Goal: Task Accomplishment & Management: Complete application form

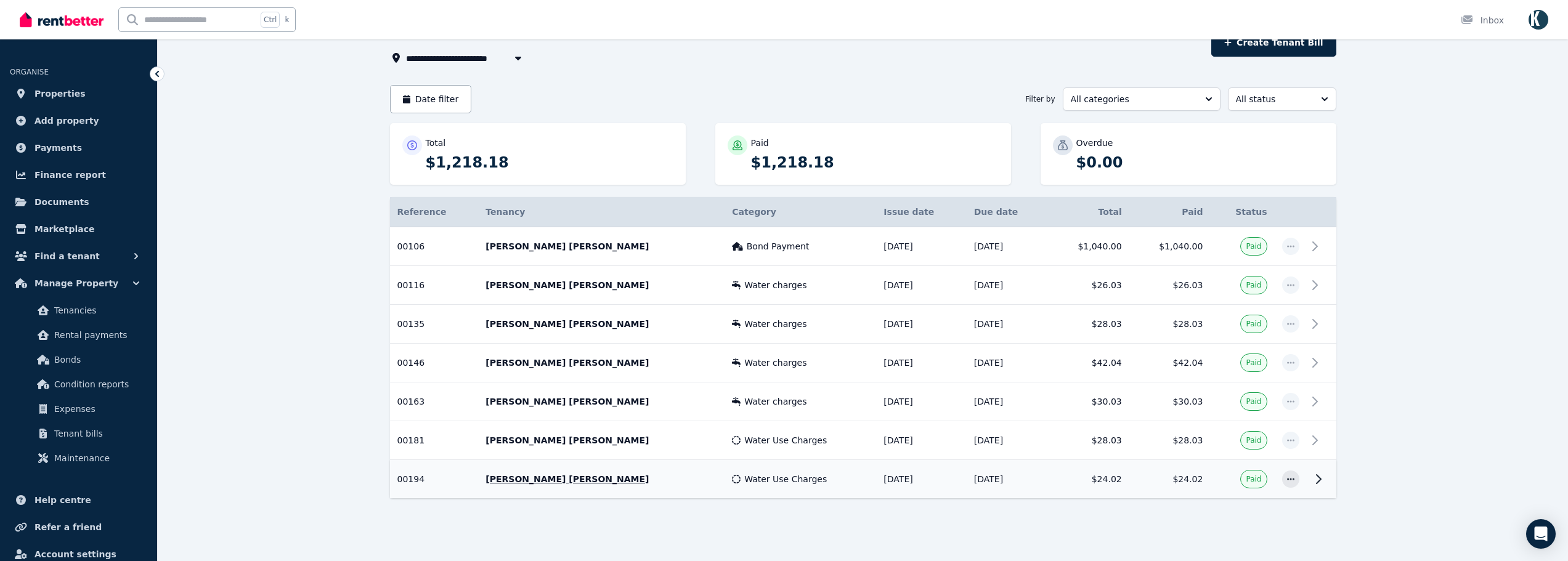
scroll to position [78, 0]
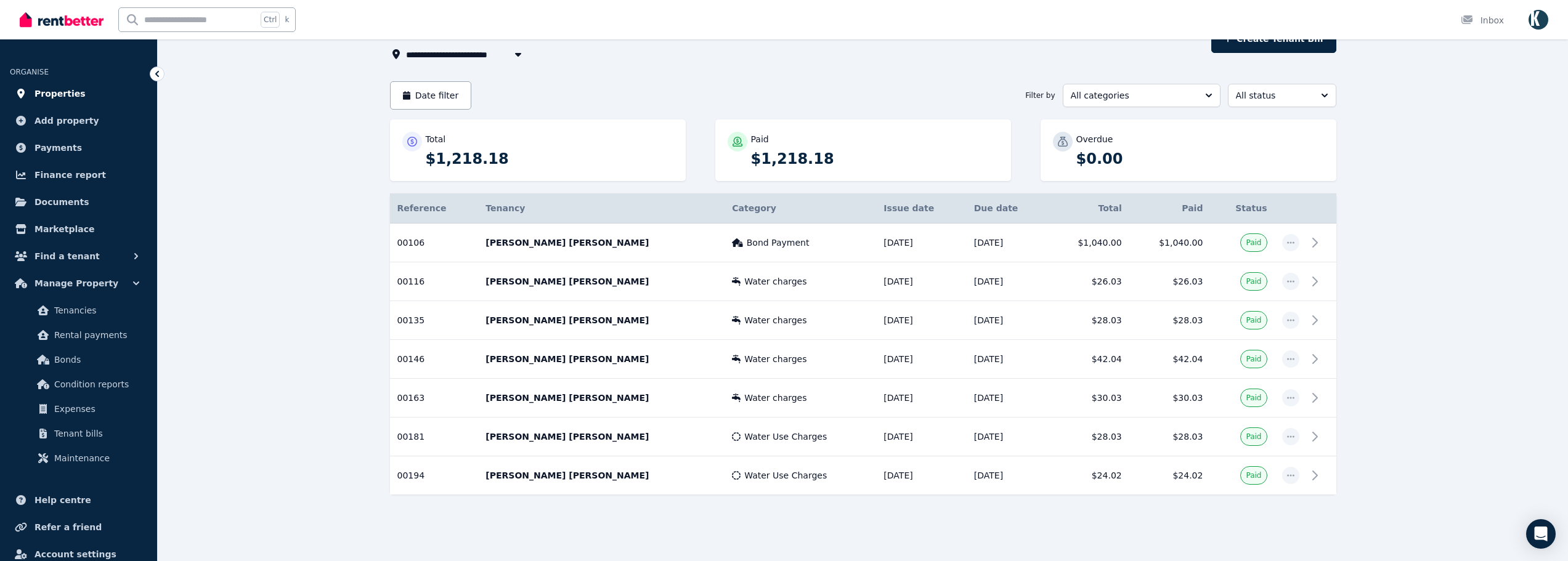
click at [62, 89] on span "Properties" at bounding box center [60, 93] width 51 height 15
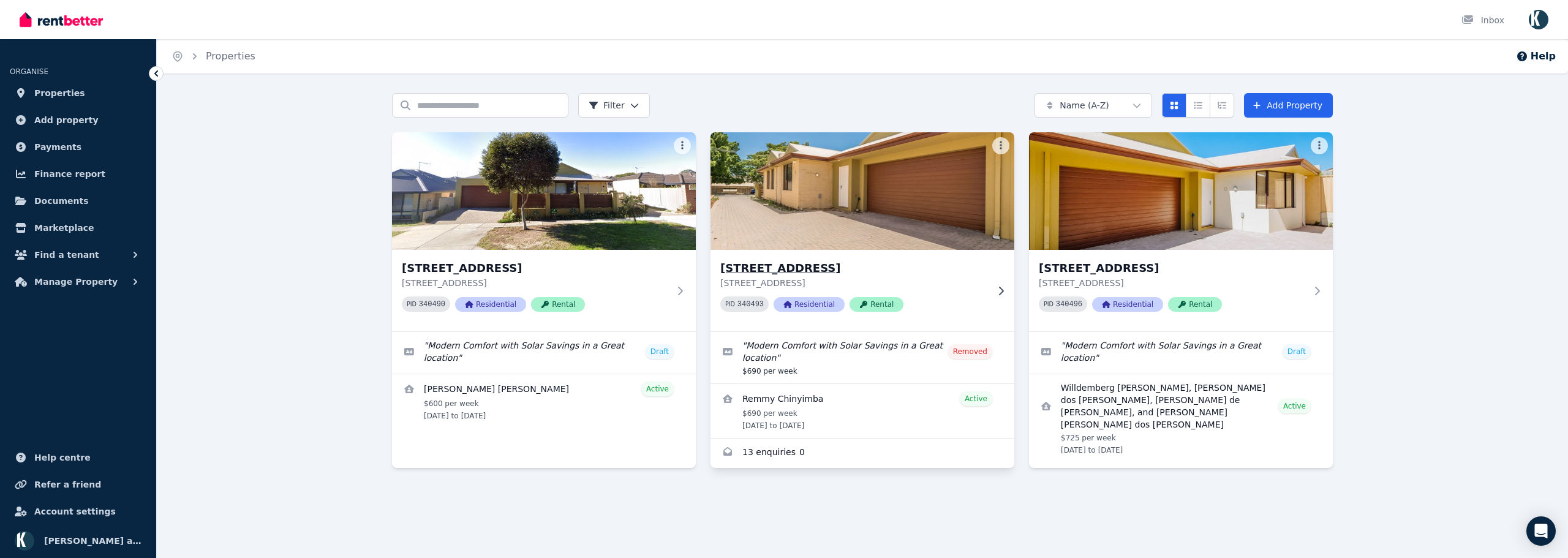
click at [984, 293] on div "[STREET_ADDRESS] PID 340493 Residential Rental" at bounding box center [853, 290] width 267 height 62
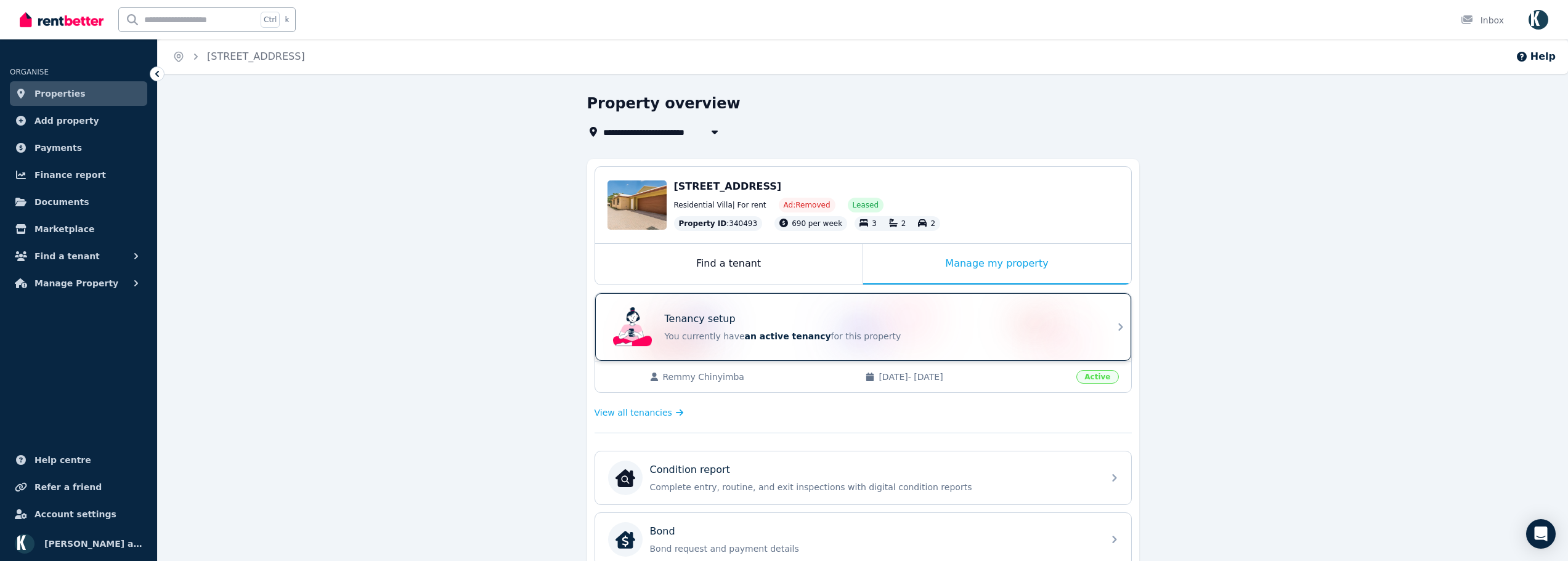
click at [807, 335] on p "You currently have an active tenancy for this property" at bounding box center [880, 336] width 432 height 12
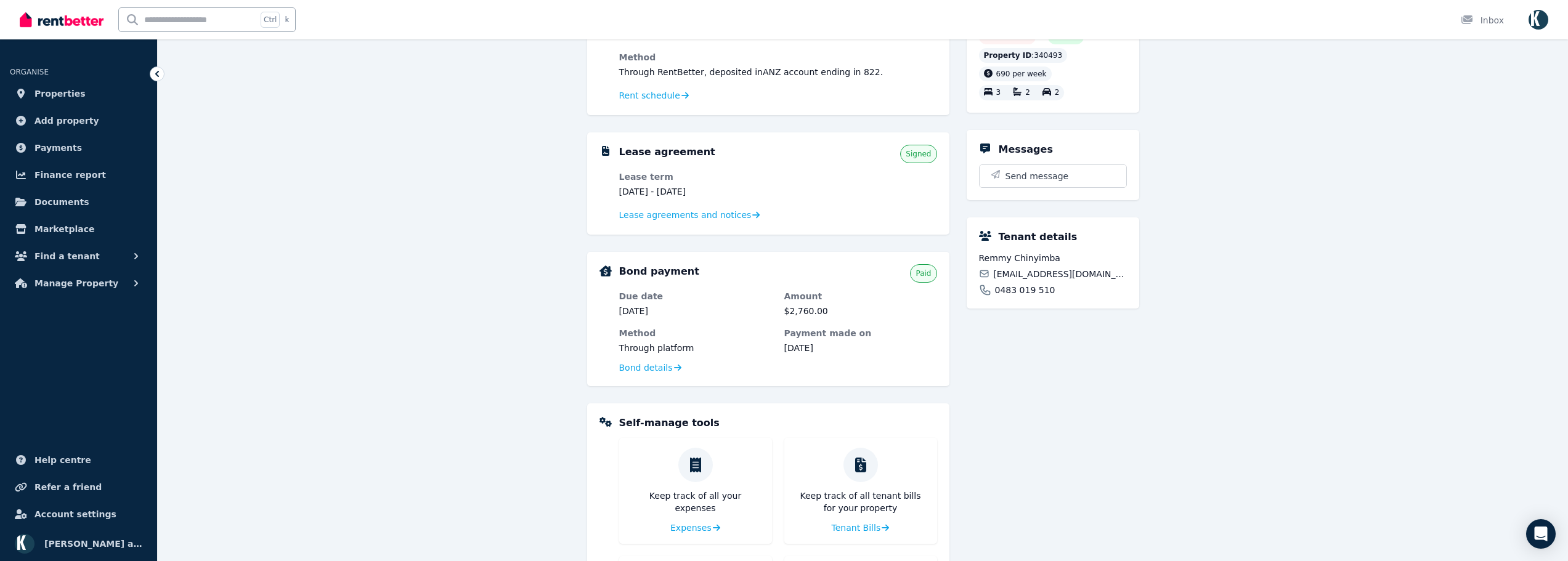
scroll to position [185, 0]
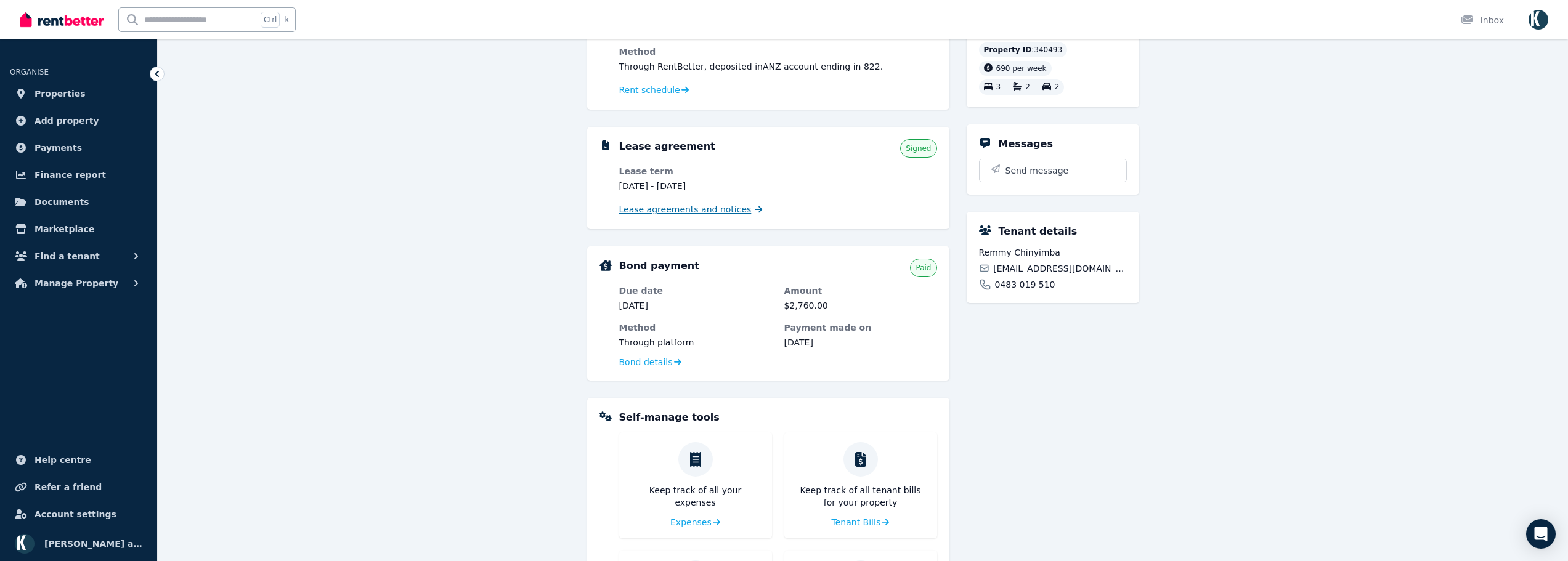
click at [720, 212] on span "Lease agreements and notices" at bounding box center [685, 209] width 132 height 12
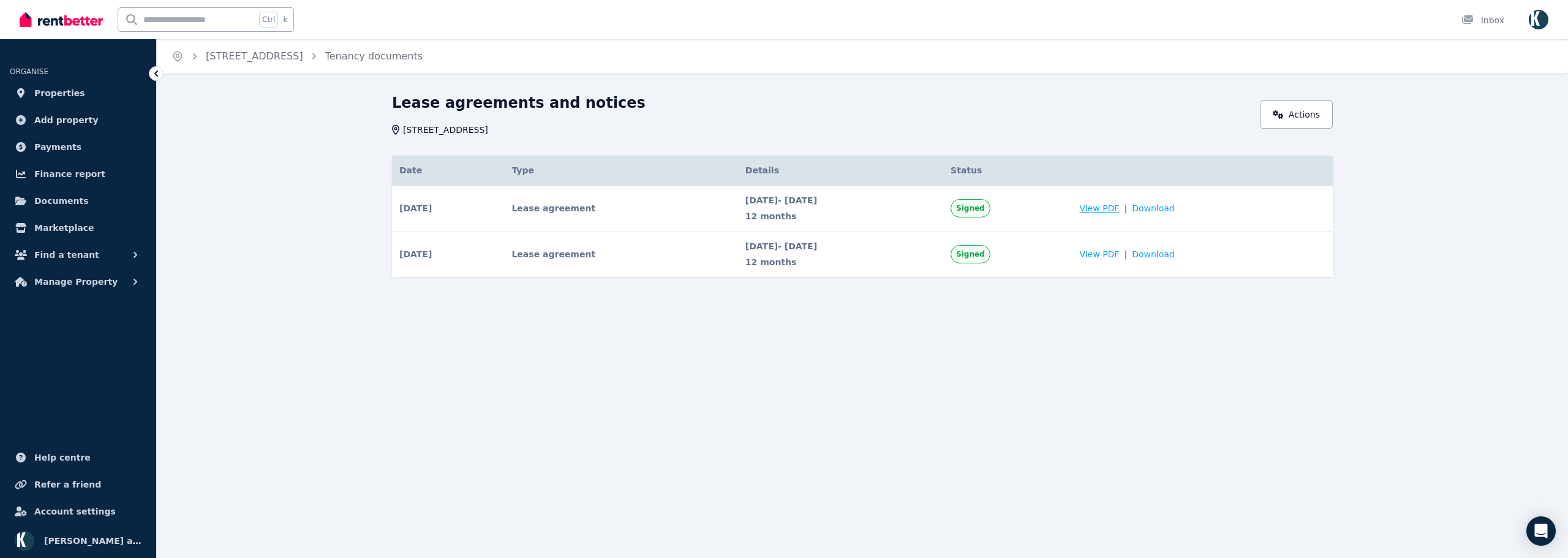
click at [1119, 209] on span "View PDF" at bounding box center [1098, 208] width 40 height 12
click at [293, 60] on link "[STREET_ADDRESS]" at bounding box center [254, 56] width 97 height 11
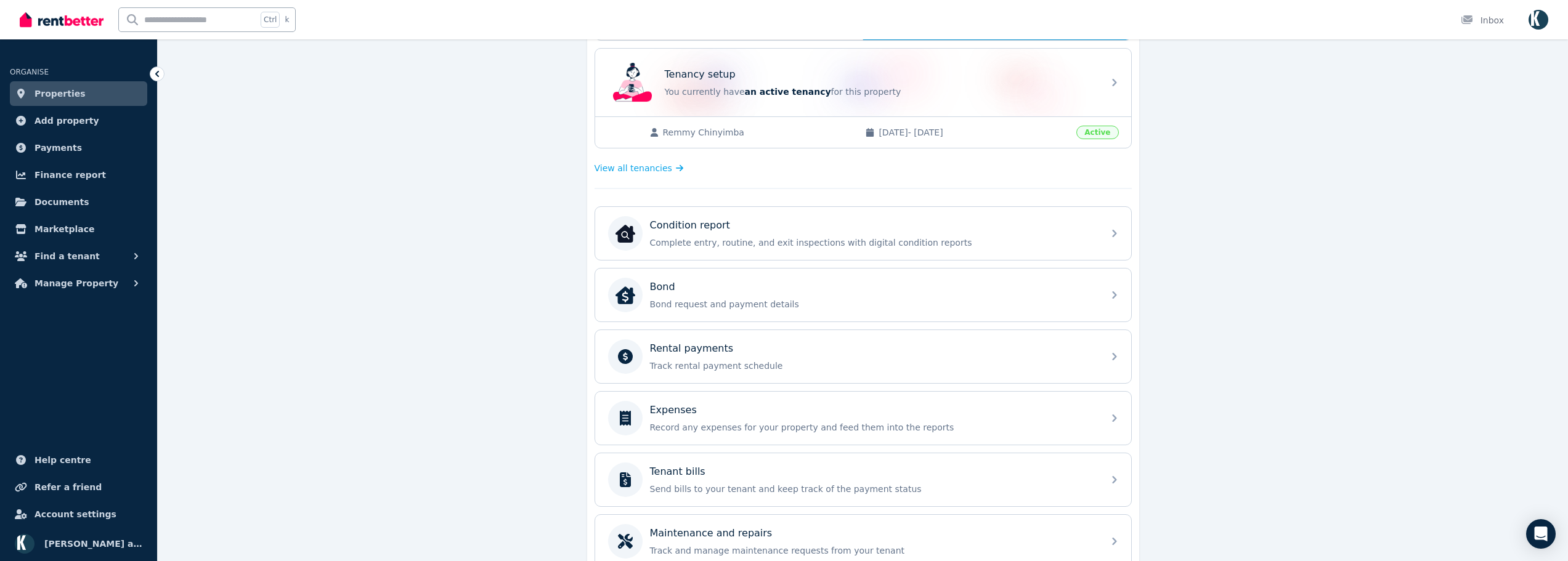
scroll to position [246, 0]
click at [761, 354] on div "Rental payments Track rental payment schedule" at bounding box center [873, 355] width 446 height 31
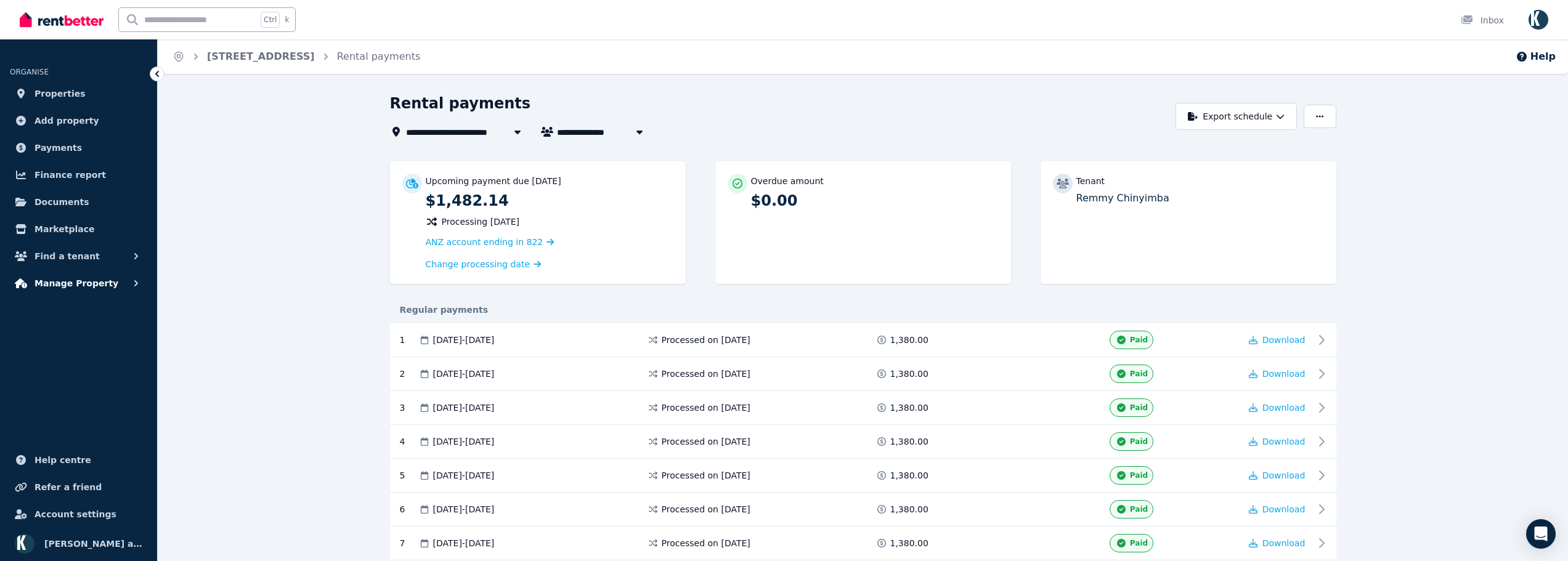
click at [88, 277] on span "Manage Property" at bounding box center [76, 283] width 84 height 15
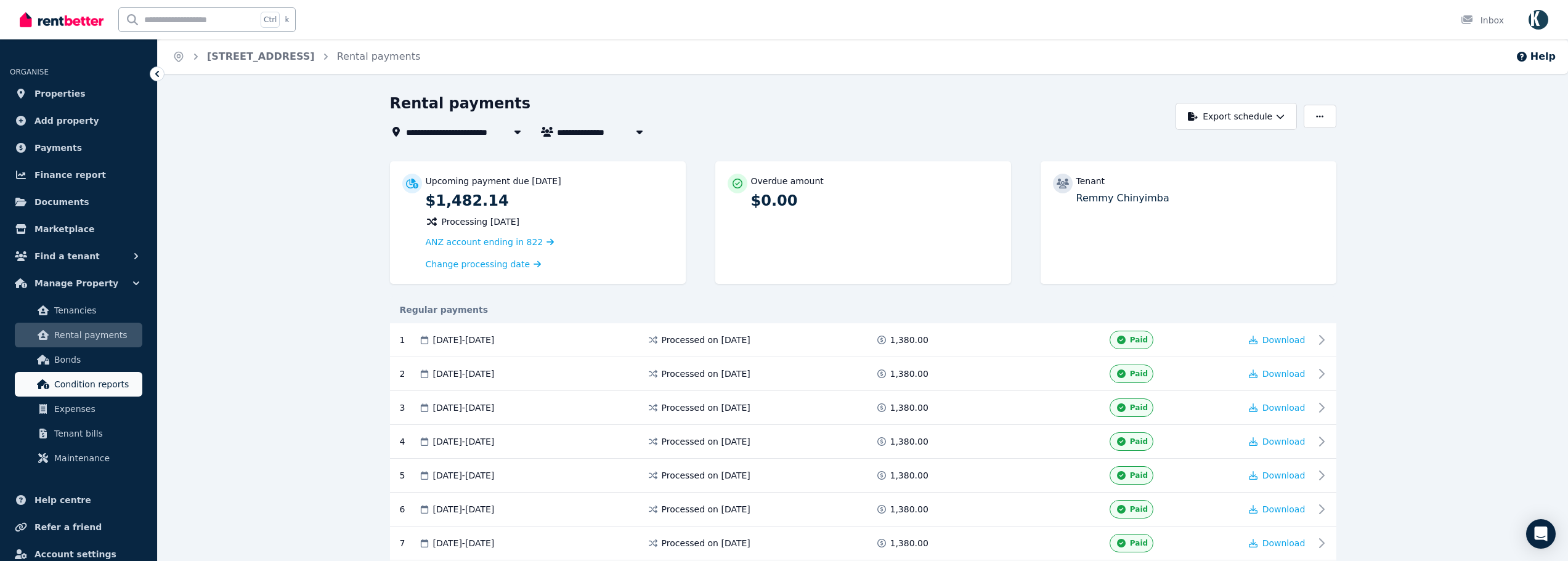
click at [78, 387] on span "Condition reports" at bounding box center [96, 384] width 83 height 15
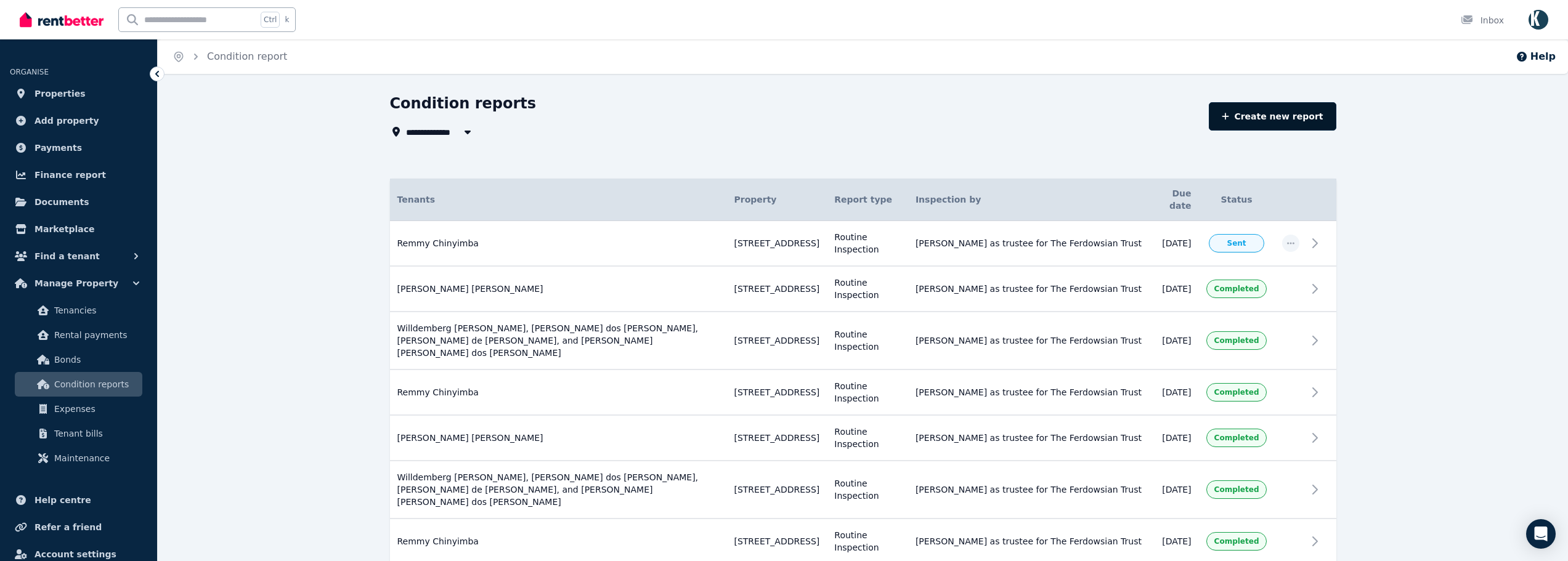
click at [1300, 119] on link "Create new report" at bounding box center [1272, 116] width 127 height 28
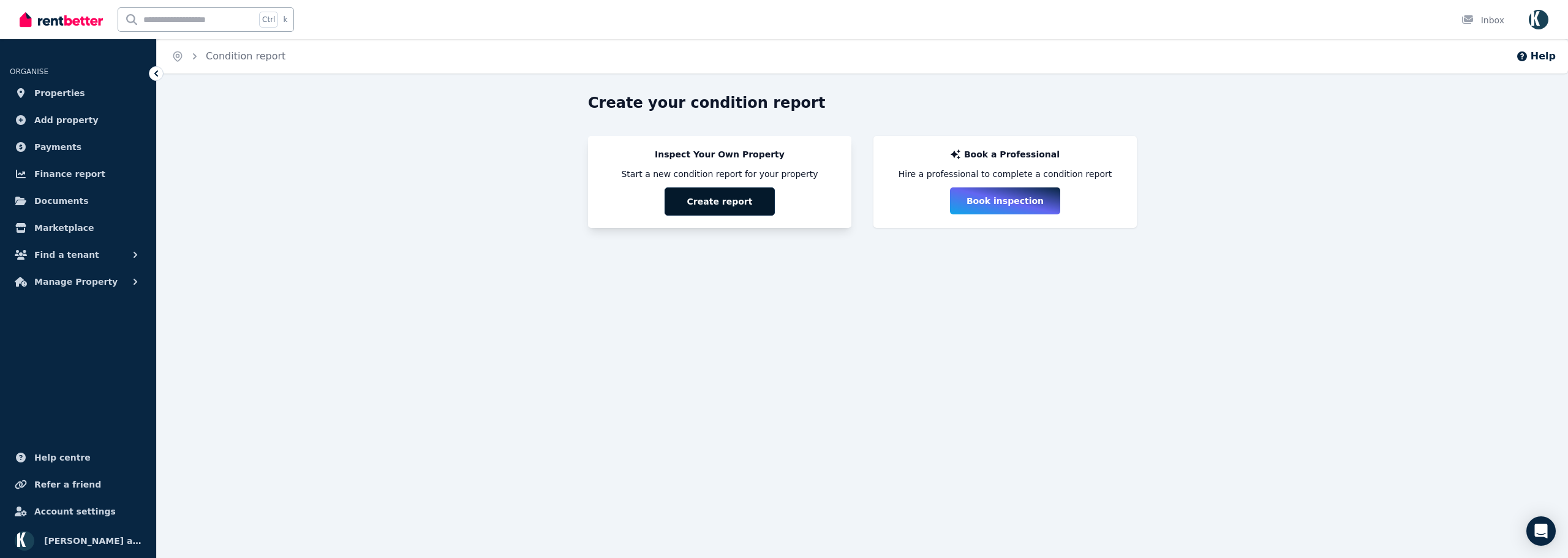
click at [728, 208] on button "Create report" at bounding box center [720, 201] width 110 height 28
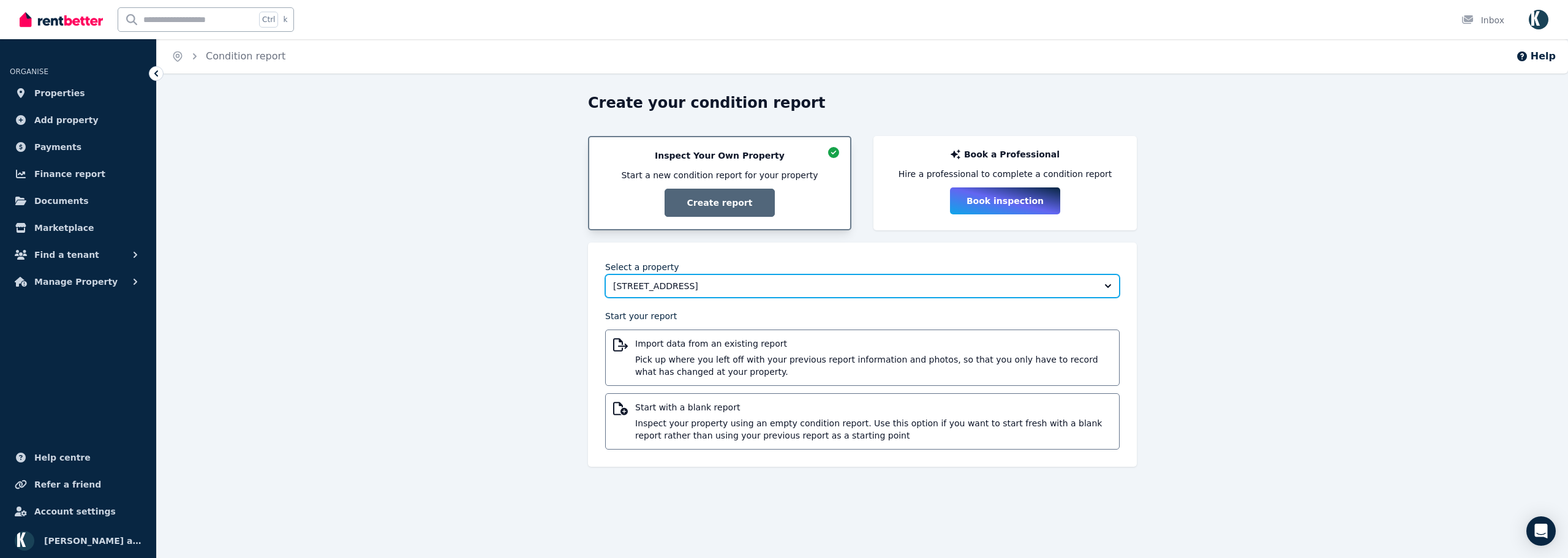
click at [764, 284] on span "[STREET_ADDRESS]" at bounding box center [853, 286] width 482 height 12
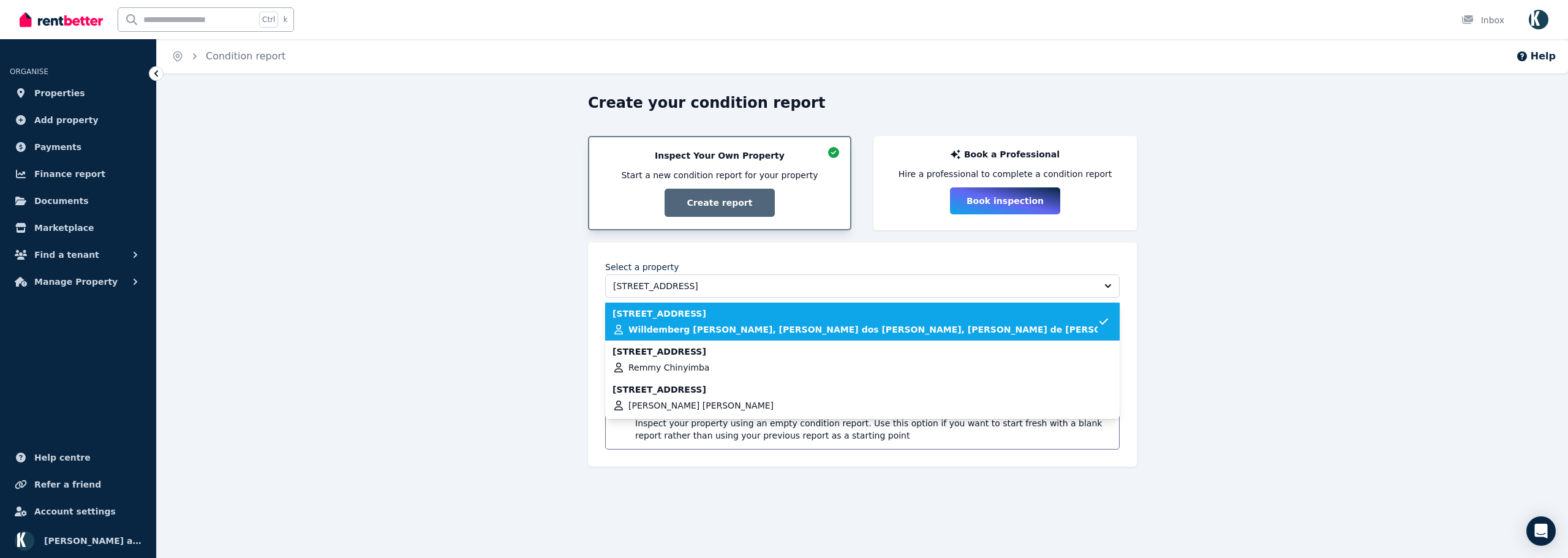
click at [706, 316] on span "[STREET_ADDRESS]" at bounding box center [659, 313] width 94 height 12
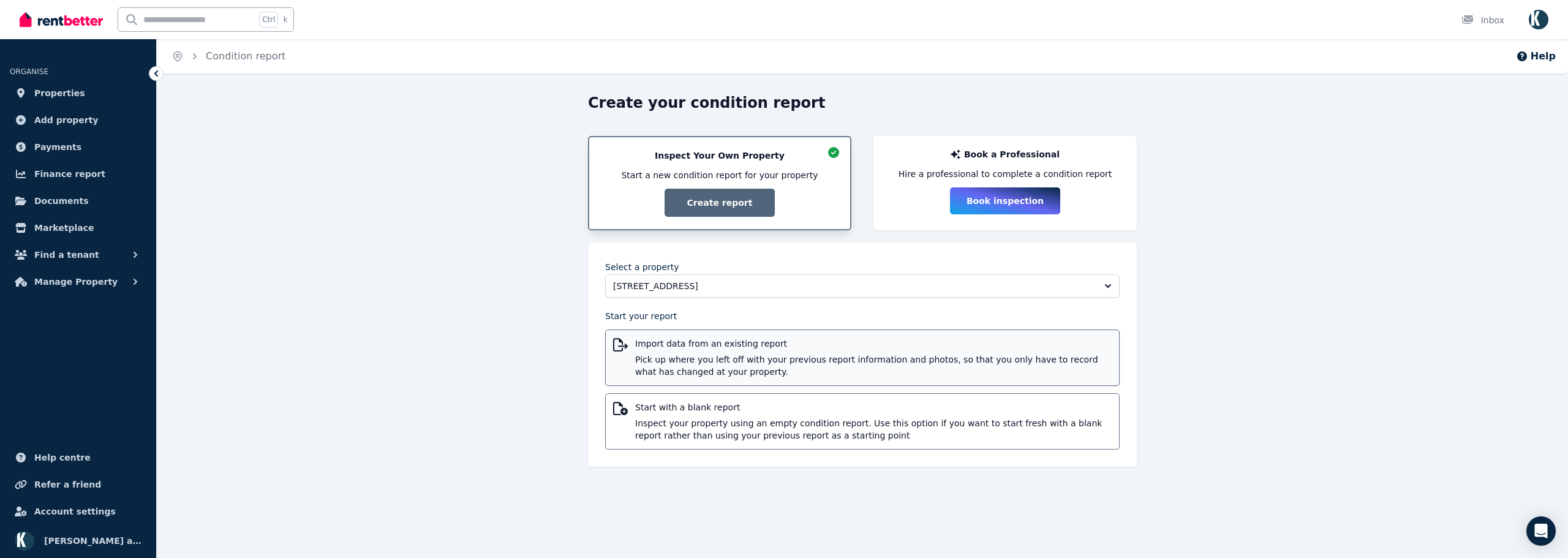
click at [731, 348] on span "Import data from an existing report" at bounding box center [873, 343] width 477 height 12
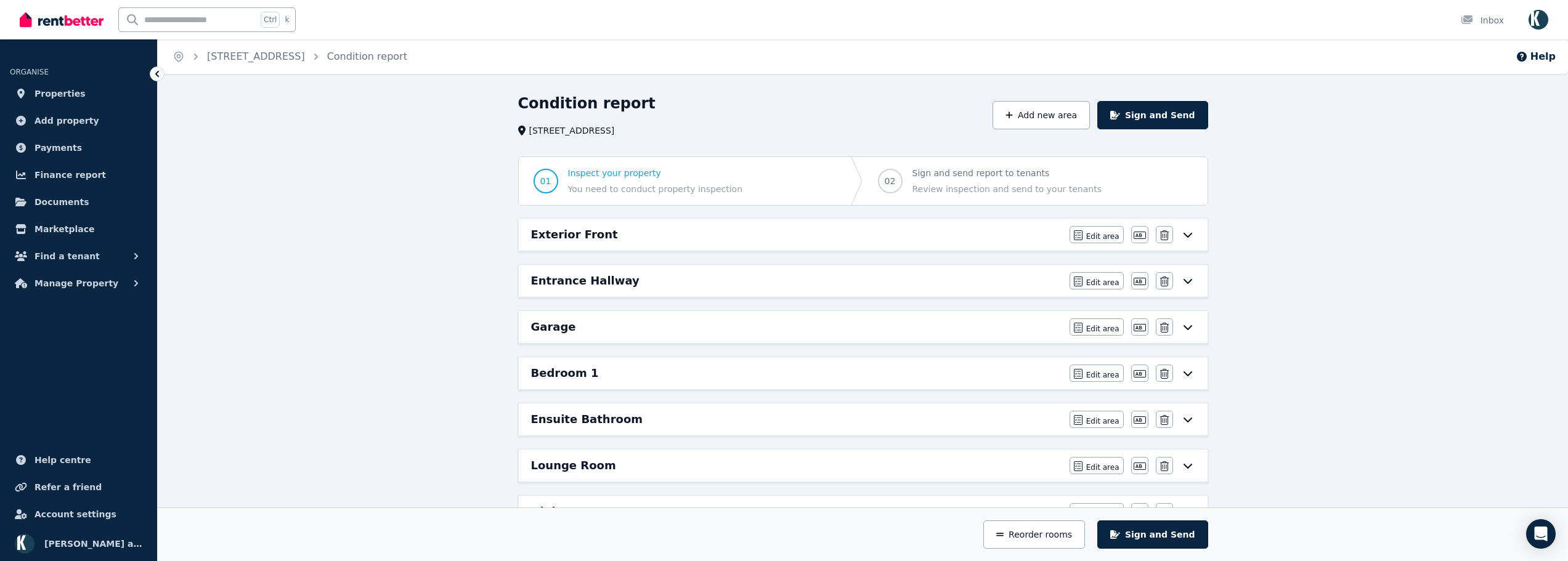
click at [942, 230] on div "Exterior Front" at bounding box center [797, 234] width 531 height 17
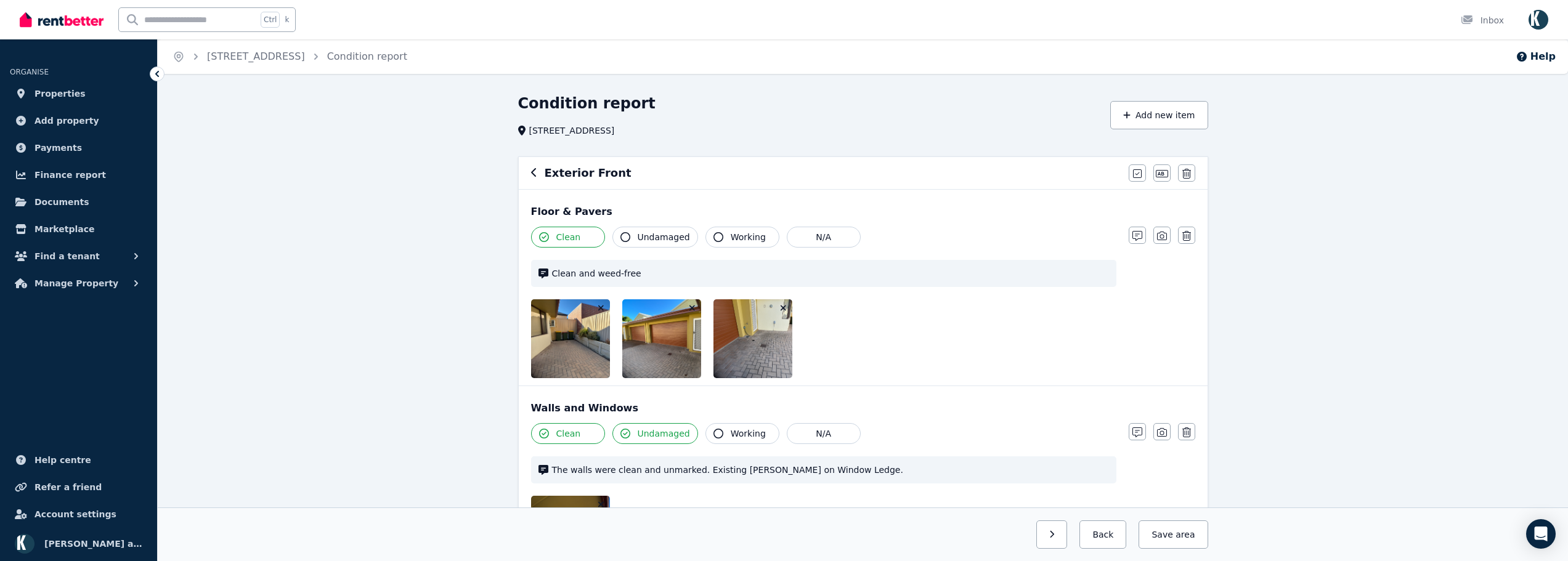
click at [783, 306] on icon "button" at bounding box center [783, 308] width 7 height 9
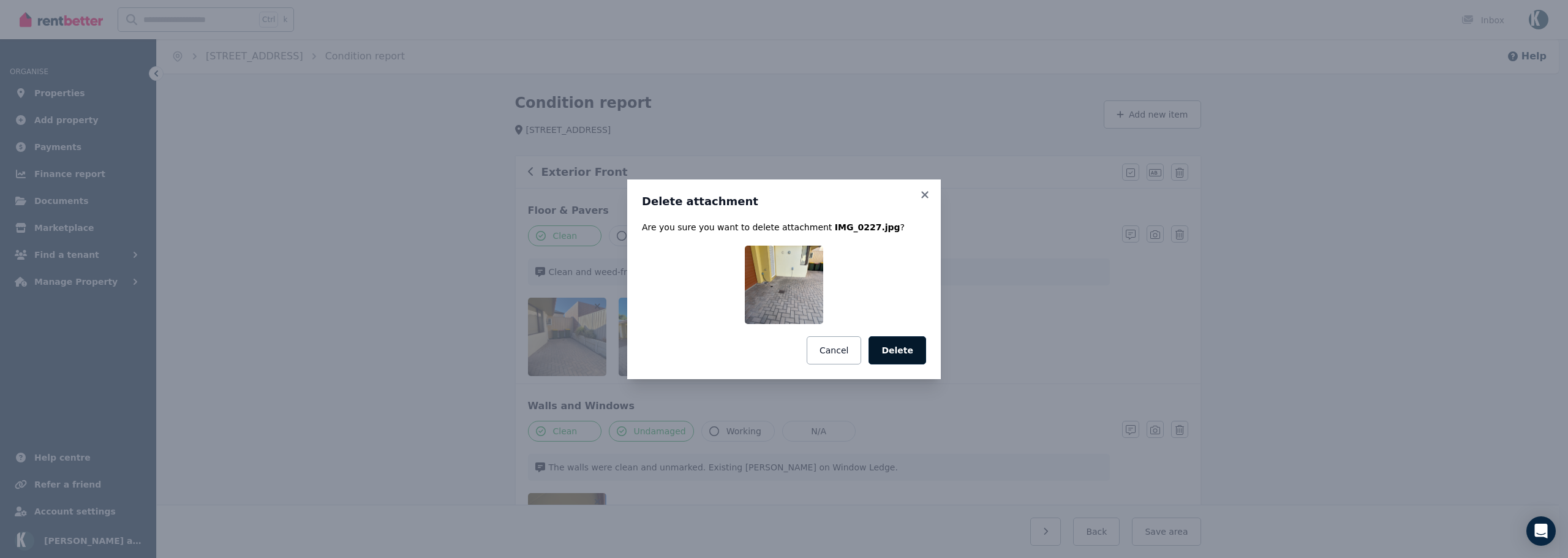
click at [902, 353] on button "Delete" at bounding box center [897, 350] width 58 height 28
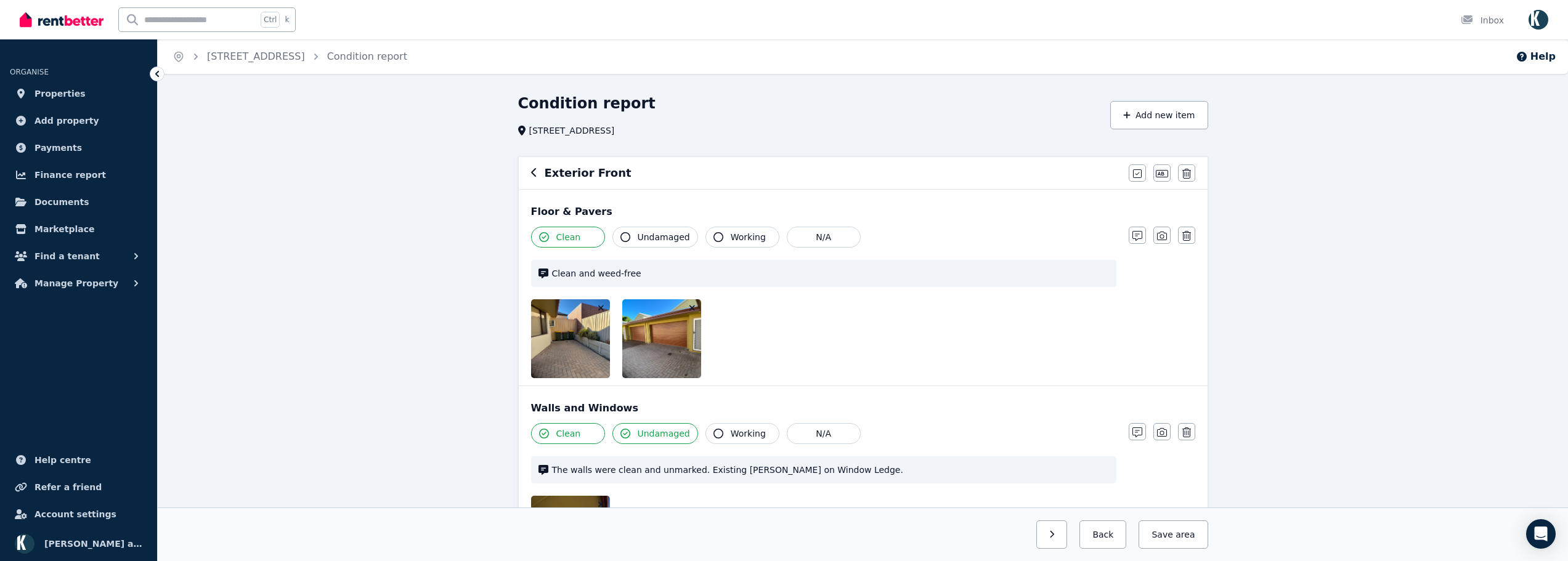
click at [691, 305] on icon "button" at bounding box center [692, 308] width 7 height 9
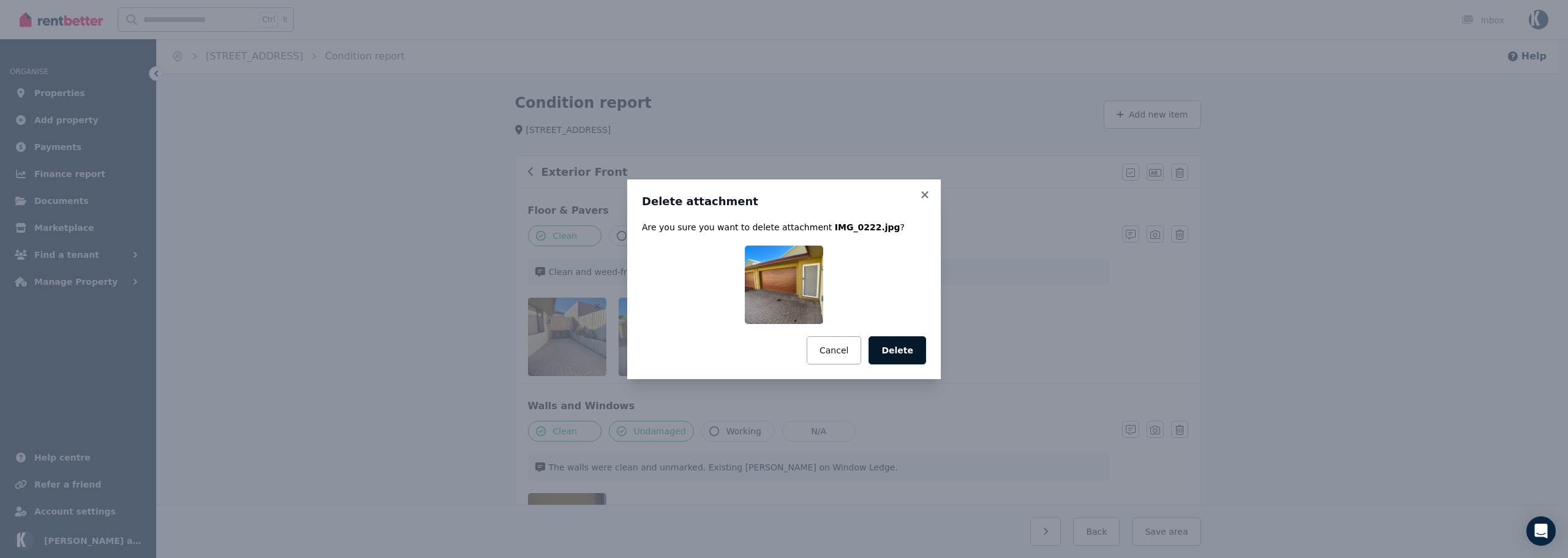
click at [898, 358] on button "Delete" at bounding box center [897, 350] width 58 height 28
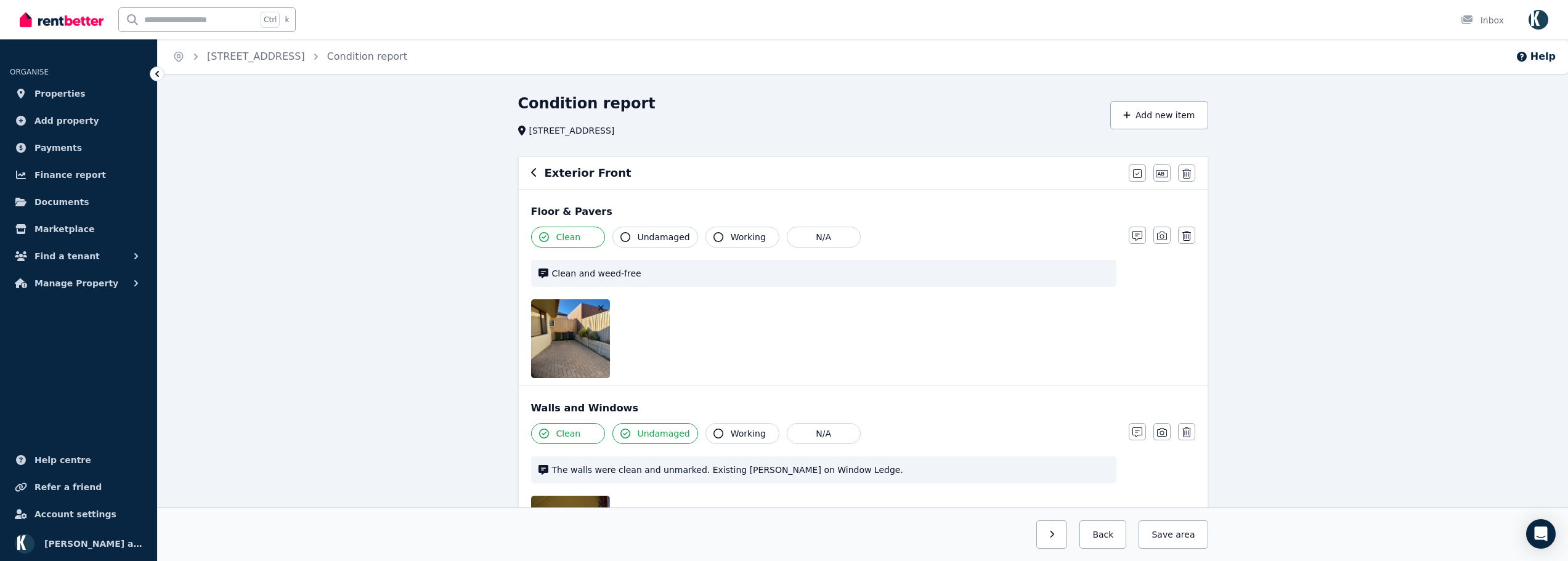
click at [602, 307] on icon "button" at bounding box center [601, 308] width 6 height 6
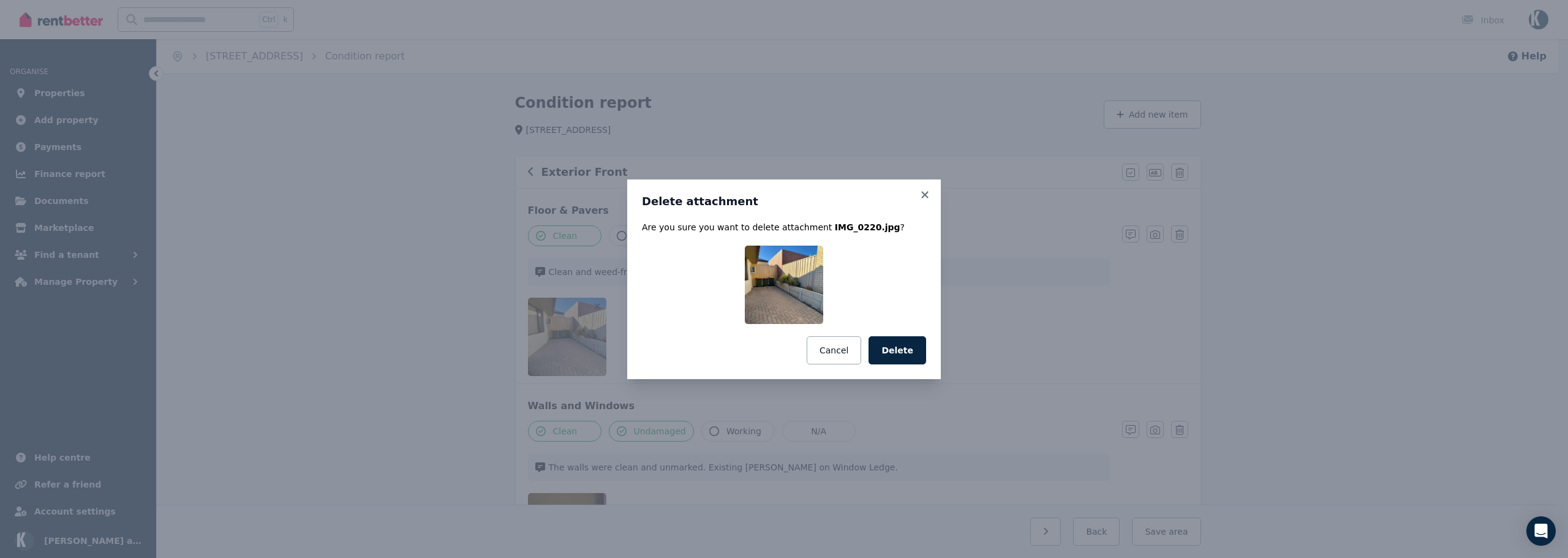
click at [892, 357] on button "Delete" at bounding box center [897, 350] width 58 height 28
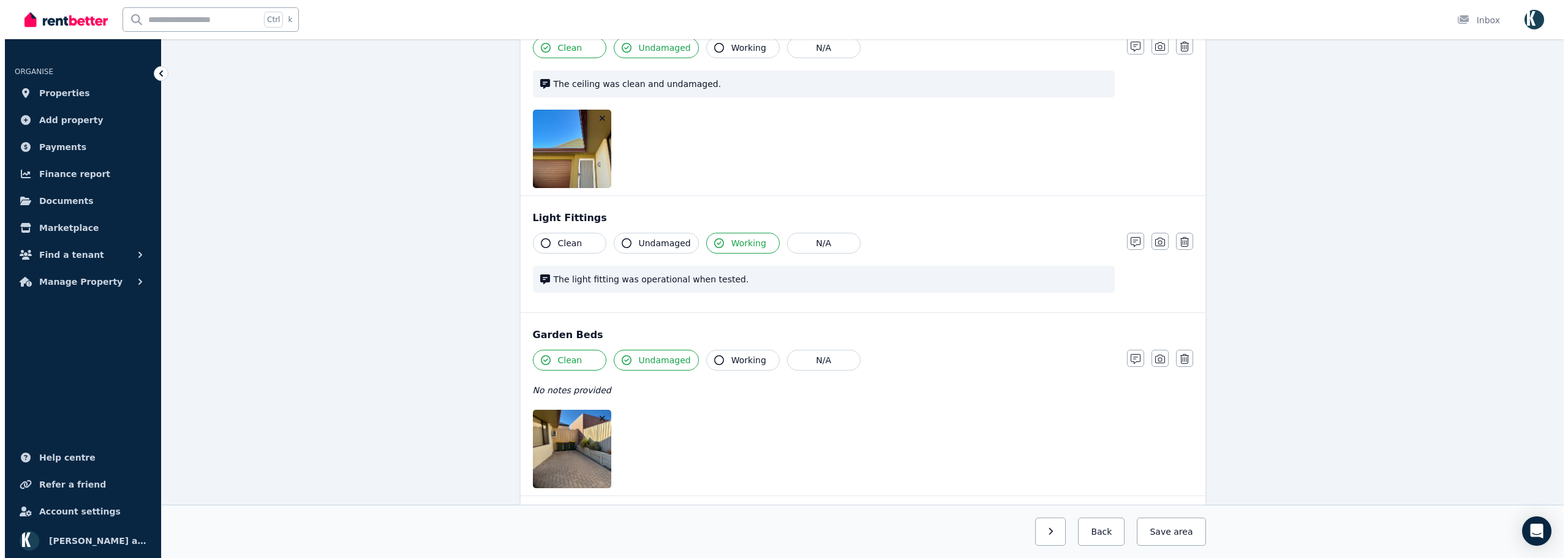
scroll to position [592, 0]
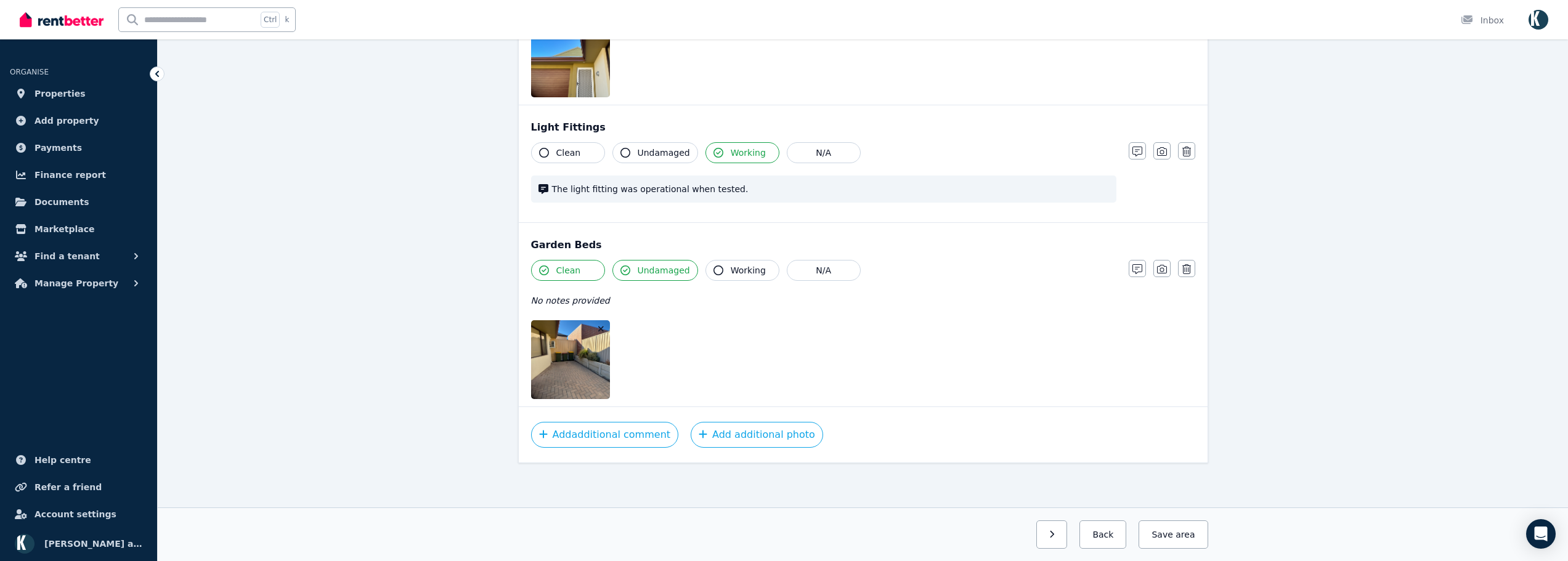
click at [603, 327] on icon "button" at bounding box center [601, 329] width 6 height 6
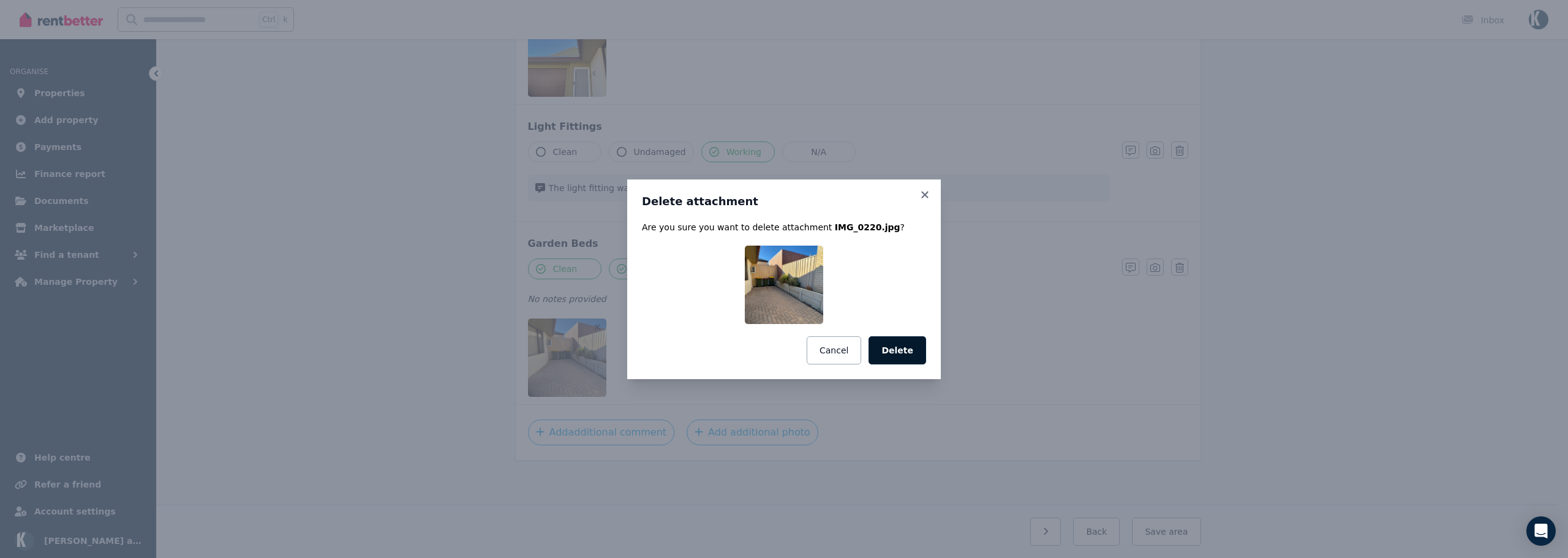
click at [897, 355] on button "Delete" at bounding box center [897, 350] width 58 height 28
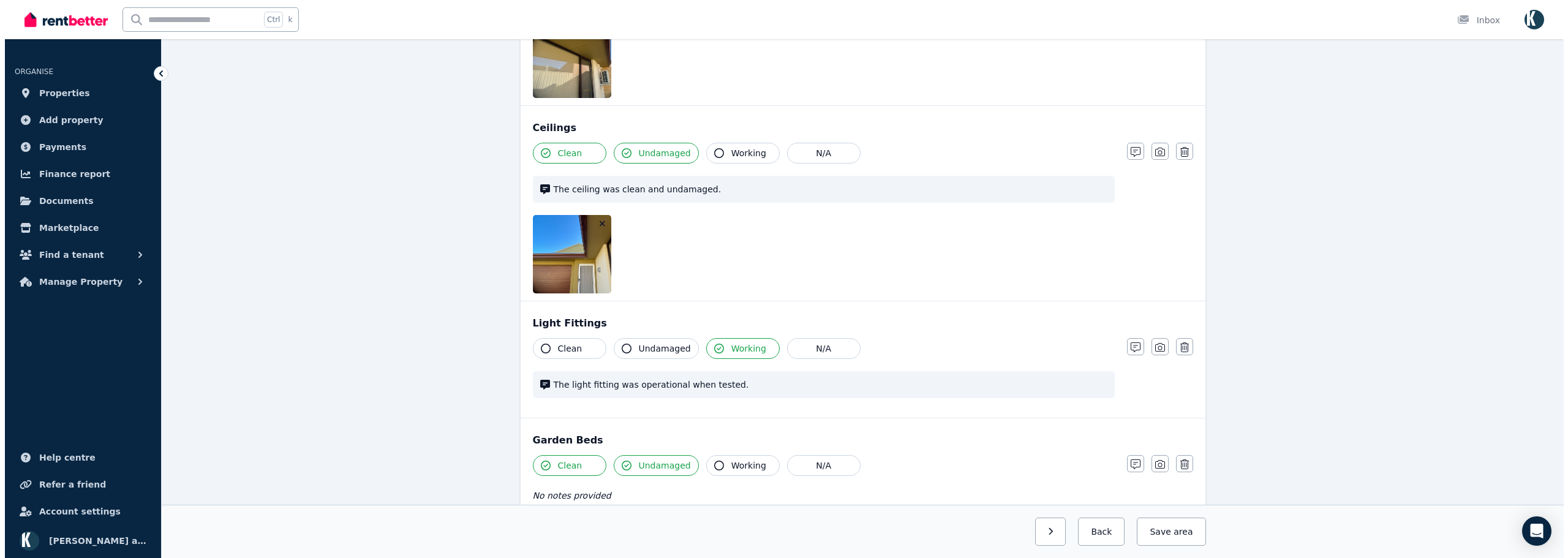
scroll to position [391, 0]
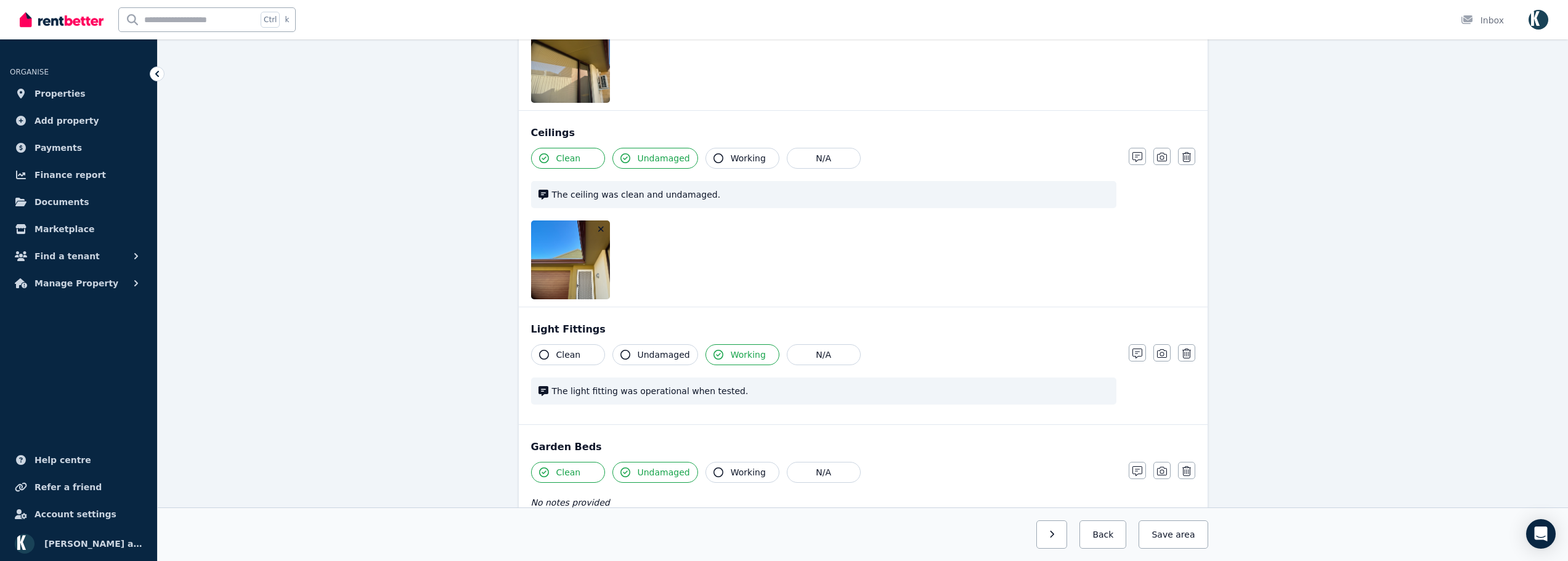
click at [602, 230] on icon "button" at bounding box center [601, 229] width 6 height 6
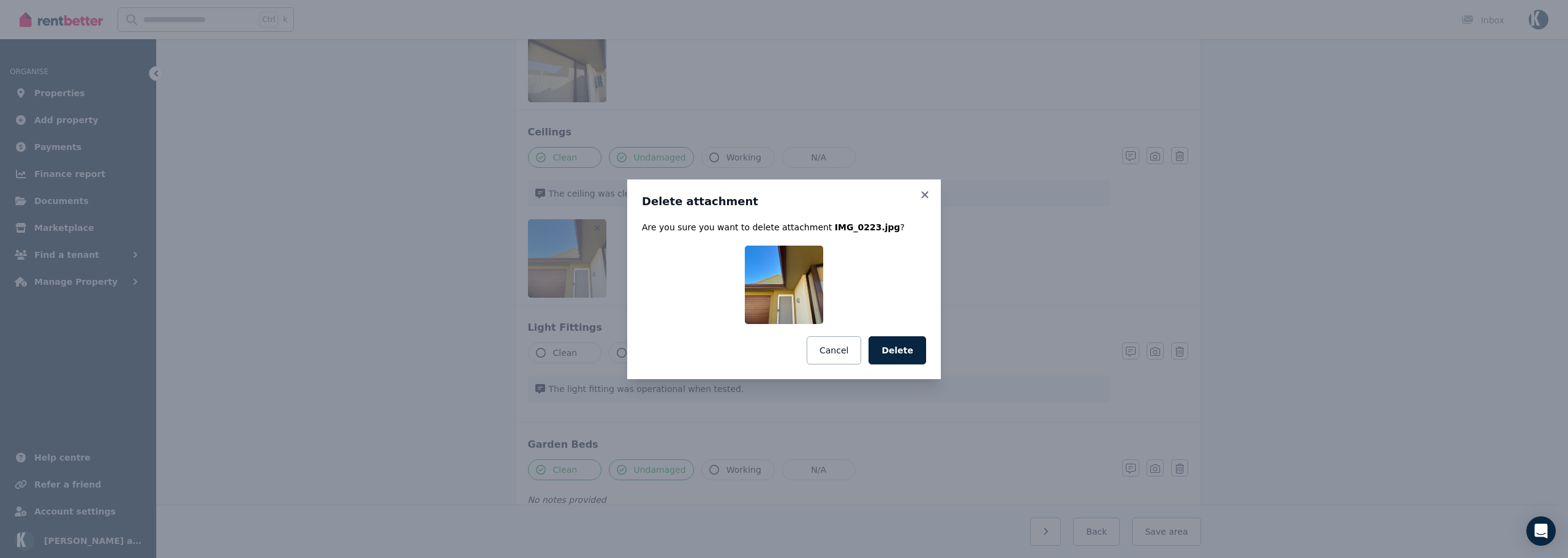
drag, startPoint x: 897, startPoint y: 355, endPoint x: 899, endPoint y: 362, distance: 7.3
click at [896, 357] on button "Delete" at bounding box center [897, 350] width 58 height 28
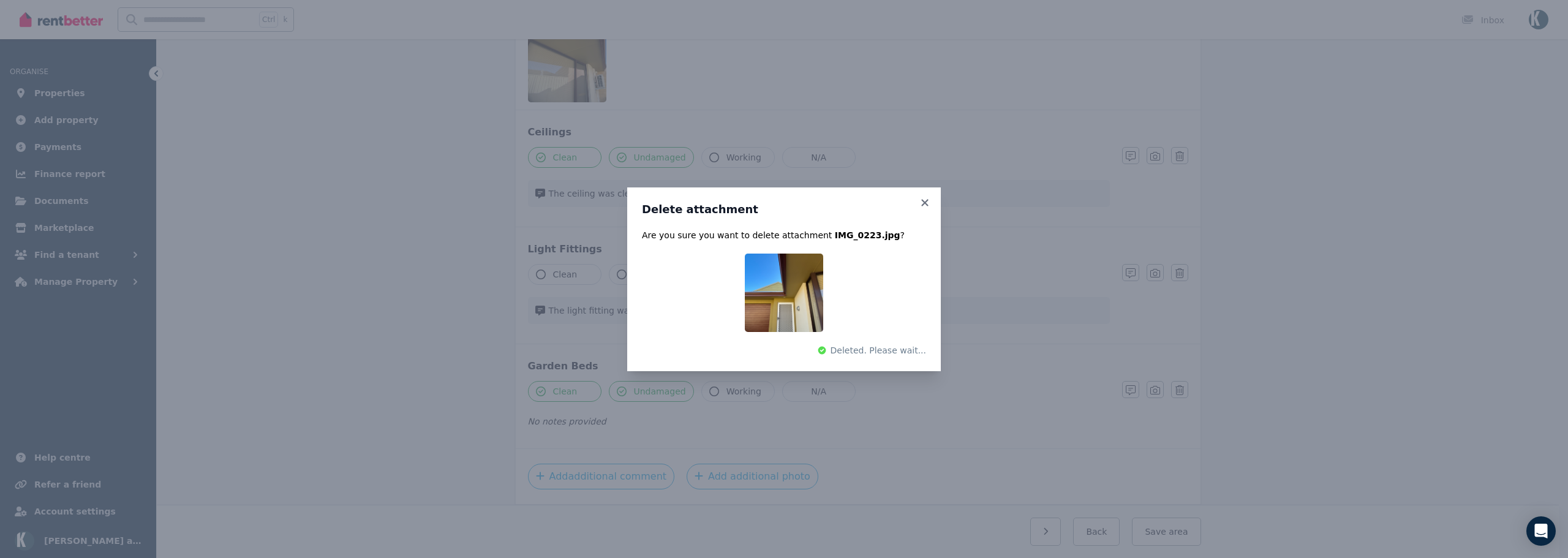
scroll to position [312, 0]
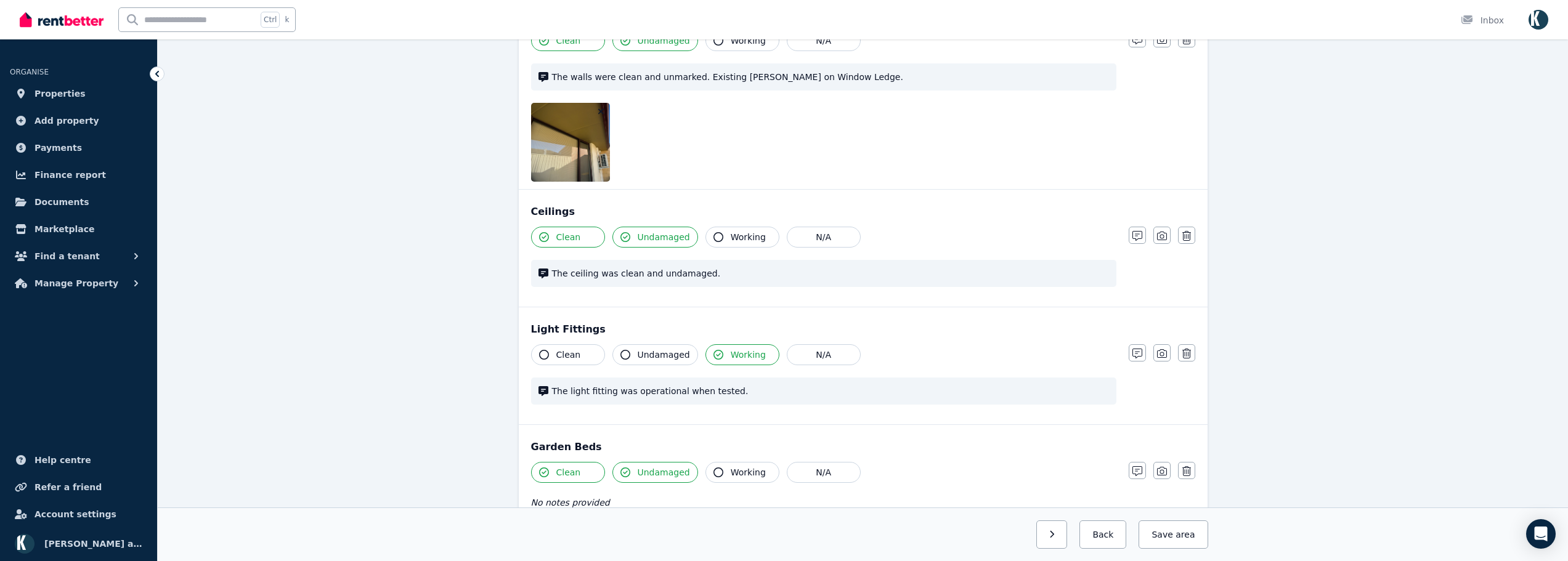
click at [605, 109] on button "button" at bounding box center [601, 111] width 12 height 12
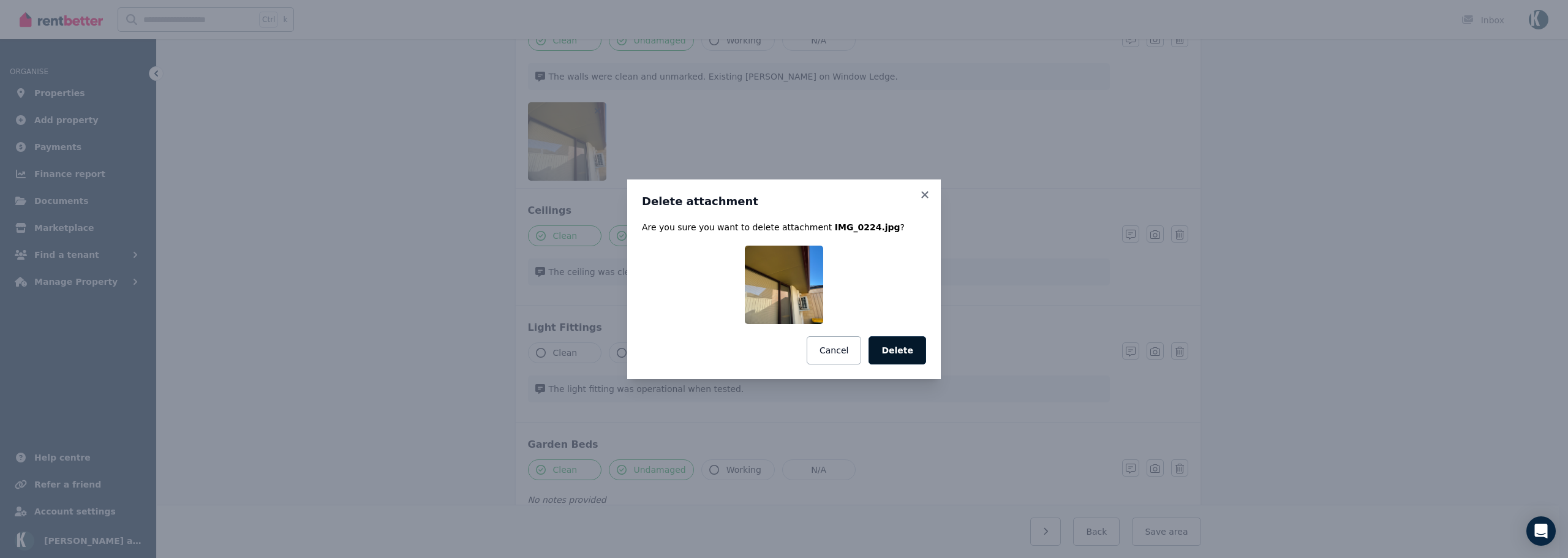
click at [904, 342] on button "Delete" at bounding box center [897, 350] width 58 height 28
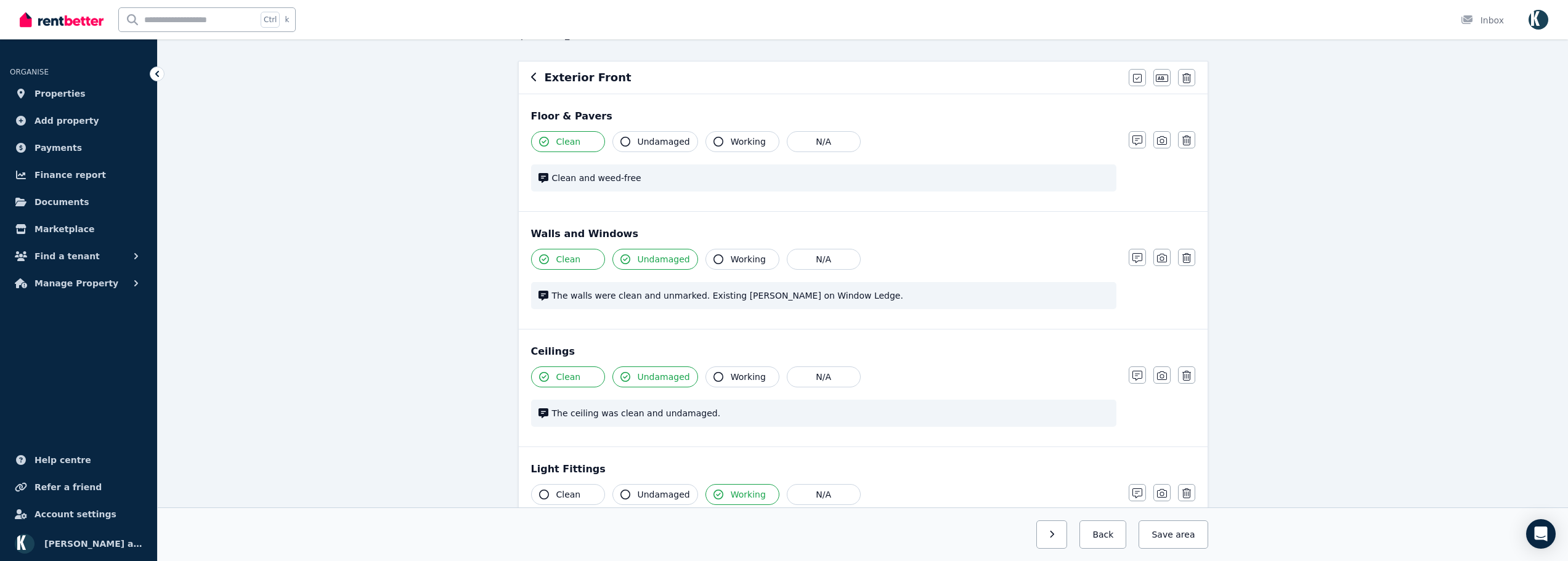
scroll to position [0, 0]
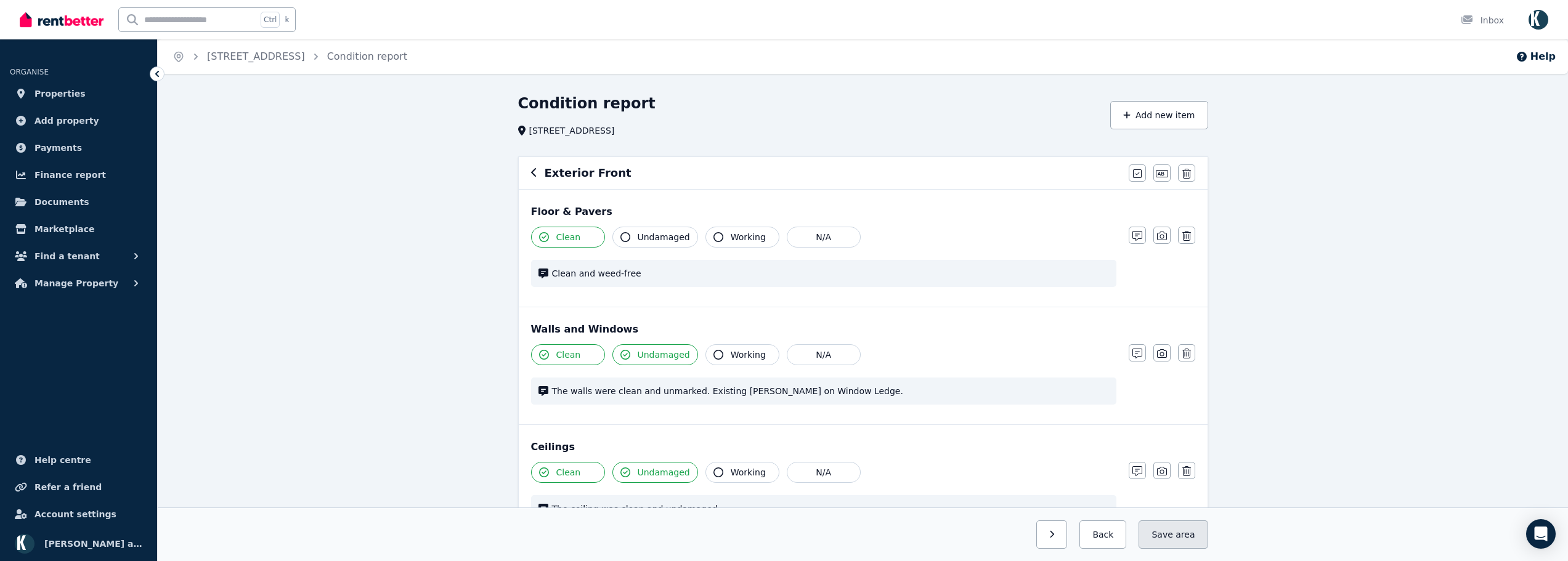
click at [1193, 538] on span "area" at bounding box center [1185, 534] width 19 height 12
click at [1044, 538] on icon "button" at bounding box center [1041, 535] width 6 height 9
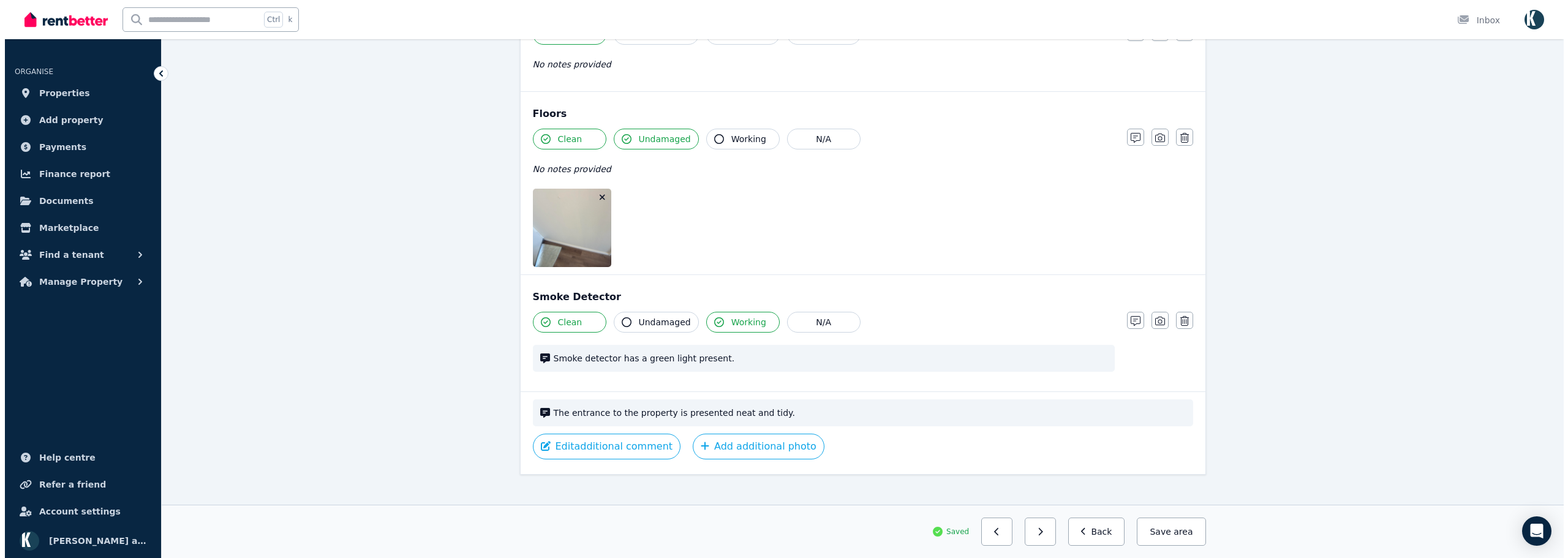
scroll to position [959, 0]
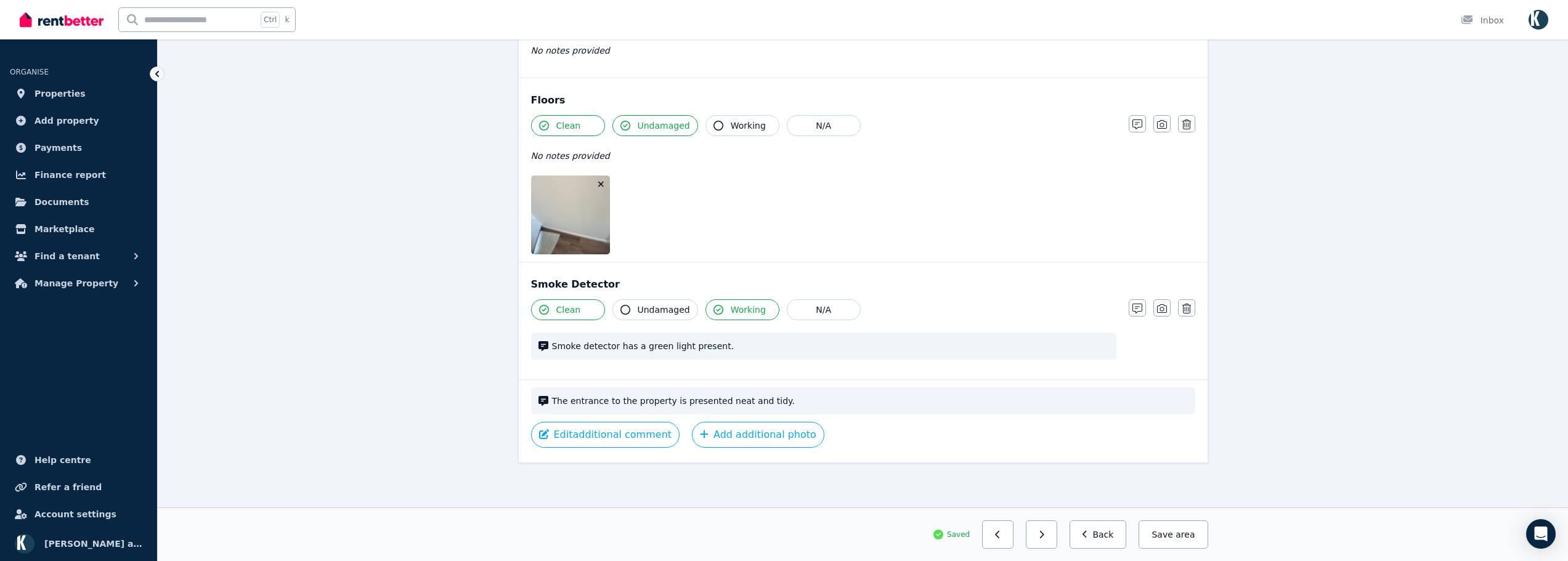
click at [601, 184] on icon "button" at bounding box center [601, 184] width 6 height 6
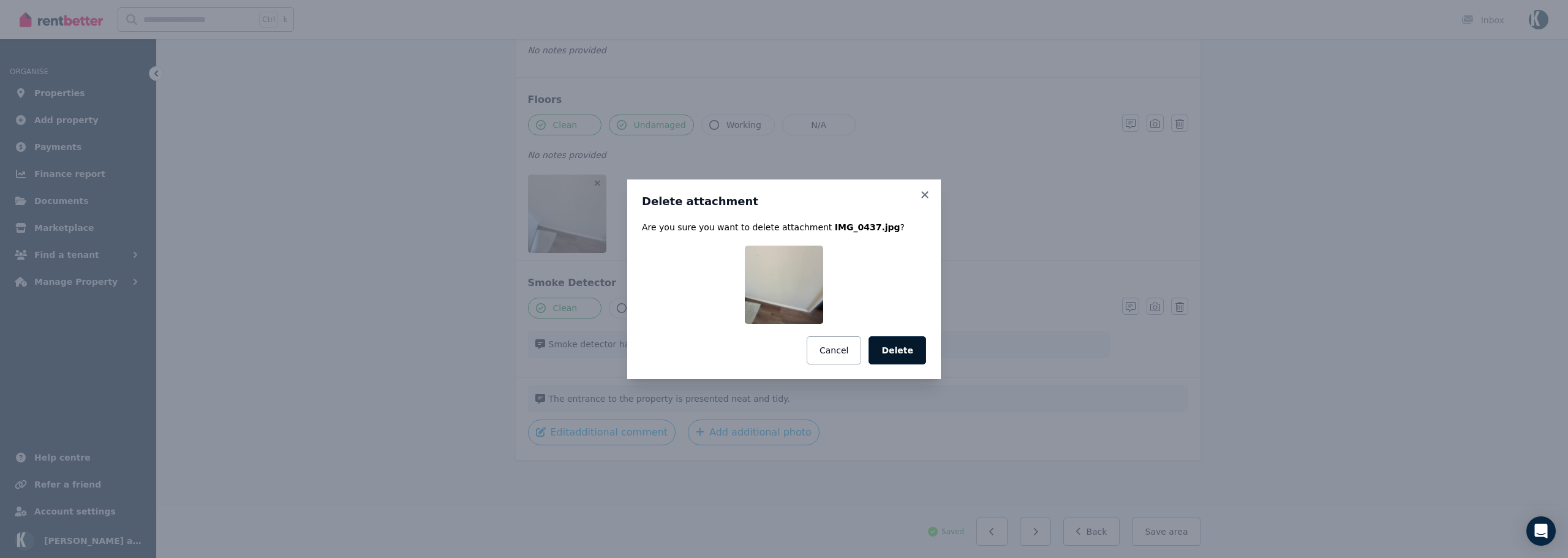
click at [903, 354] on button "Delete" at bounding box center [897, 350] width 58 height 28
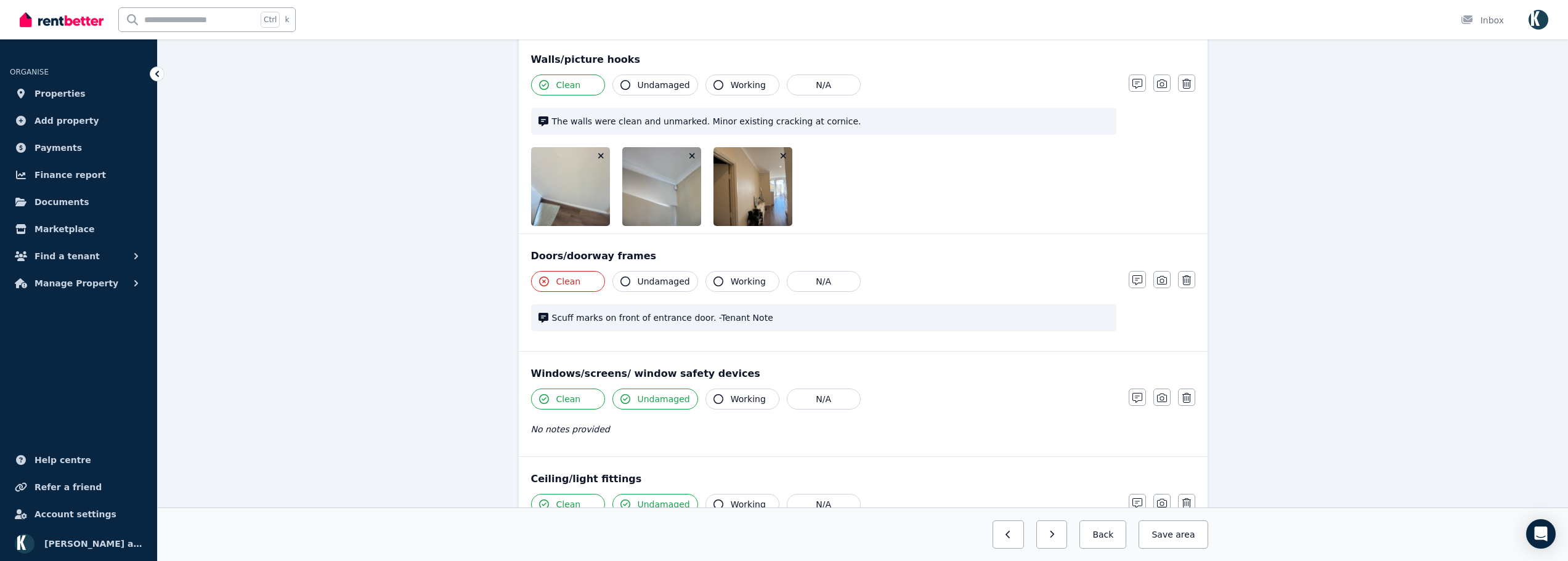
scroll to position [147, 0]
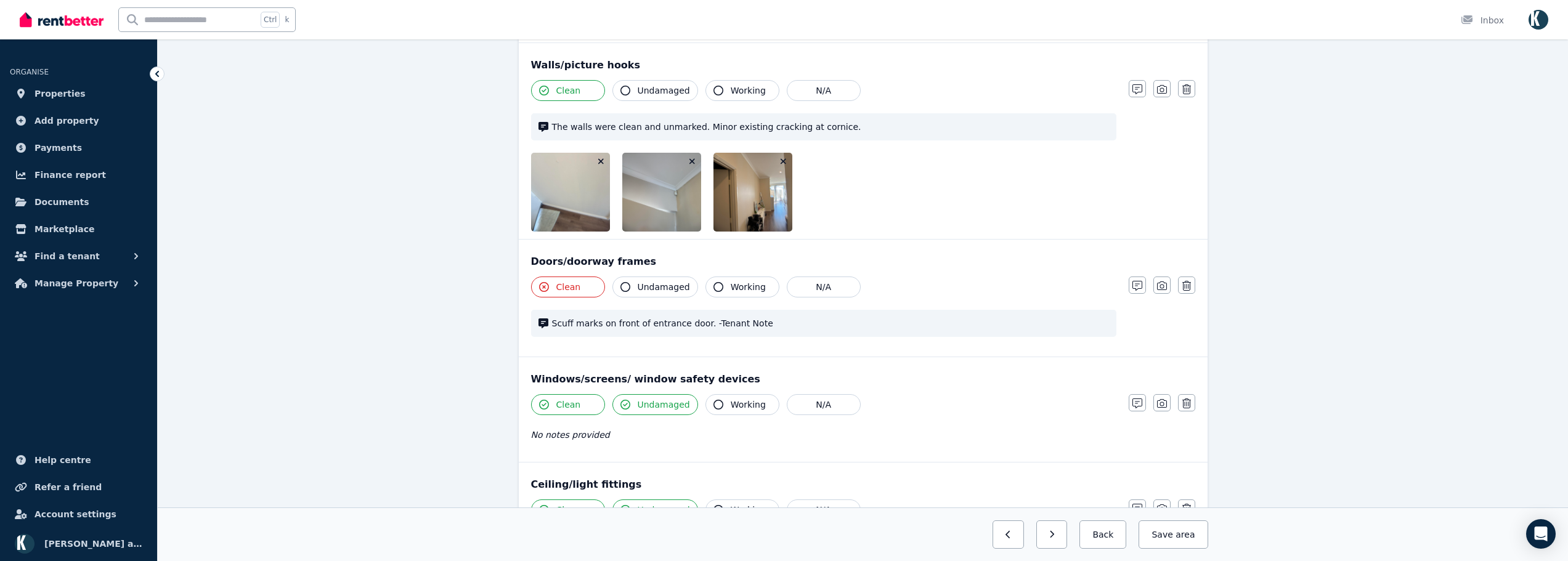
click at [783, 161] on icon "button" at bounding box center [783, 161] width 6 height 6
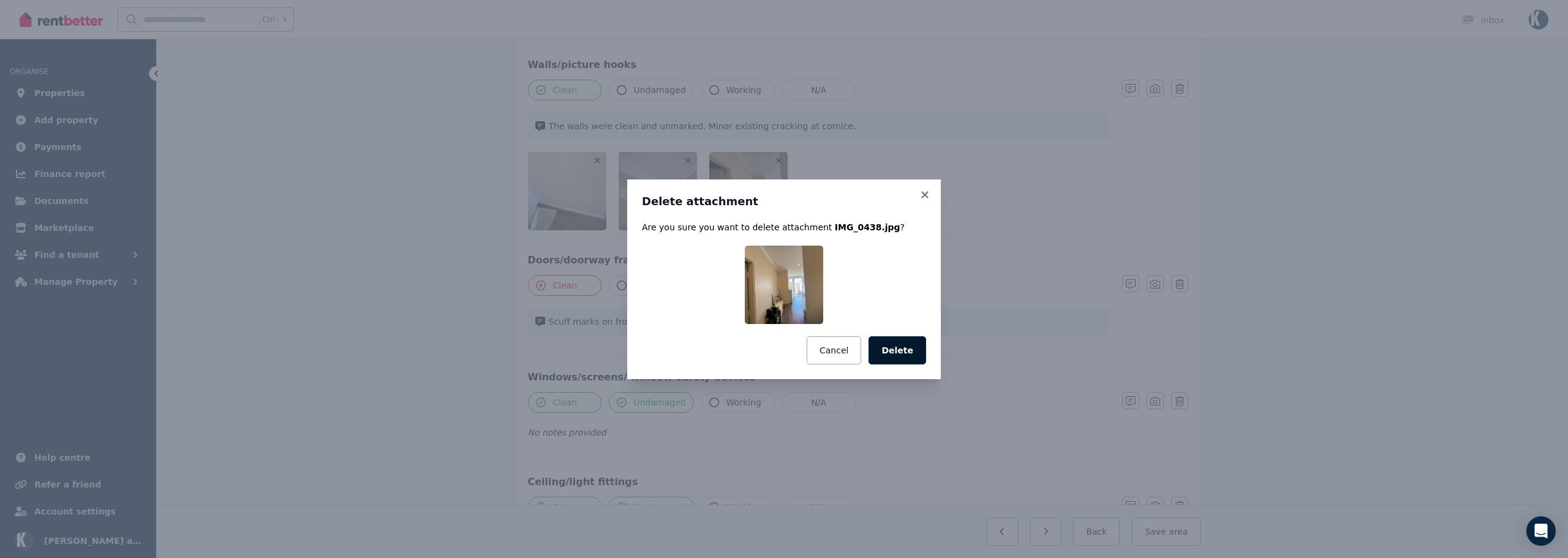
click at [915, 356] on button "Delete" at bounding box center [897, 350] width 58 height 28
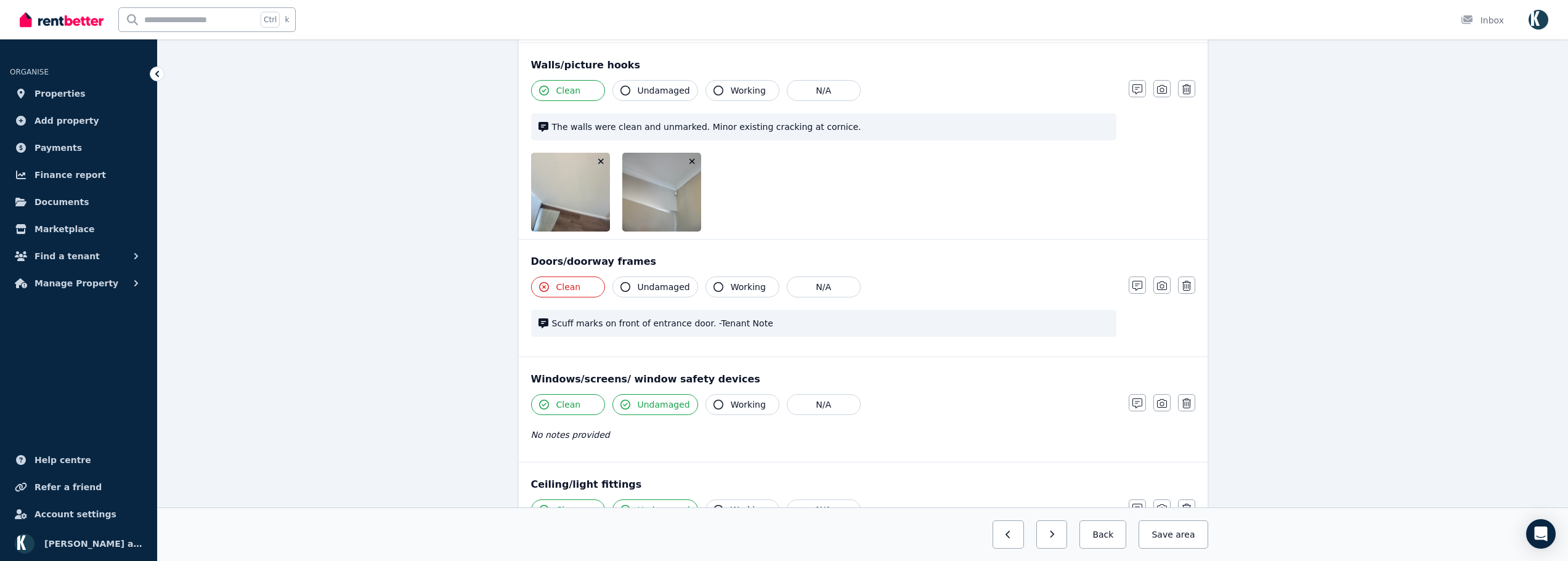
click at [693, 160] on icon "button" at bounding box center [692, 161] width 7 height 9
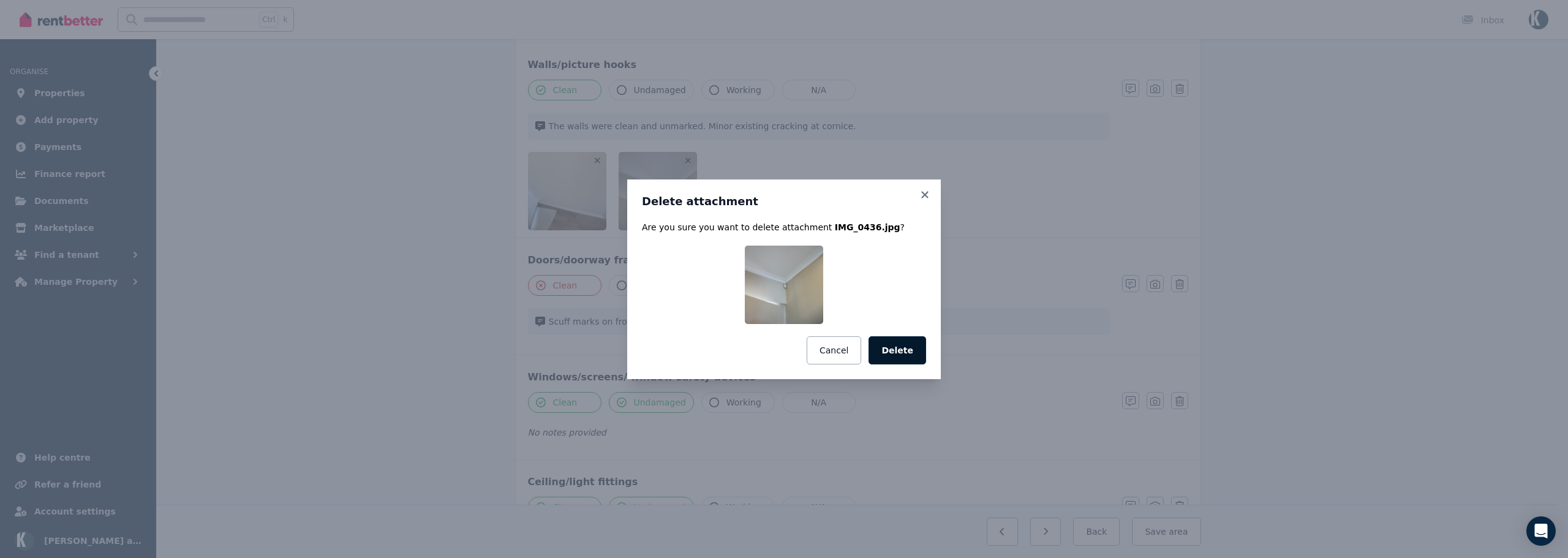
click at [899, 352] on button "Delete" at bounding box center [897, 350] width 58 height 28
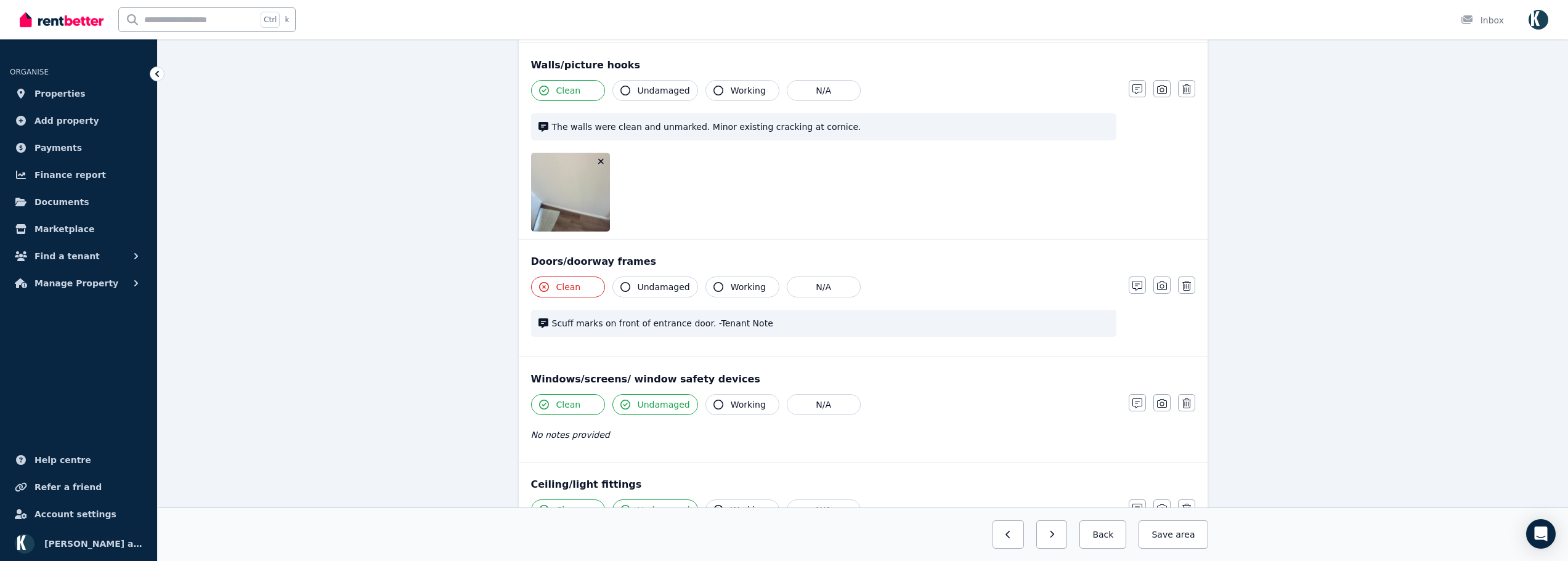
click at [600, 162] on icon "button" at bounding box center [601, 161] width 6 height 6
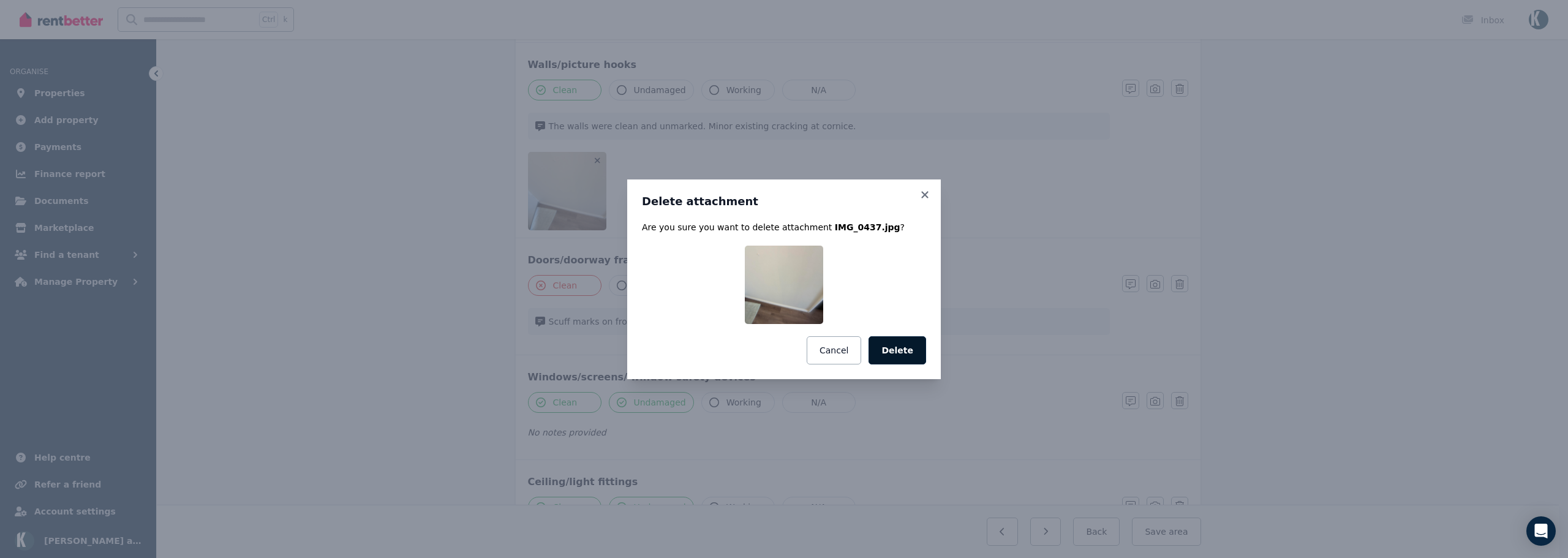
click at [908, 354] on button "Delete" at bounding box center [897, 350] width 58 height 28
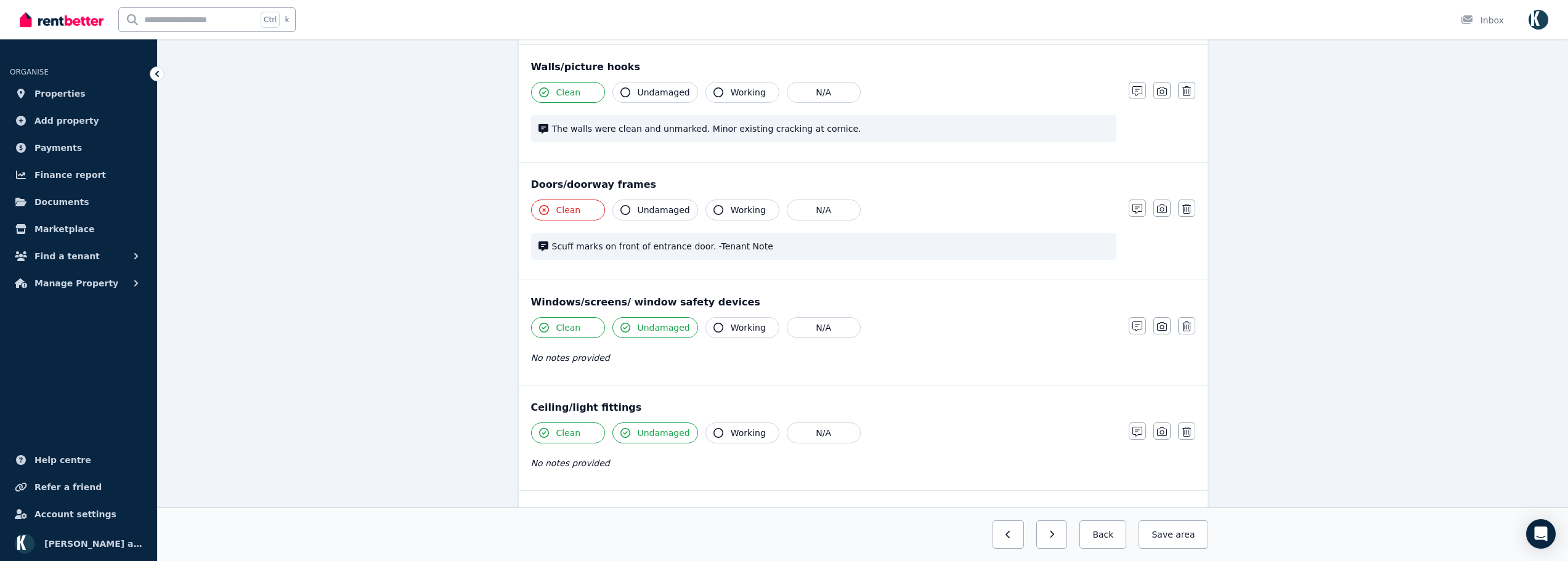
scroll to position [308, 0]
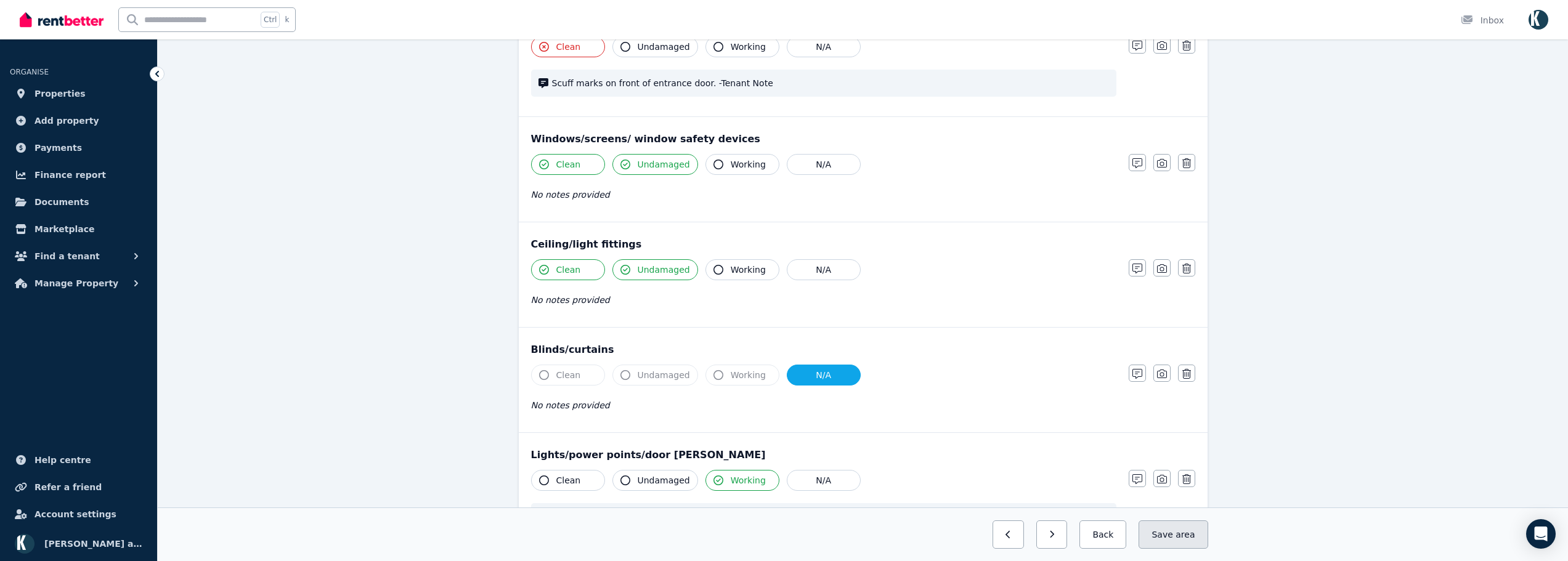
click at [1173, 528] on button "Save area" at bounding box center [1173, 535] width 69 height 28
click at [1053, 540] on button "button" at bounding box center [1041, 535] width 31 height 28
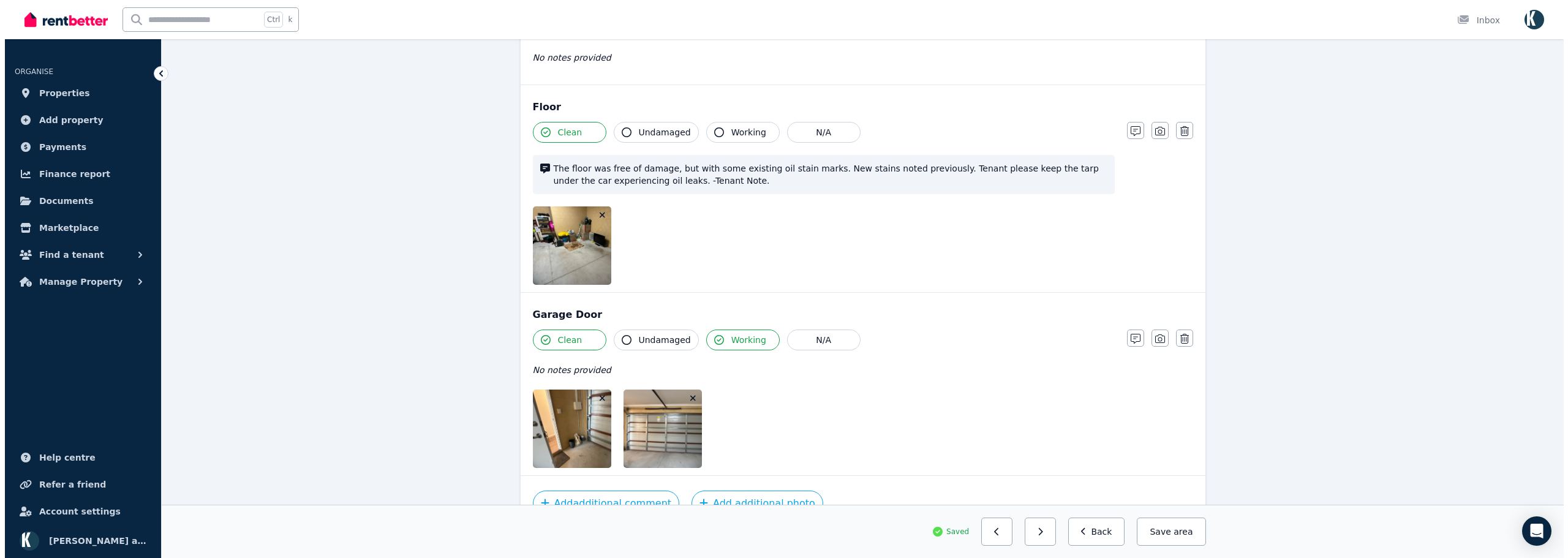
scroll to position [580, 0]
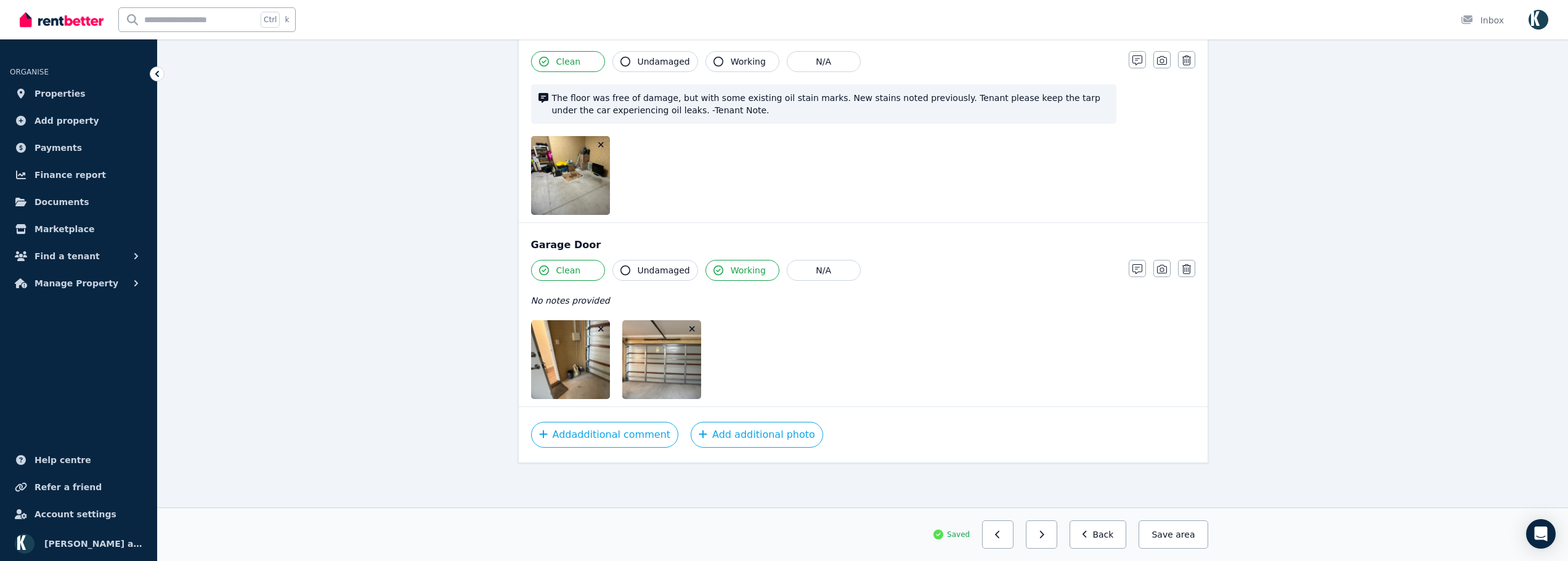
click at [693, 329] on icon "button" at bounding box center [692, 329] width 6 height 6
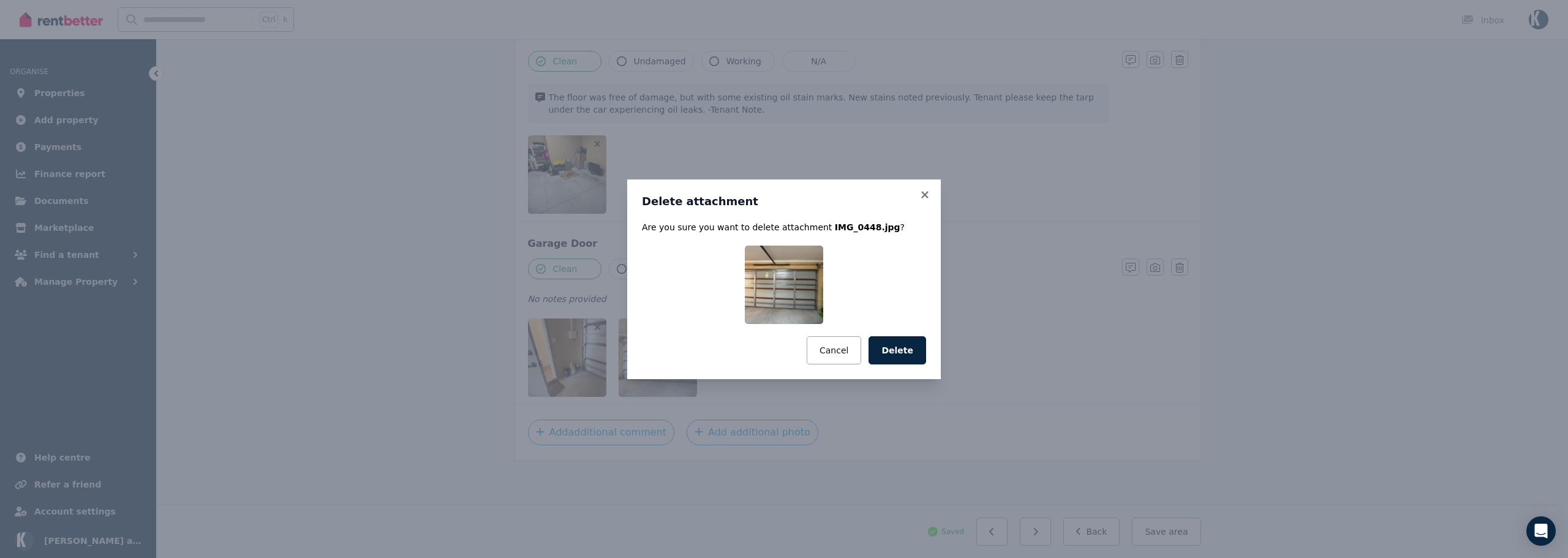
click at [886, 352] on button "Delete" at bounding box center [897, 350] width 58 height 28
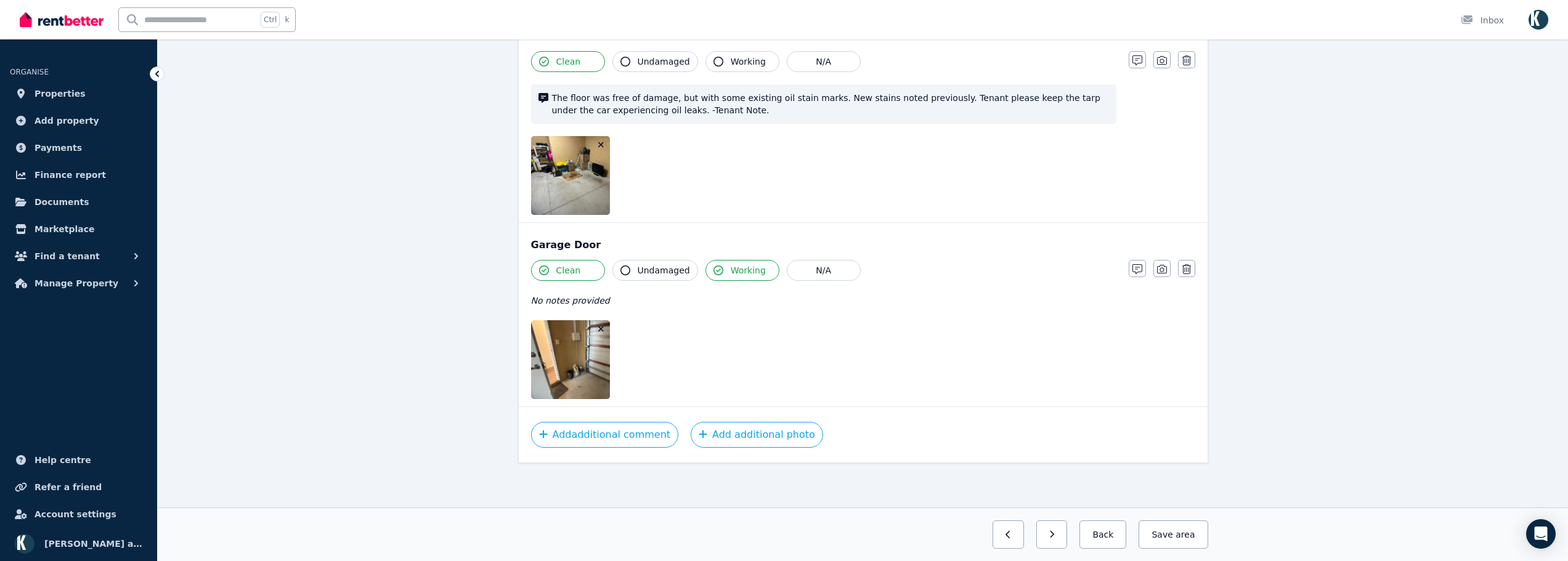
click at [599, 327] on icon "button" at bounding box center [601, 329] width 6 height 6
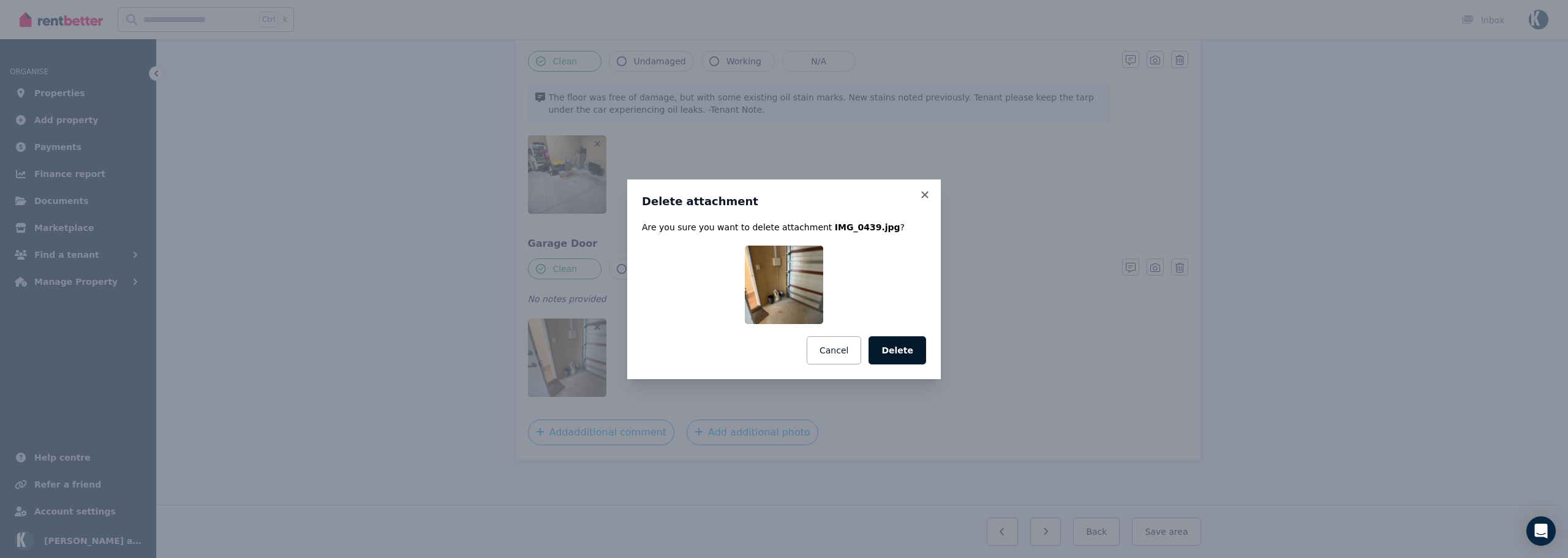
click at [914, 345] on button "Delete" at bounding box center [897, 350] width 58 height 28
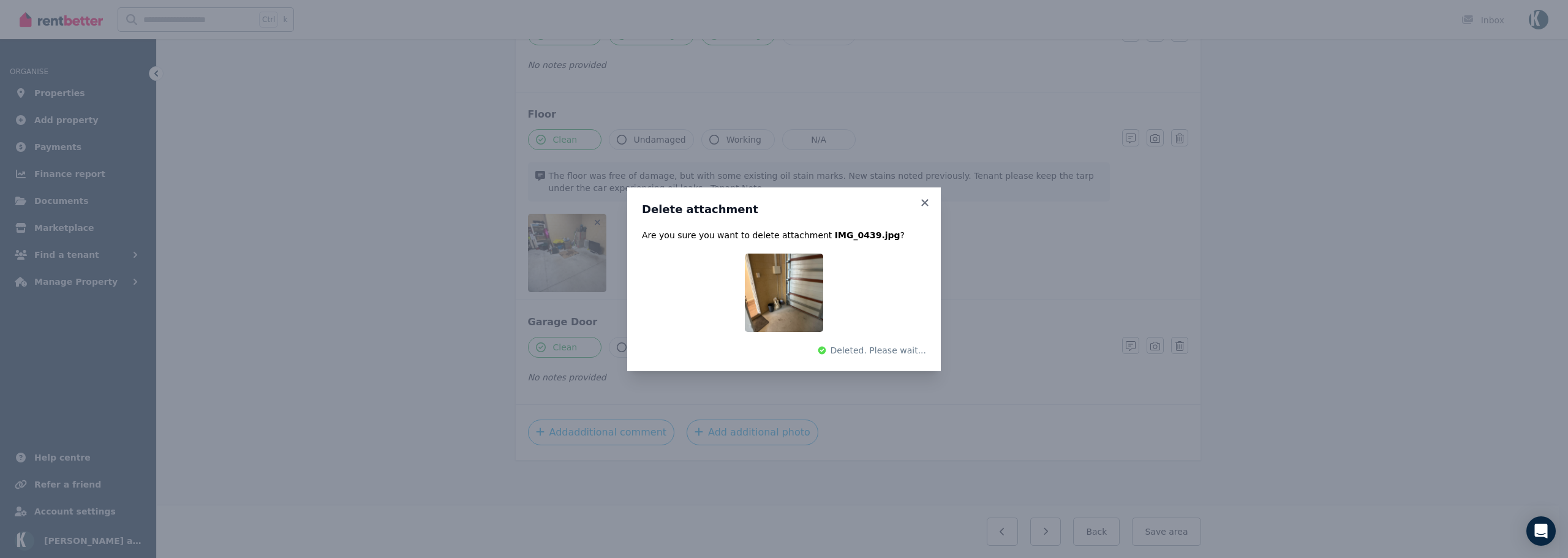
scroll to position [501, 0]
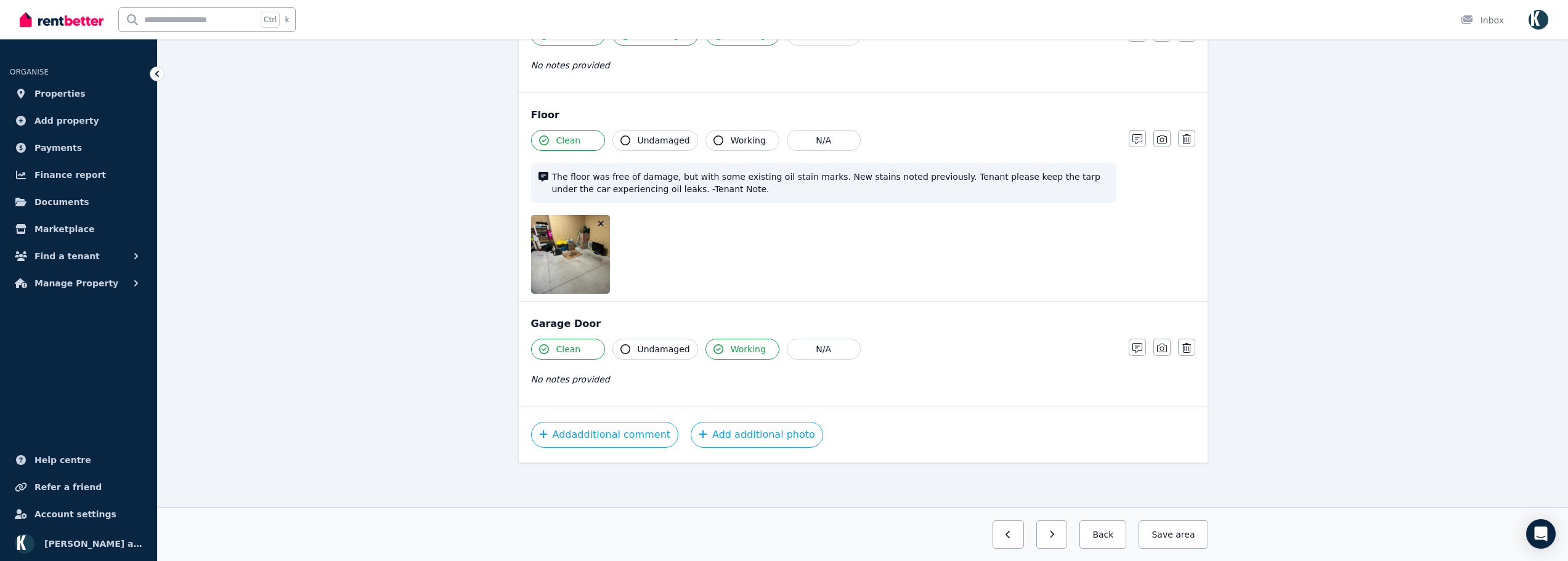
click at [601, 218] on button "button" at bounding box center [601, 223] width 12 height 12
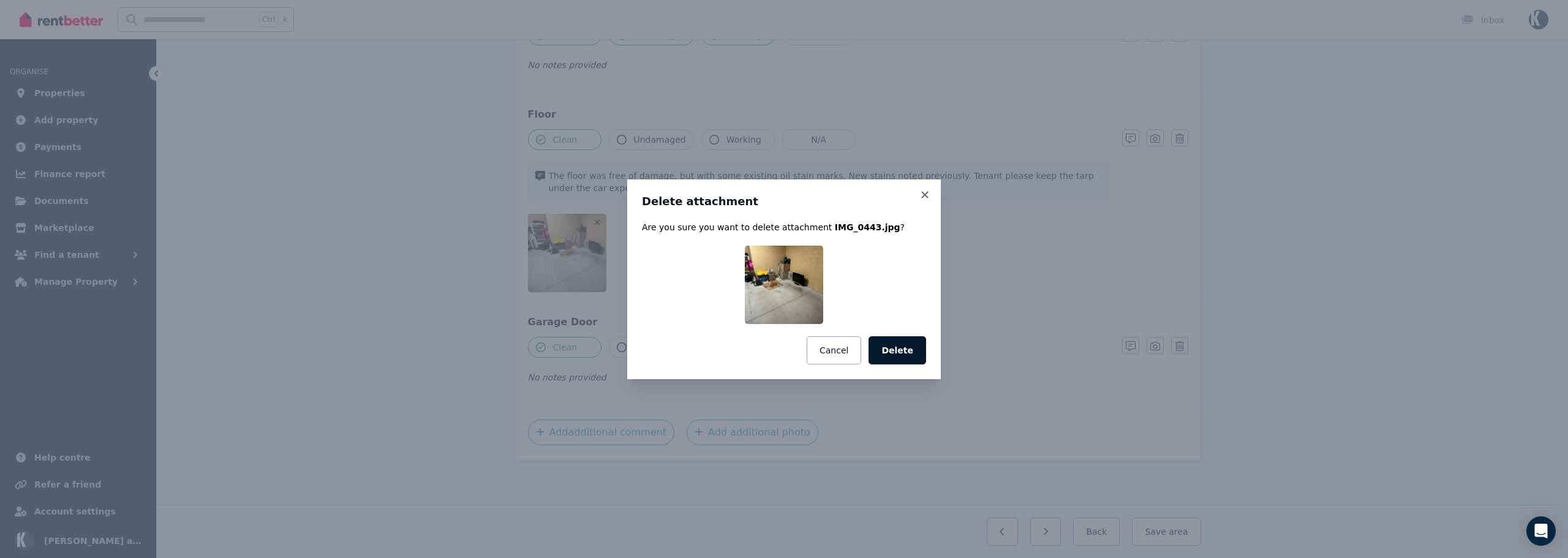
click at [896, 356] on button "Delete" at bounding box center [897, 350] width 58 height 28
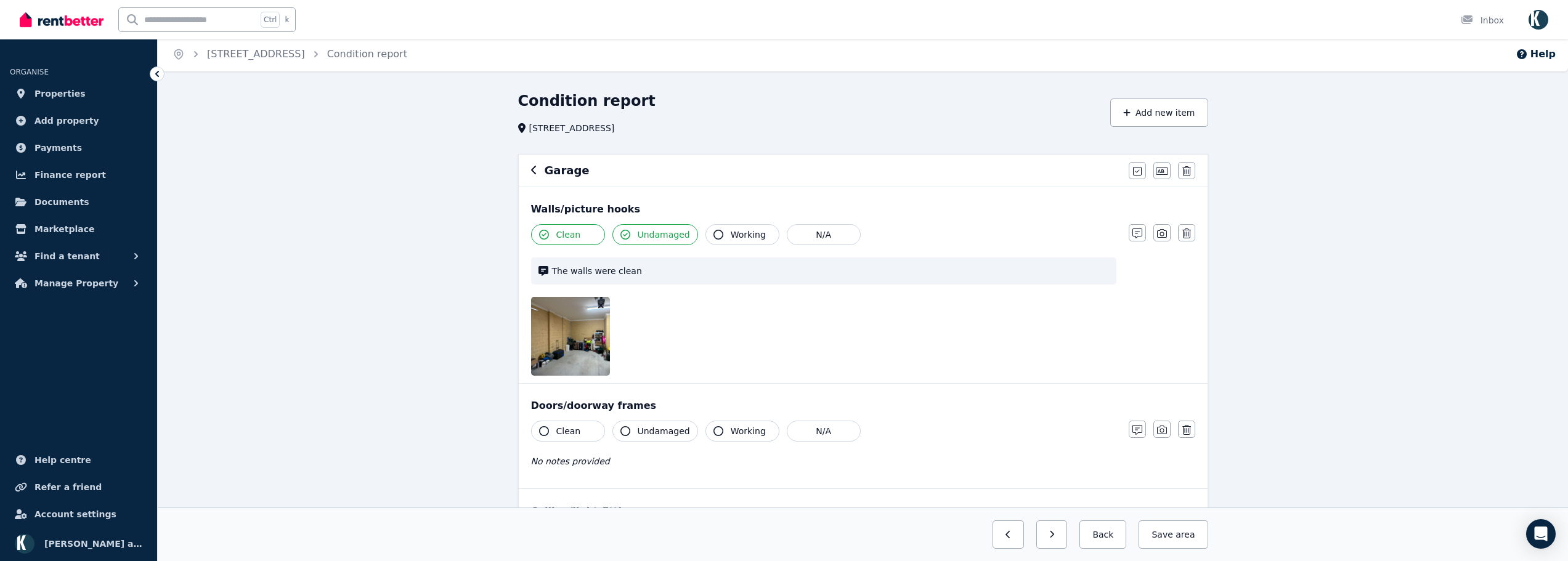
scroll to position [0, 0]
click at [602, 304] on icon "button" at bounding box center [601, 308] width 7 height 9
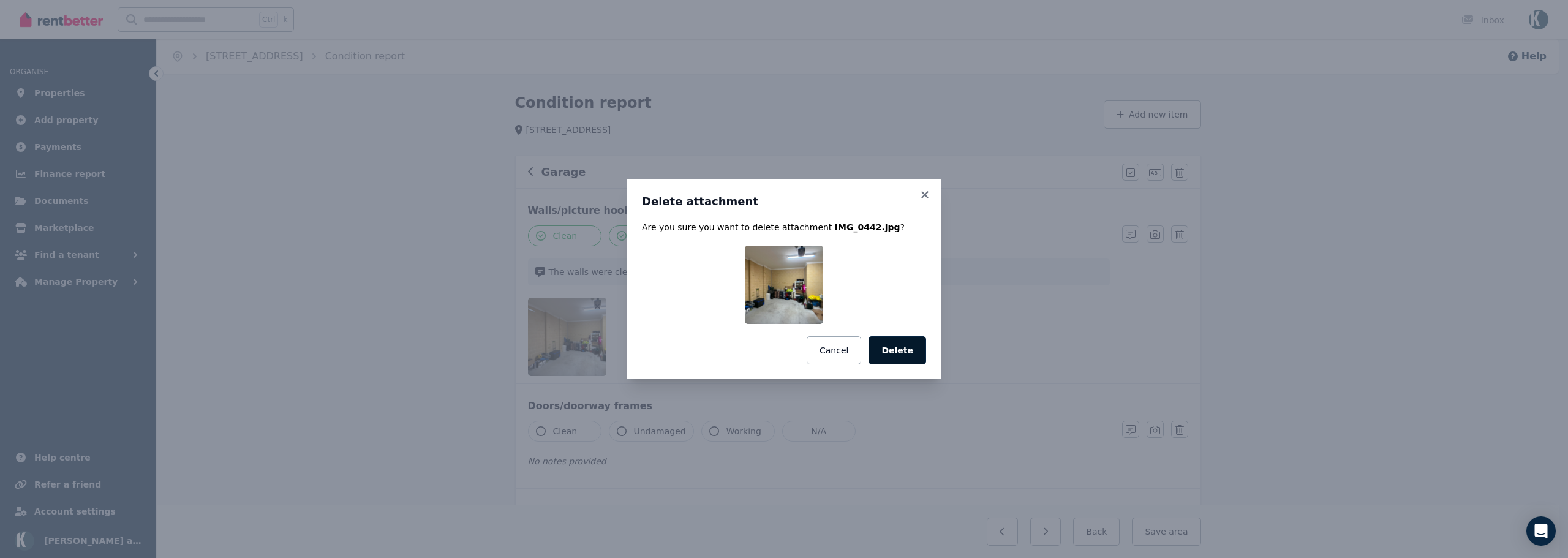
click at [892, 350] on button "Delete" at bounding box center [897, 350] width 58 height 28
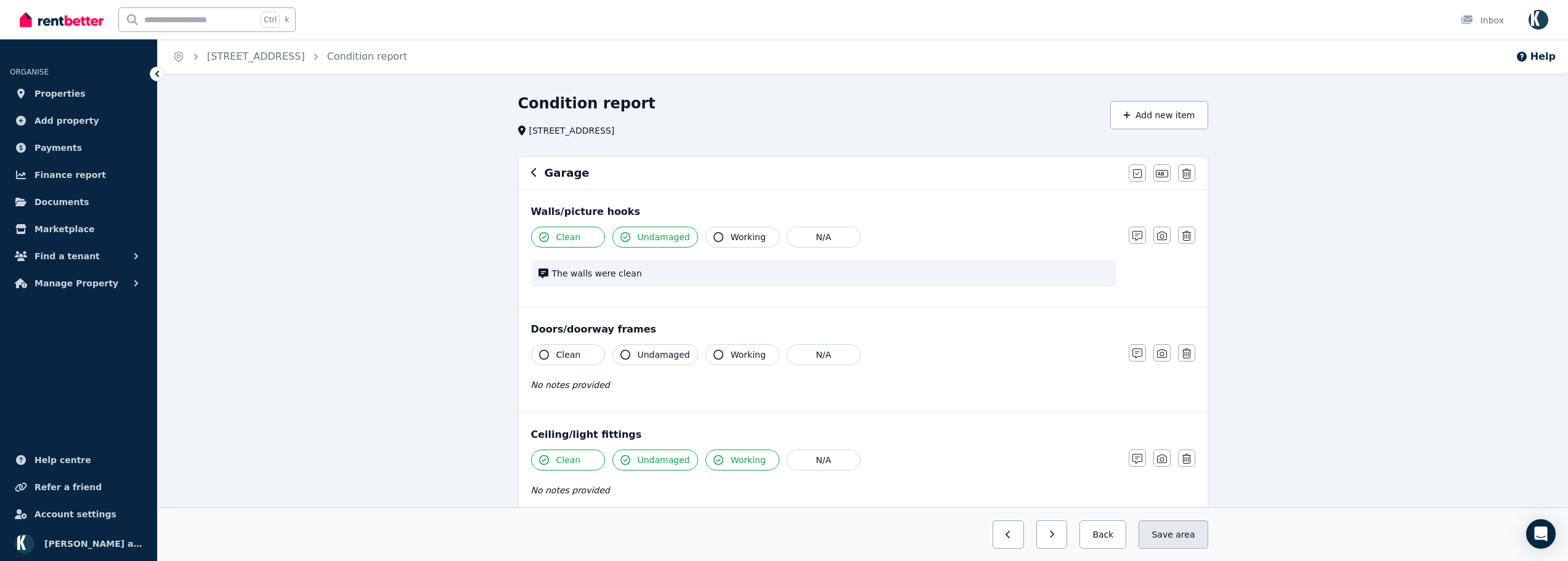
click at [1182, 536] on span "area" at bounding box center [1185, 534] width 19 height 12
click at [1057, 534] on button "button" at bounding box center [1041, 535] width 31 height 28
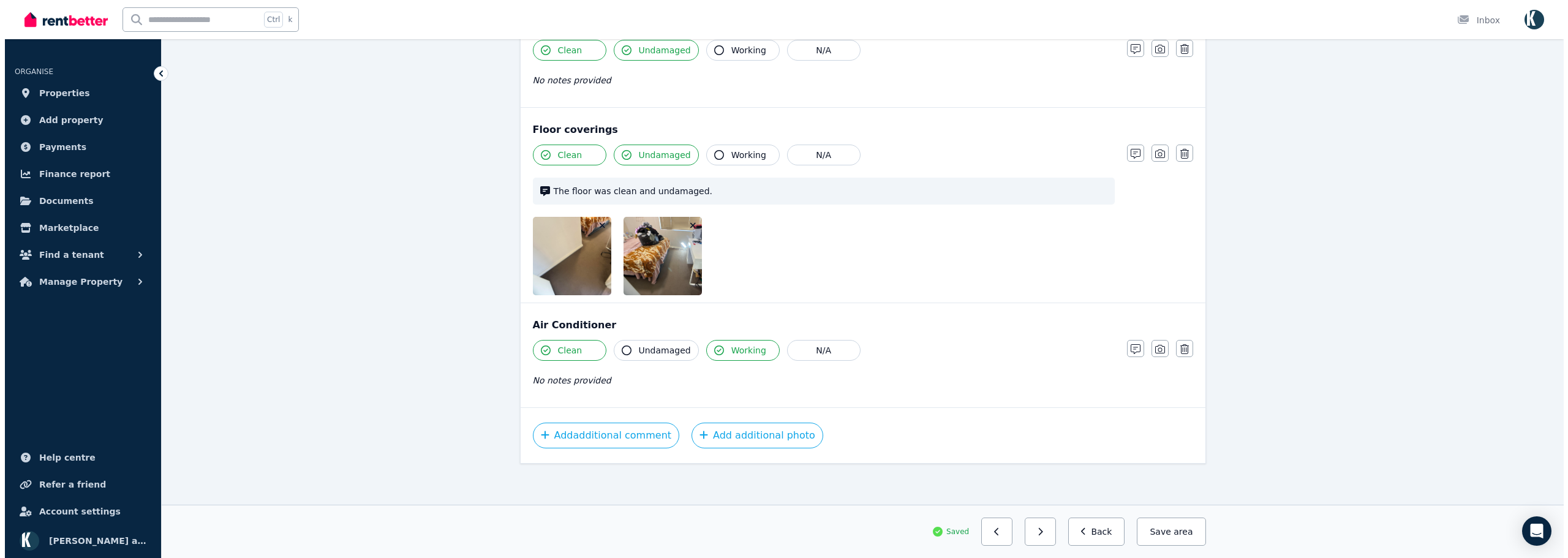
scroll to position [1101, 0]
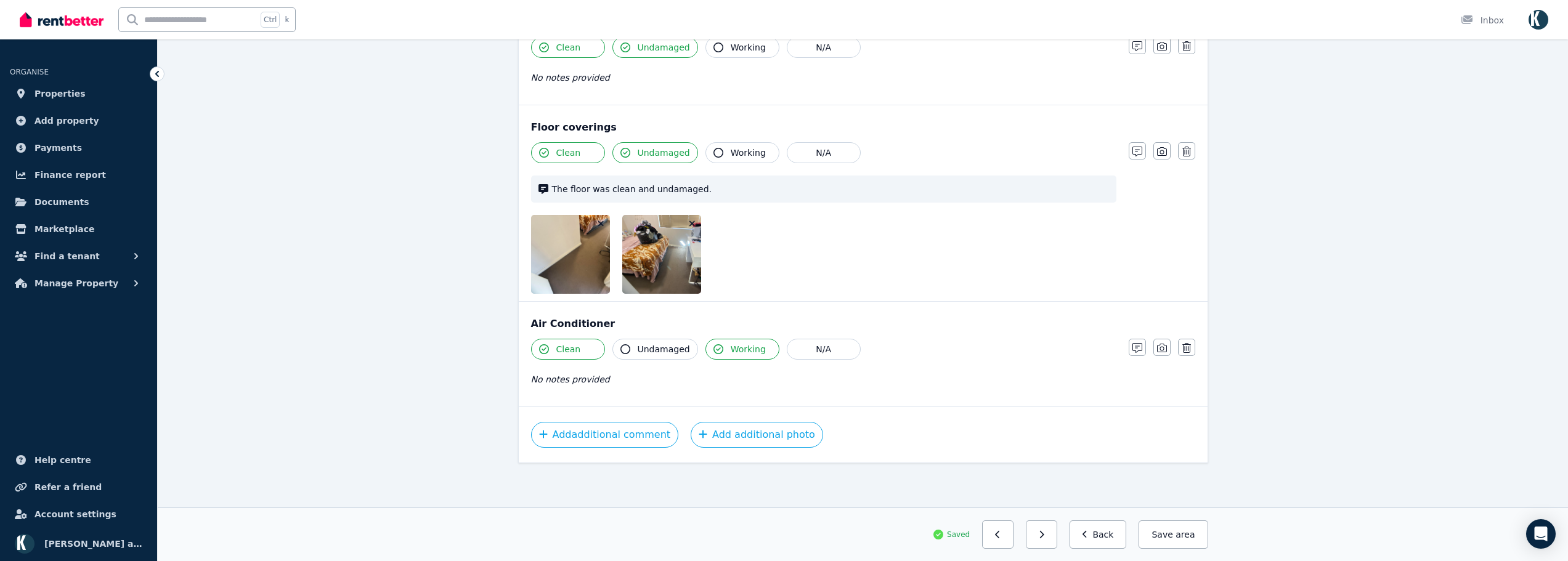
click at [693, 221] on icon "button" at bounding box center [692, 224] width 7 height 9
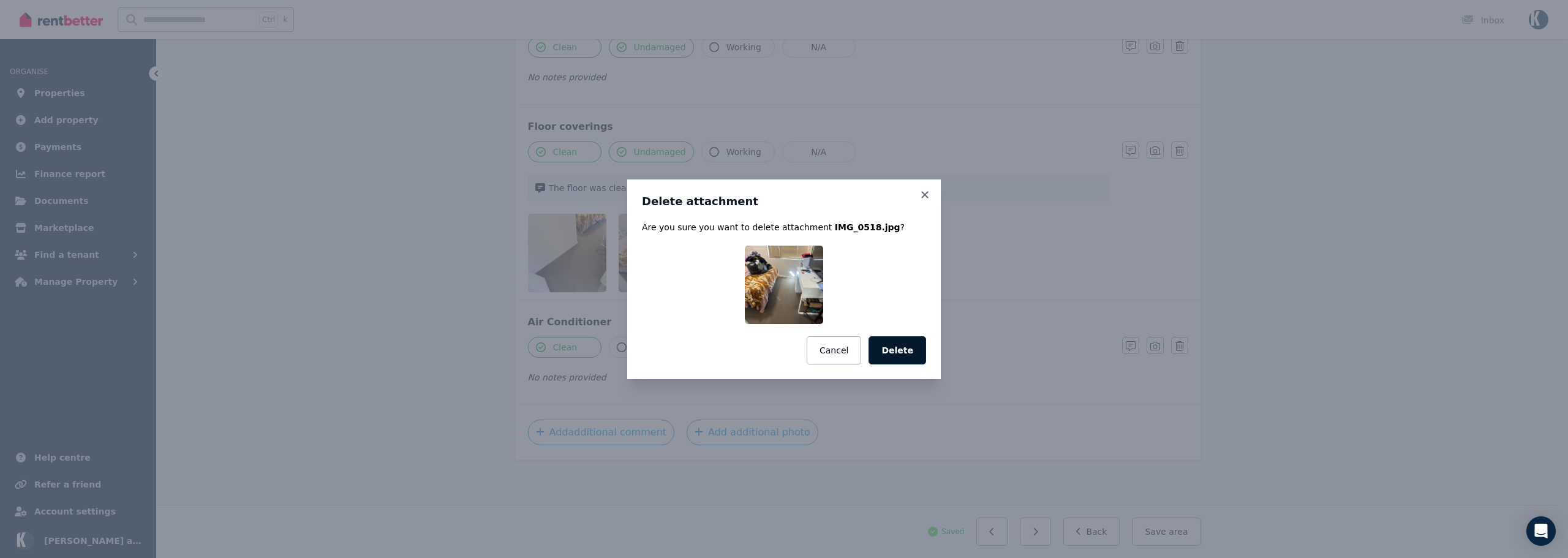
click at [899, 357] on button "Delete" at bounding box center [897, 350] width 58 height 28
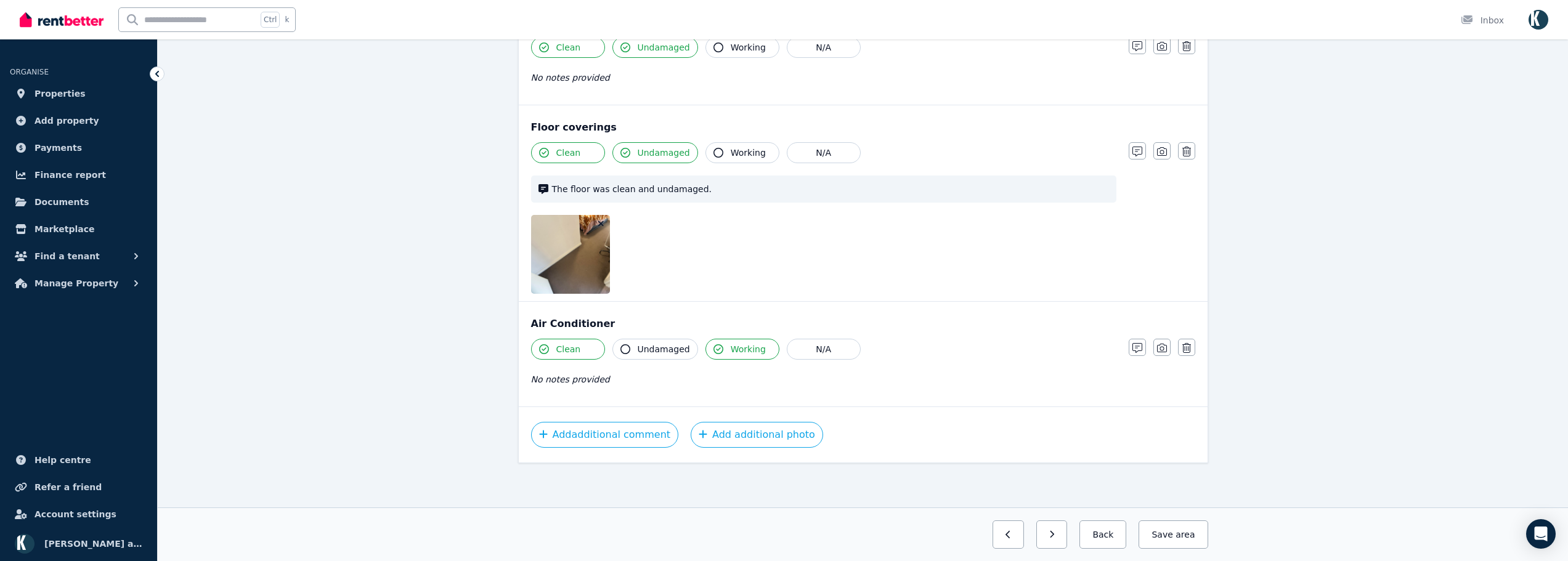
click at [598, 224] on icon "button" at bounding box center [601, 224] width 7 height 9
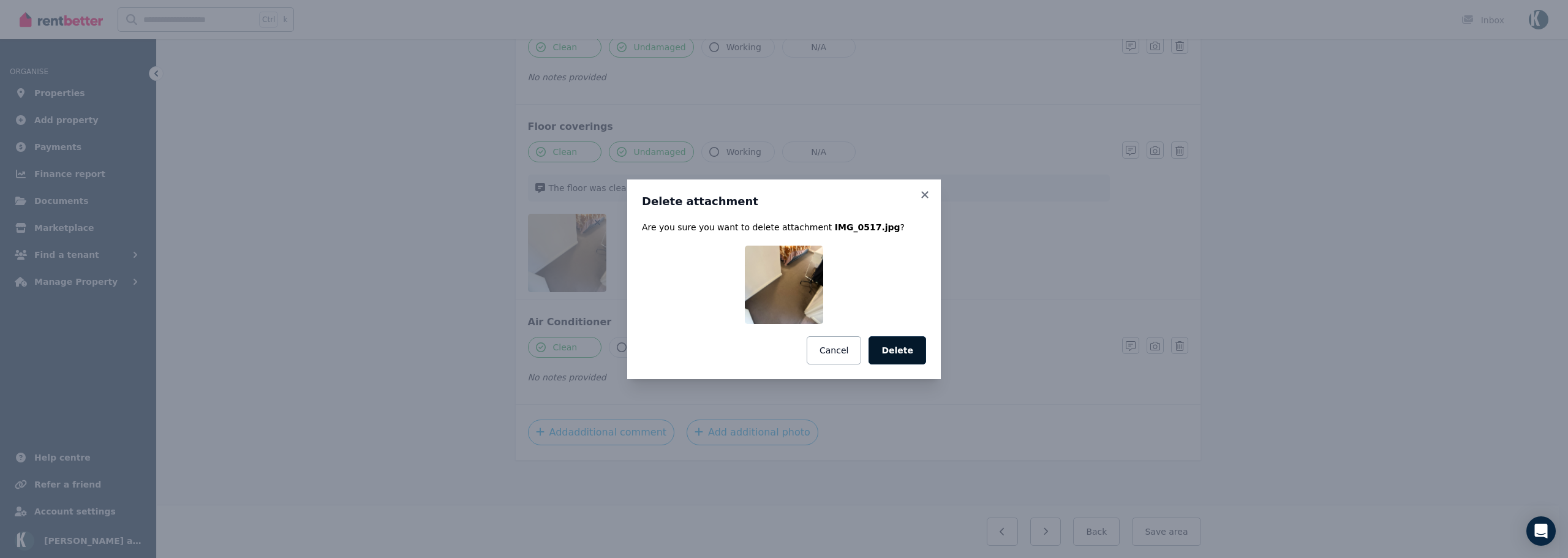
click at [892, 340] on button "Delete" at bounding box center [897, 350] width 58 height 28
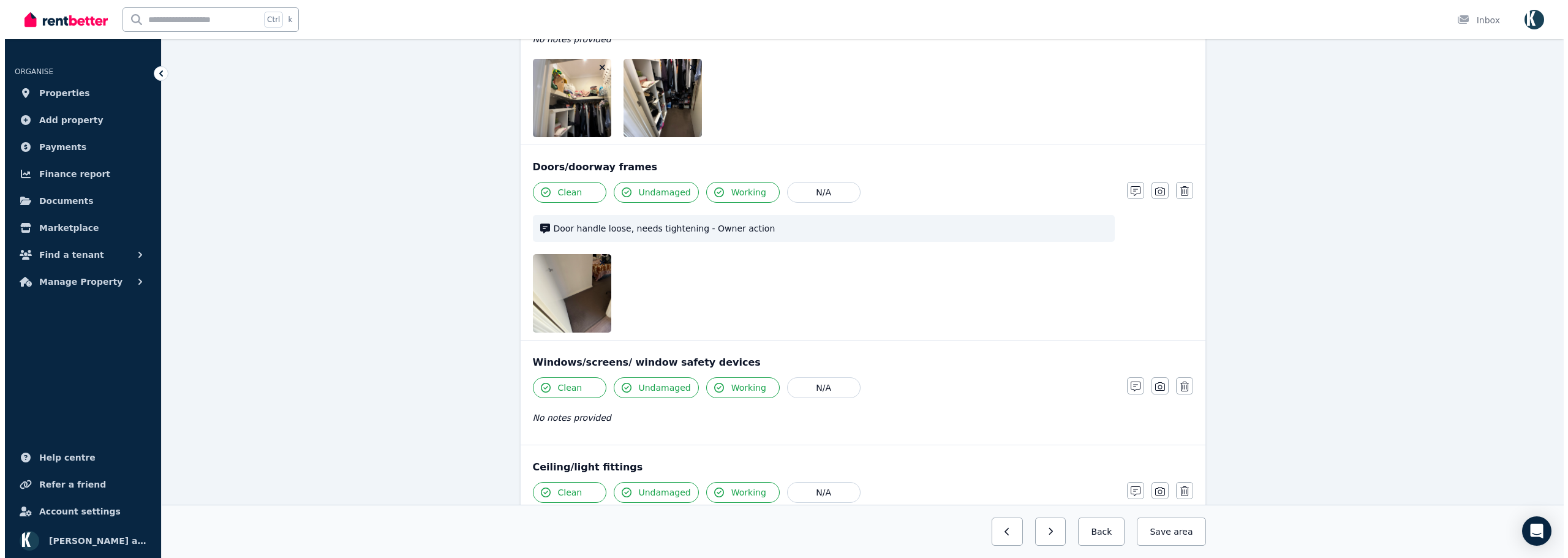
scroll to position [411, 0]
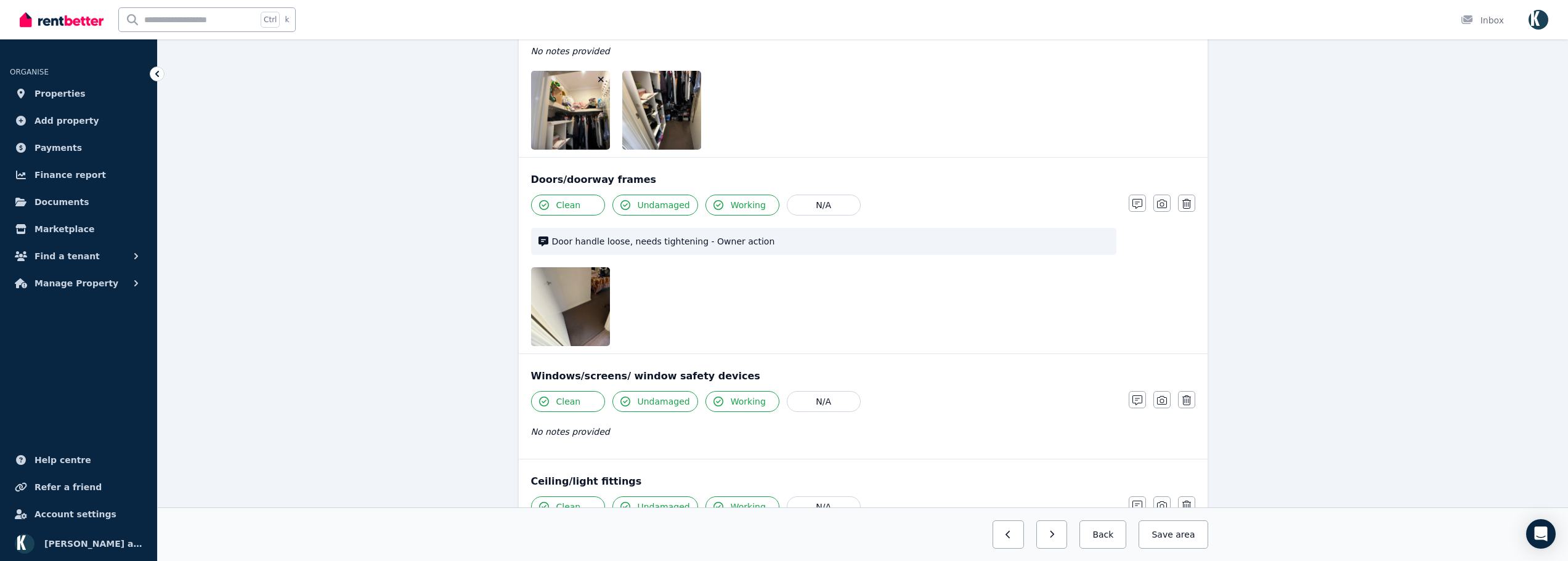
click at [605, 271] on button "button" at bounding box center [601, 276] width 12 height 12
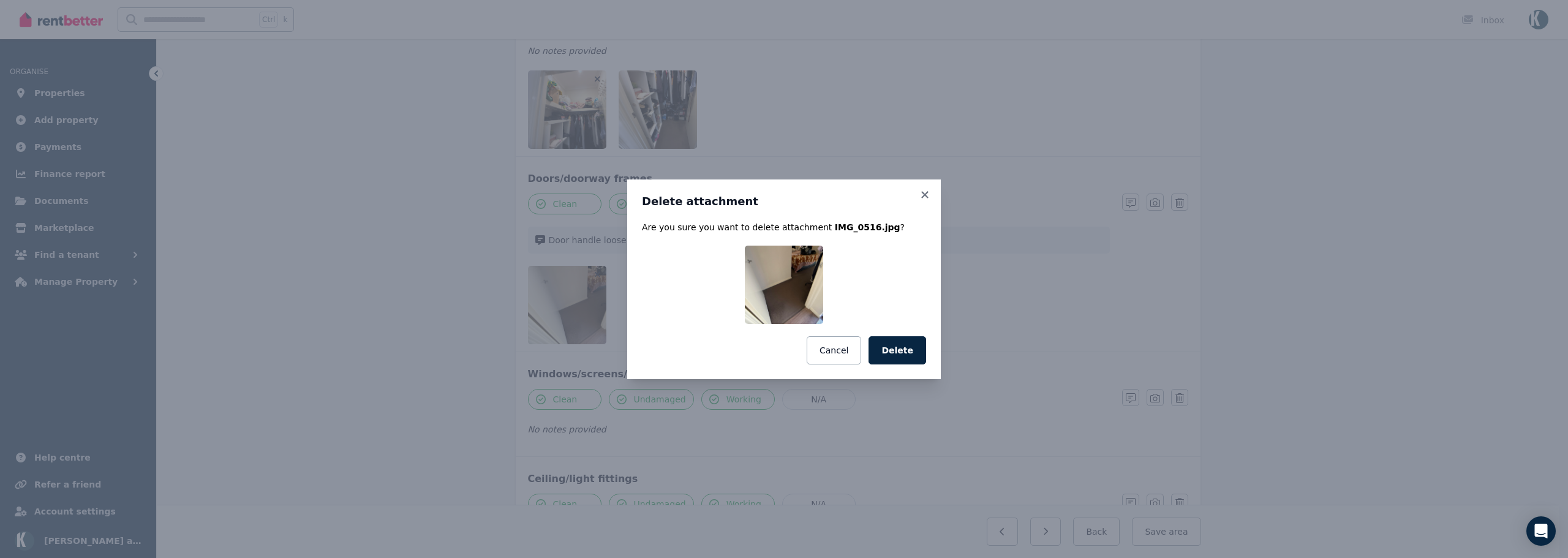
click at [906, 362] on button "Delete" at bounding box center [897, 350] width 58 height 28
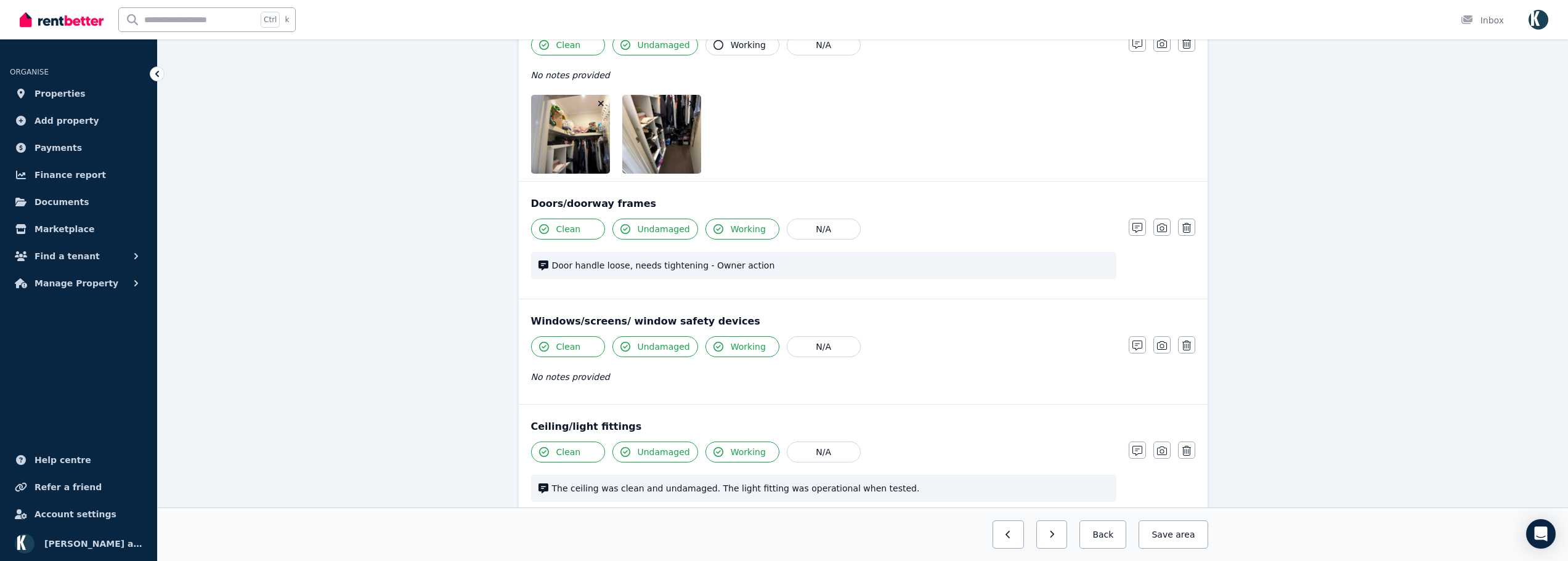
scroll to position [351, 0]
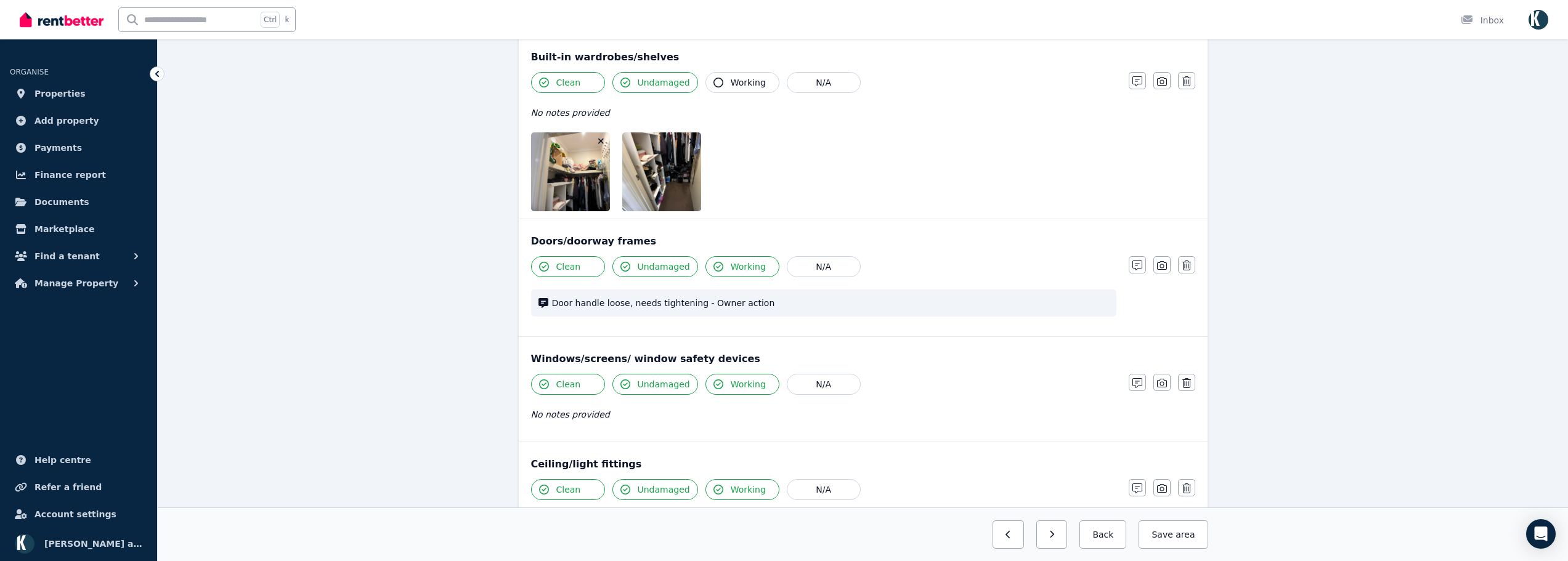
click at [690, 137] on icon "button" at bounding box center [692, 141] width 7 height 9
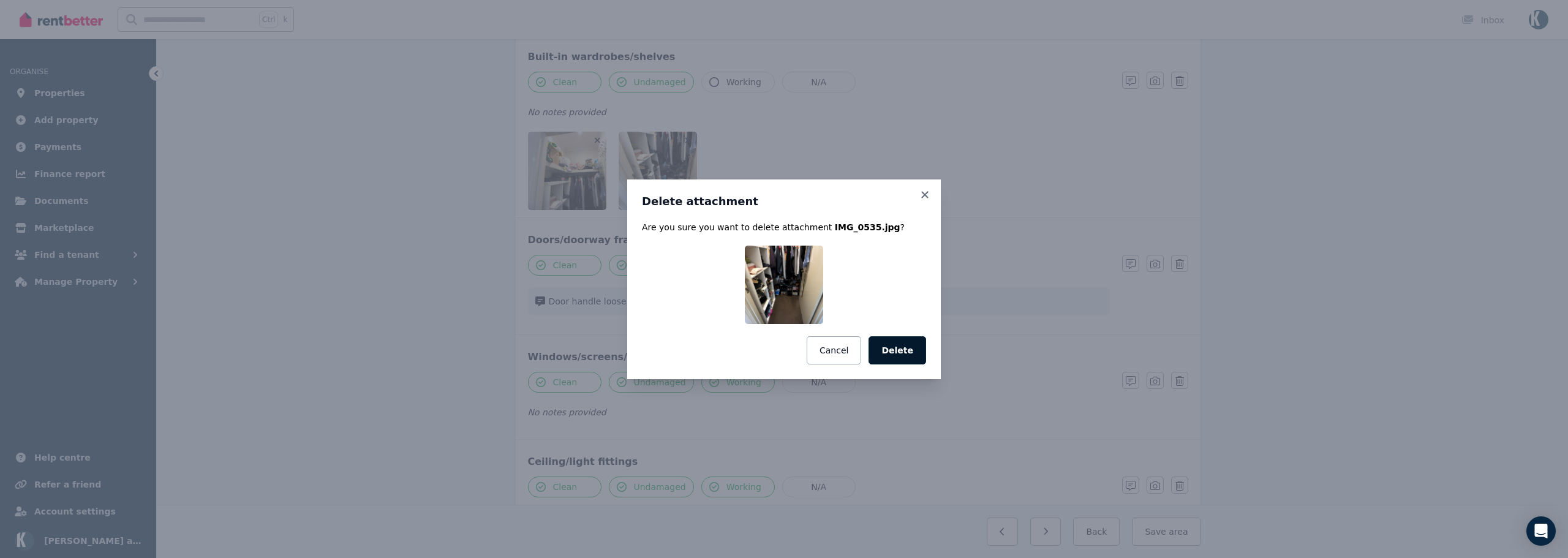
click at [904, 347] on button "Delete" at bounding box center [897, 350] width 58 height 28
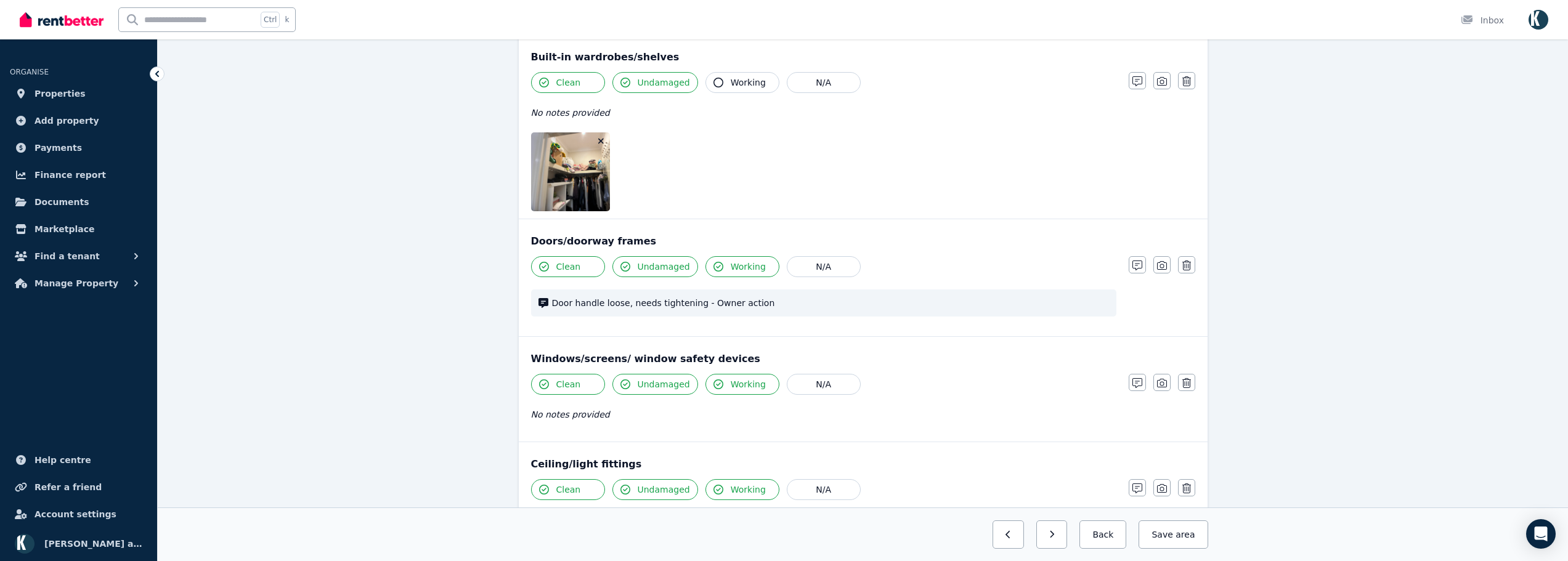
click at [600, 140] on icon "button" at bounding box center [601, 141] width 6 height 6
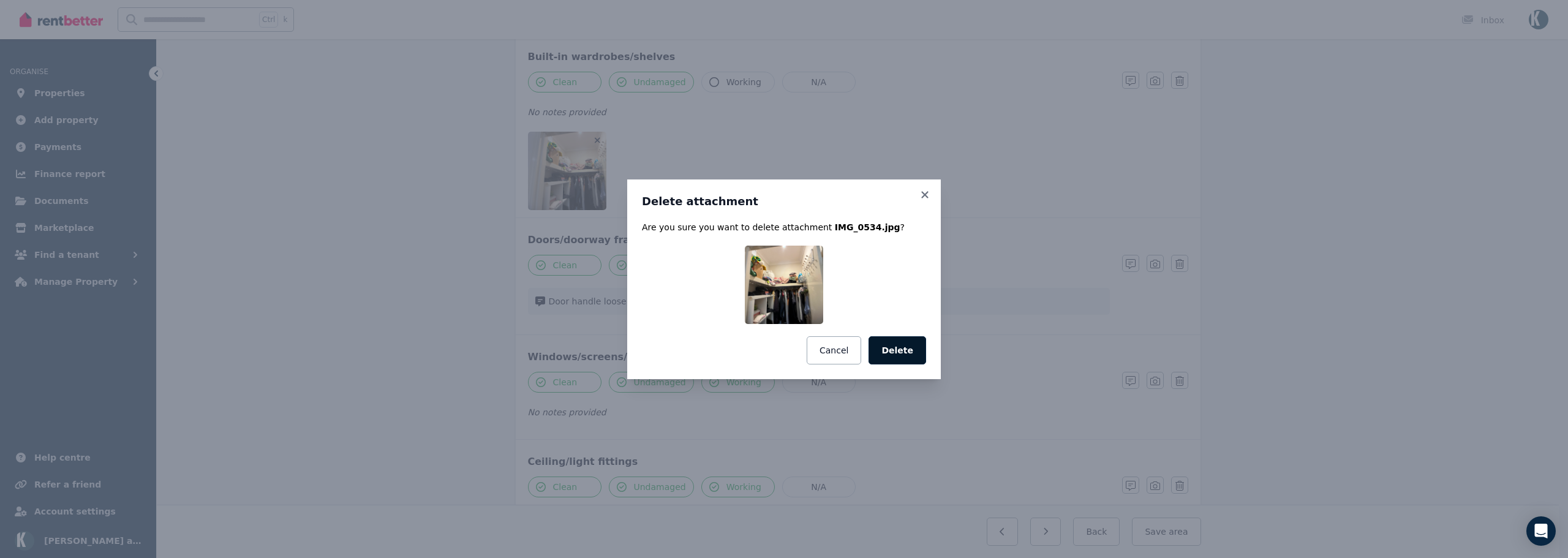
click at [900, 345] on button "Delete" at bounding box center [897, 350] width 58 height 28
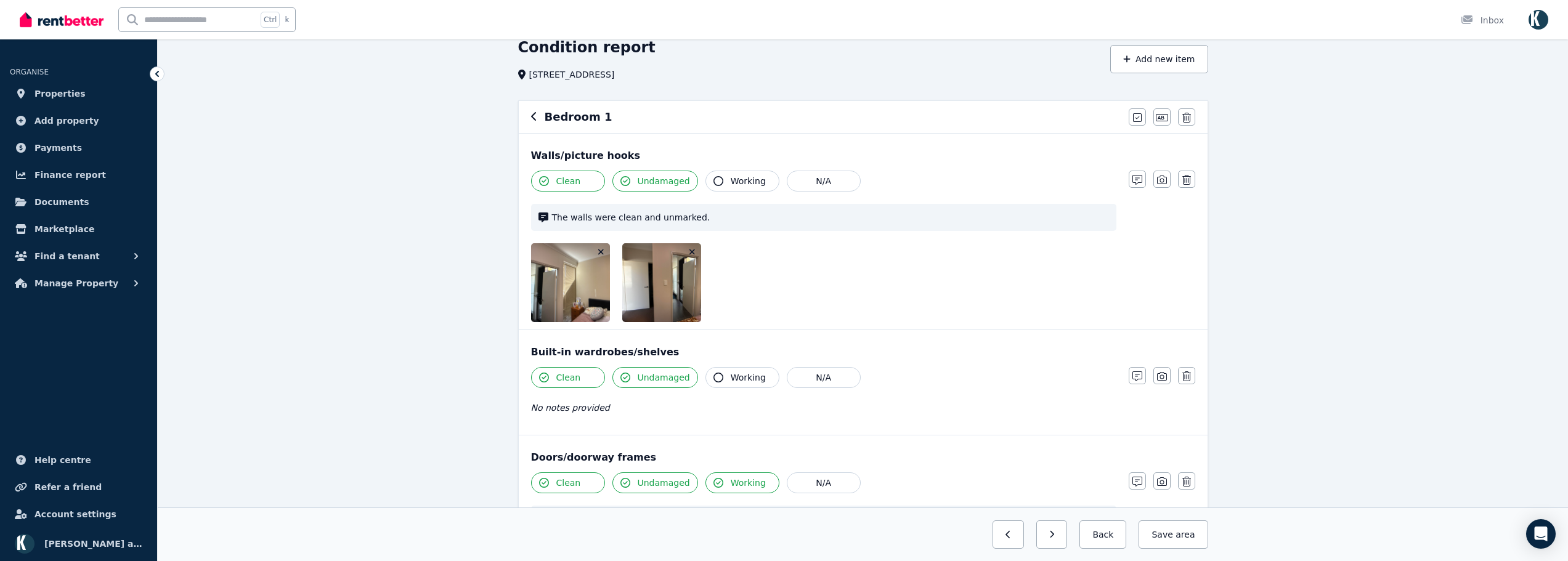
scroll to position [43, 0]
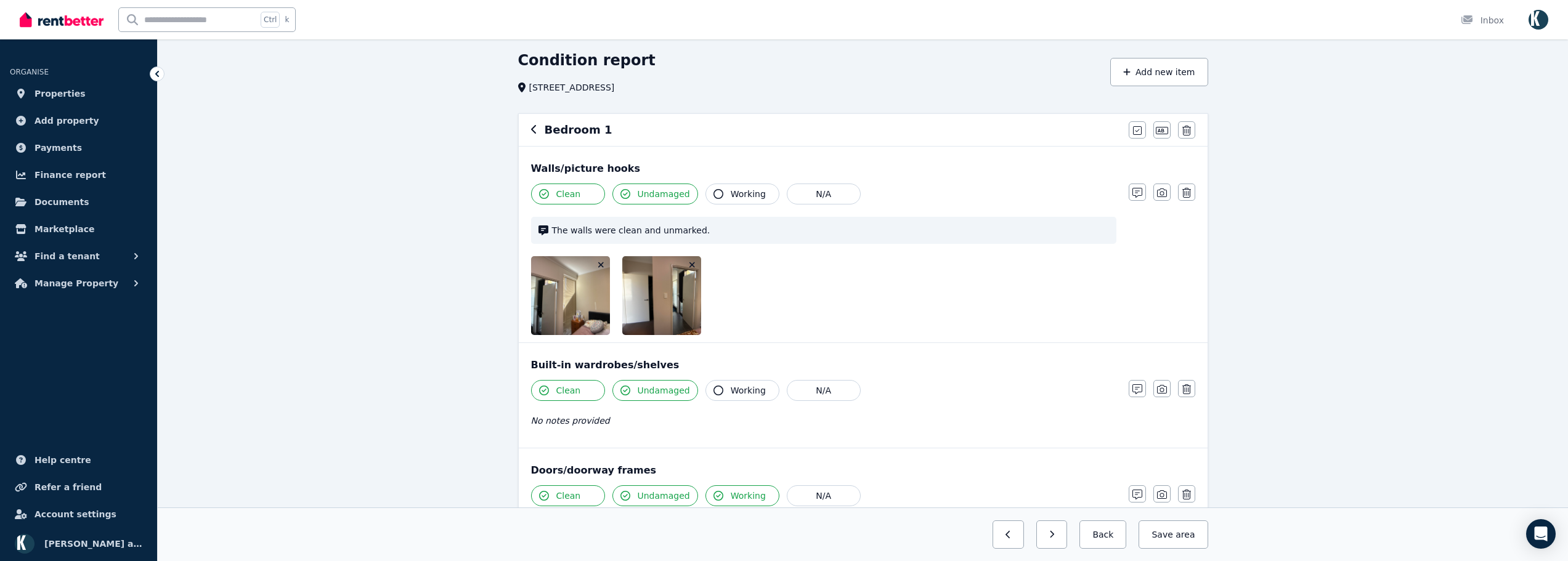
click at [691, 267] on icon "button" at bounding box center [692, 265] width 7 height 9
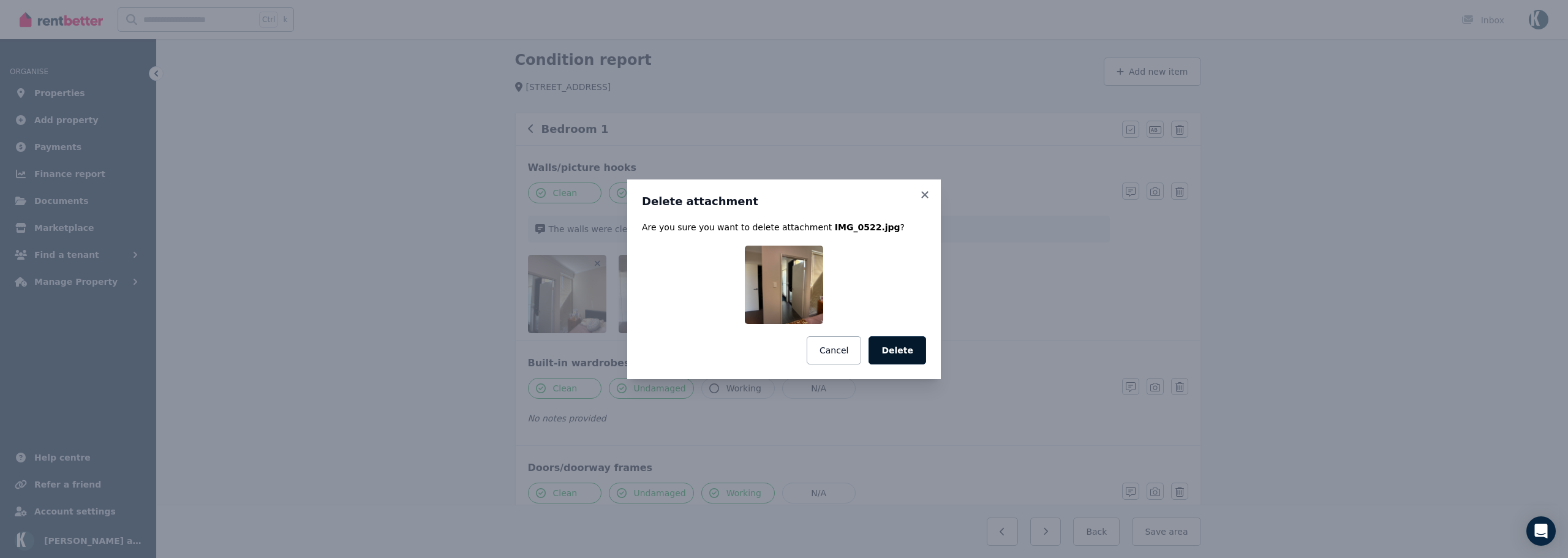
click at [895, 344] on button "Delete" at bounding box center [897, 350] width 58 height 28
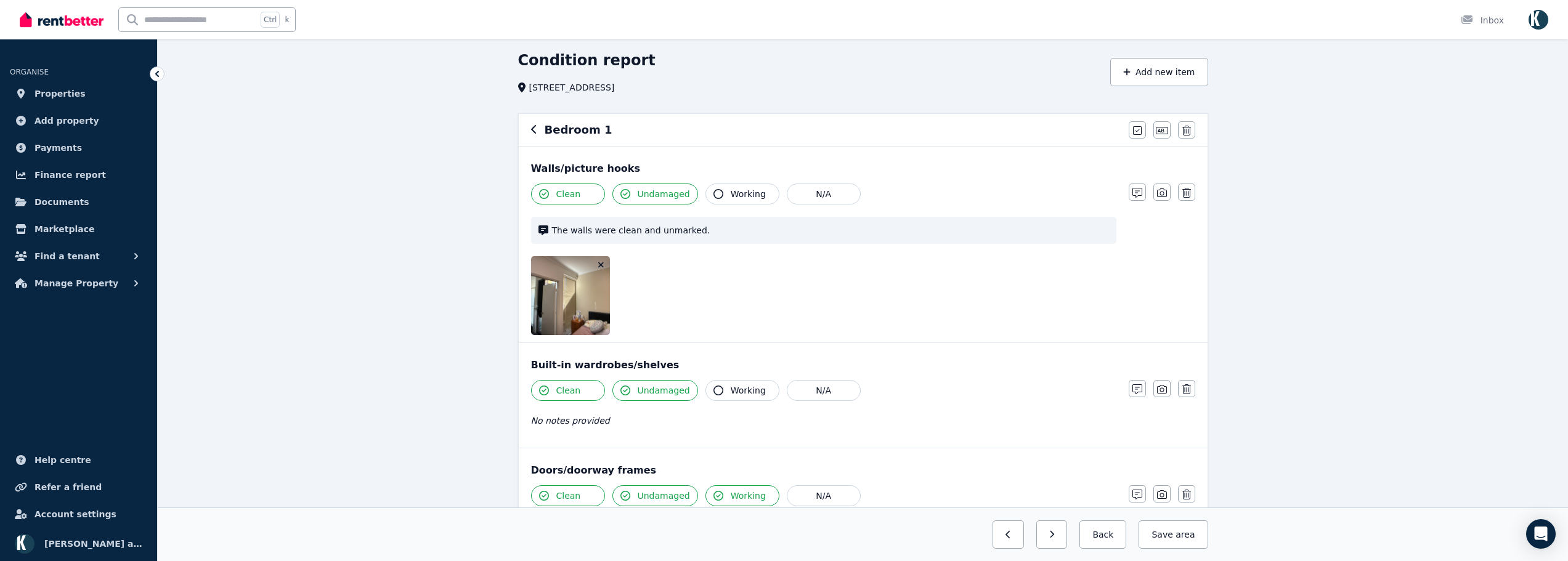
click at [599, 262] on icon "button" at bounding box center [601, 265] width 7 height 9
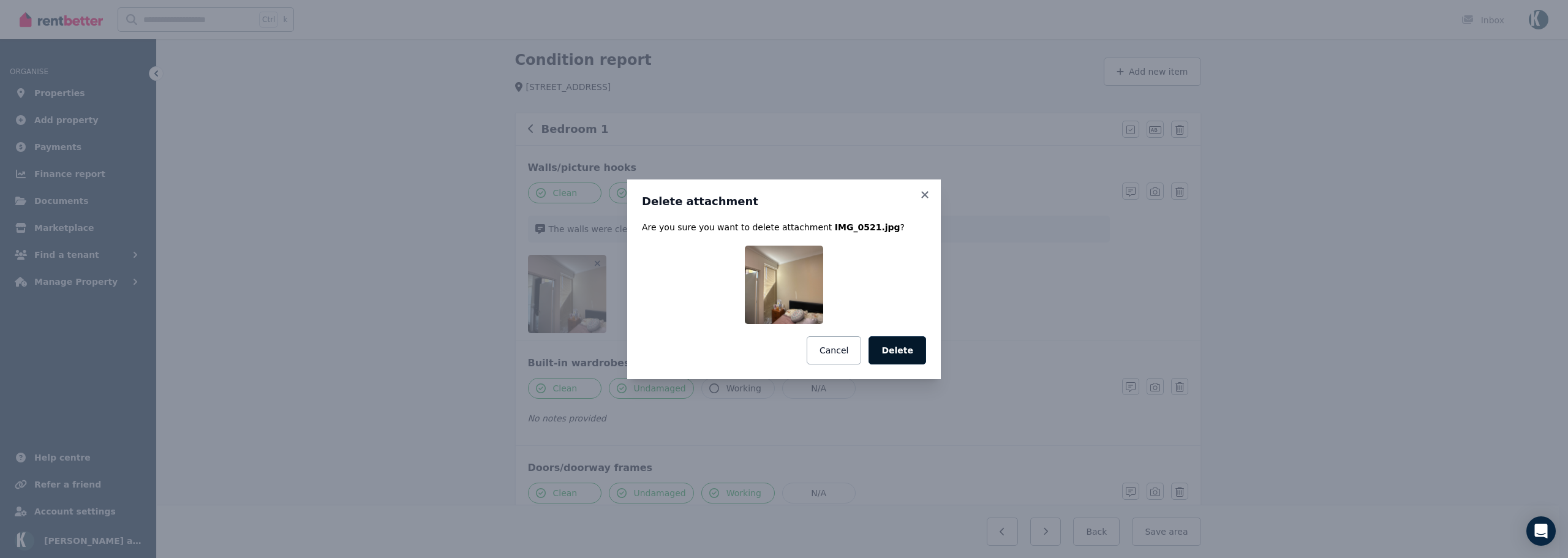
click at [894, 344] on button "Delete" at bounding box center [897, 350] width 58 height 28
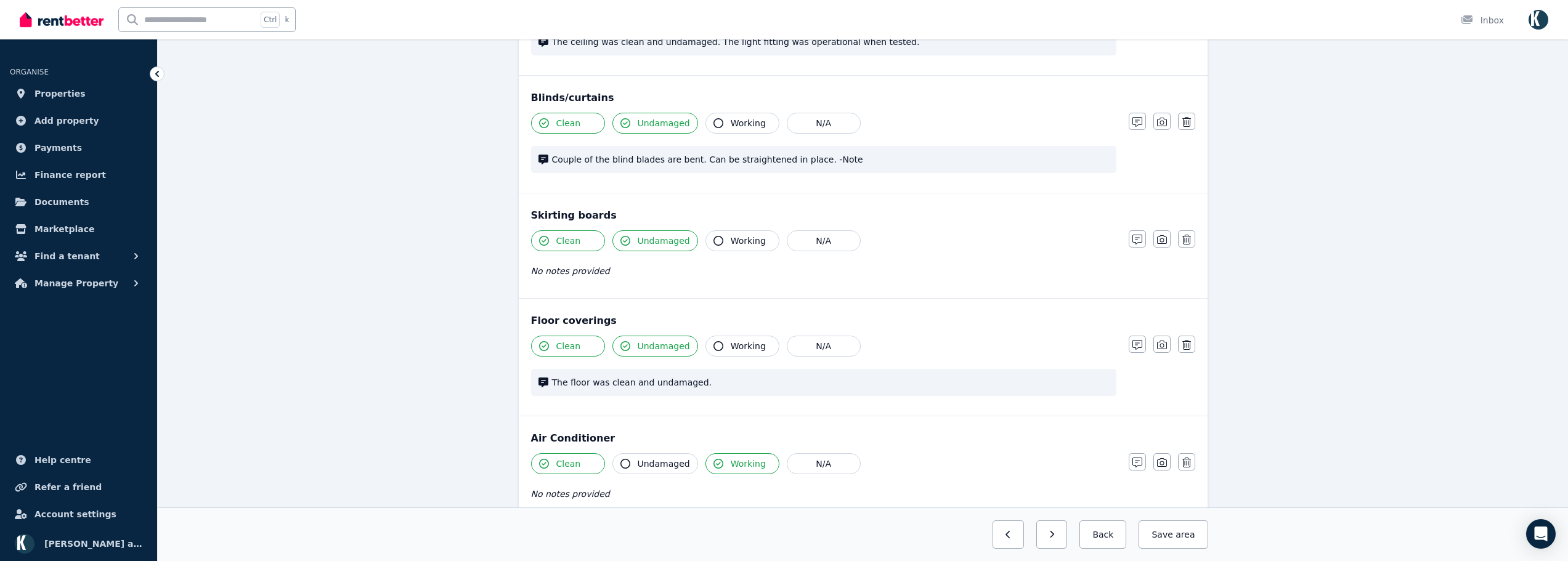
scroll to position [792, 0]
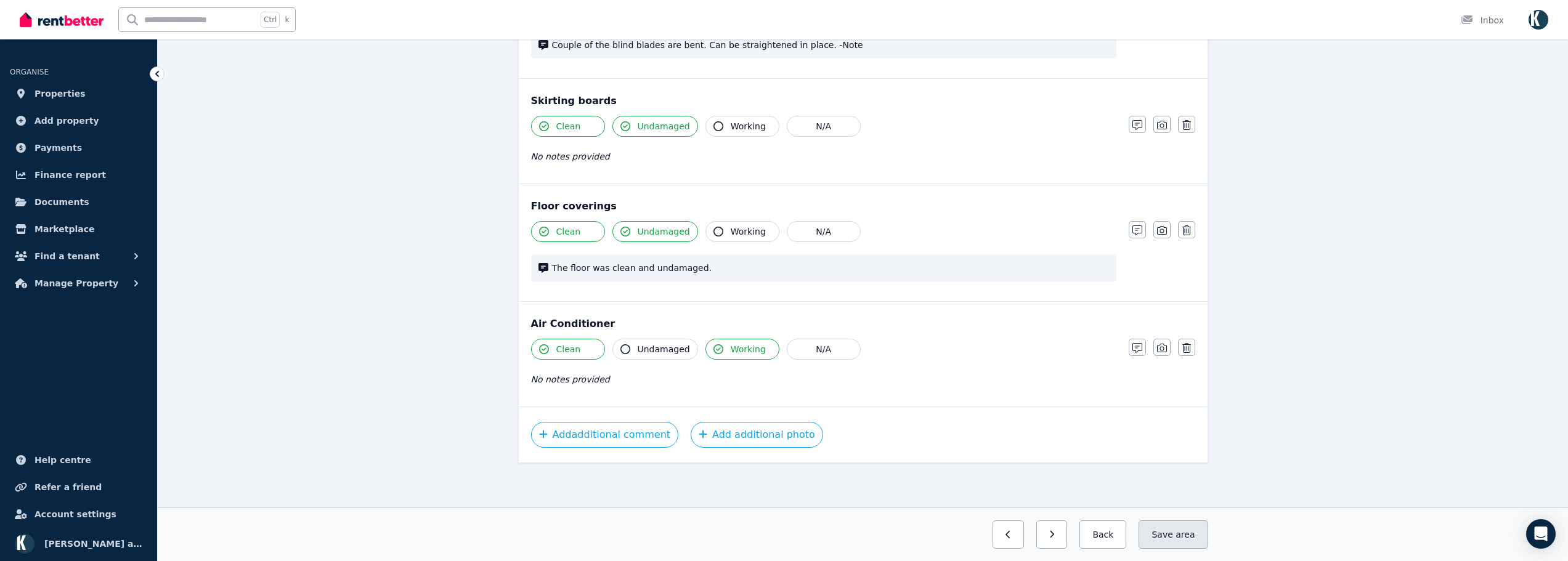
click at [1173, 535] on button "Save area" at bounding box center [1173, 535] width 69 height 28
click at [1057, 540] on button "button" at bounding box center [1041, 535] width 31 height 28
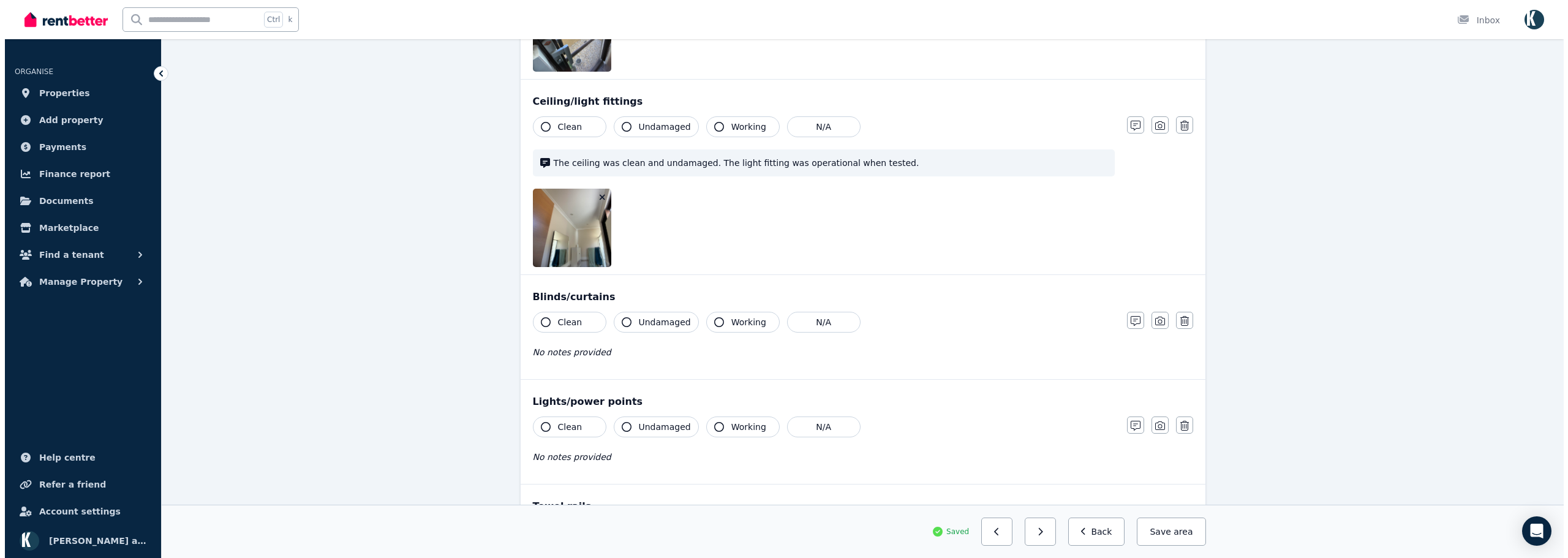
scroll to position [1873, 0]
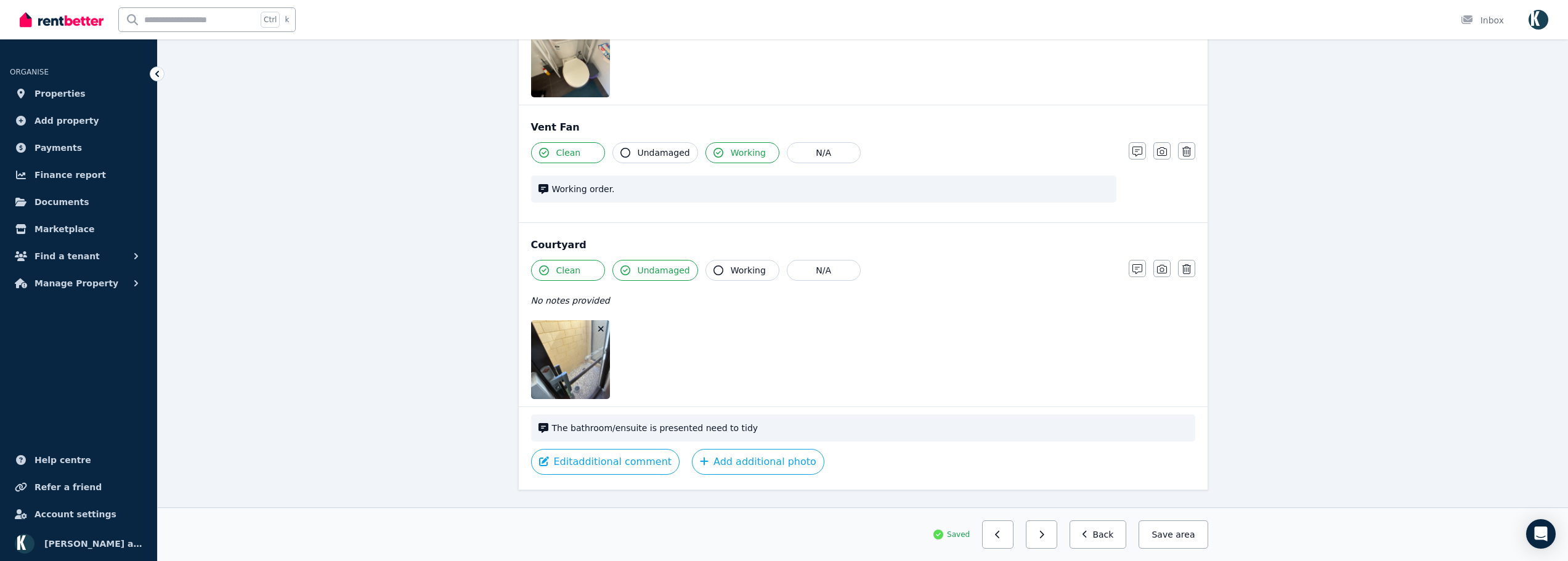
click at [599, 330] on icon "button" at bounding box center [601, 329] width 6 height 6
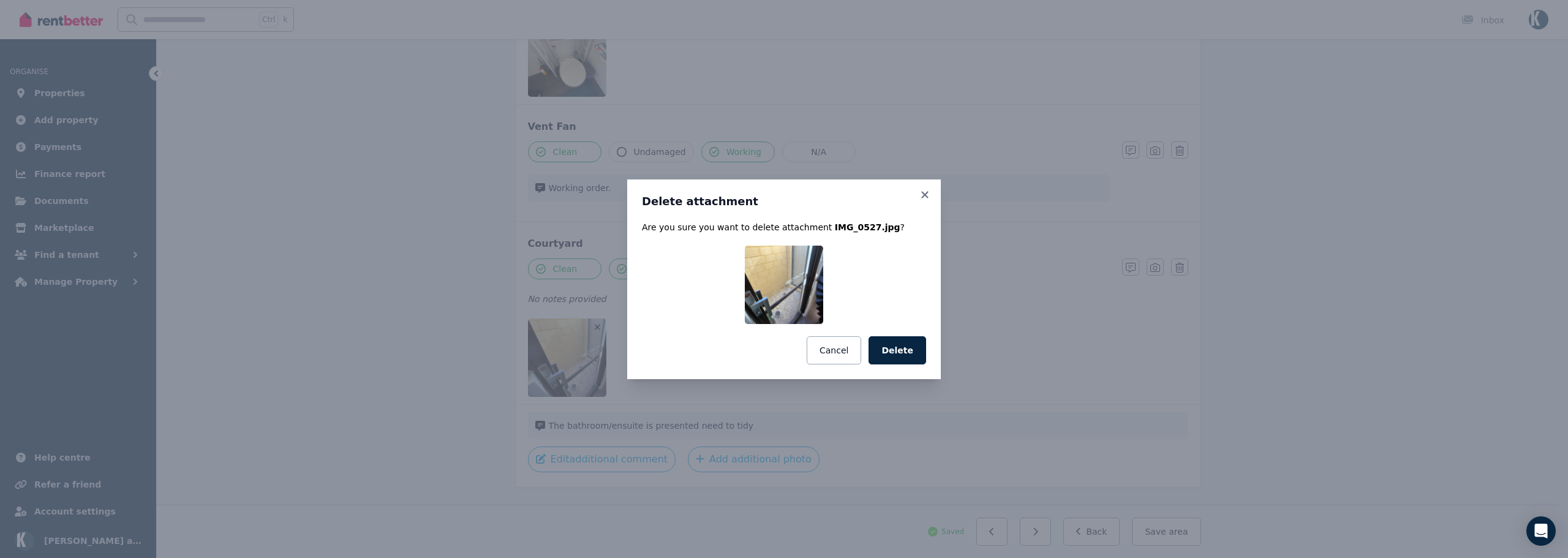
click at [899, 361] on button "Delete" at bounding box center [897, 350] width 58 height 28
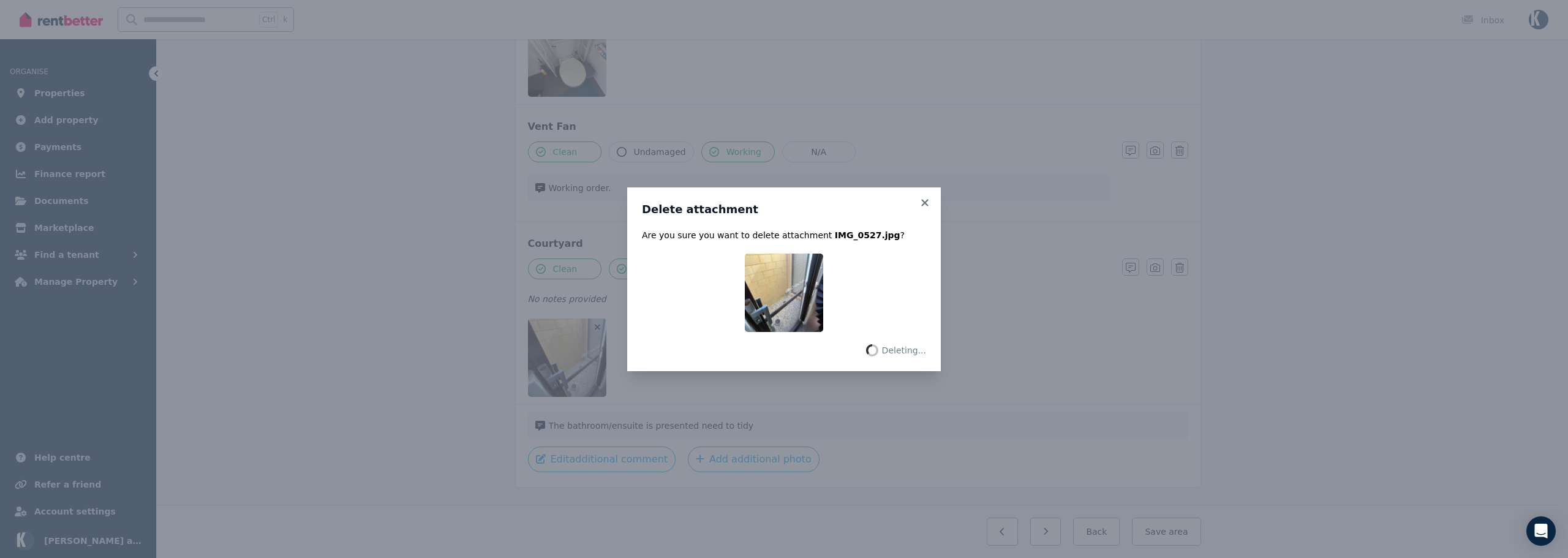
scroll to position [1795, 0]
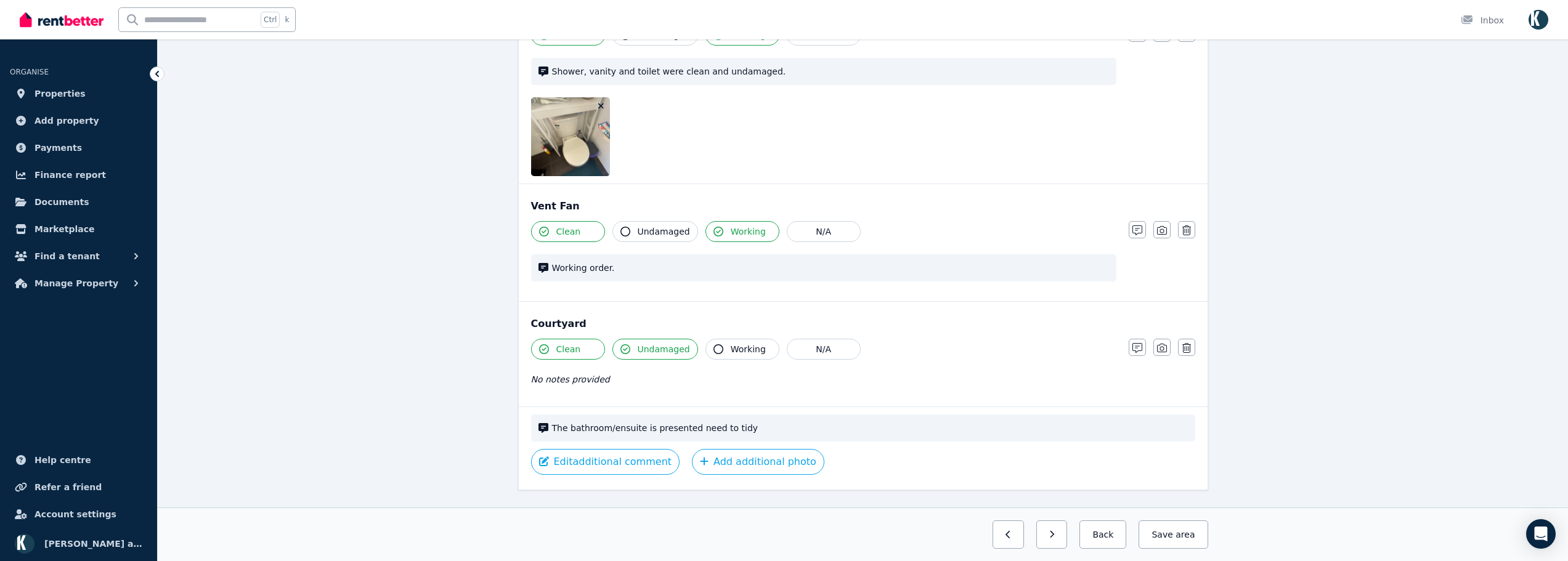
click at [598, 105] on icon "button" at bounding box center [601, 106] width 7 height 9
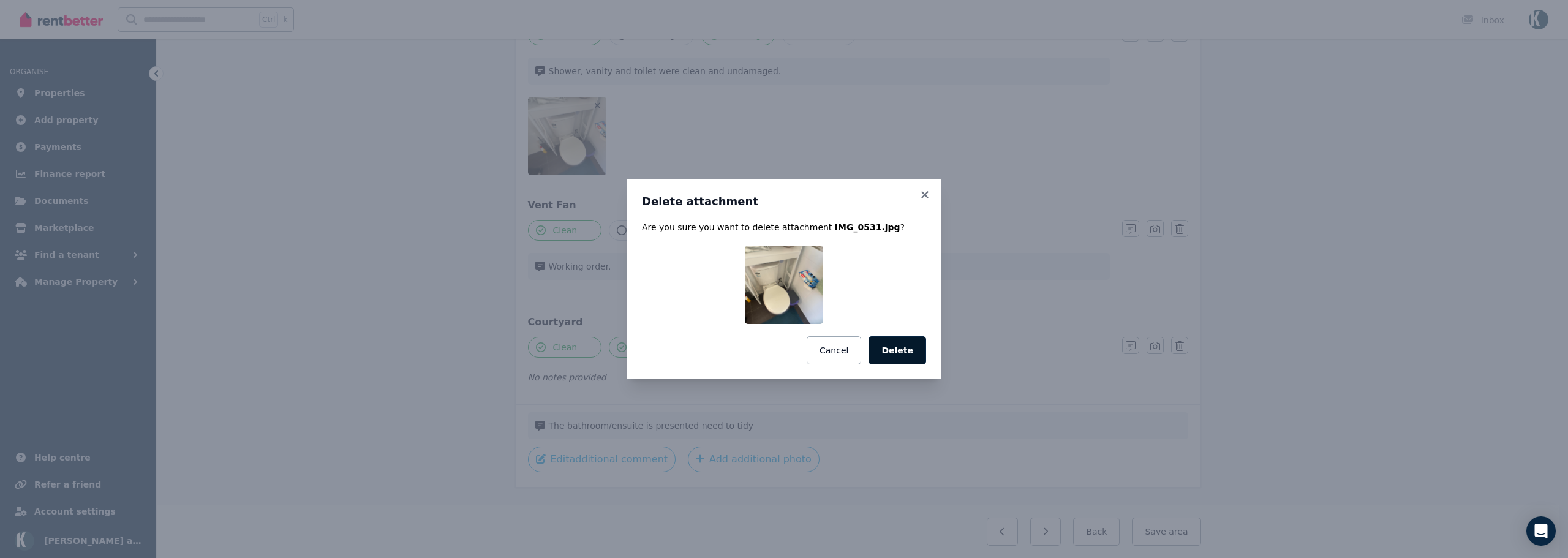
click at [910, 355] on button "Delete" at bounding box center [897, 350] width 58 height 28
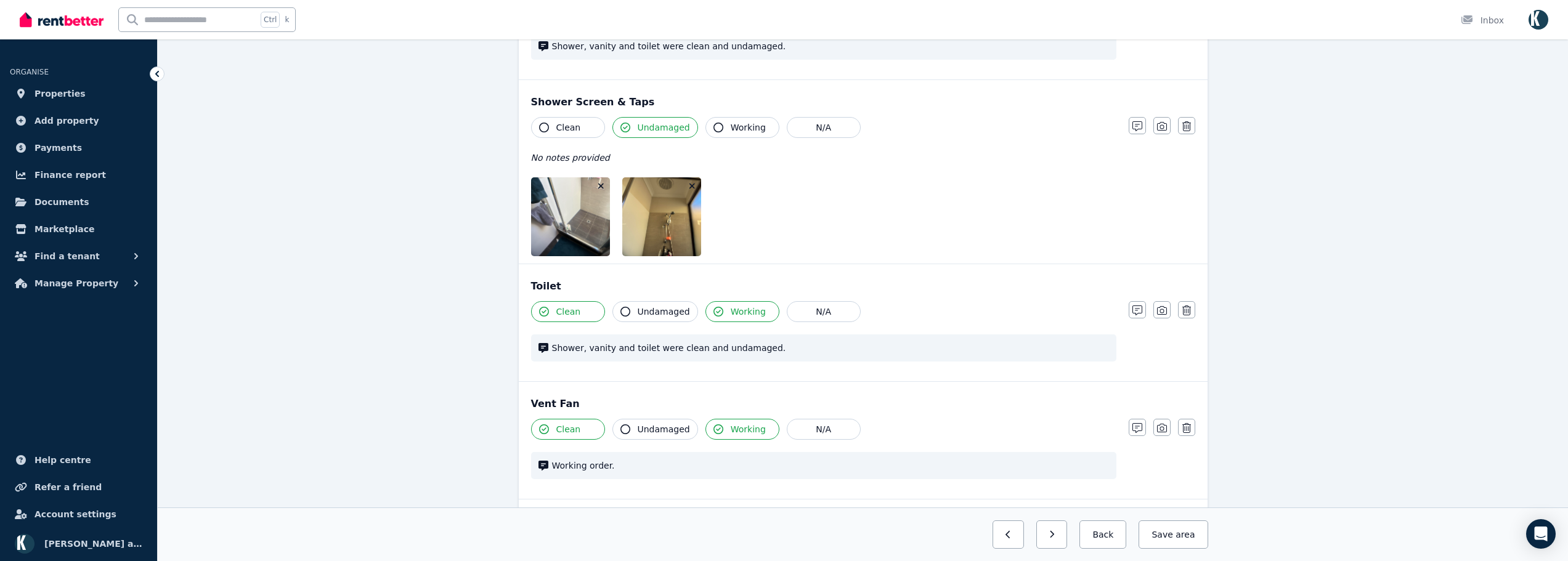
scroll to position [1479, 0]
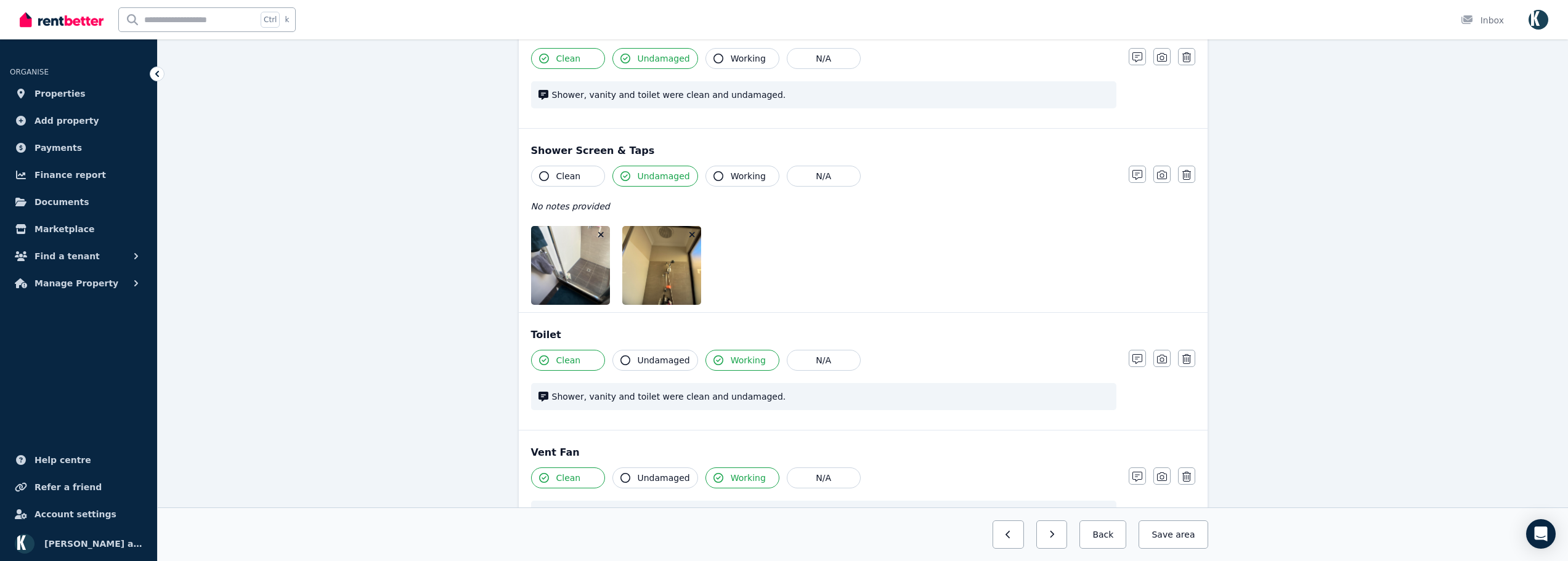
click at [693, 236] on icon "button" at bounding box center [692, 235] width 6 height 6
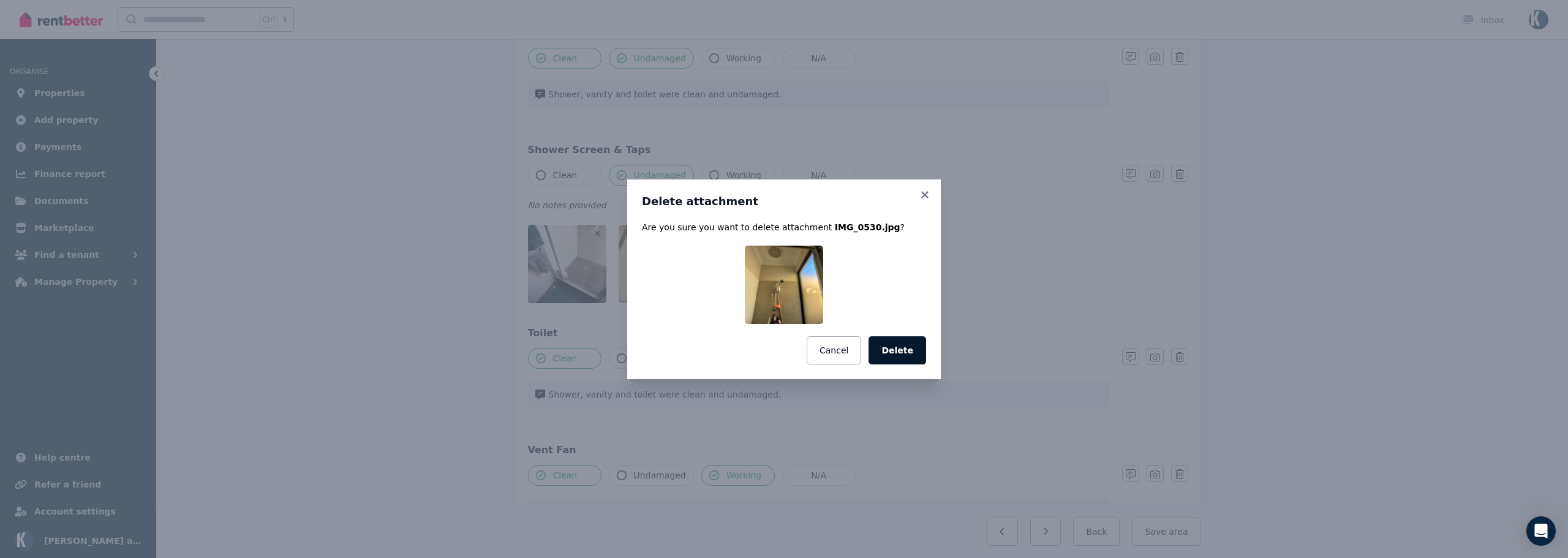
click at [885, 356] on button "Delete" at bounding box center [897, 350] width 58 height 28
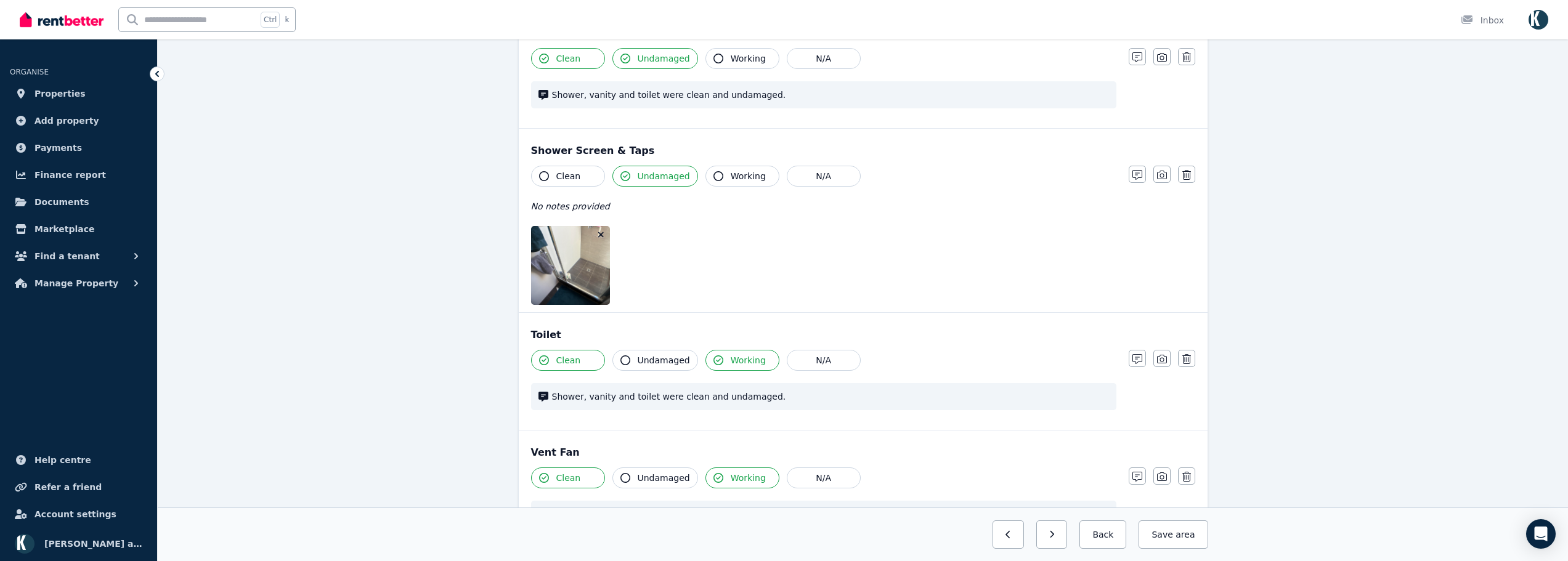
click at [599, 234] on icon "button" at bounding box center [601, 235] width 7 height 9
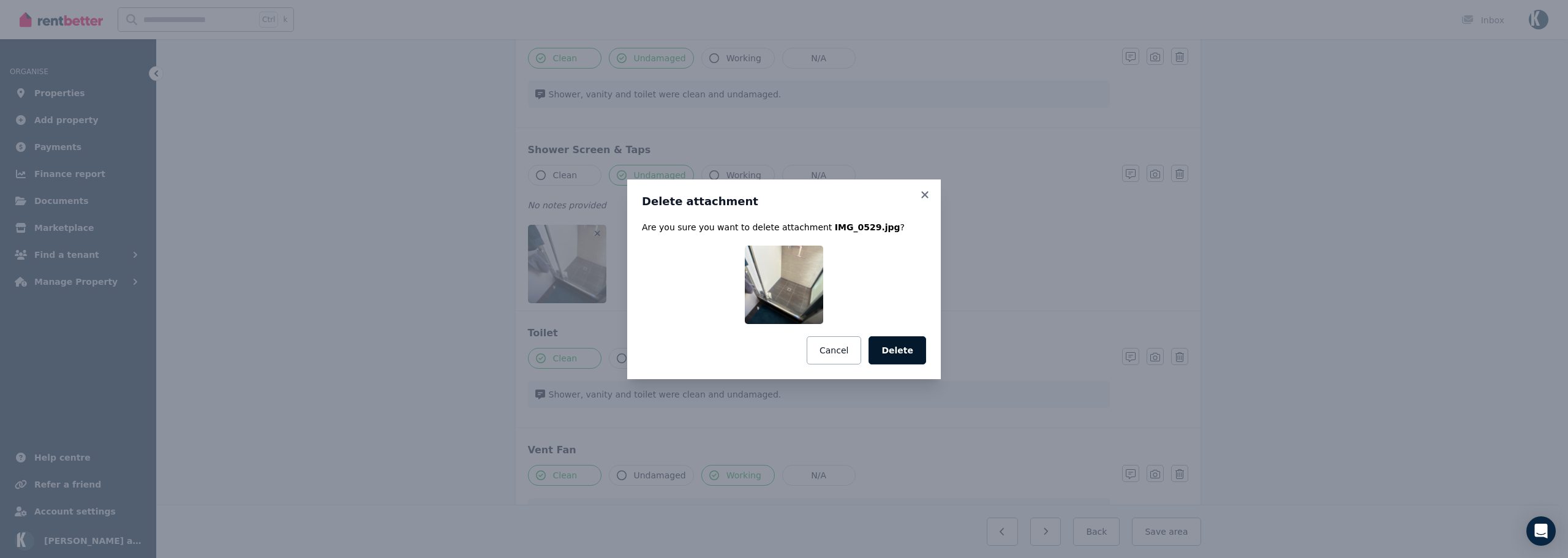
click at [911, 360] on button "Delete" at bounding box center [897, 350] width 58 height 28
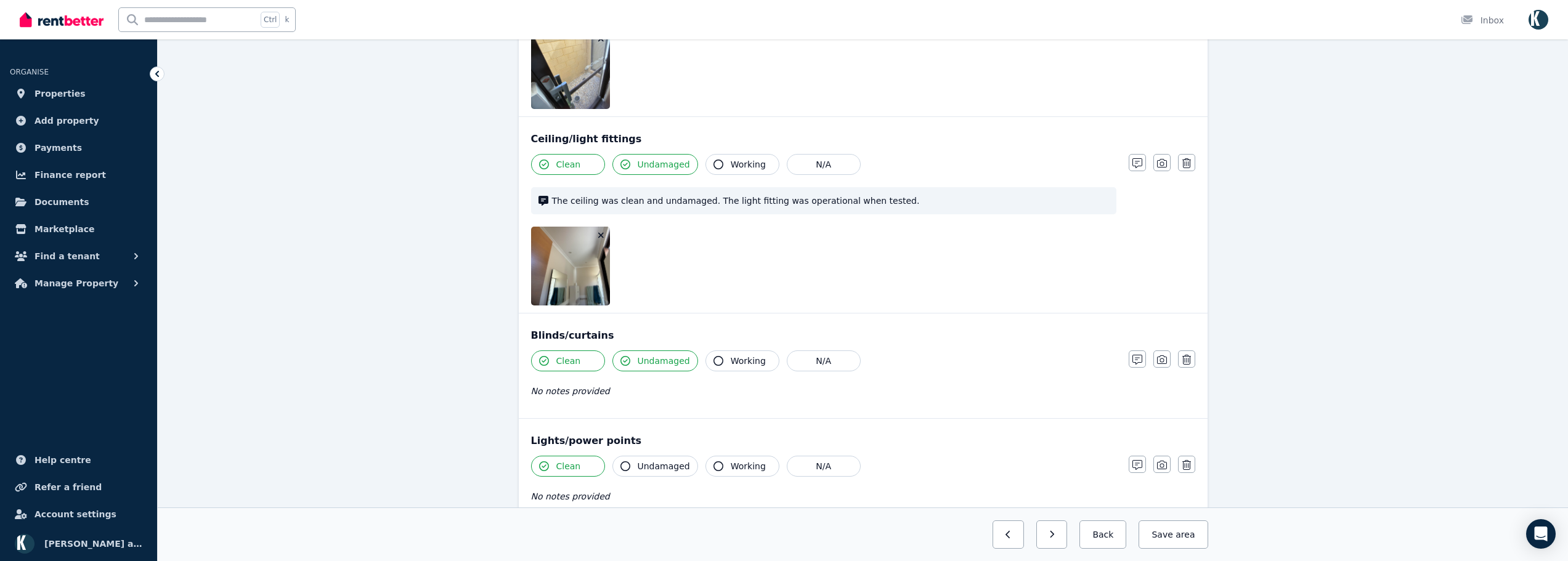
scroll to position [740, 0]
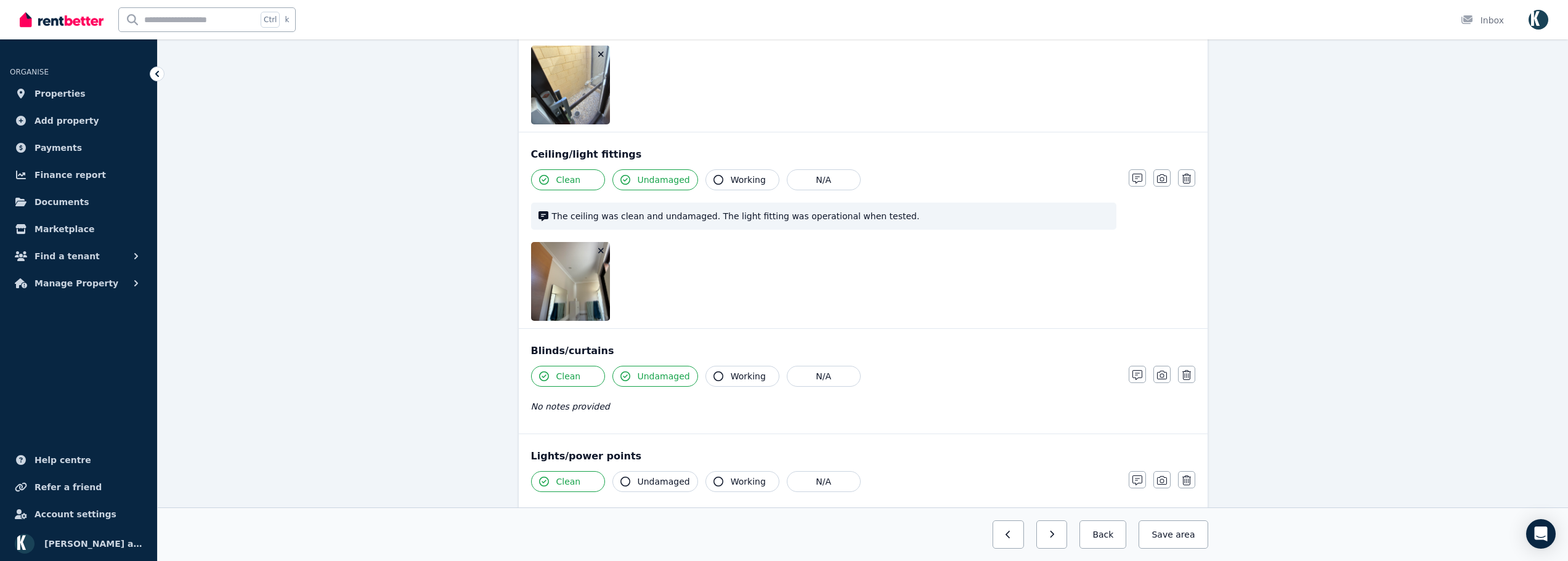
click at [601, 248] on icon "button" at bounding box center [601, 251] width 7 height 9
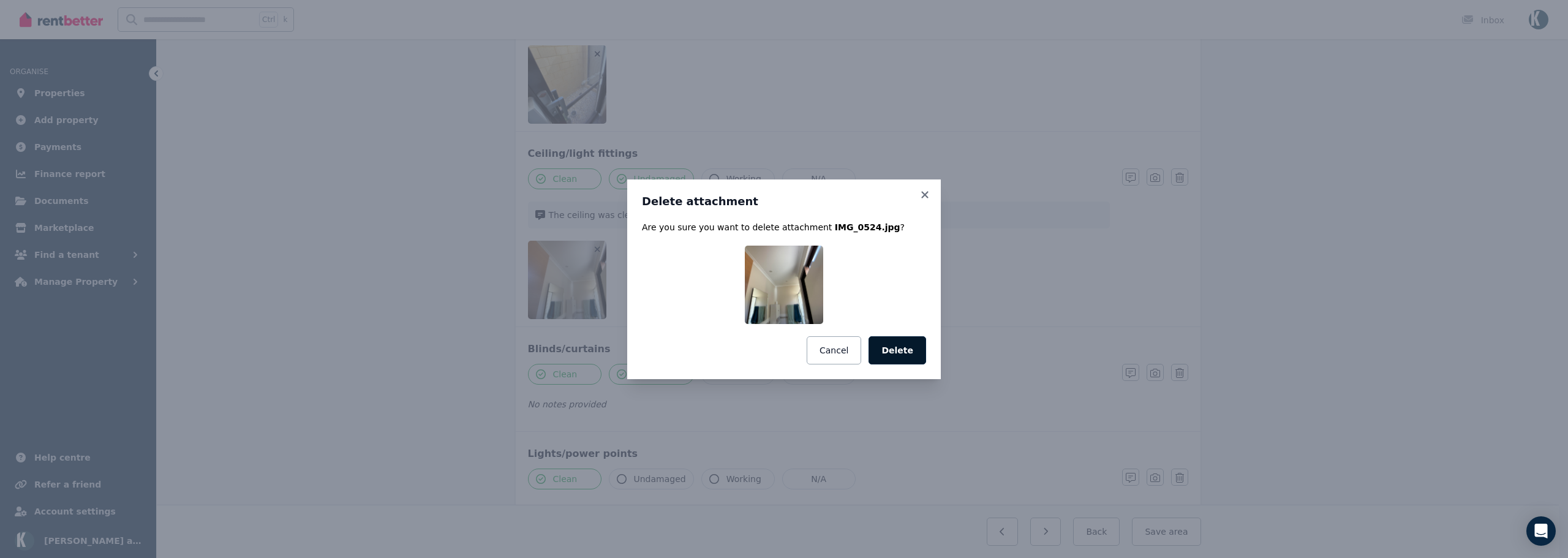
click at [905, 343] on button "Delete" at bounding box center [897, 350] width 58 height 28
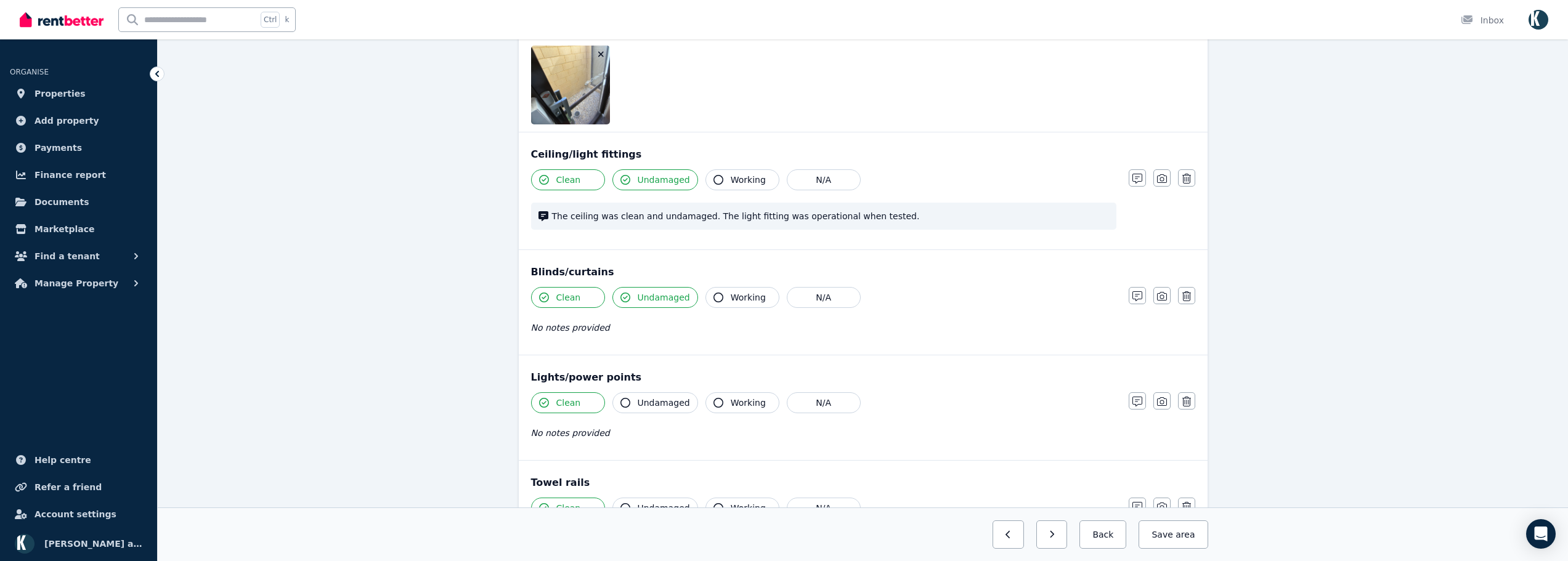
click at [602, 54] on icon "button" at bounding box center [601, 54] width 7 height 9
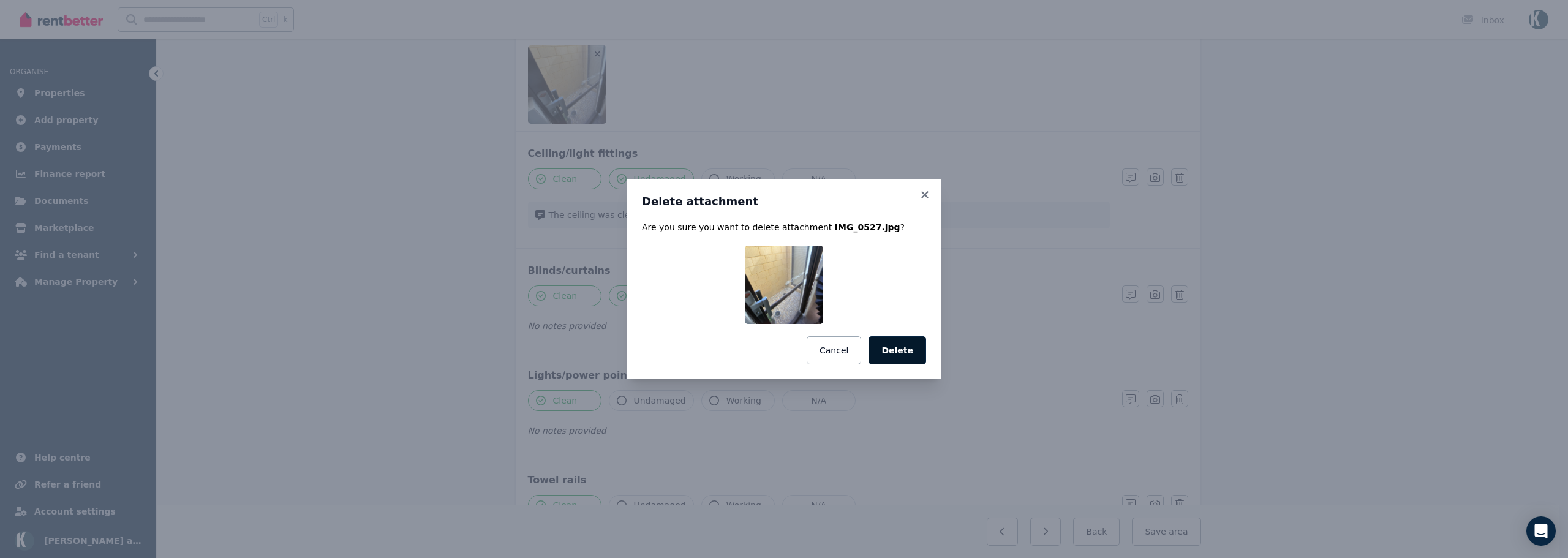
click at [893, 347] on button "Delete" at bounding box center [897, 350] width 58 height 28
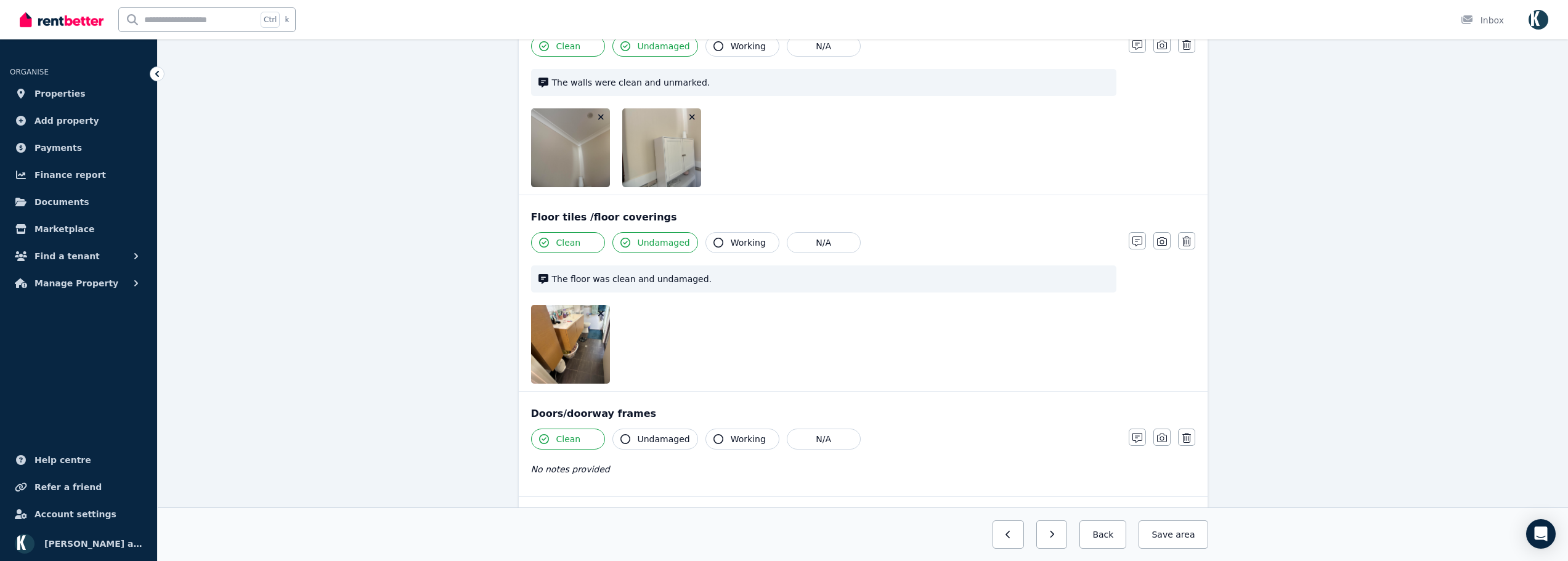
scroll to position [185, 0]
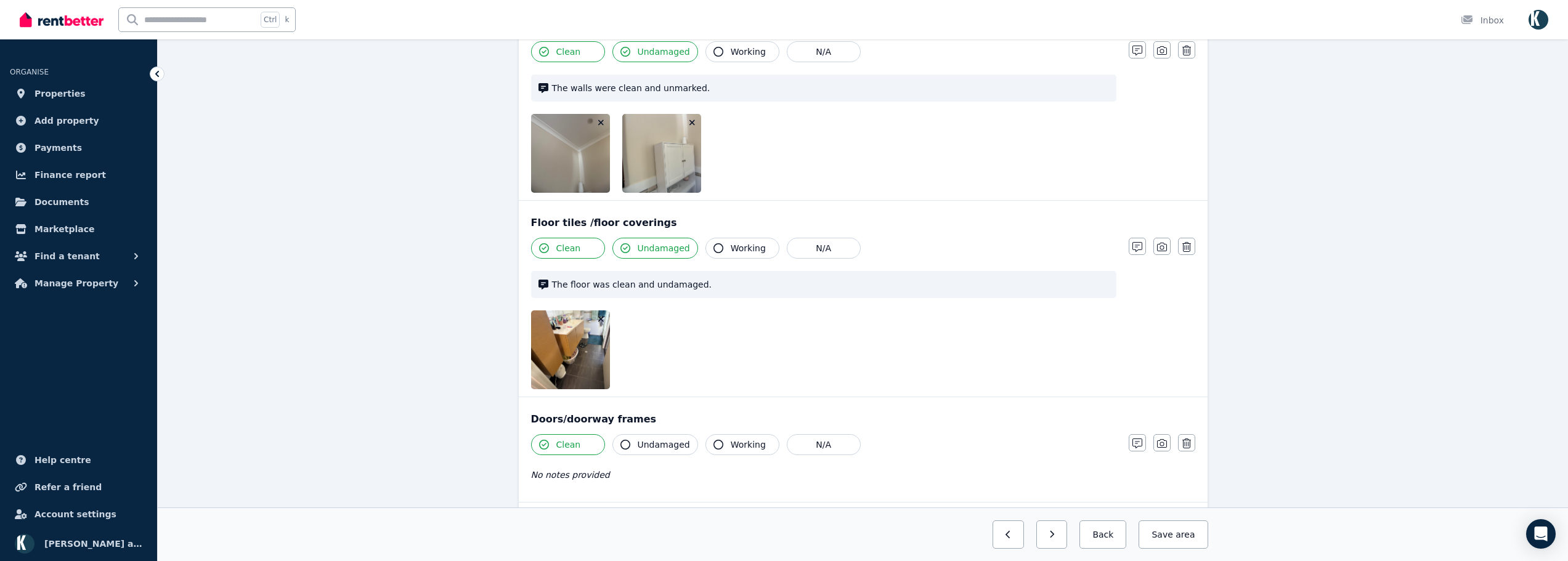
click at [604, 320] on icon "button" at bounding box center [601, 319] width 7 height 9
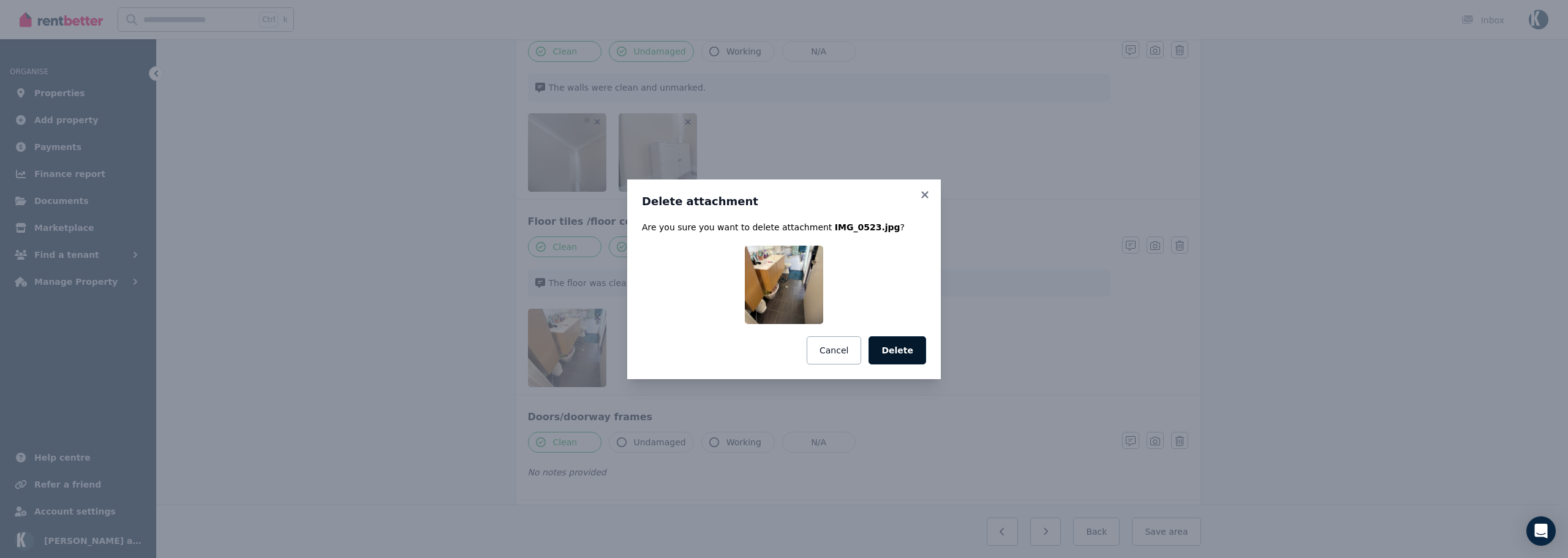
click at [902, 357] on button "Delete" at bounding box center [897, 350] width 58 height 28
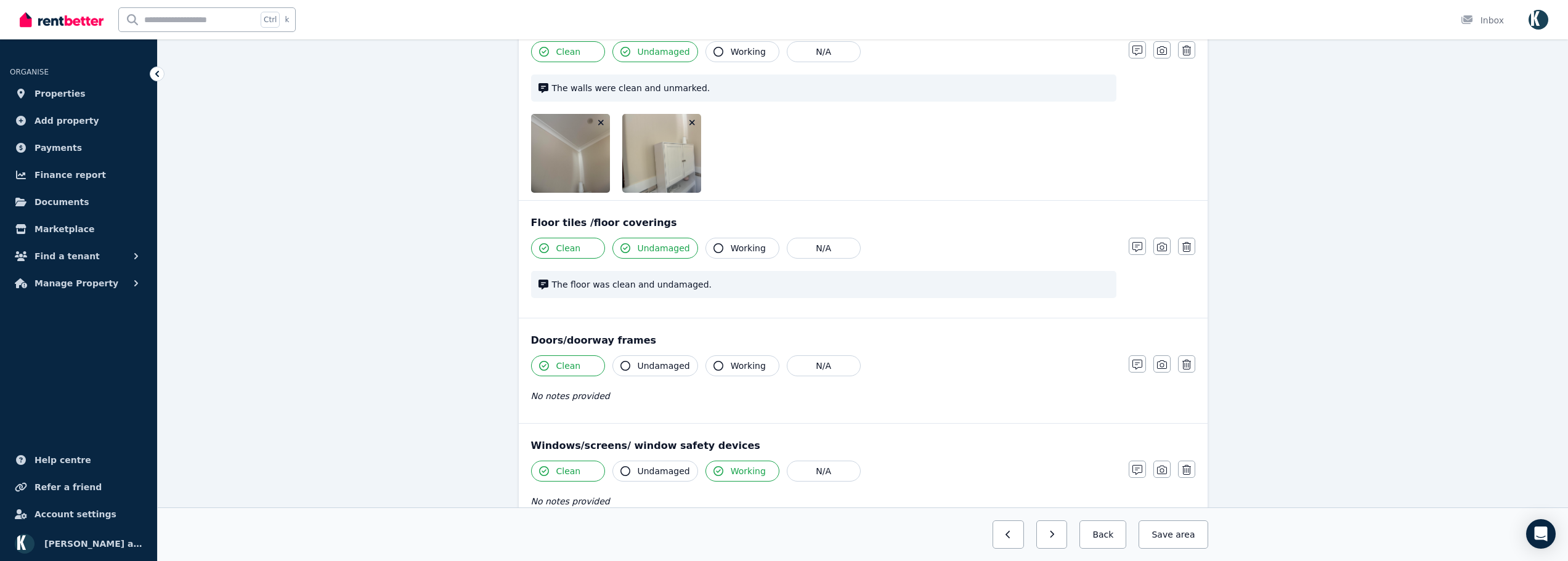
click at [687, 122] on button "button" at bounding box center [692, 122] width 12 height 12
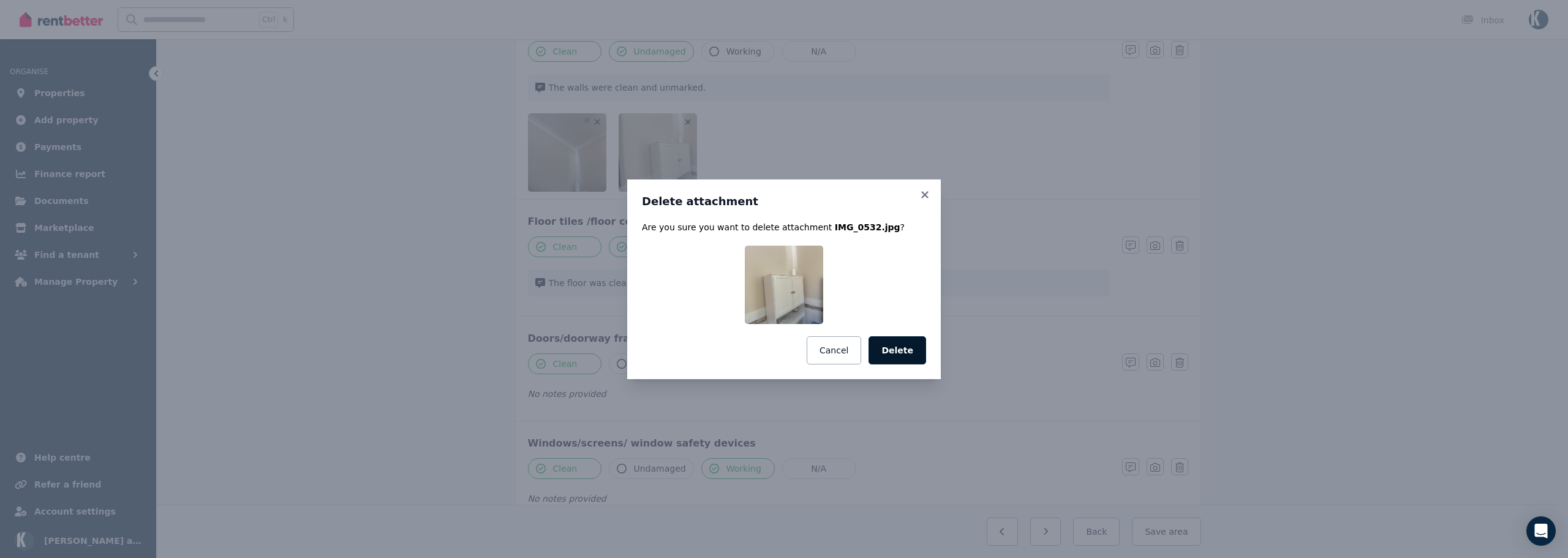
click at [899, 353] on button "Delete" at bounding box center [897, 350] width 58 height 28
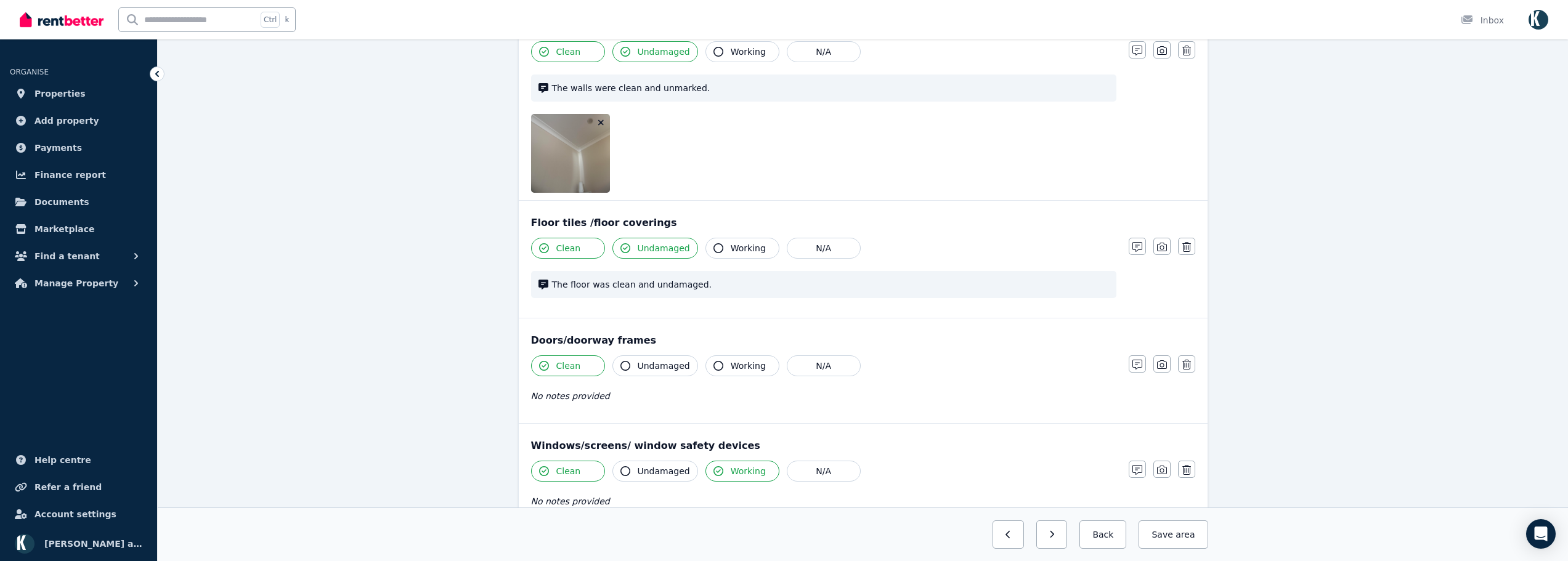
click at [599, 122] on icon "button" at bounding box center [601, 123] width 7 height 9
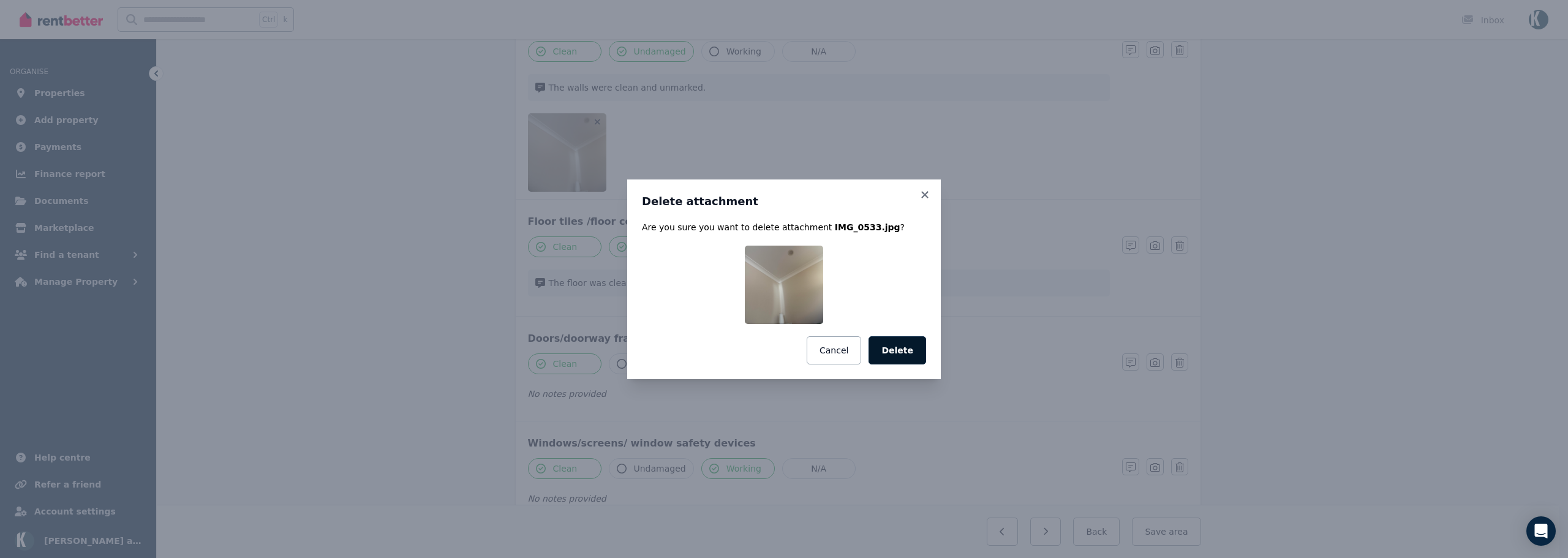
click at [899, 349] on button "Delete" at bounding box center [897, 350] width 58 height 28
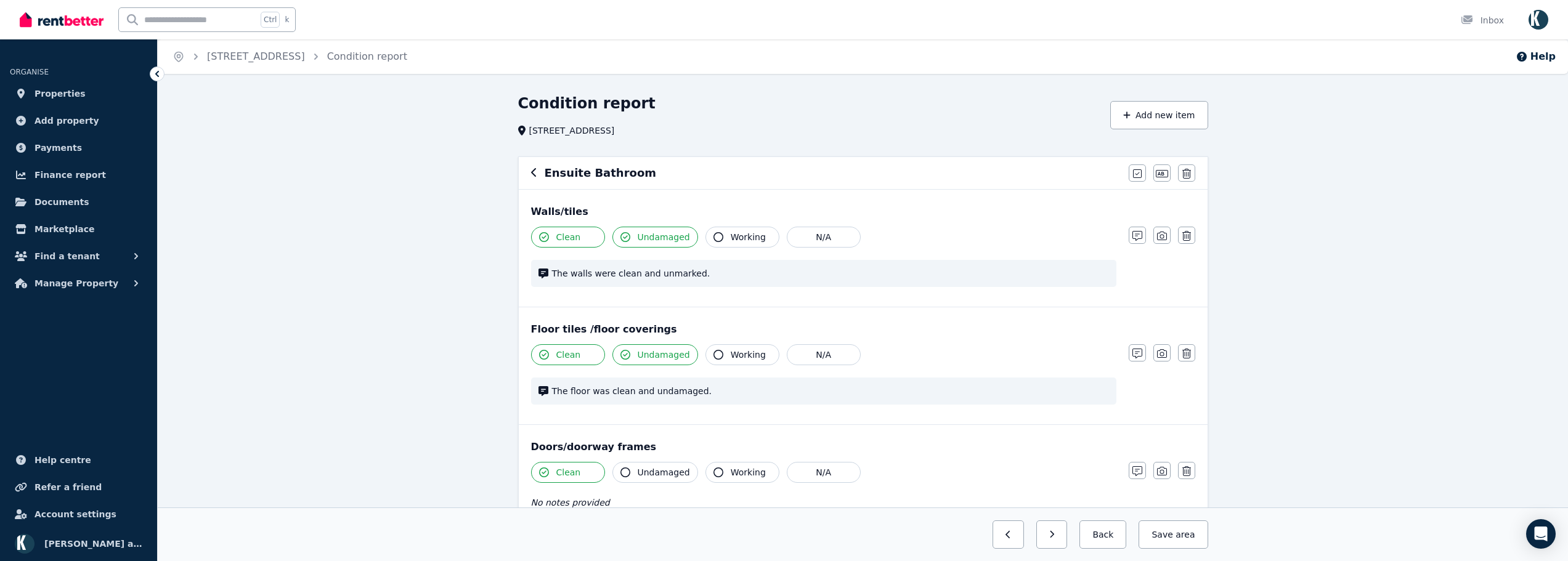
scroll to position [308, 0]
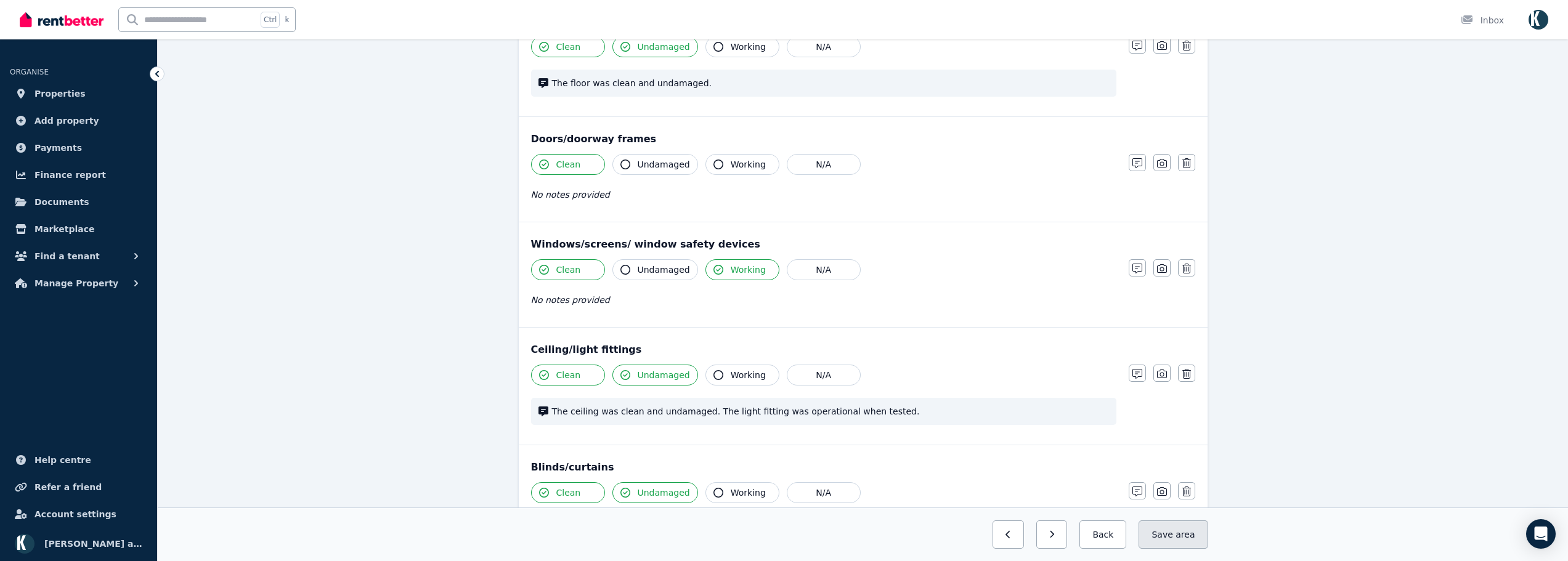
click at [1170, 535] on button "Save area" at bounding box center [1173, 535] width 69 height 28
click at [1044, 537] on icon "button" at bounding box center [1041, 535] width 6 height 9
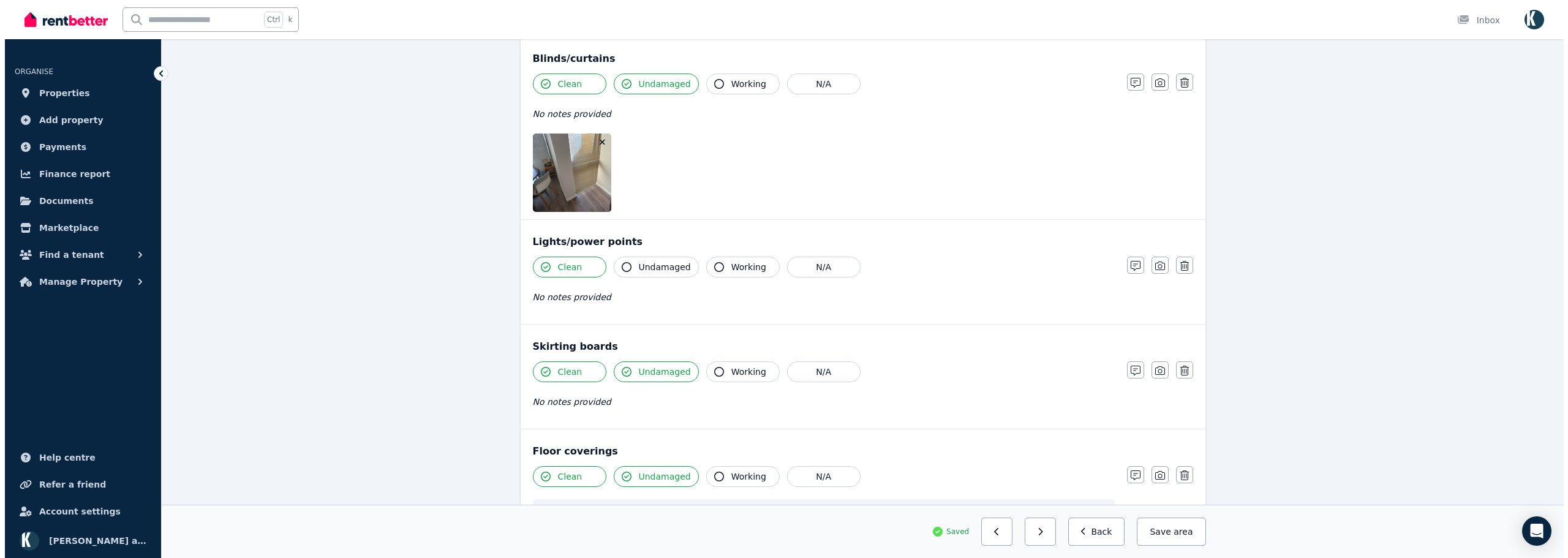
scroll to position [894, 0]
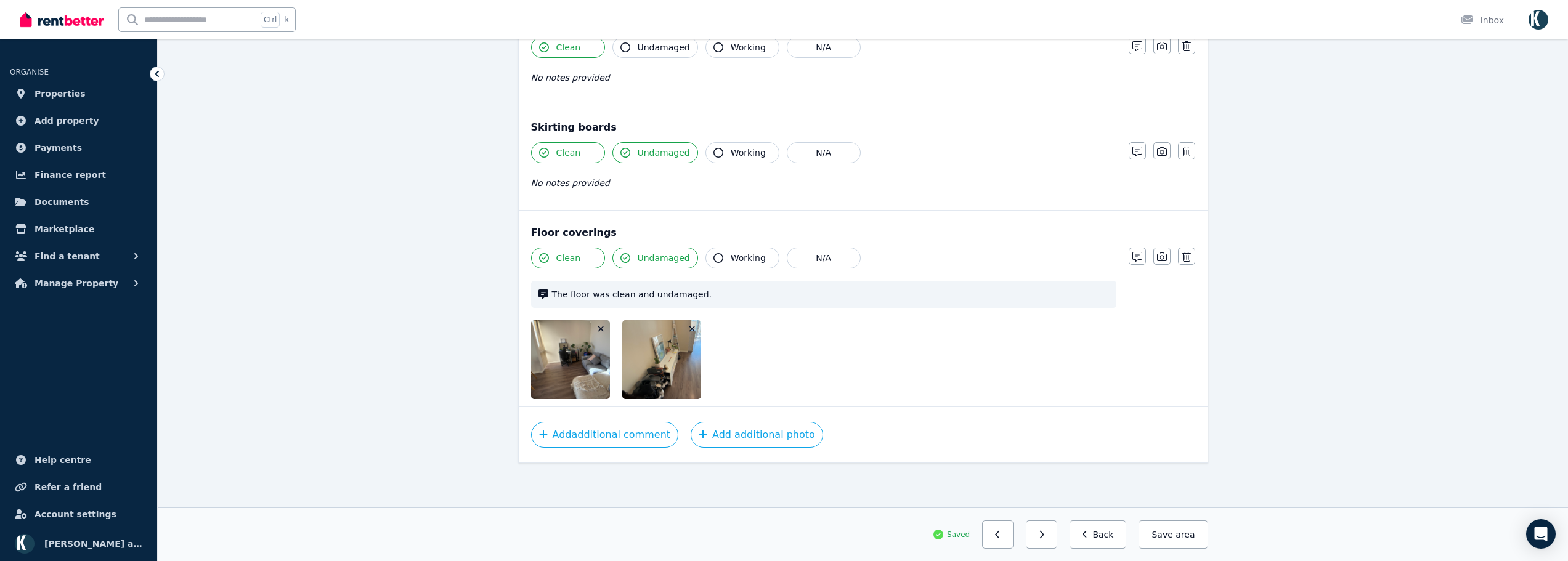
click at [690, 326] on icon "button" at bounding box center [692, 329] width 7 height 9
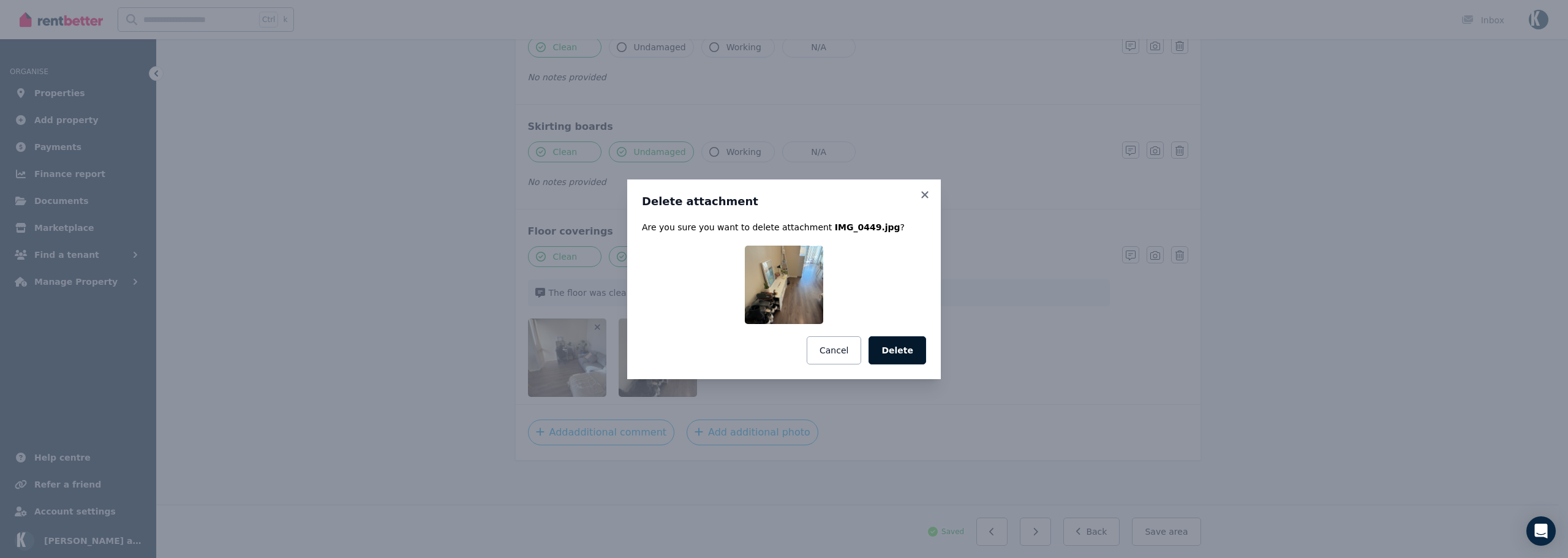
click at [899, 348] on button "Delete" at bounding box center [897, 350] width 58 height 28
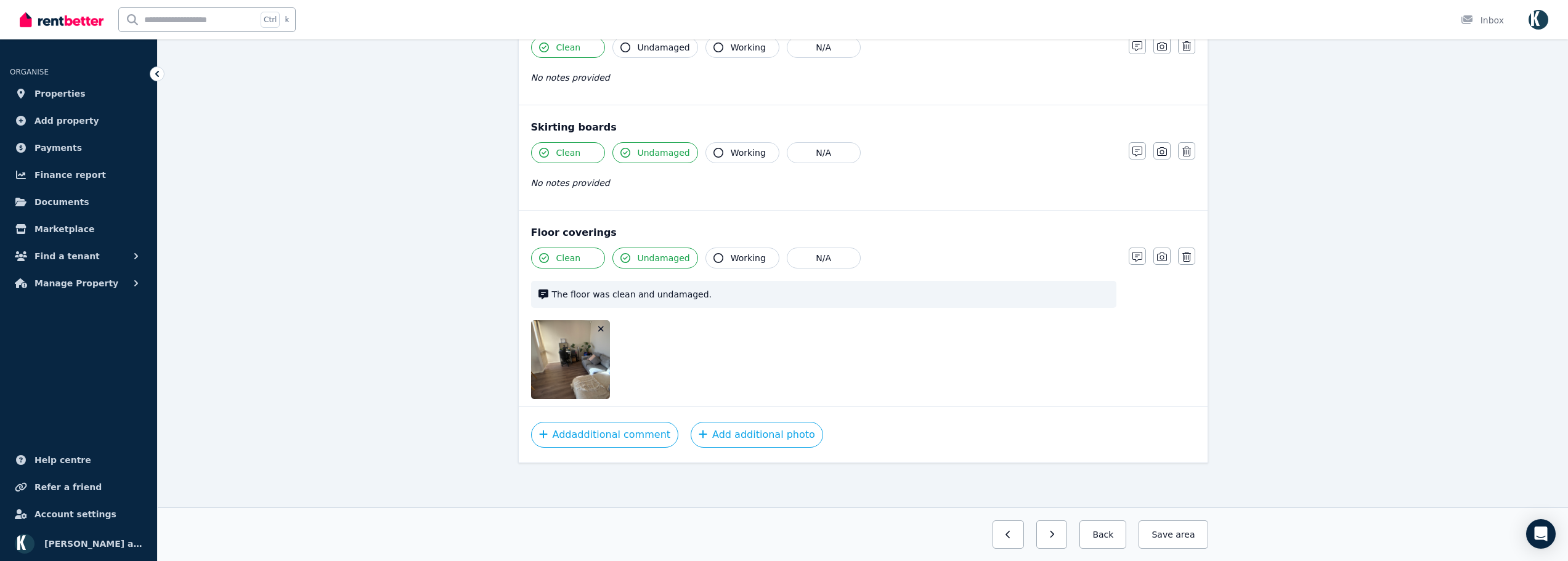
click at [601, 329] on icon "button" at bounding box center [601, 329] width 6 height 6
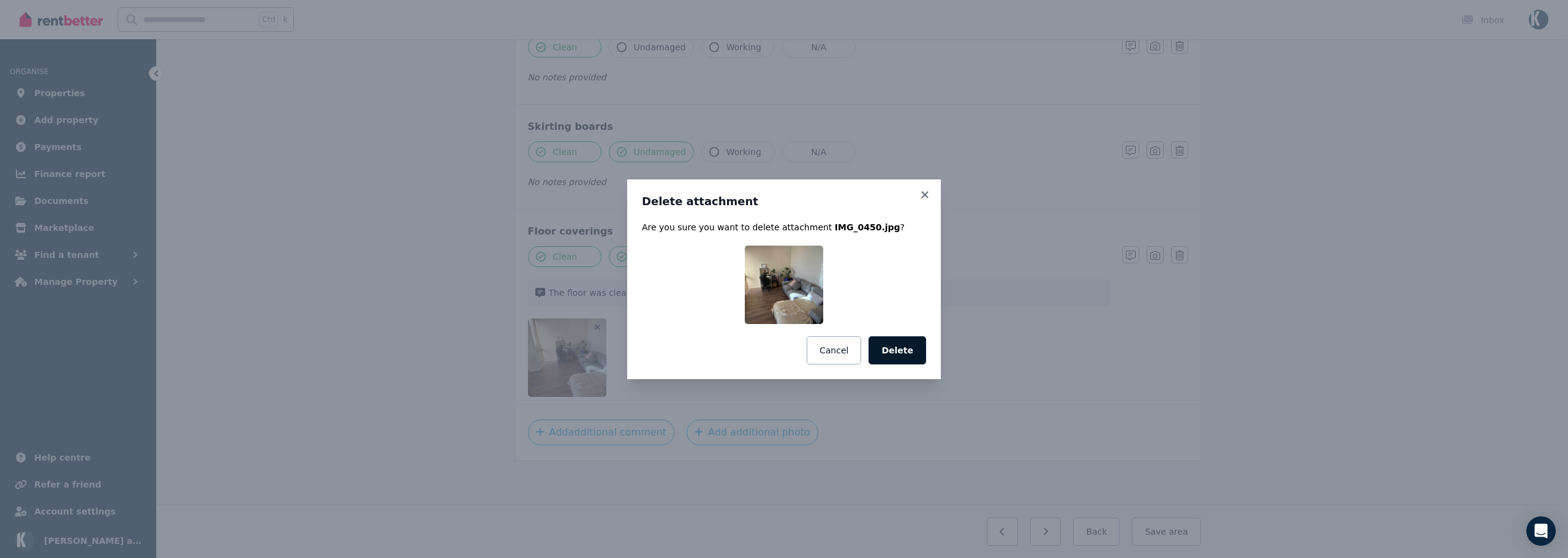
click at [906, 347] on button "Delete" at bounding box center [897, 350] width 58 height 28
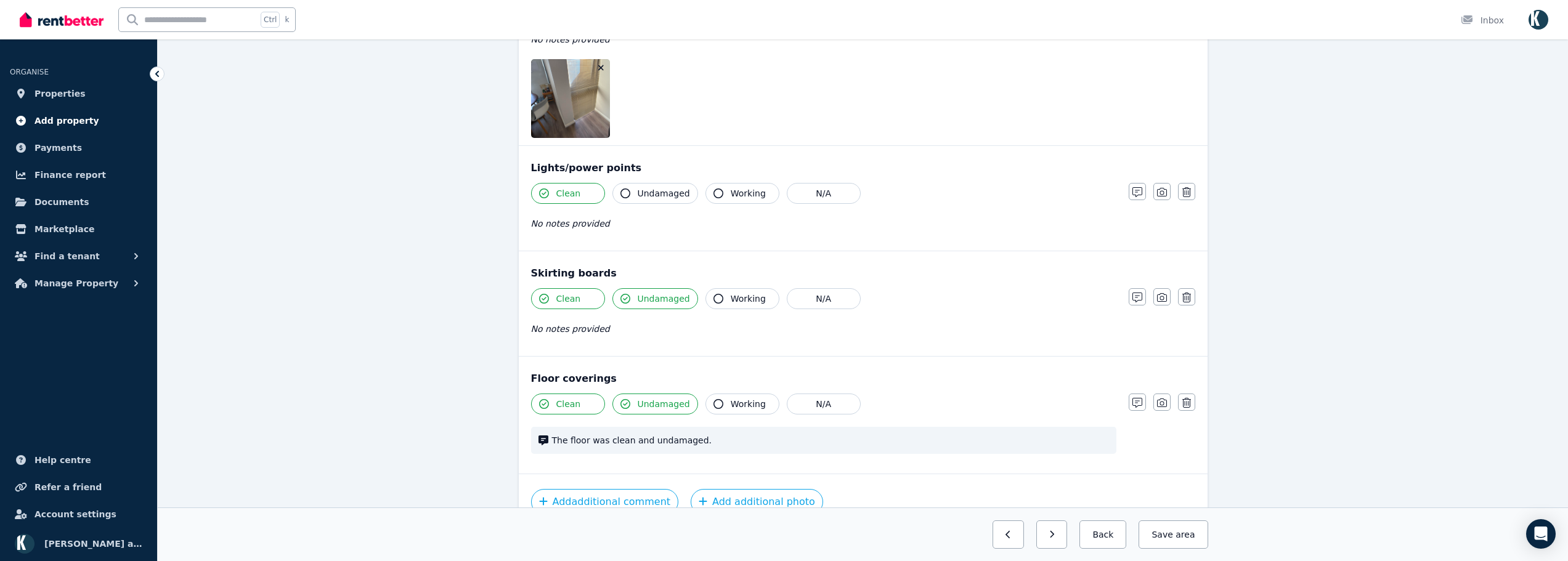
scroll to position [512, 0]
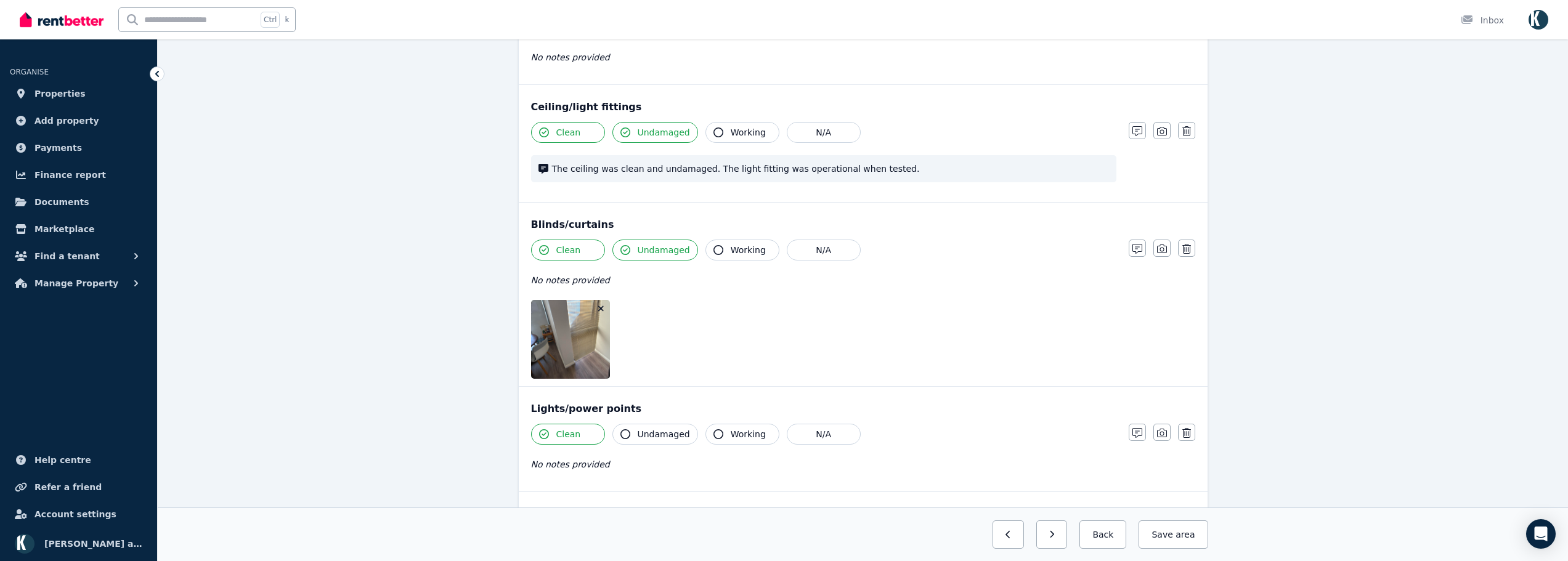
click at [603, 309] on icon "button" at bounding box center [601, 309] width 7 height 9
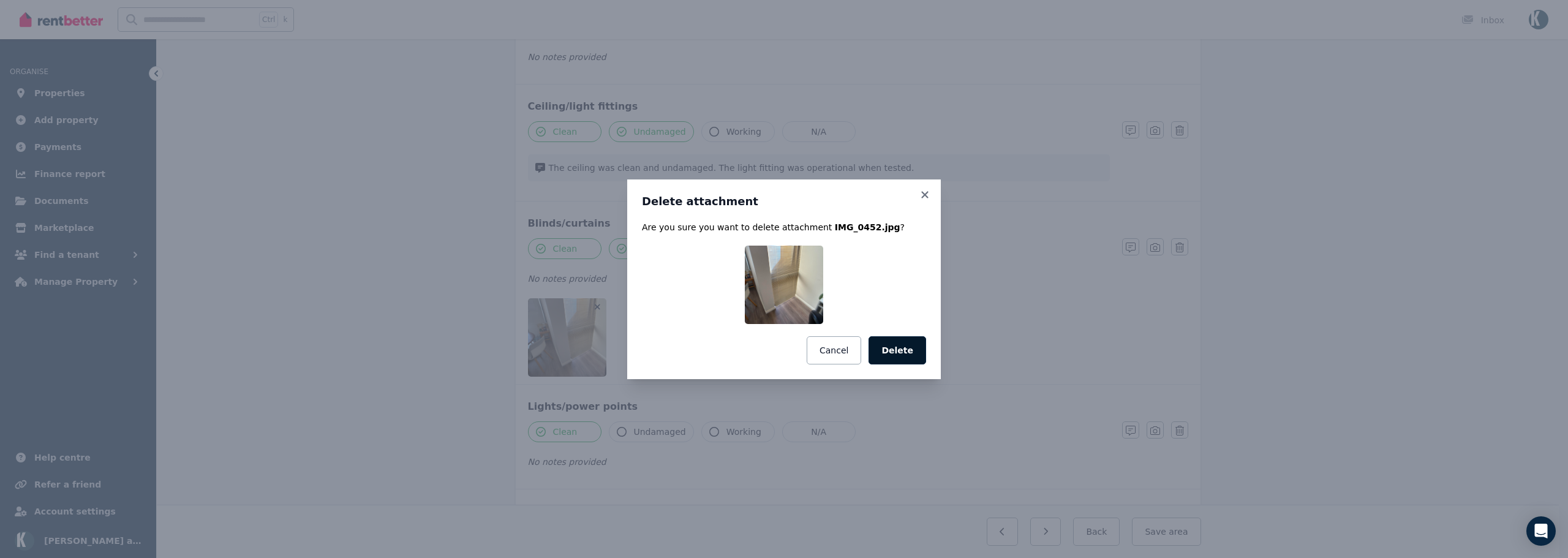
click at [910, 351] on button "Delete" at bounding box center [897, 350] width 58 height 28
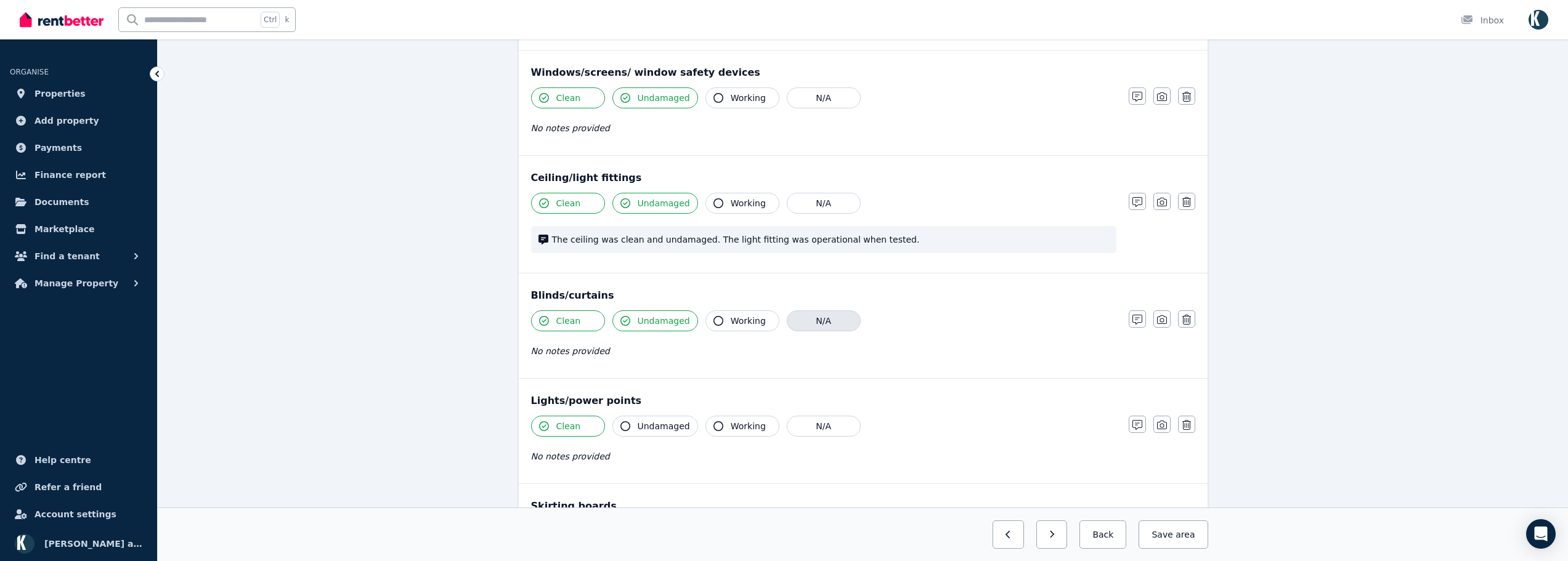
scroll to position [204, 0]
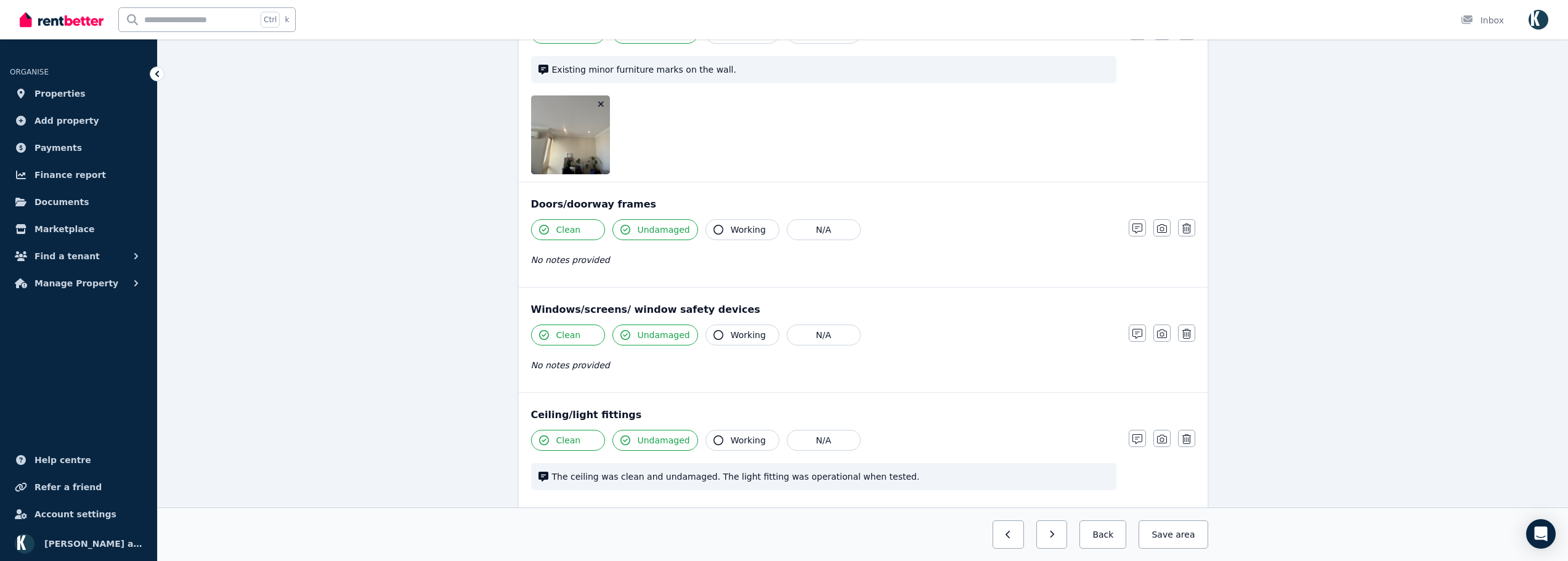
click at [602, 105] on icon "button" at bounding box center [601, 104] width 6 height 6
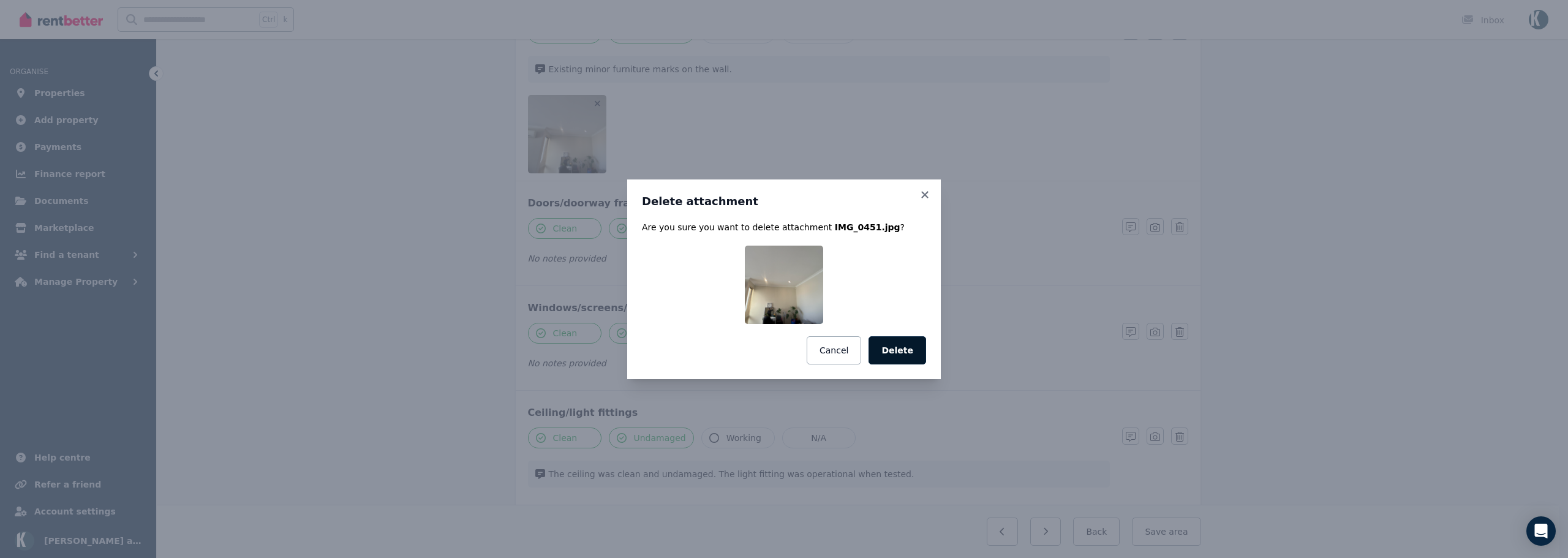
click at [909, 362] on button "Delete" at bounding box center [897, 350] width 58 height 28
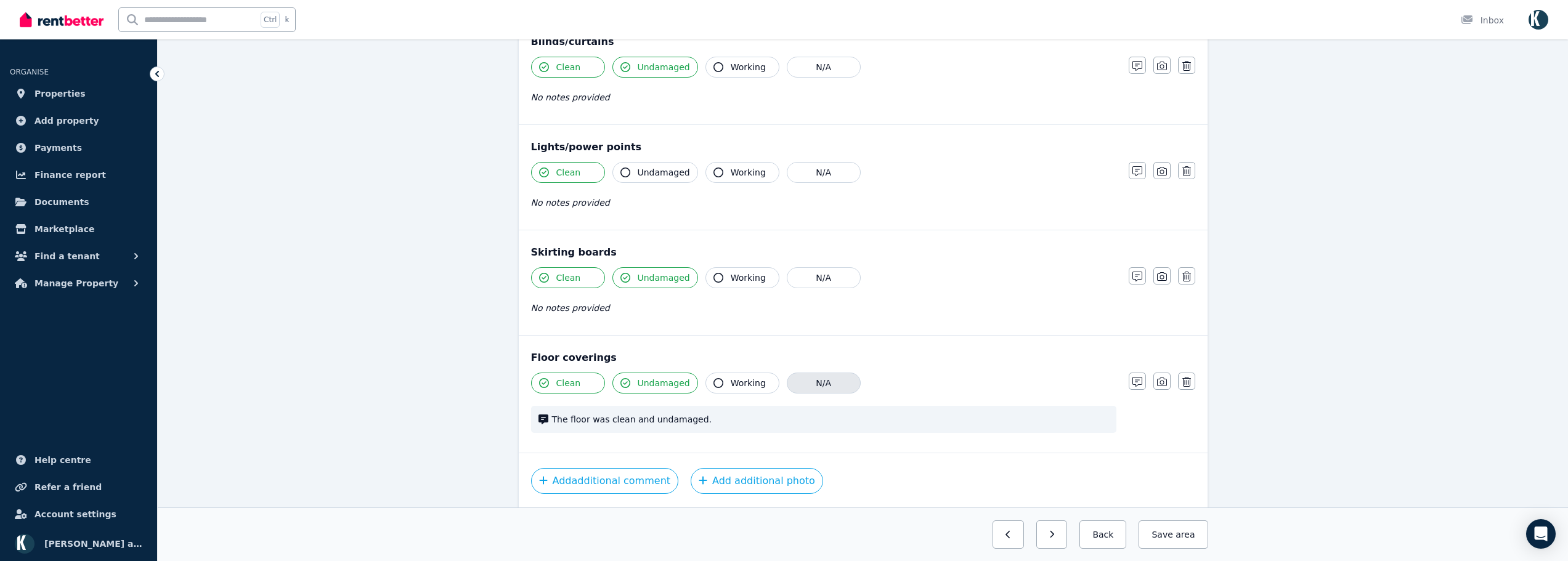
scroll to position [662, 0]
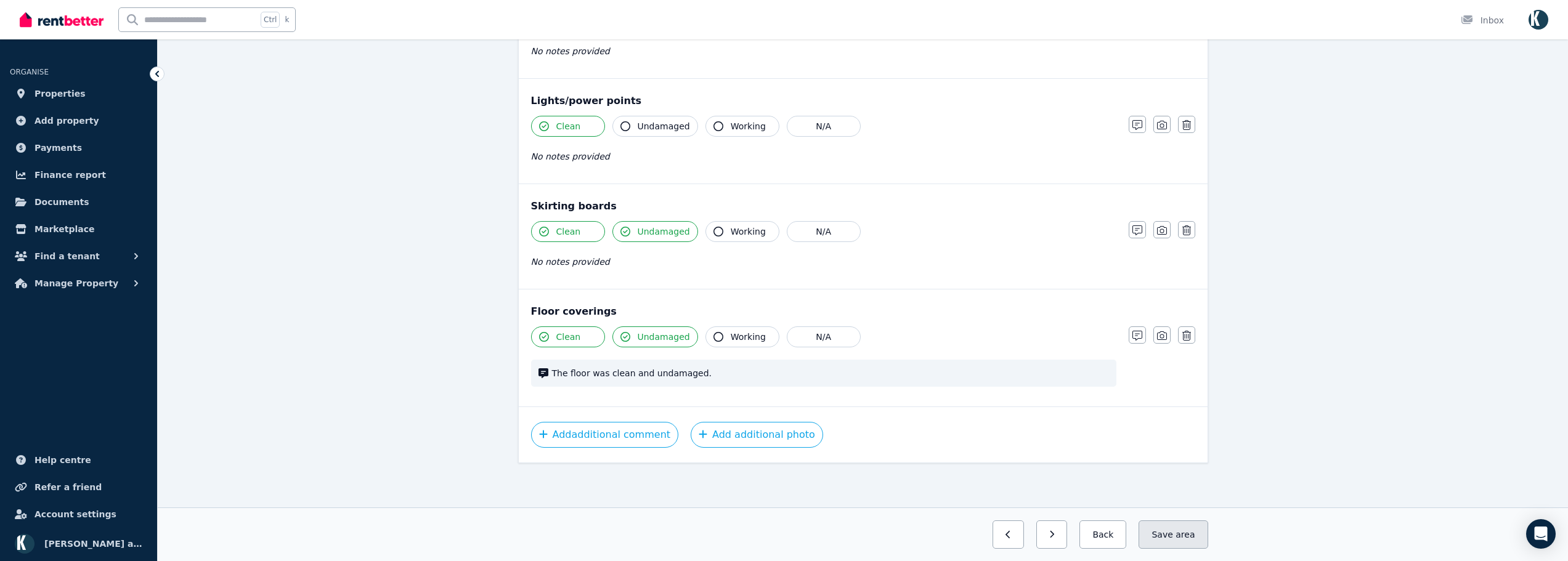
click at [1172, 534] on button "Save area" at bounding box center [1173, 535] width 69 height 28
click at [1044, 535] on icon "button" at bounding box center [1042, 535] width 4 height 8
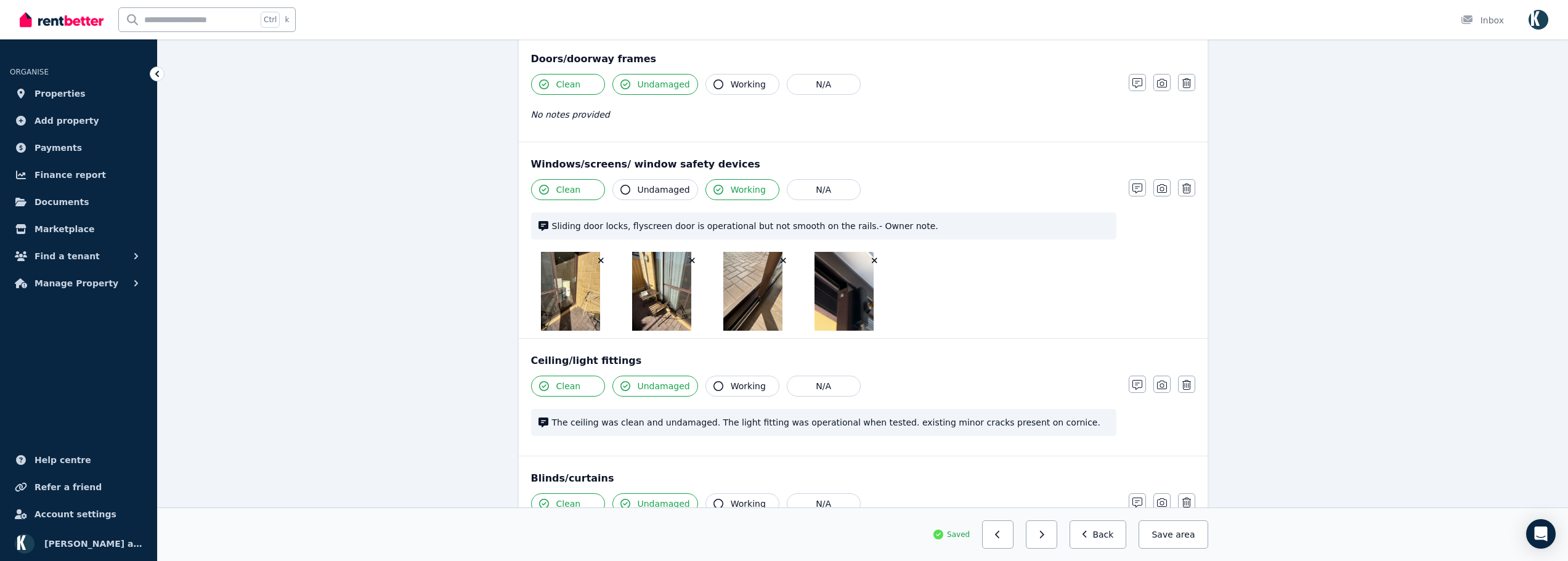
scroll to position [334, 0]
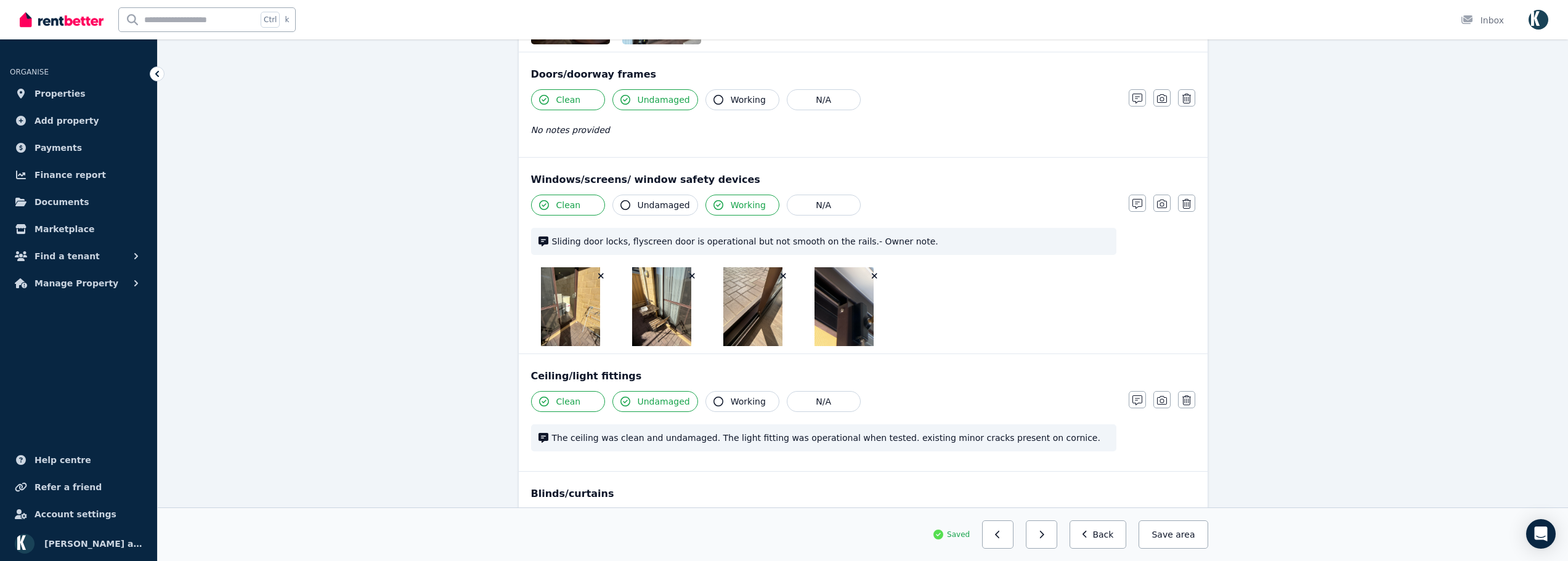
click at [874, 274] on icon "button" at bounding box center [875, 276] width 6 height 6
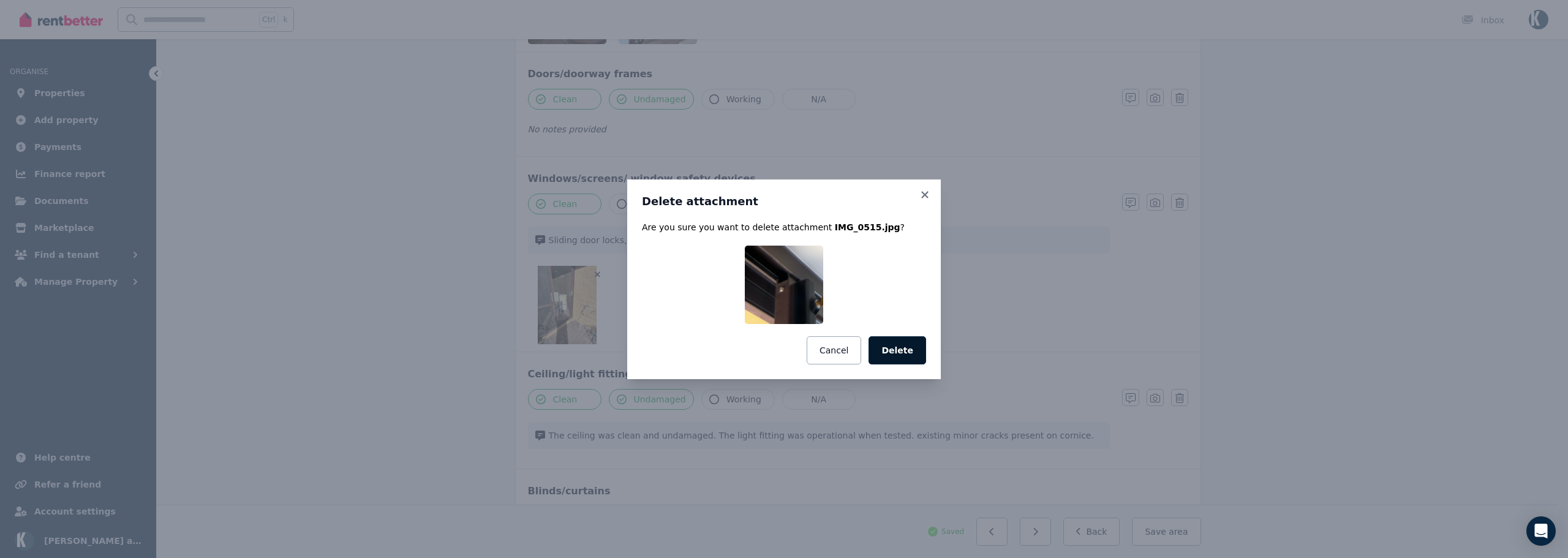
click at [906, 350] on button "Delete" at bounding box center [897, 350] width 58 height 28
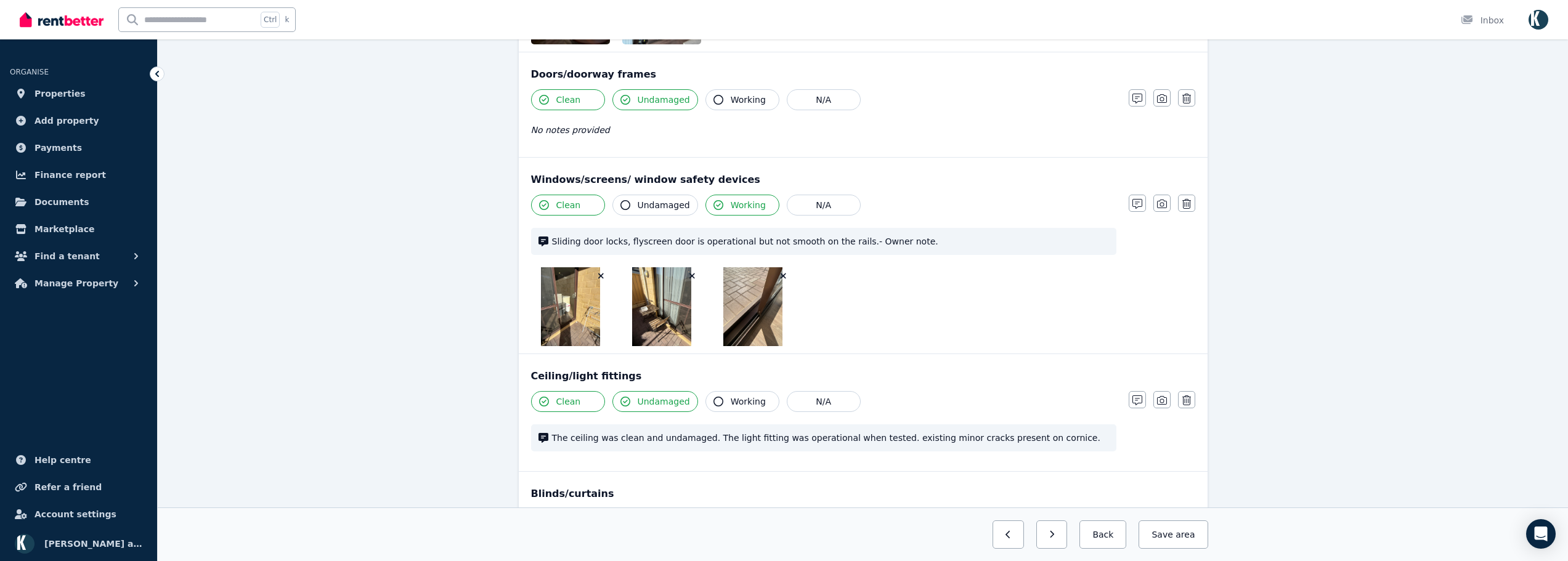
click at [781, 273] on icon "button" at bounding box center [783, 276] width 7 height 9
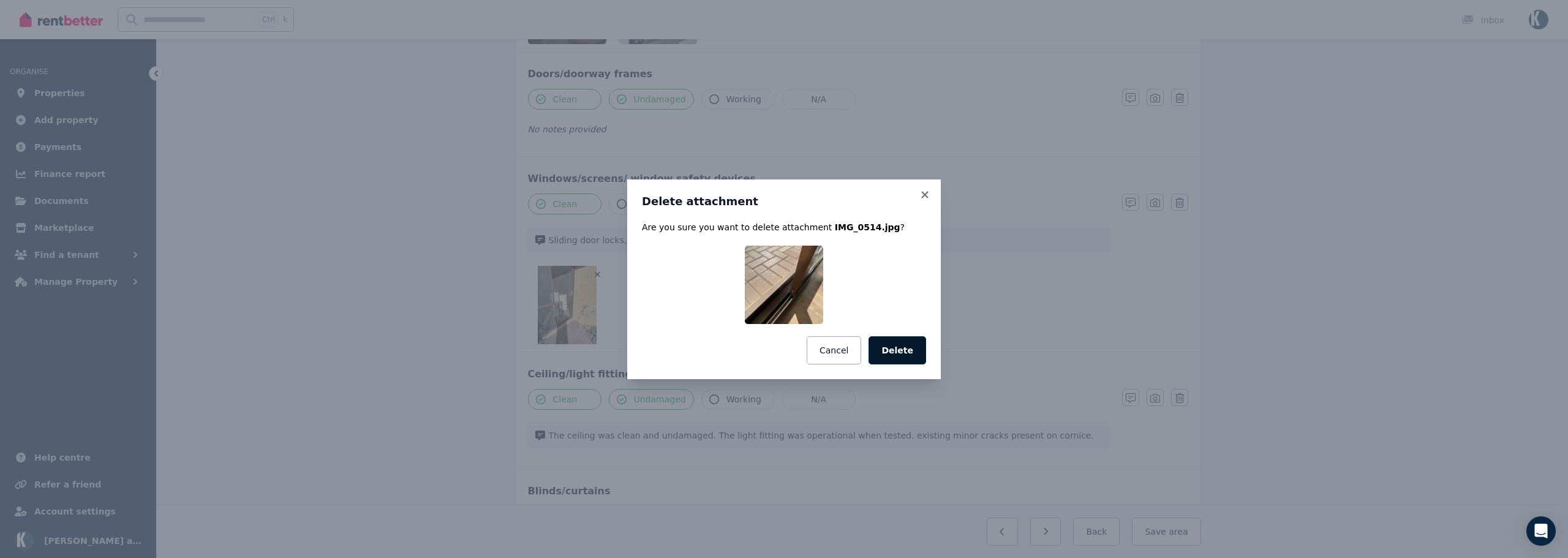
click at [895, 342] on button "Delete" at bounding box center [897, 350] width 58 height 28
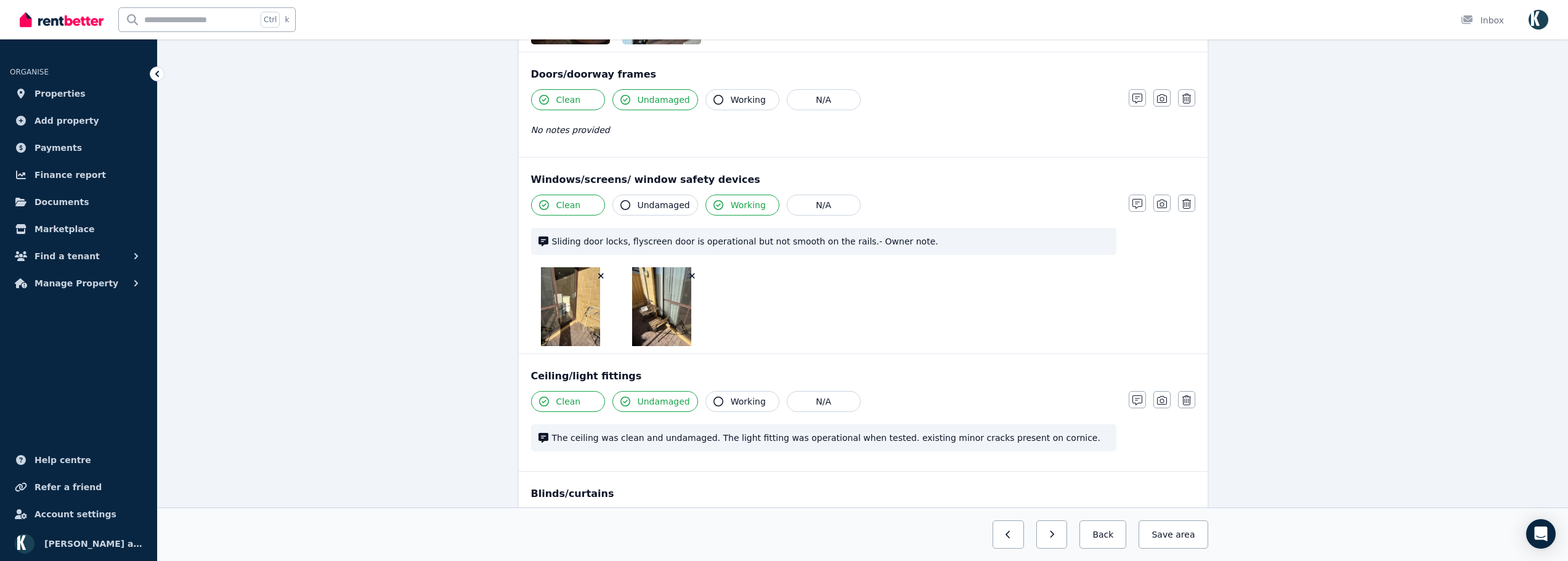
click at [696, 274] on button "button" at bounding box center [692, 276] width 12 height 12
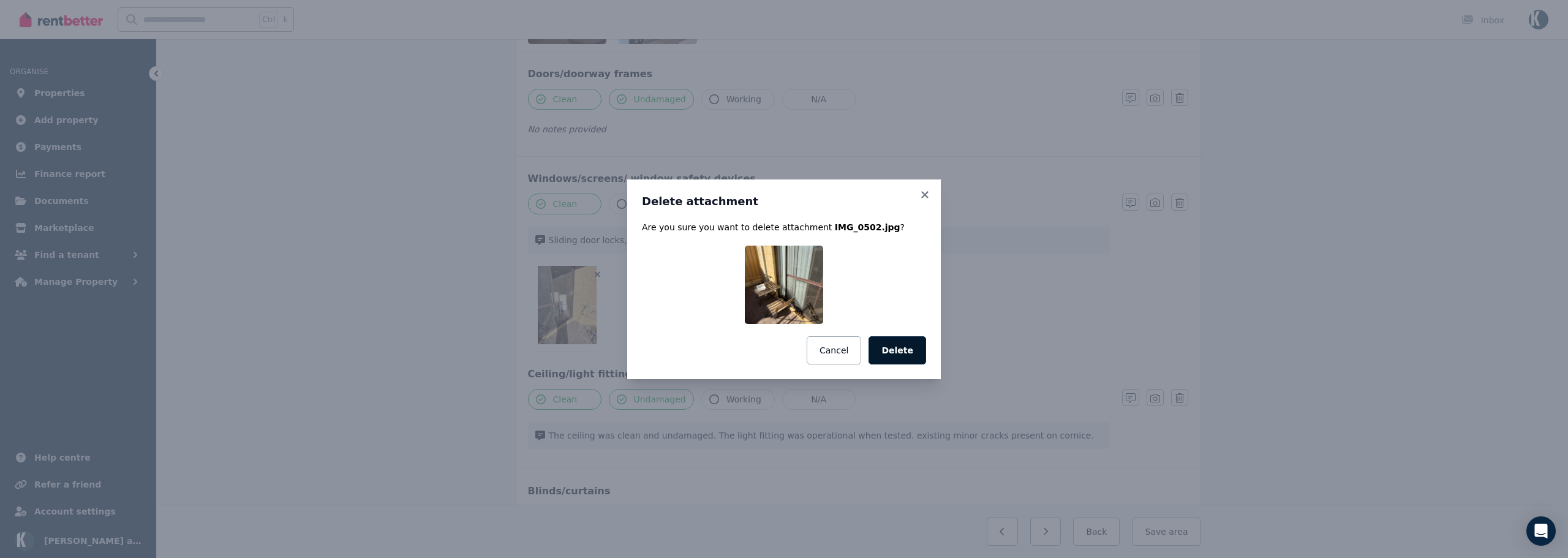
click at [897, 349] on button "Delete" at bounding box center [897, 350] width 58 height 28
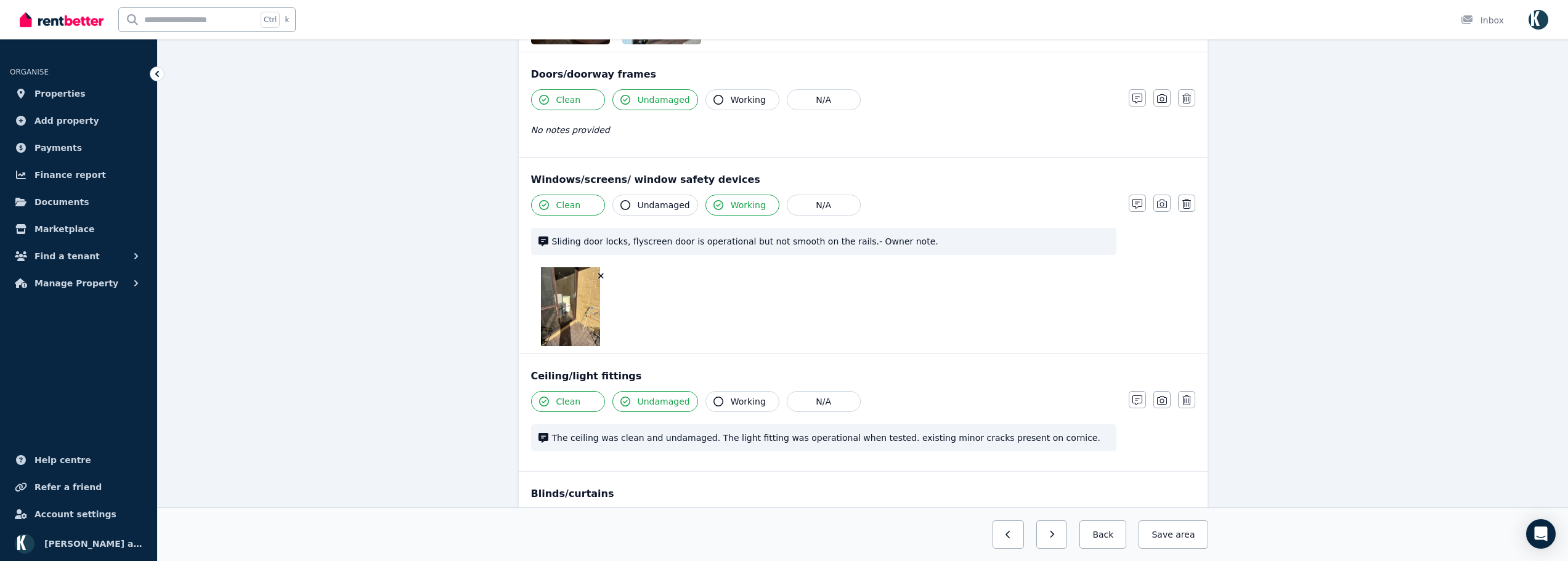
click at [598, 278] on icon "button" at bounding box center [601, 276] width 7 height 9
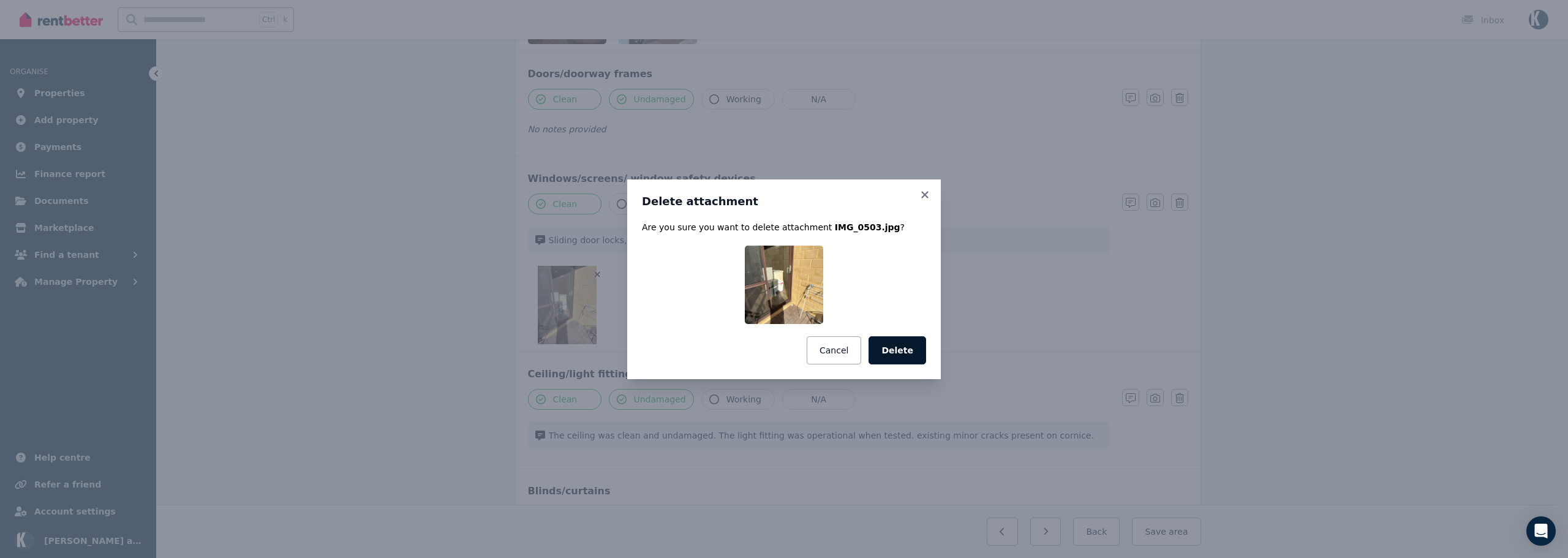
click at [899, 341] on button "Delete" at bounding box center [897, 350] width 58 height 28
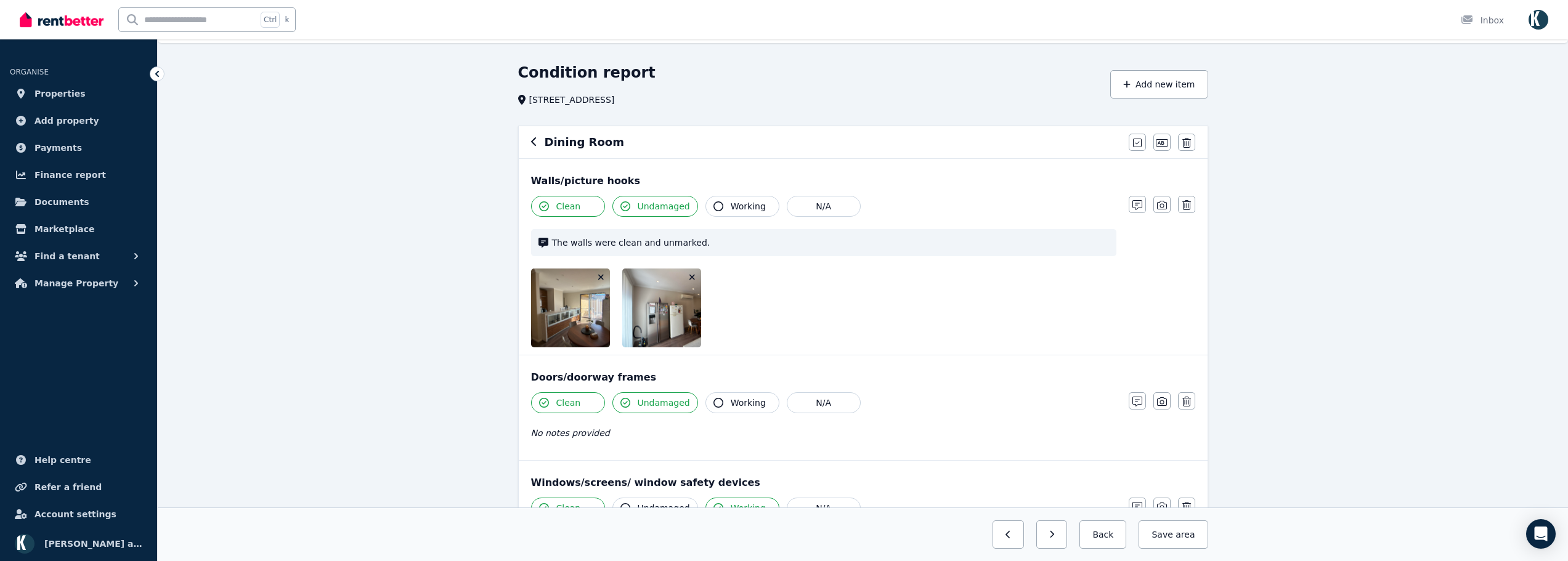
scroll to position [26, 0]
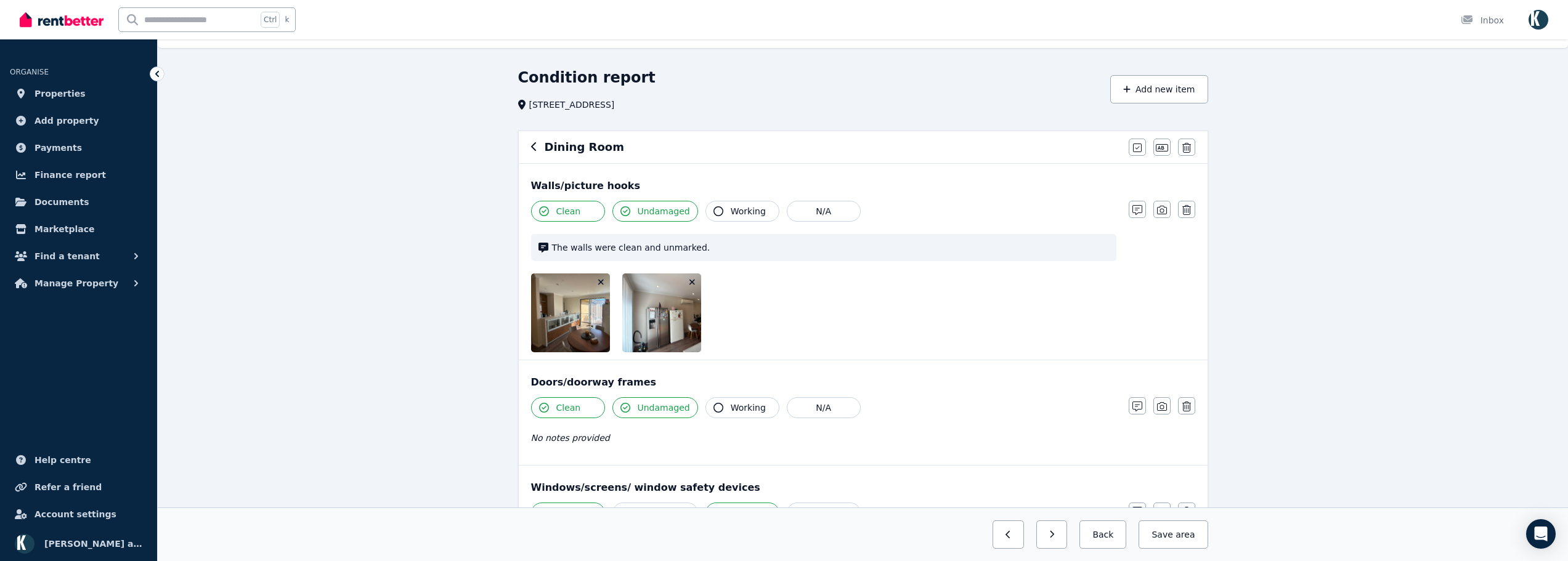
click at [691, 278] on icon "button" at bounding box center [692, 282] width 7 height 9
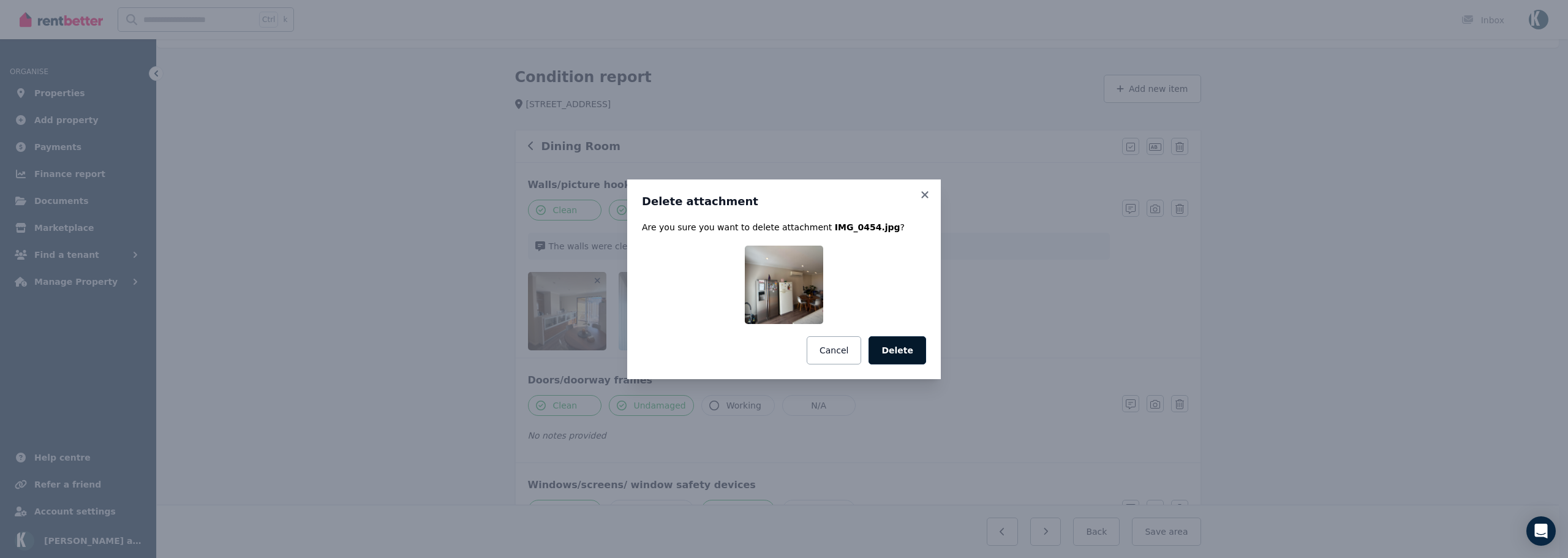
click at [884, 350] on button "Delete" at bounding box center [897, 350] width 58 height 28
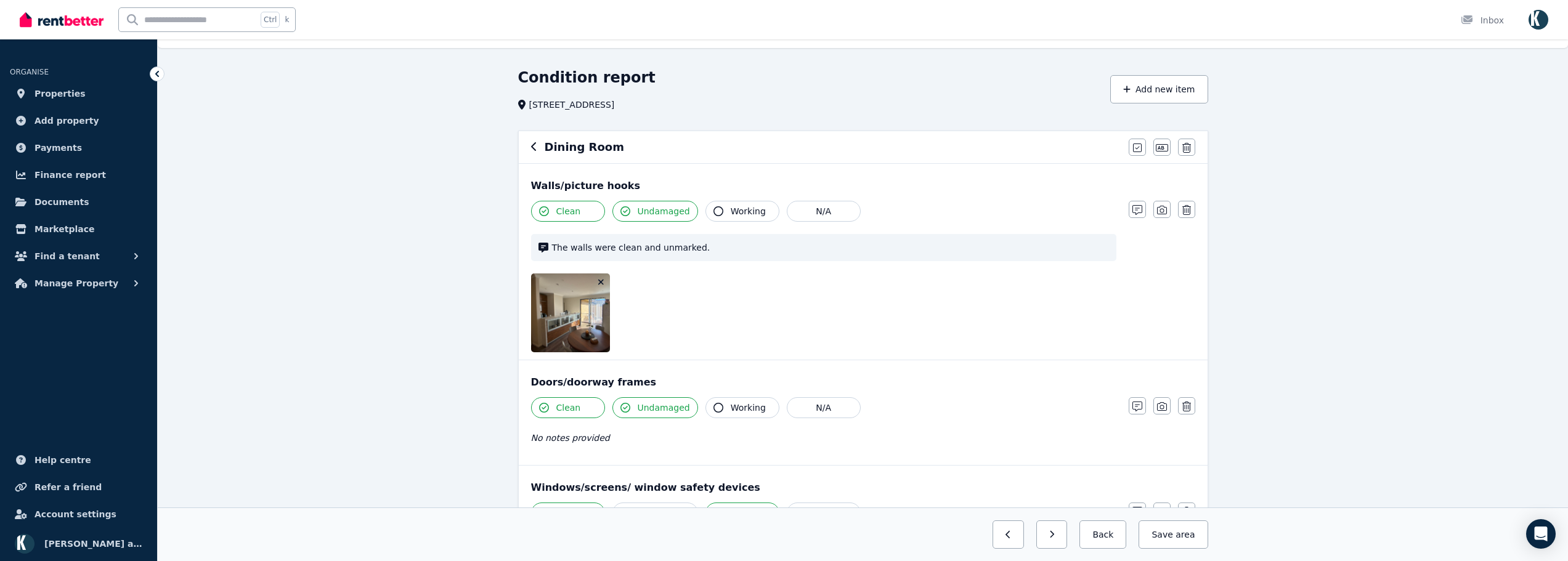
click at [599, 280] on icon "button" at bounding box center [601, 282] width 6 height 6
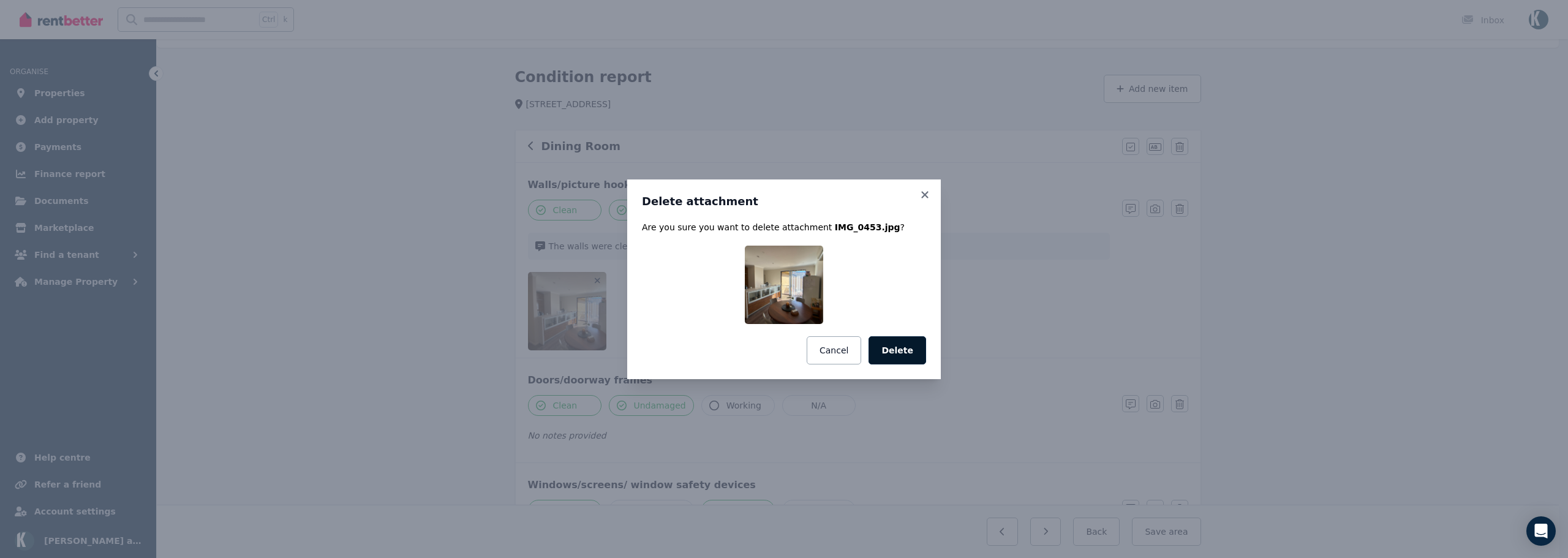
click at [892, 349] on button "Delete" at bounding box center [897, 350] width 58 height 28
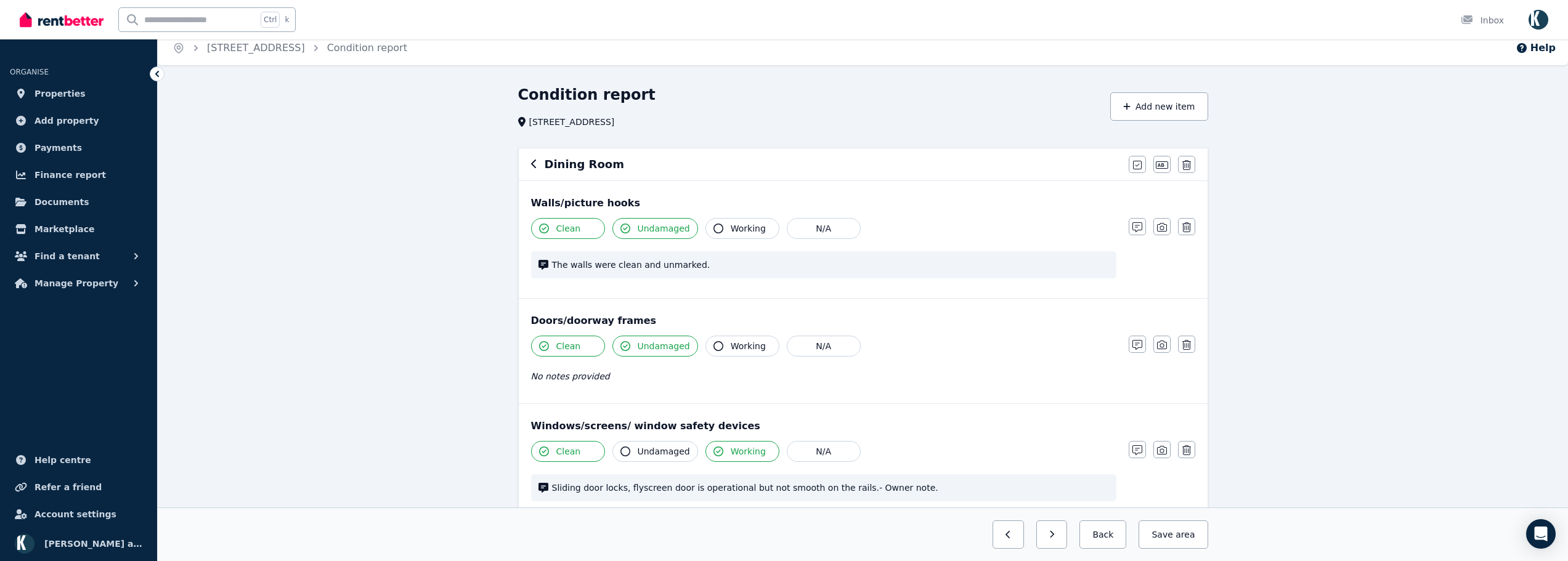
scroll to position [0, 0]
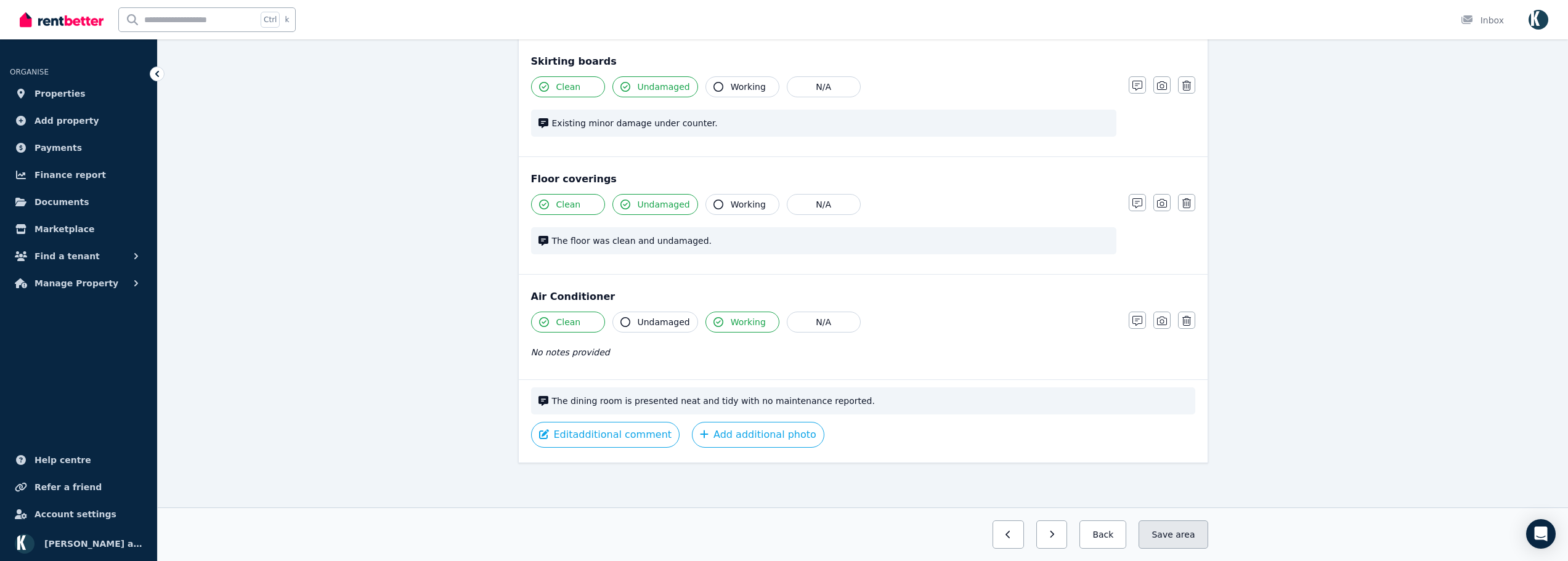
click at [1168, 534] on button "Save area" at bounding box center [1173, 535] width 69 height 28
click at [1057, 536] on button "button" at bounding box center [1041, 535] width 31 height 28
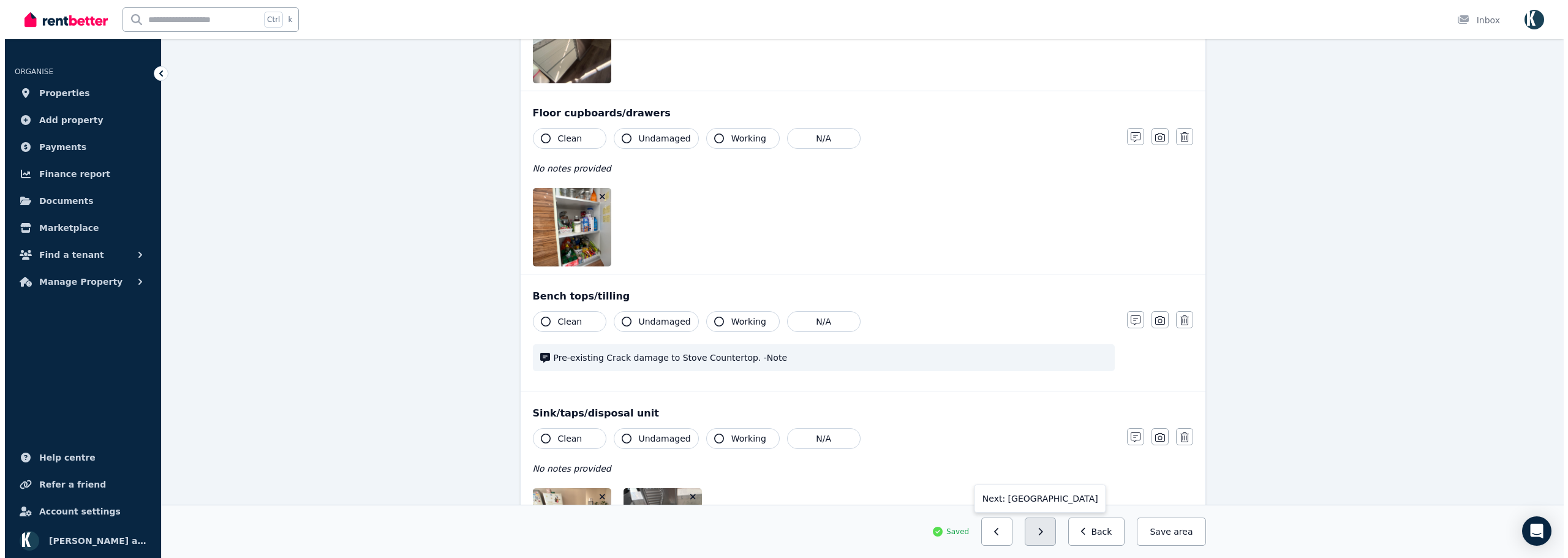
scroll to position [1663, 0]
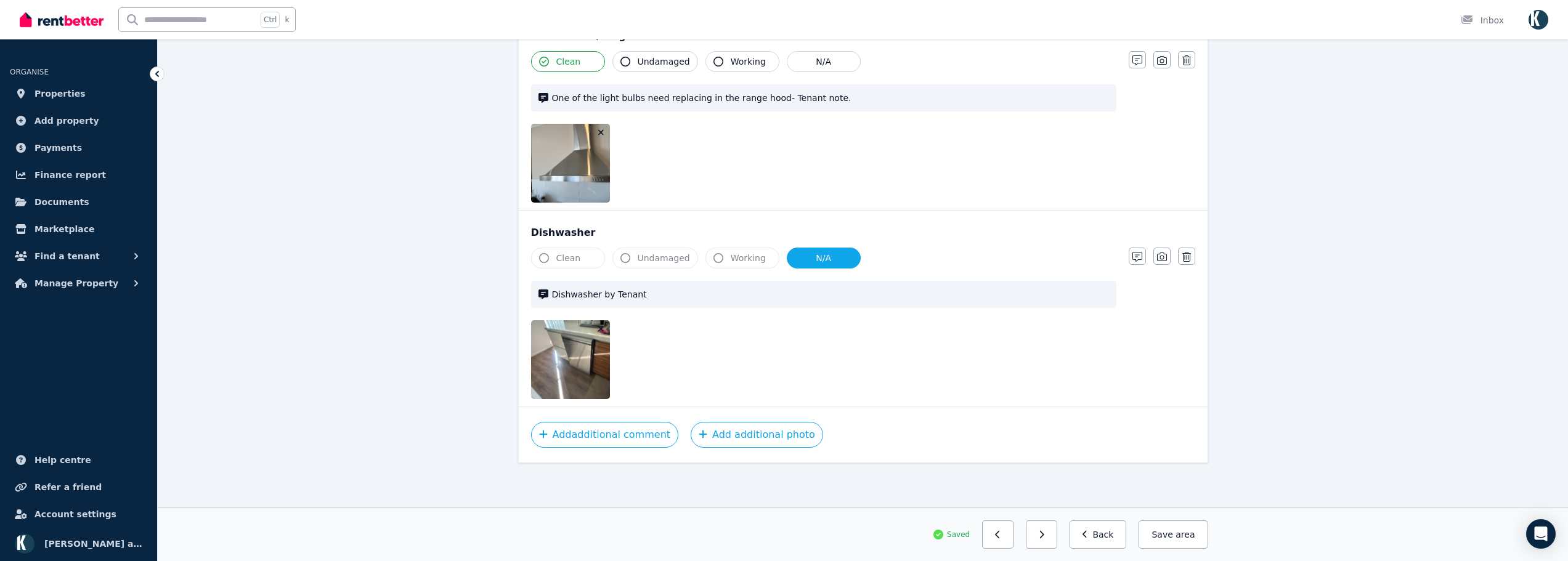
click at [602, 330] on icon "button" at bounding box center [601, 329] width 7 height 9
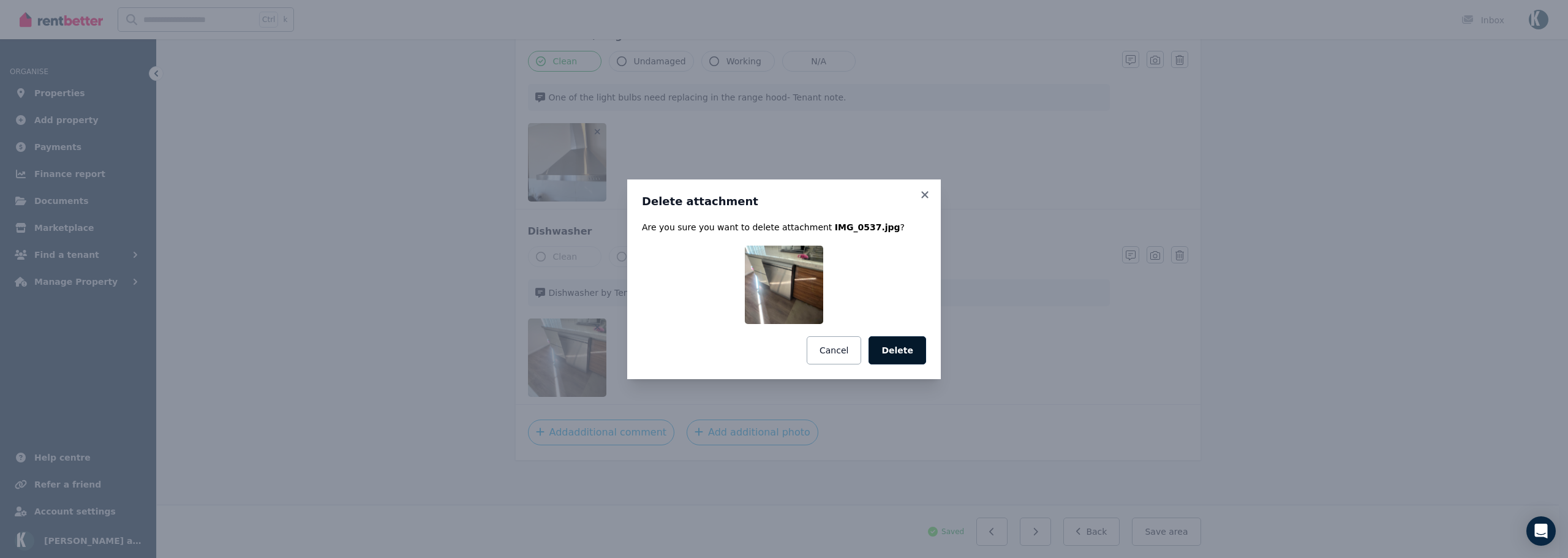
click at [891, 350] on button "Delete" at bounding box center [897, 350] width 58 height 28
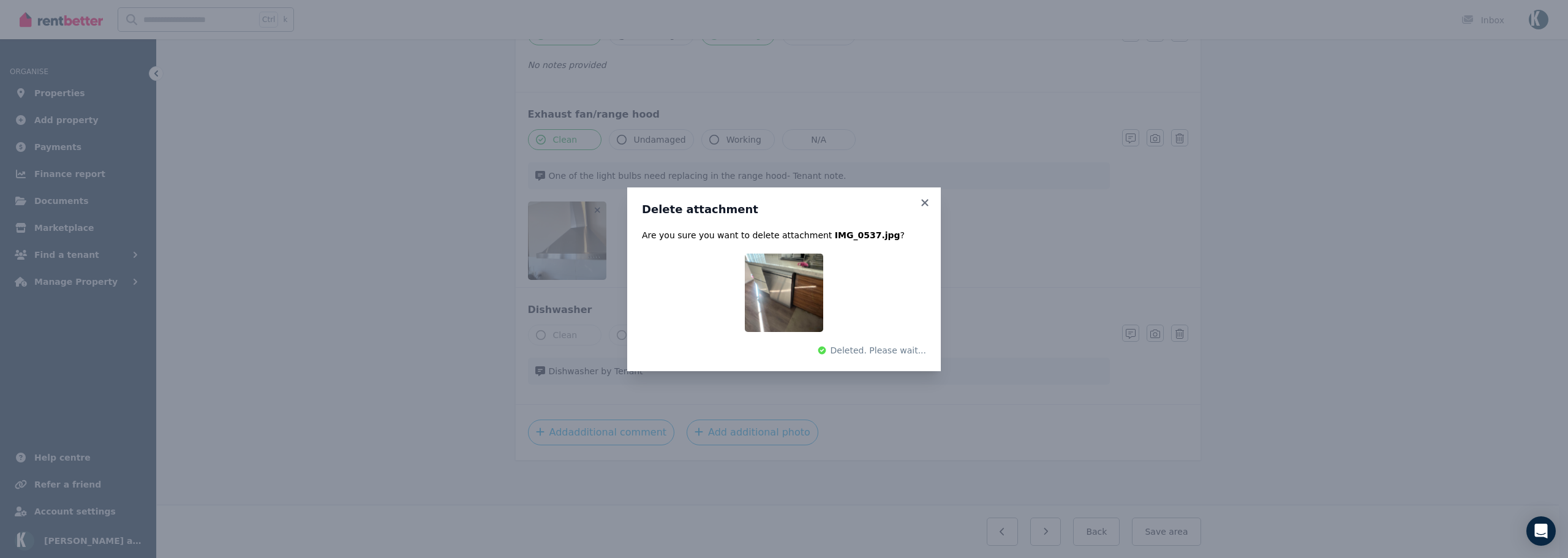
scroll to position [1585, 0]
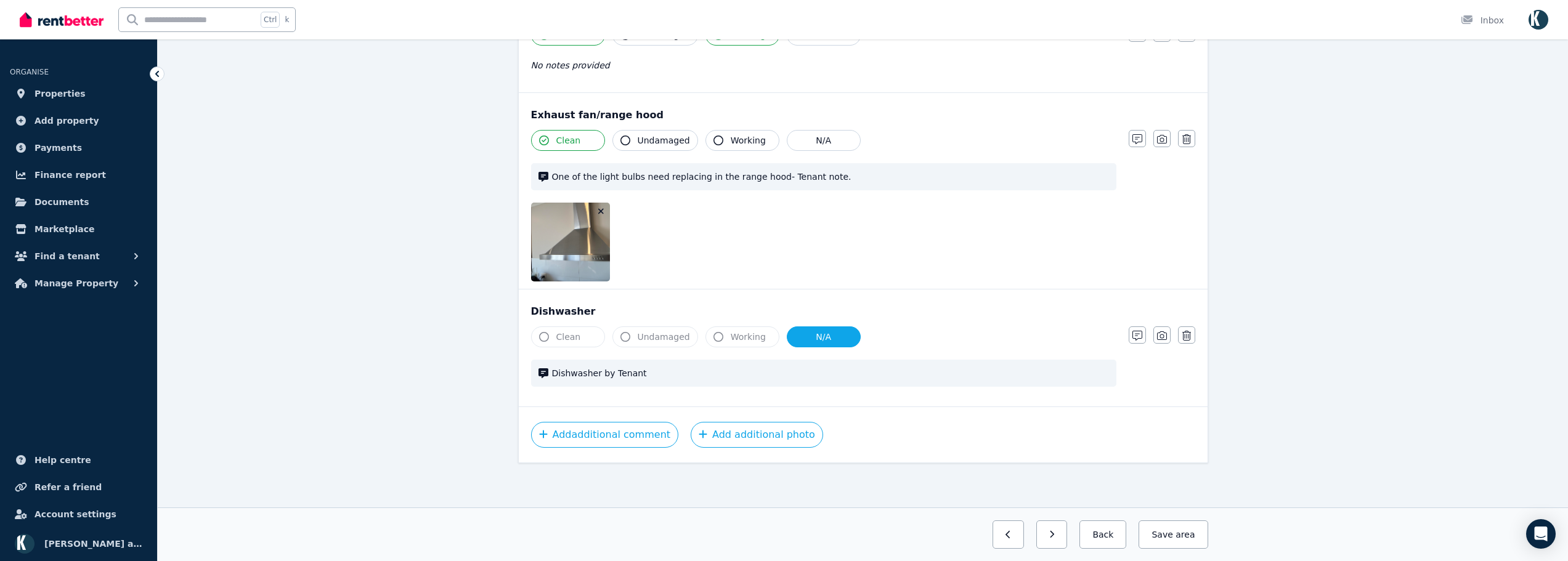
click at [599, 208] on icon "button" at bounding box center [601, 211] width 7 height 9
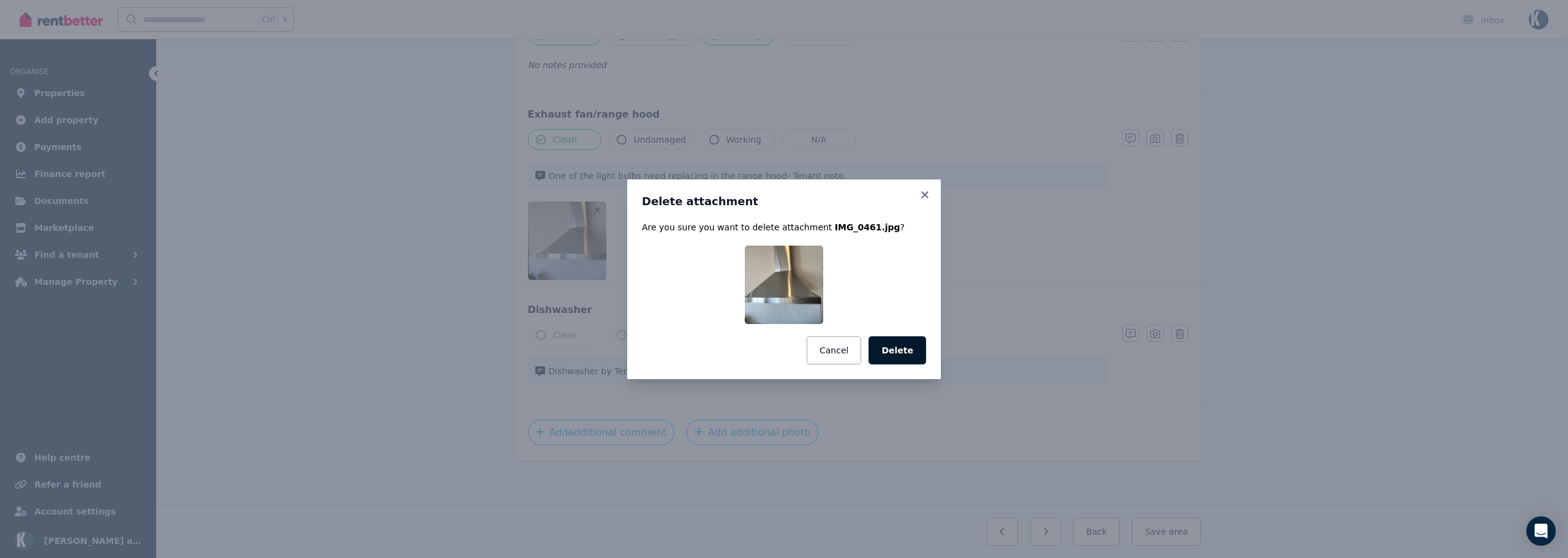
click at [909, 350] on button "Delete" at bounding box center [897, 350] width 58 height 28
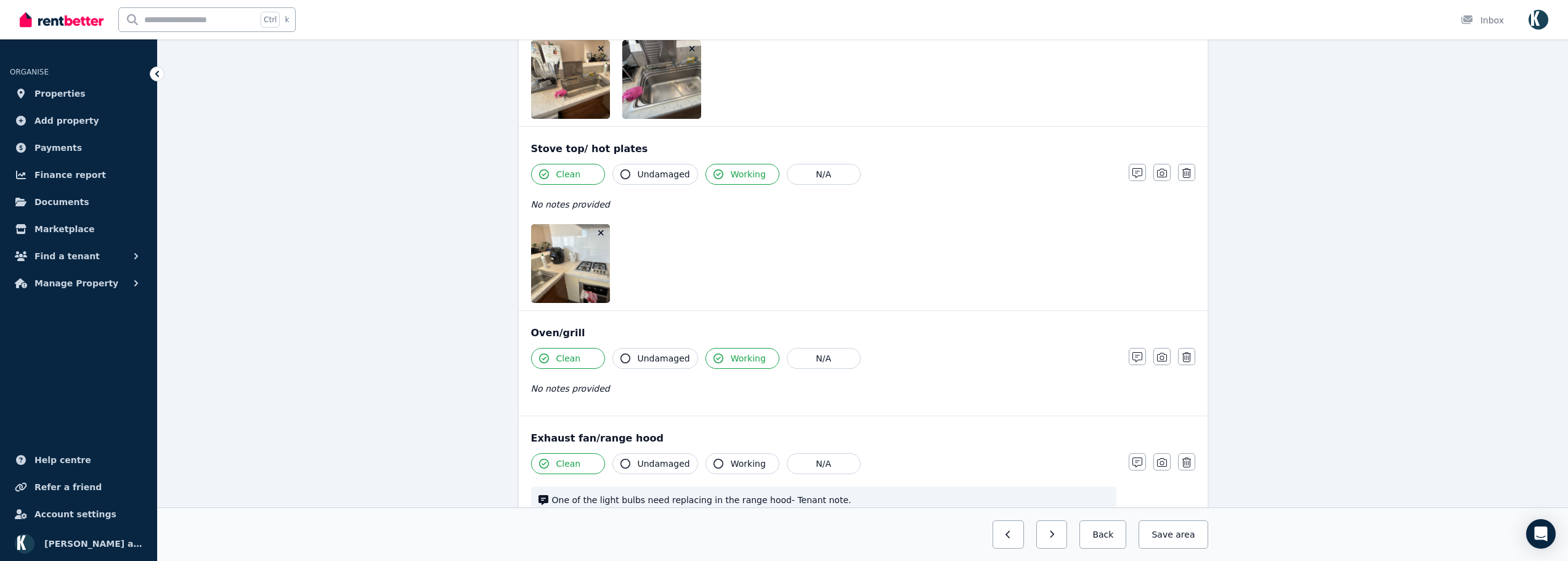
scroll to position [1268, 0]
click at [600, 237] on icon "button" at bounding box center [601, 235] width 7 height 9
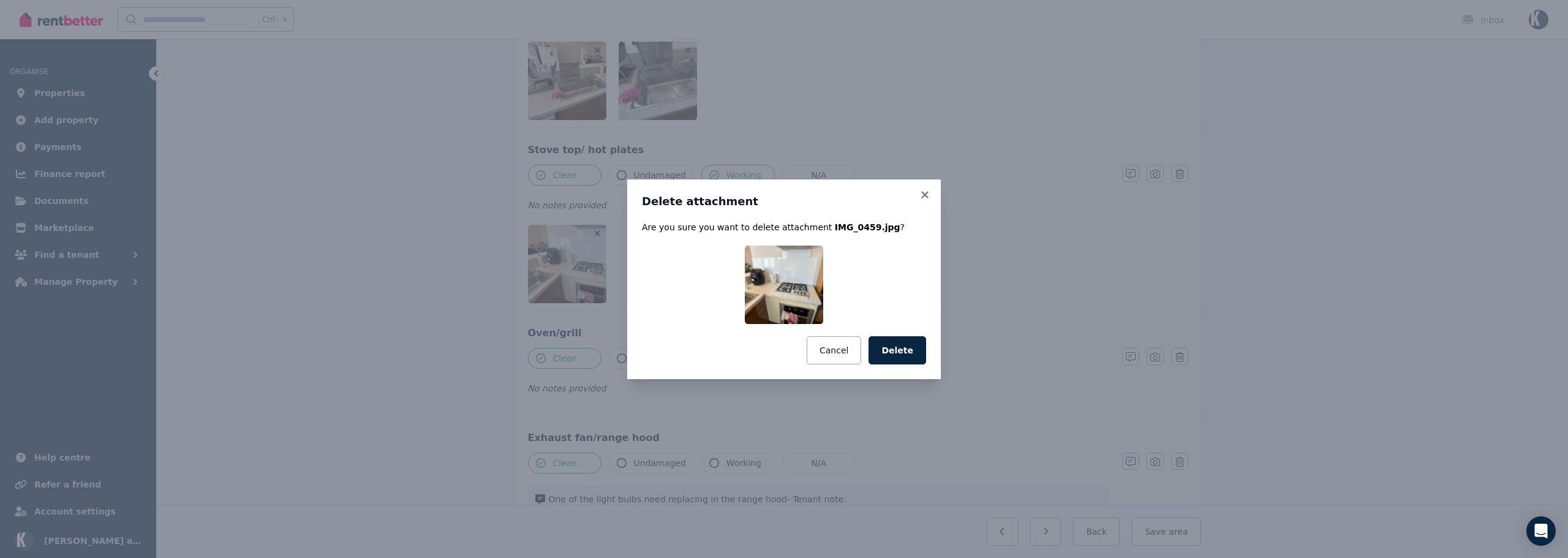
click at [895, 358] on button "Delete" at bounding box center [897, 350] width 58 height 28
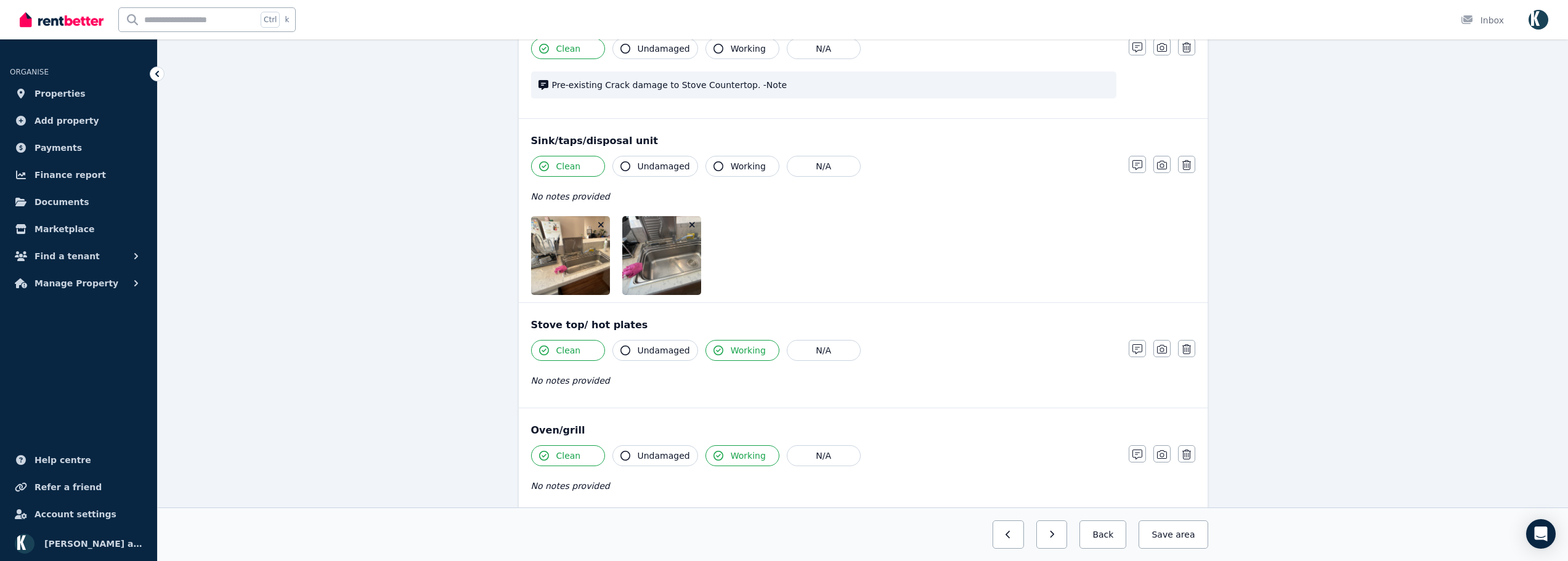
scroll to position [1084, 0]
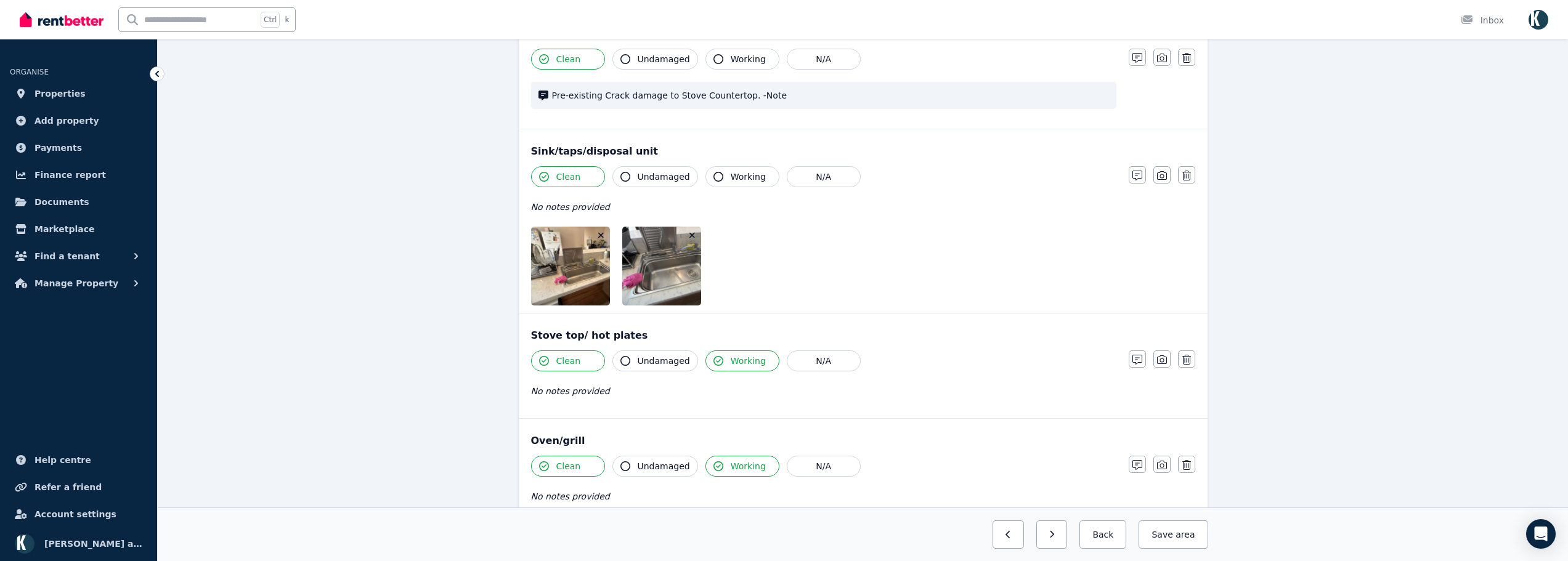
click at [692, 236] on icon "button" at bounding box center [692, 236] width 6 height 6
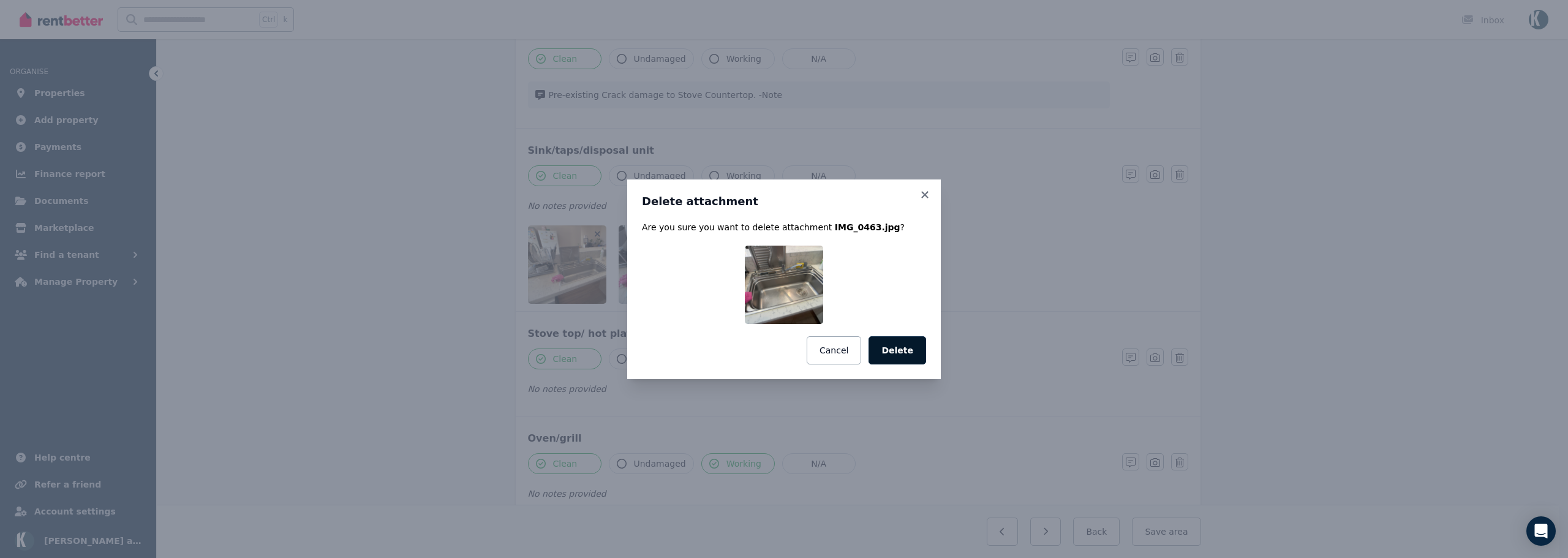
click at [903, 354] on button "Delete" at bounding box center [897, 350] width 58 height 28
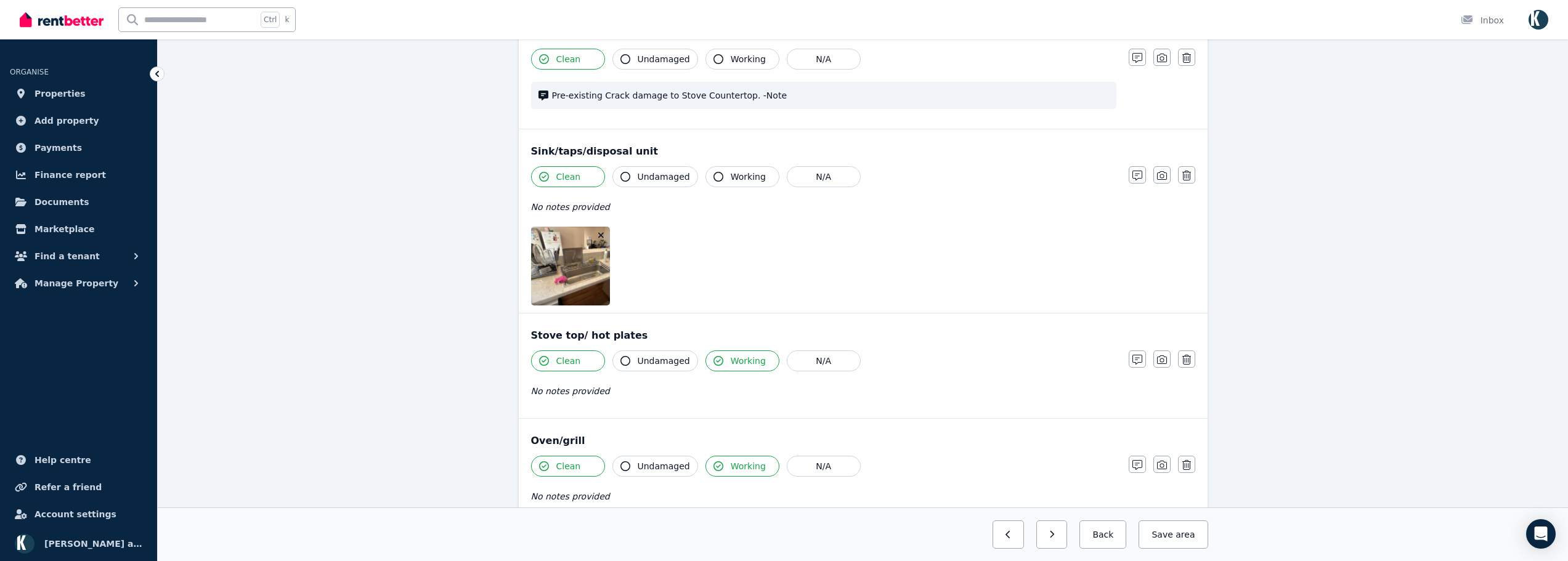
click at [601, 229] on button "button" at bounding box center [601, 235] width 12 height 12
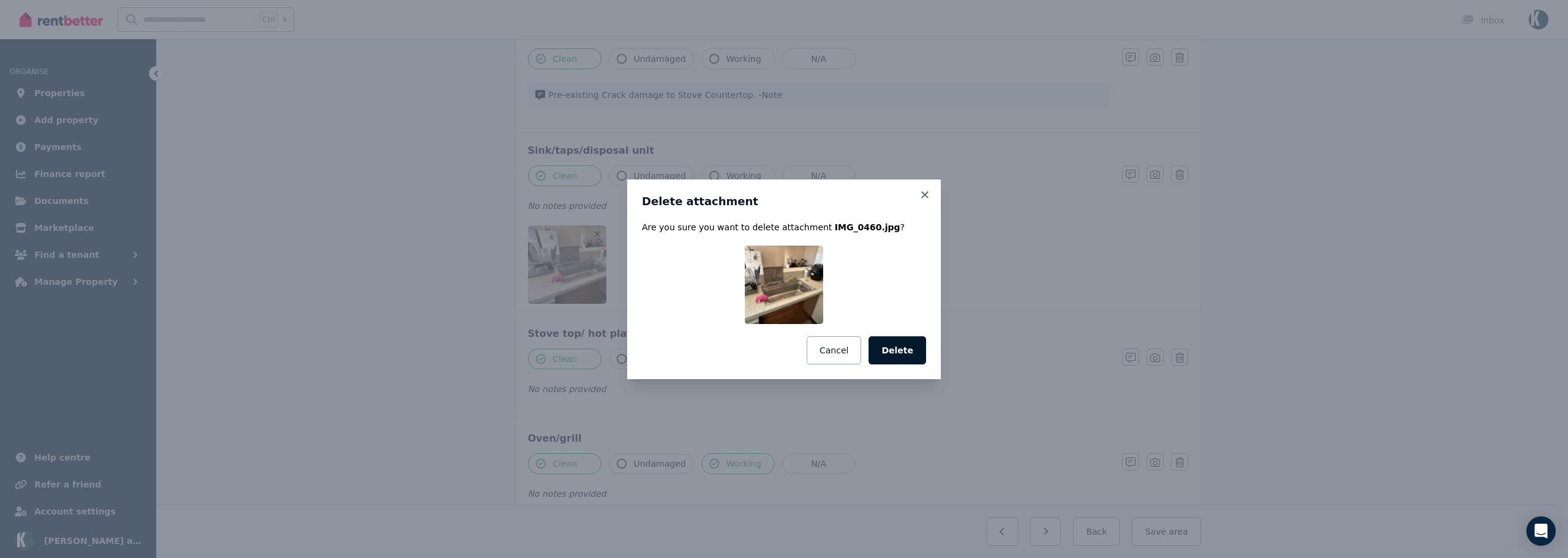
click at [905, 353] on button "Delete" at bounding box center [897, 350] width 58 height 28
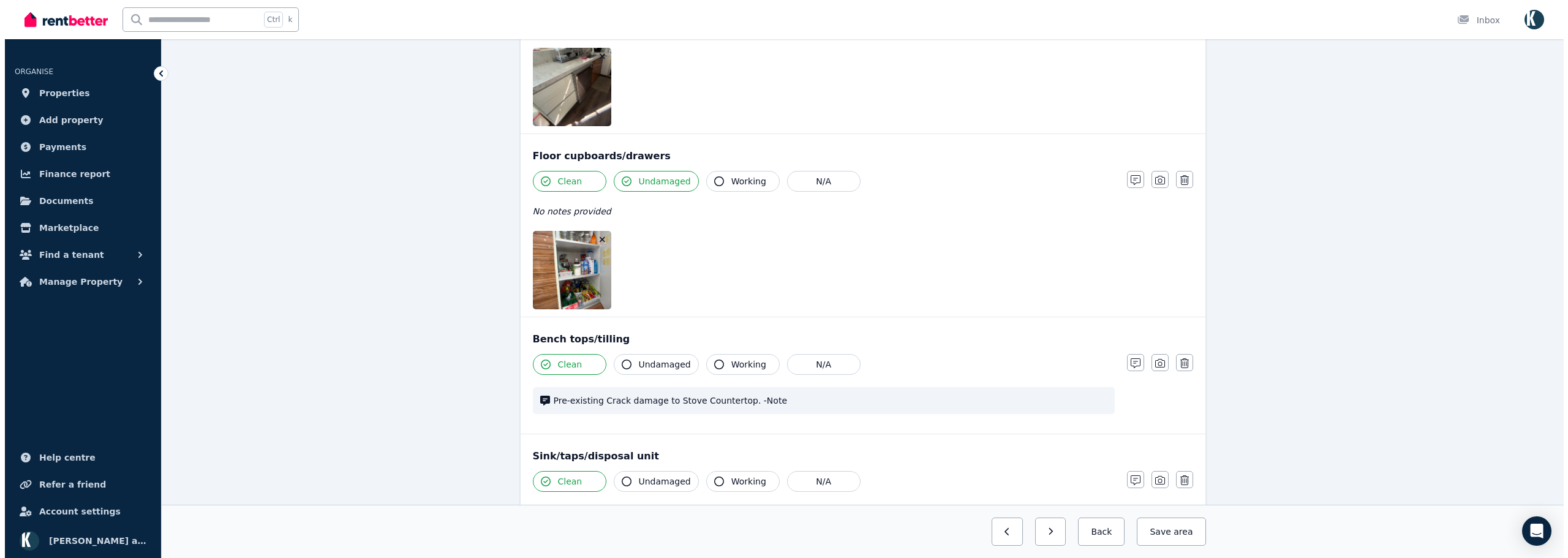
scroll to position [771, 0]
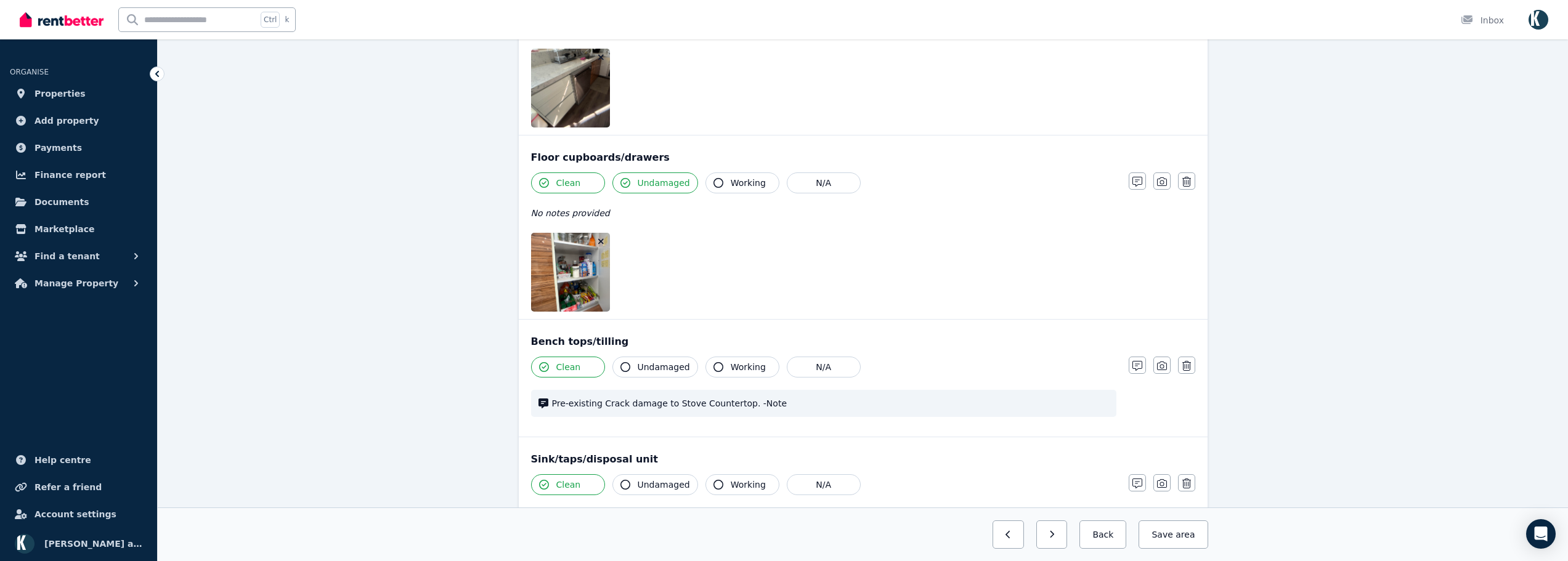
click at [605, 243] on button "button" at bounding box center [601, 241] width 12 height 12
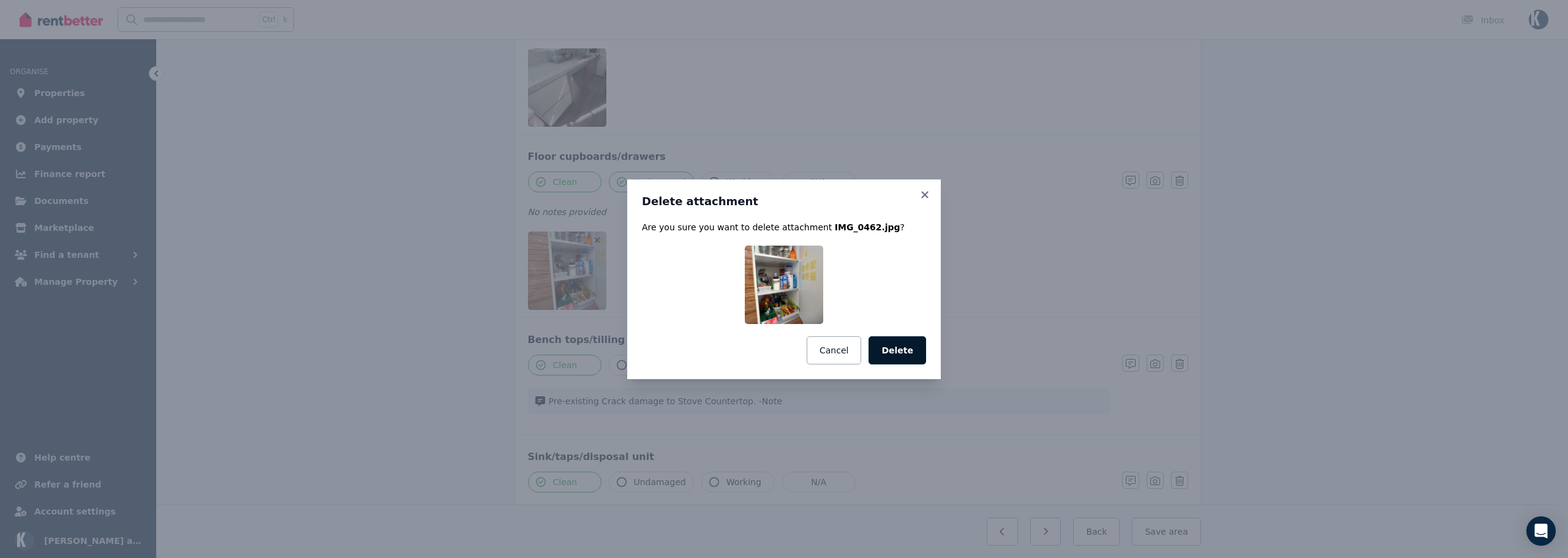
click at [907, 347] on button "Delete" at bounding box center [897, 350] width 58 height 28
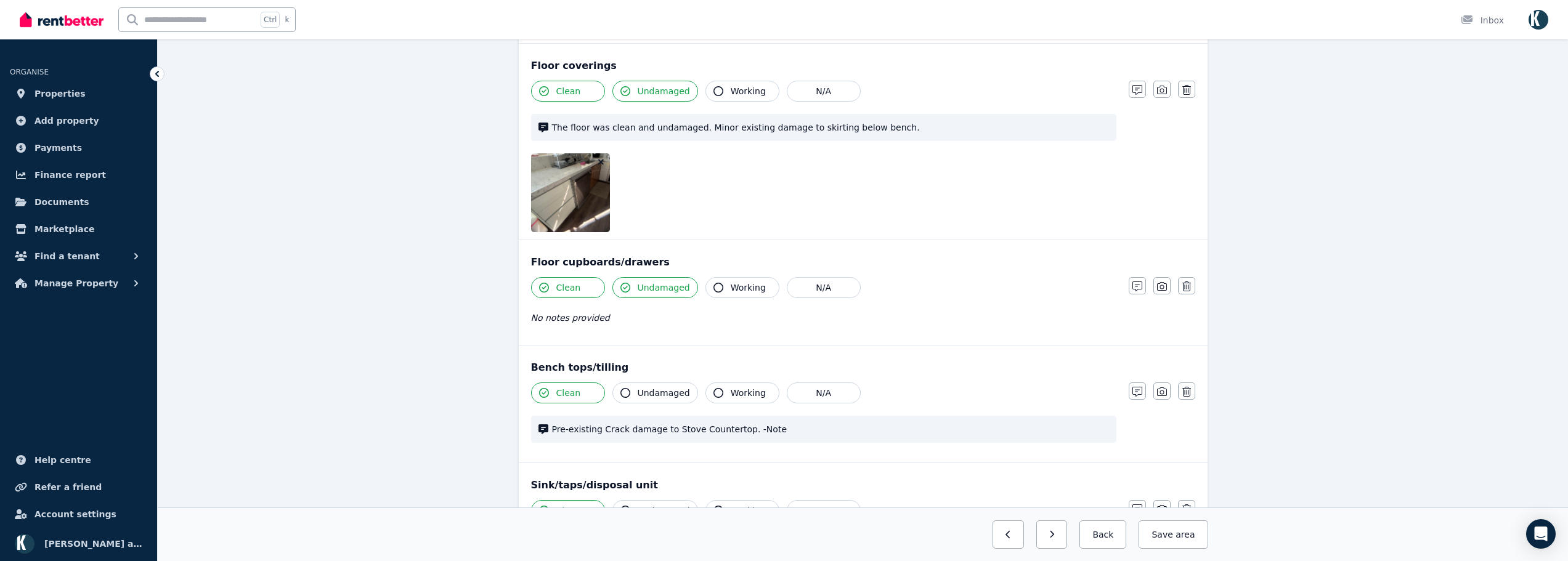
scroll to position [591, 0]
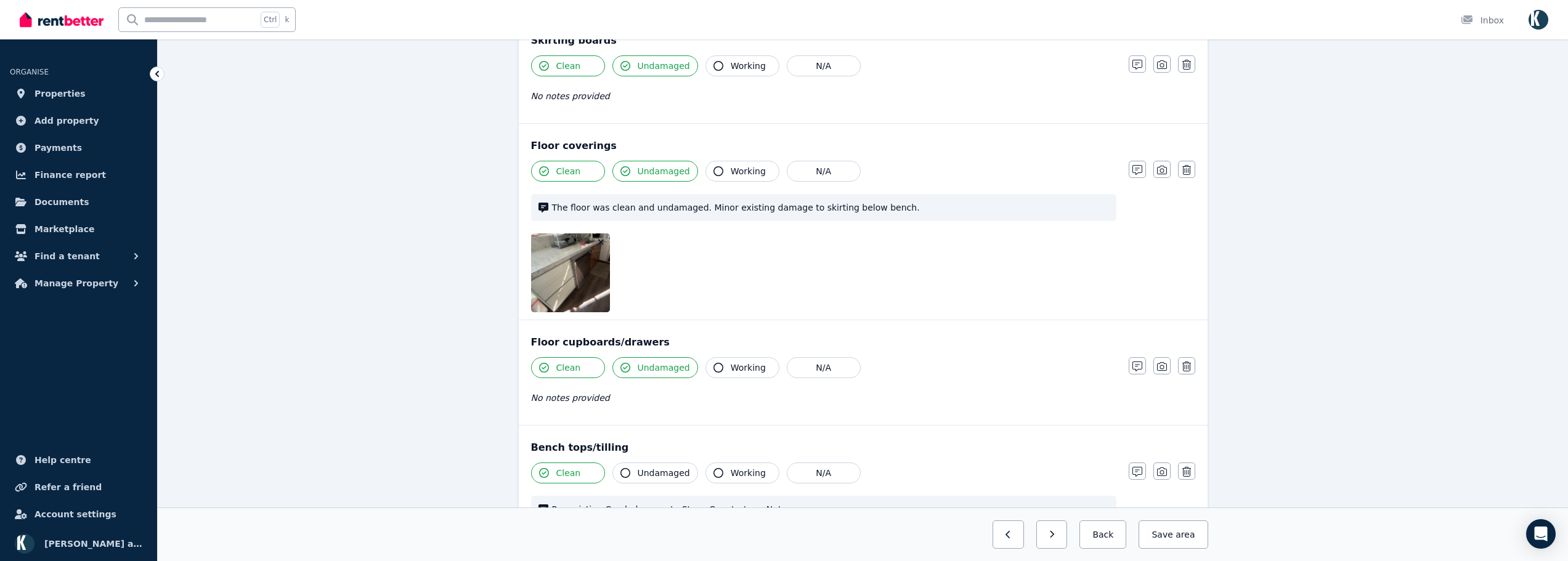
click at [602, 239] on icon "button" at bounding box center [601, 243] width 7 height 9
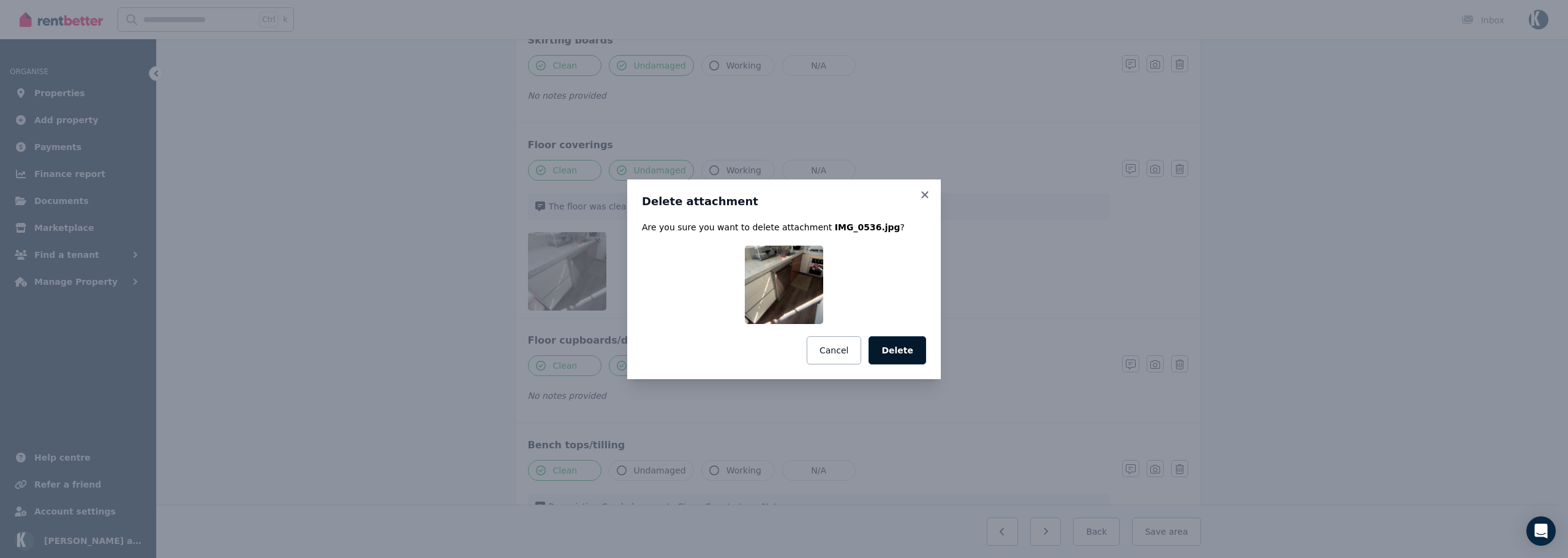
click at [886, 345] on button "Delete" at bounding box center [897, 350] width 58 height 28
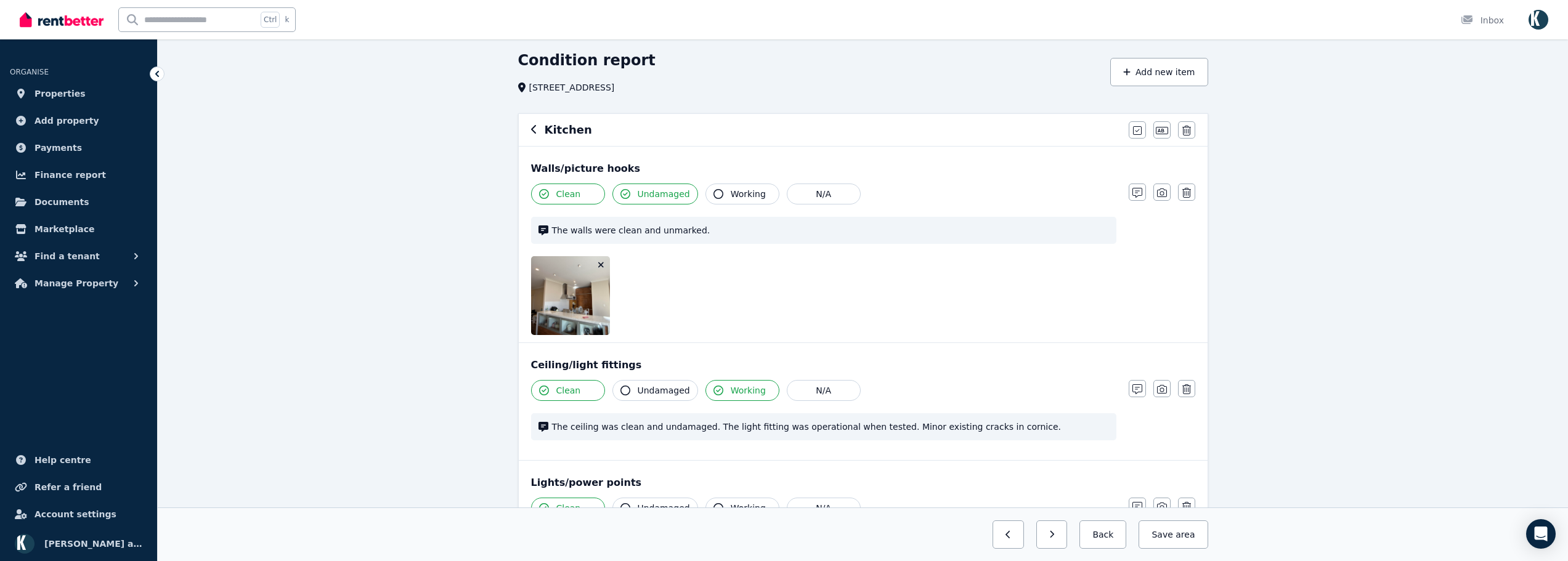
scroll to position [36, 0]
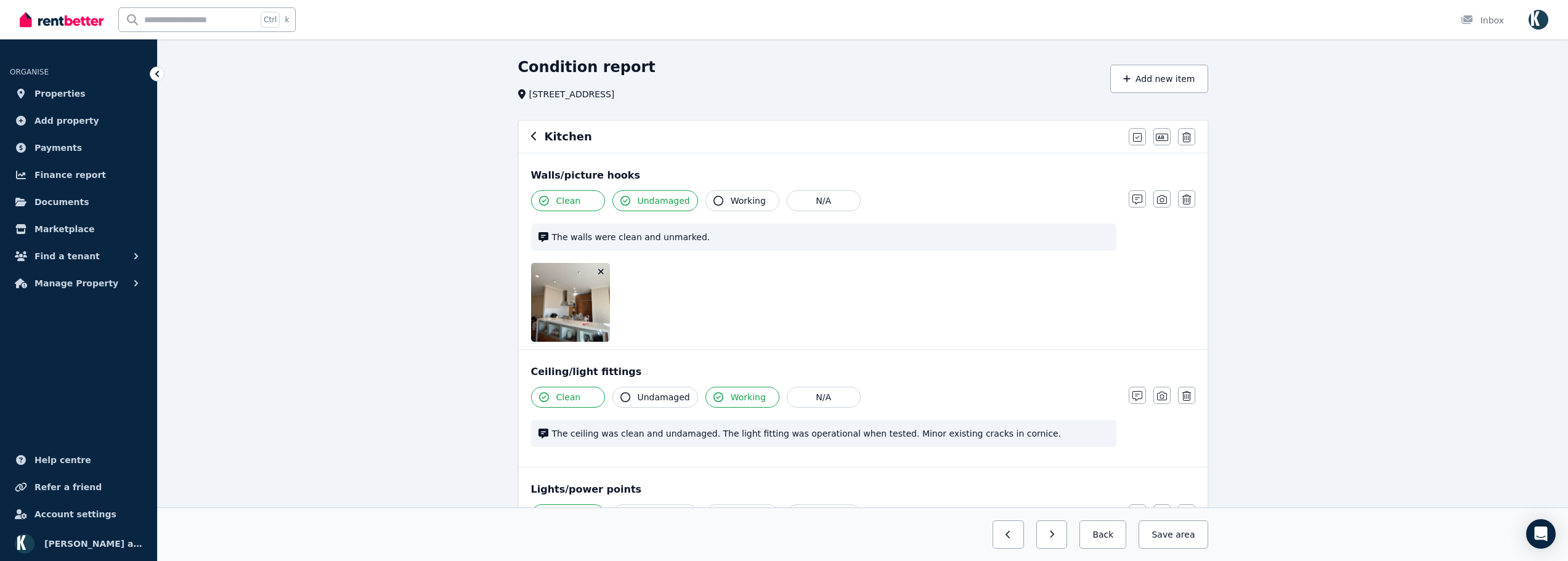
click at [605, 274] on button "button" at bounding box center [601, 271] width 12 height 12
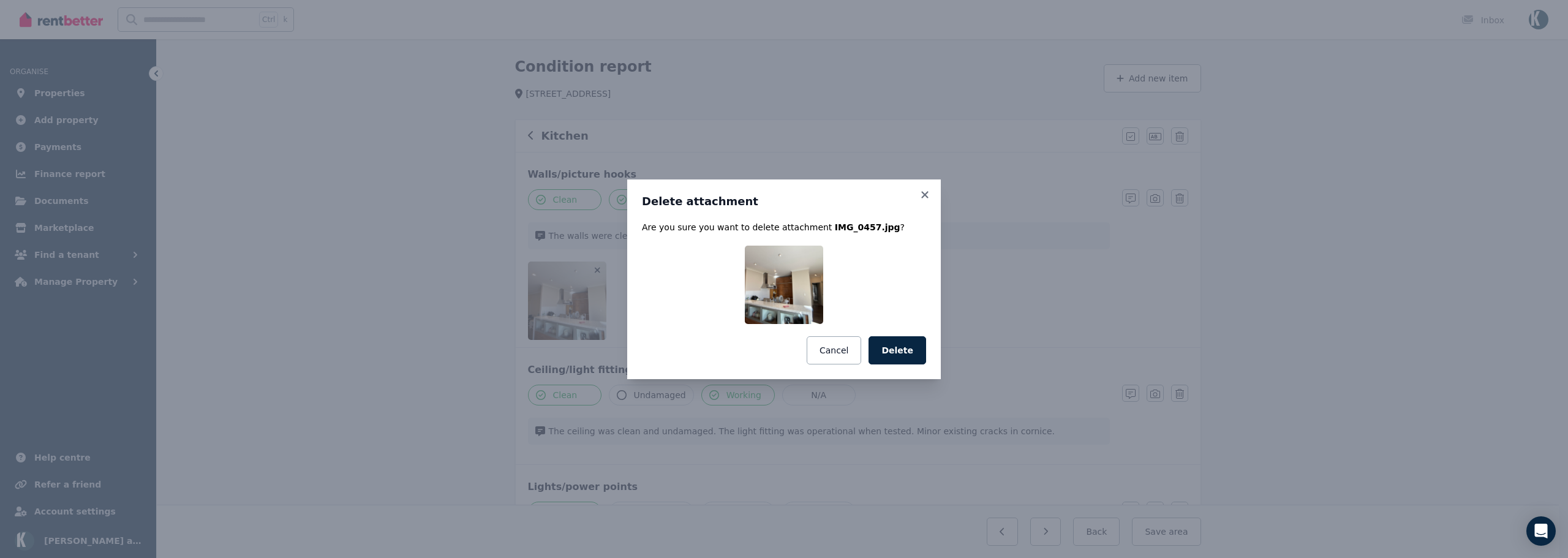
click at [887, 354] on button "Delete" at bounding box center [897, 350] width 58 height 28
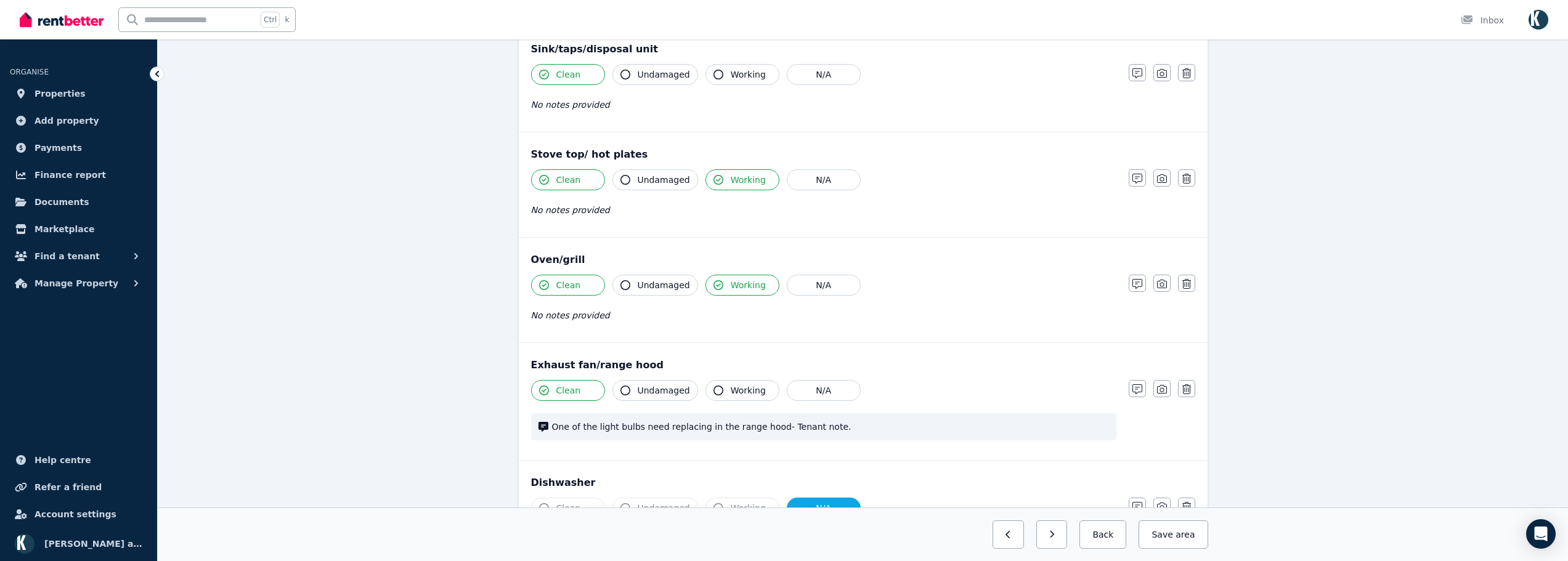
scroll to position [1121, 0]
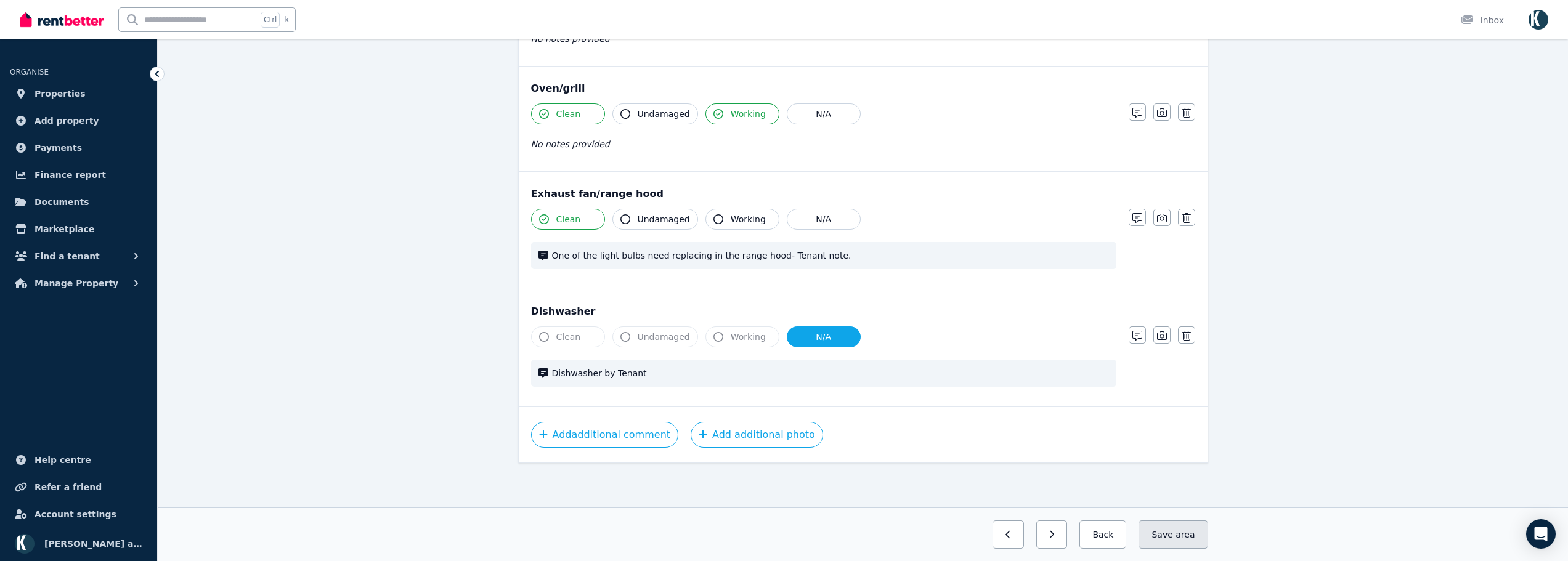
click at [1179, 530] on span "area" at bounding box center [1185, 534] width 19 height 12
click at [1055, 542] on button "button" at bounding box center [1041, 535] width 31 height 28
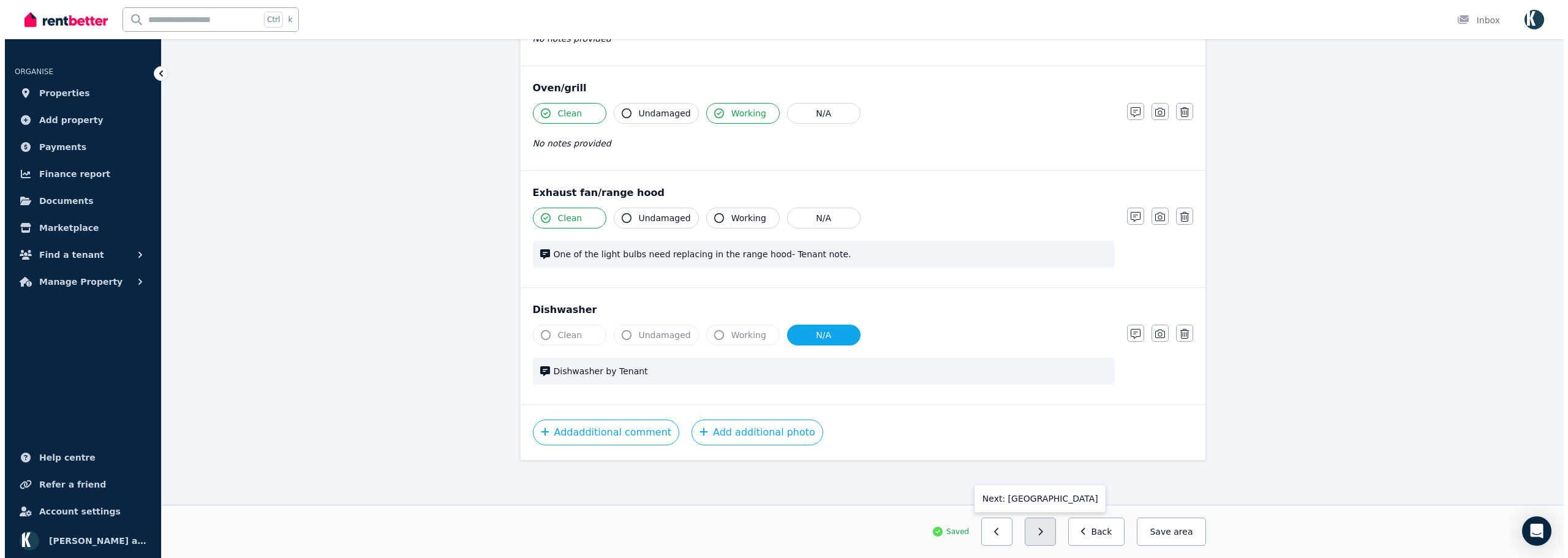
scroll to position [566, 0]
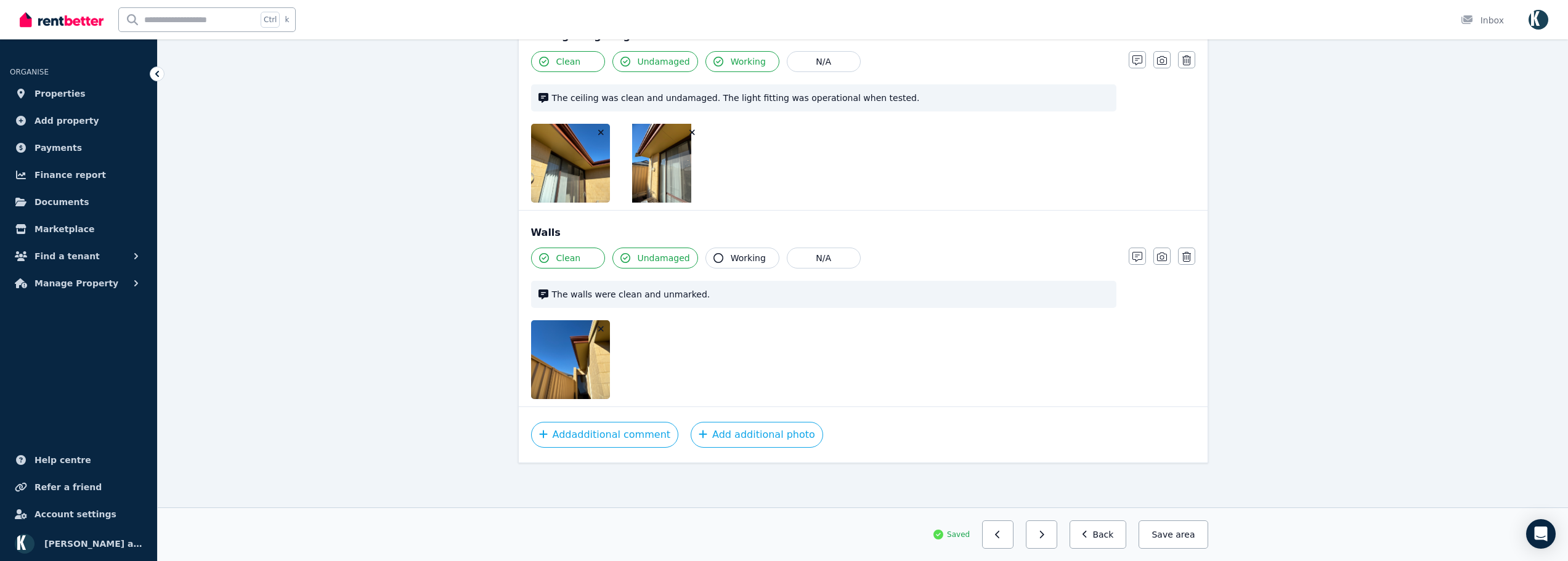
click at [601, 329] on icon "button" at bounding box center [601, 329] width 6 height 6
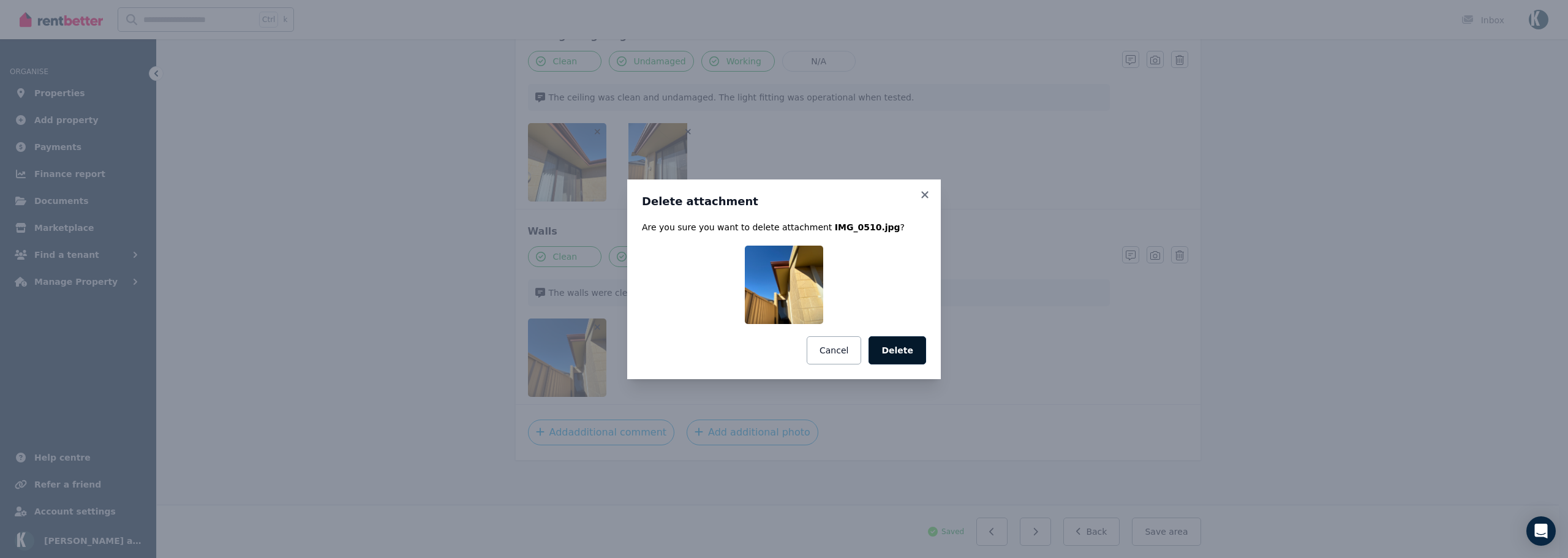
click at [901, 350] on button "Delete" at bounding box center [897, 350] width 58 height 28
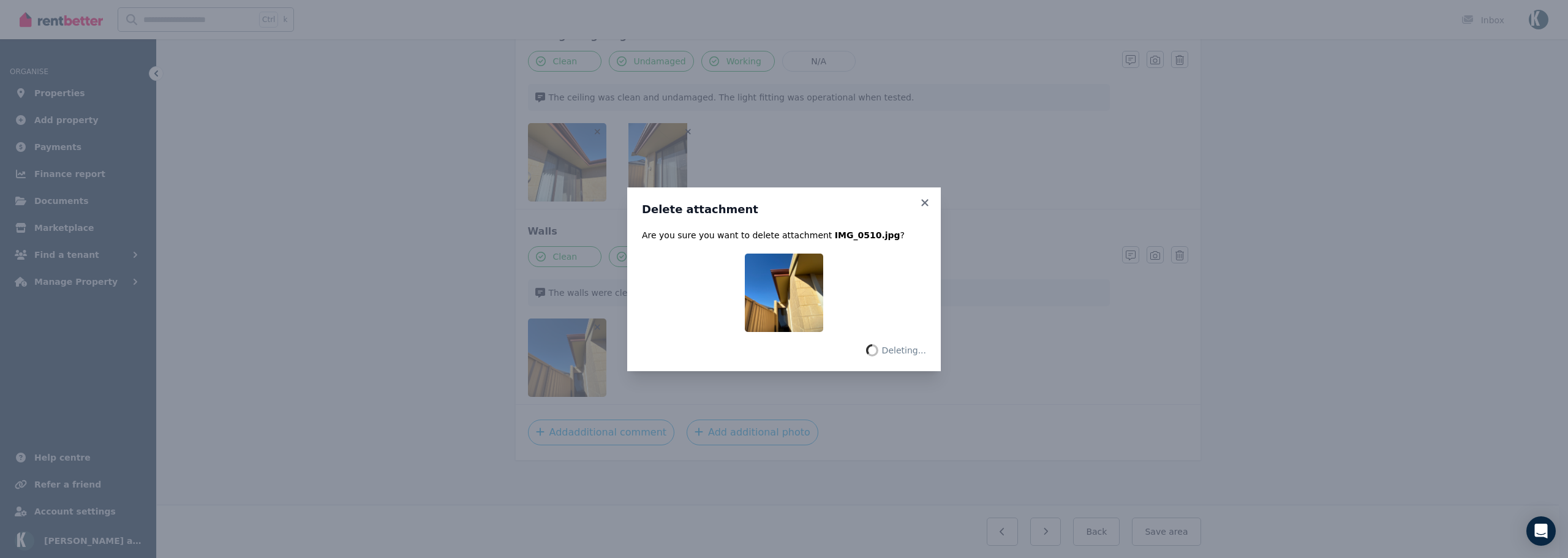
scroll to position [487, 0]
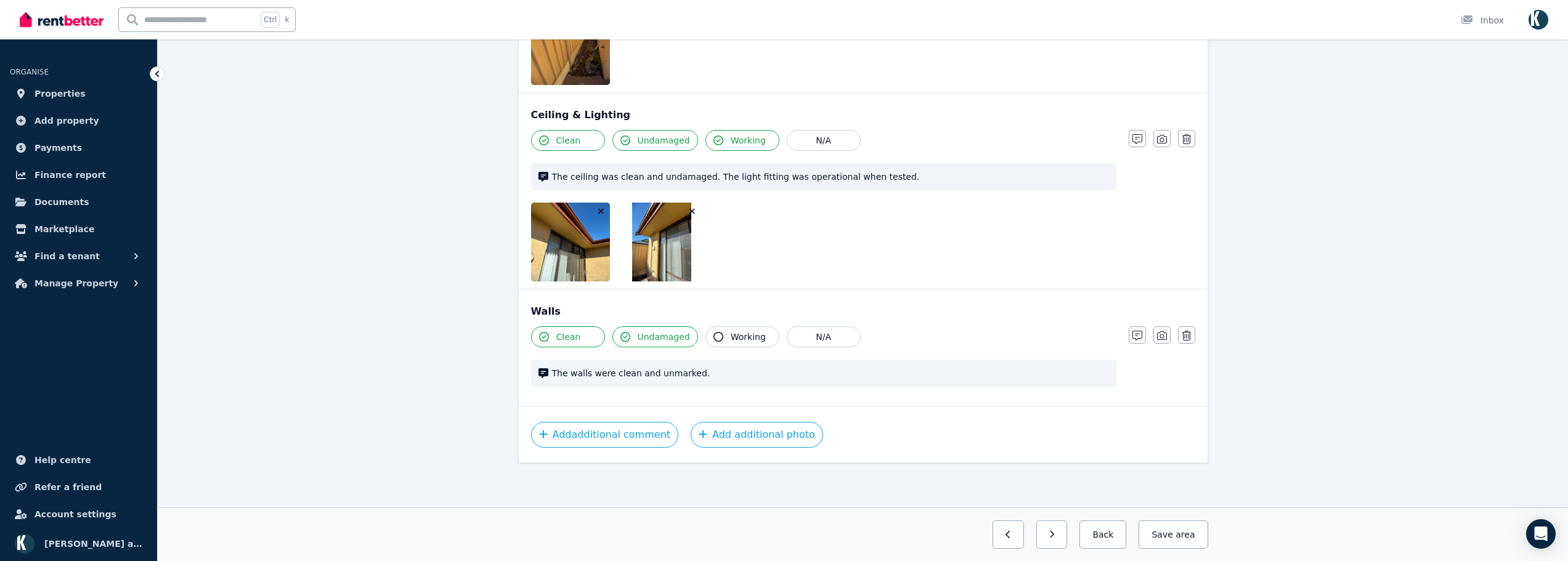
click at [693, 209] on icon "button" at bounding box center [692, 211] width 7 height 9
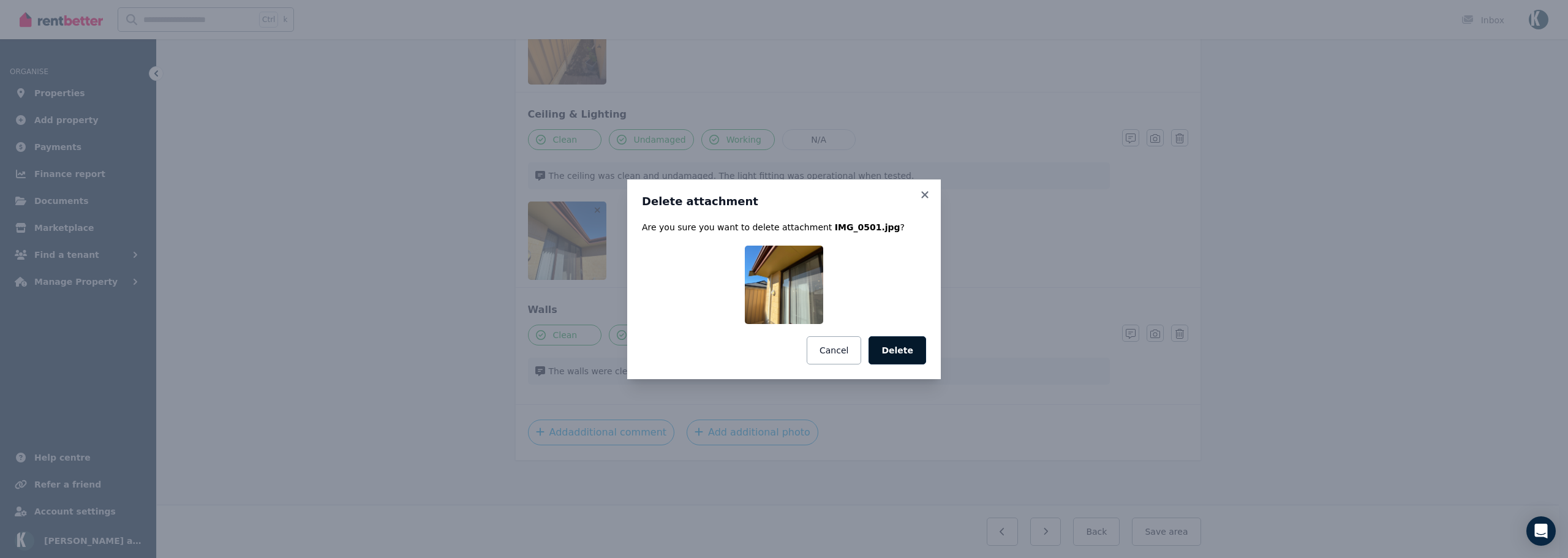
click at [908, 355] on button "Delete" at bounding box center [897, 350] width 58 height 28
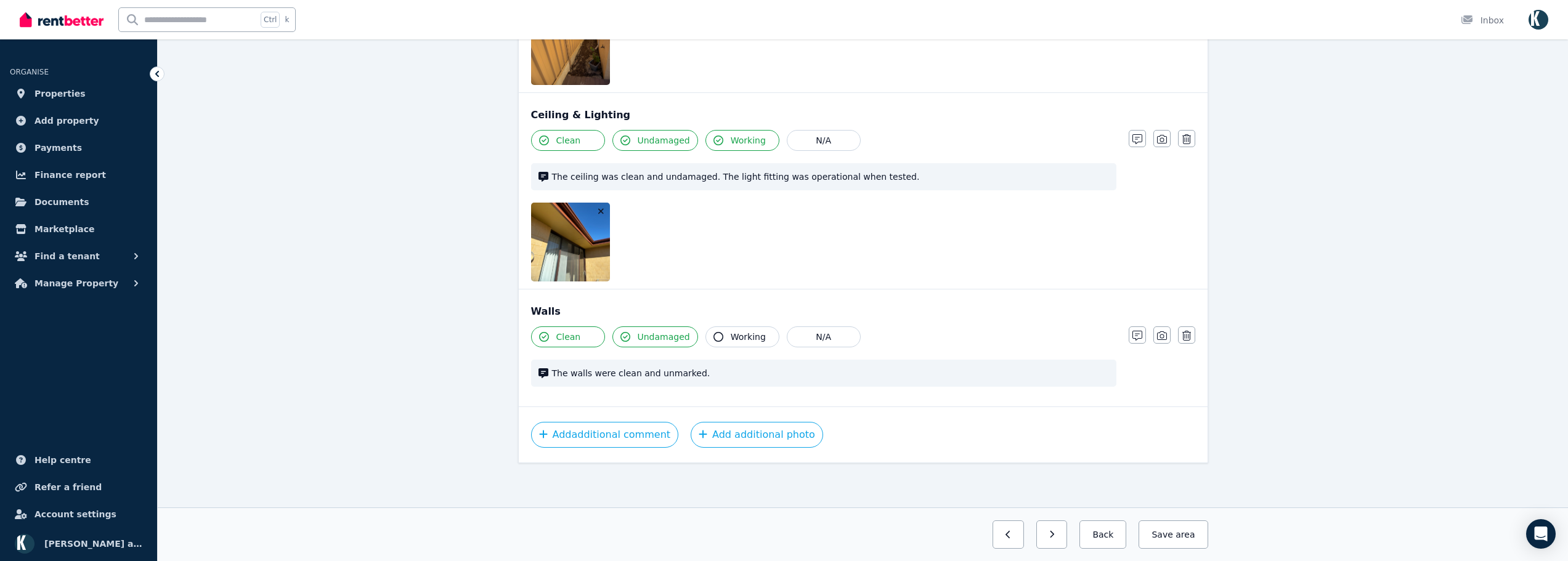
click at [603, 209] on icon "button" at bounding box center [601, 211] width 7 height 9
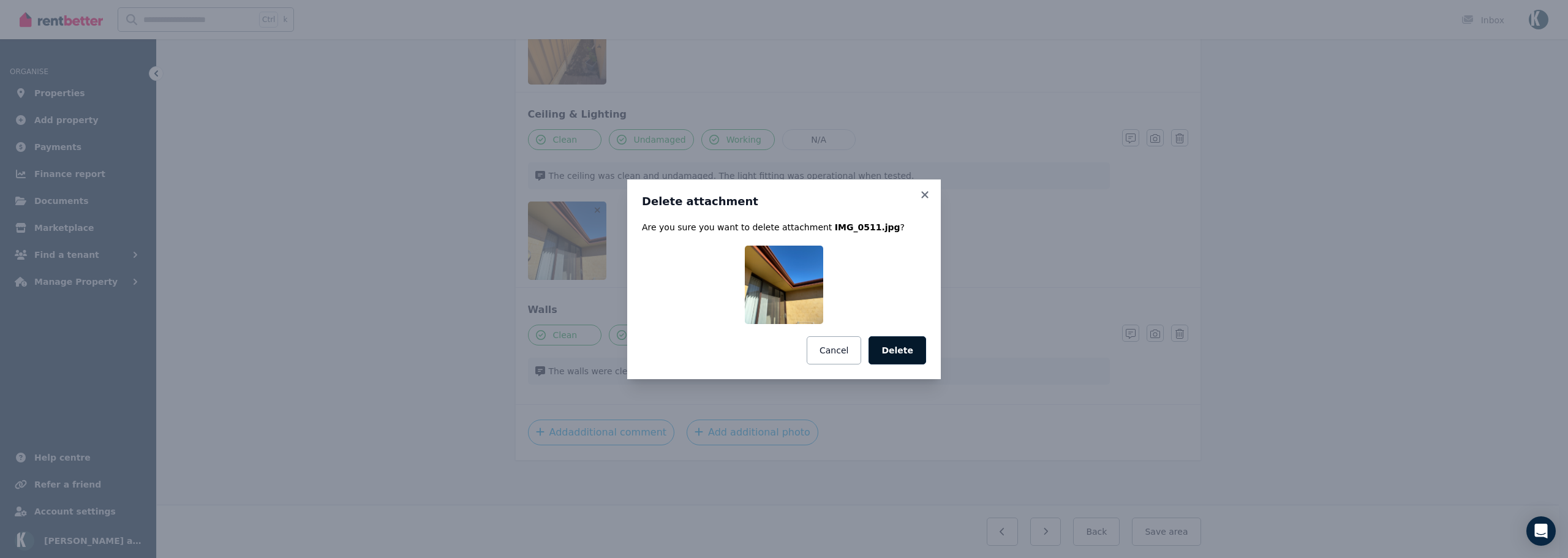
click at [916, 352] on button "Delete" at bounding box center [897, 350] width 58 height 28
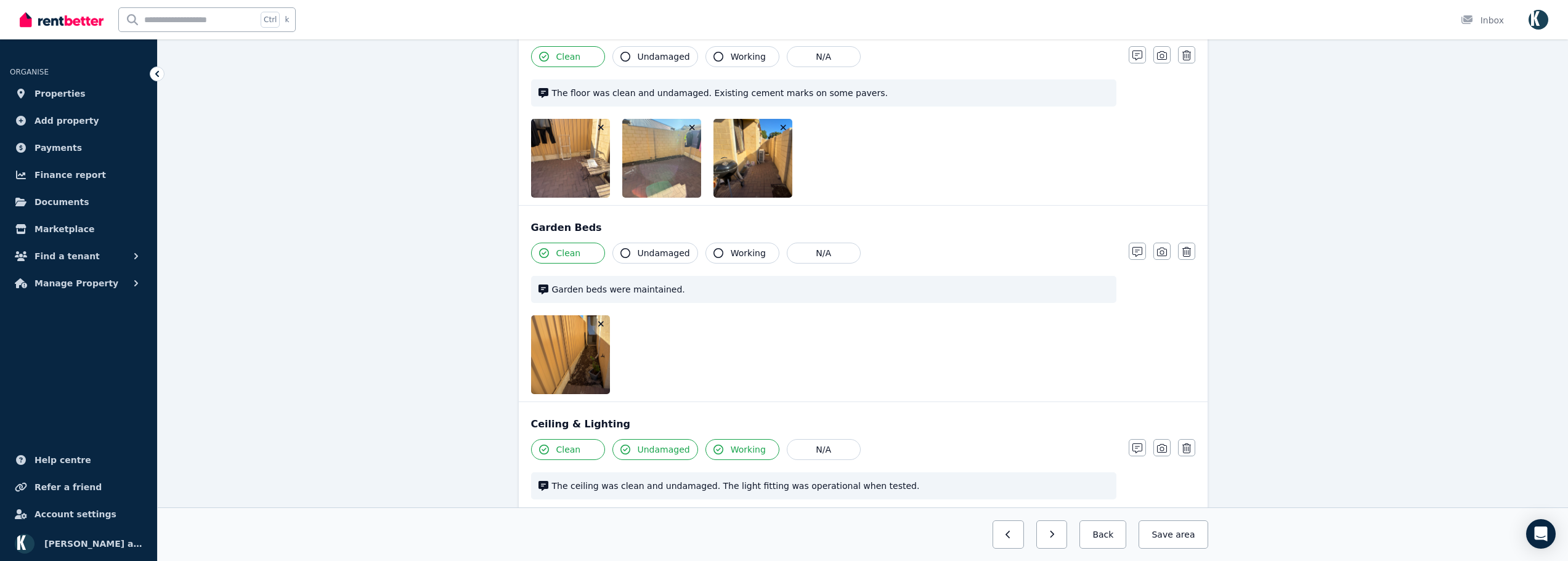
scroll to position [103, 0]
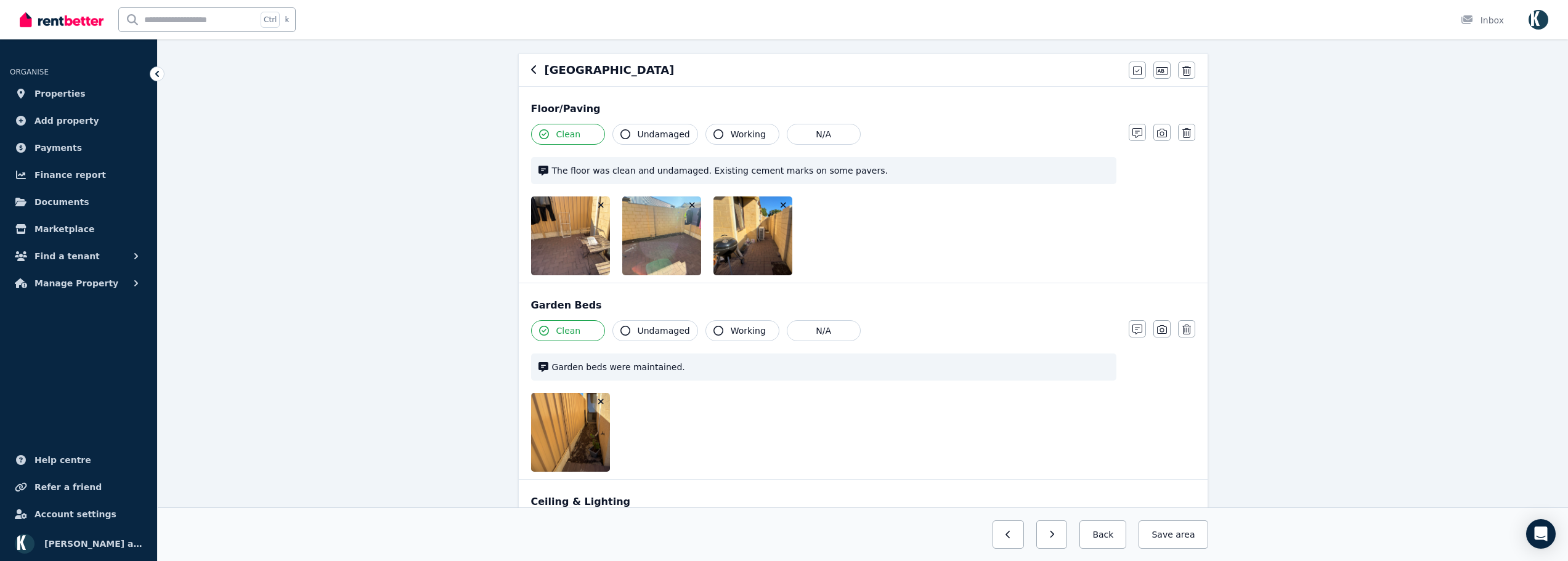
click at [601, 402] on icon "button" at bounding box center [601, 401] width 6 height 6
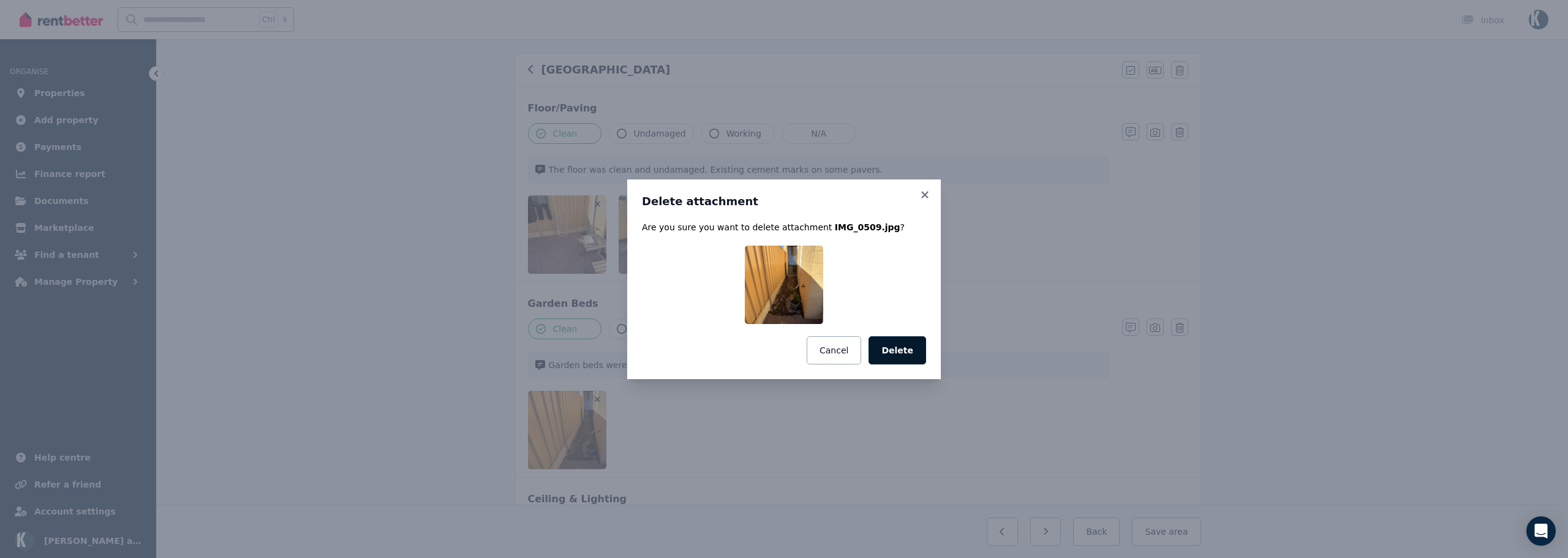
click at [886, 352] on button "Delete" at bounding box center [897, 350] width 58 height 28
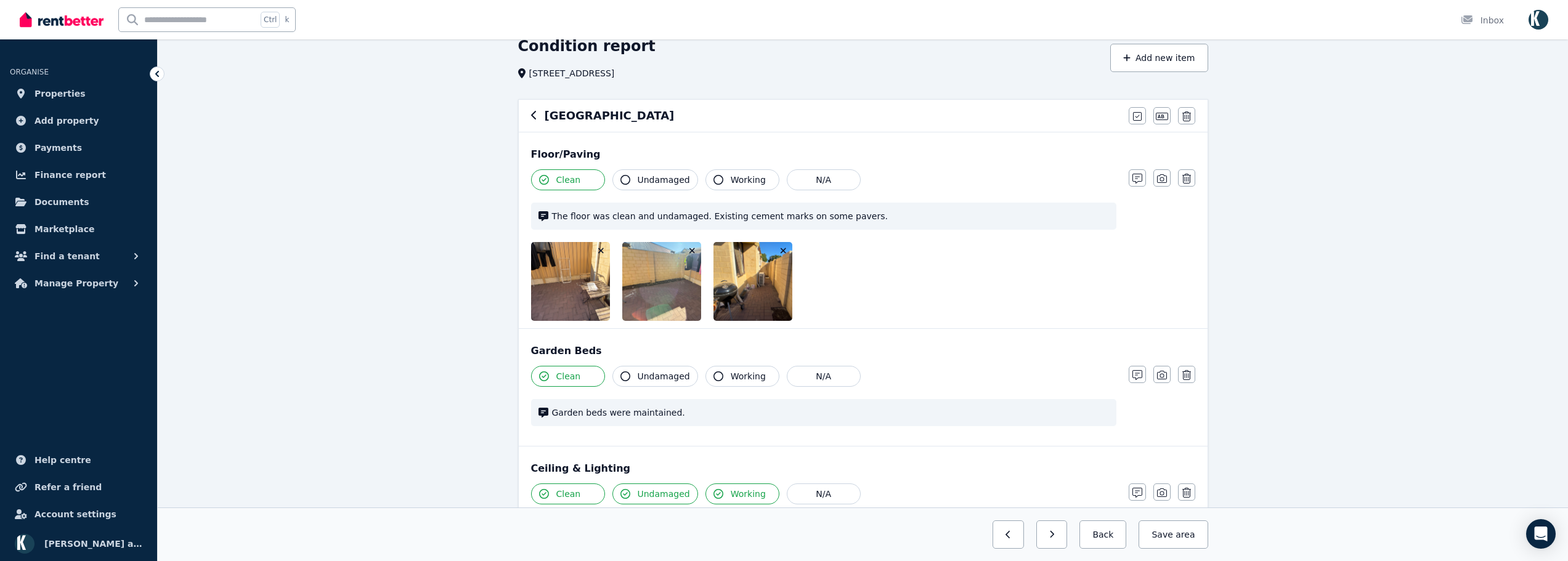
scroll to position [0, 0]
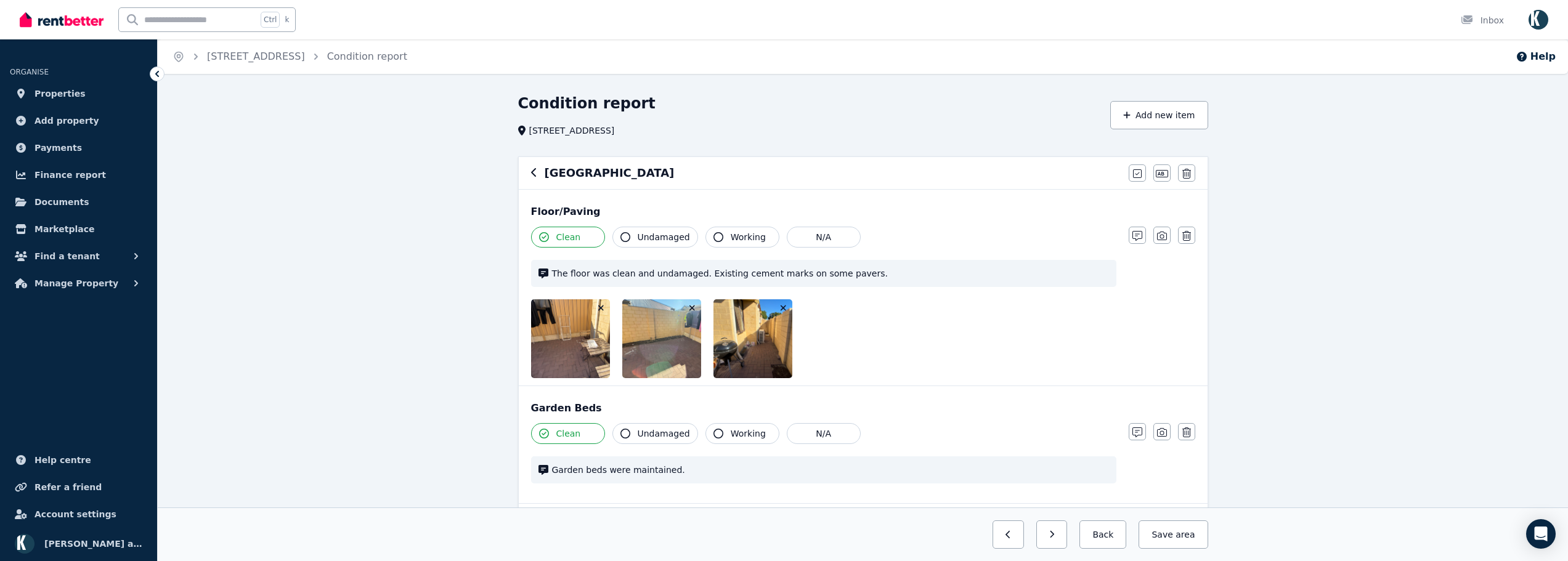
click at [782, 309] on icon "button" at bounding box center [783, 308] width 6 height 6
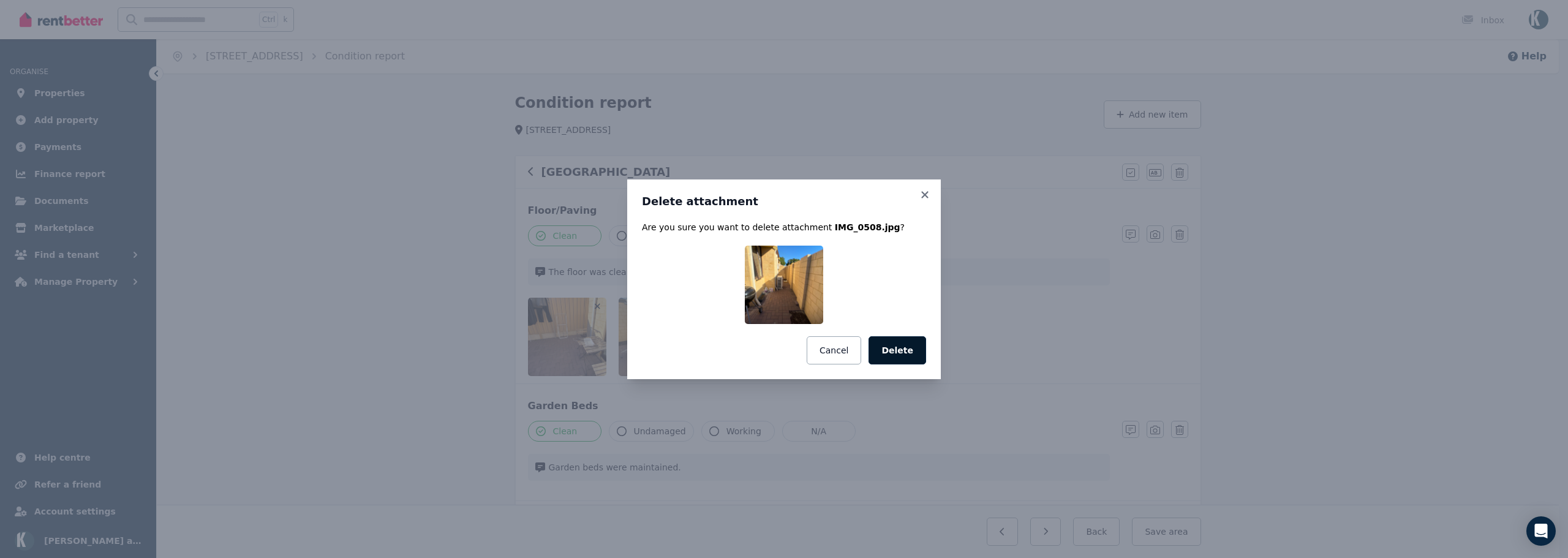
click at [893, 343] on button "Delete" at bounding box center [897, 350] width 58 height 28
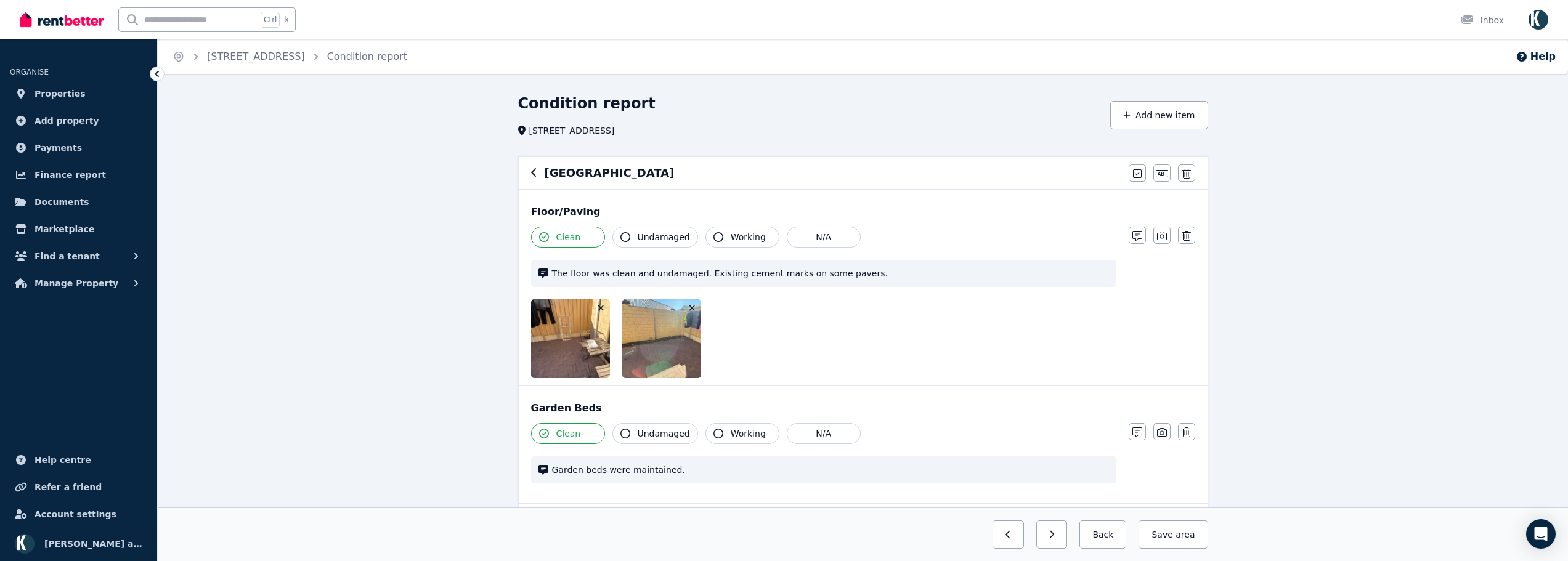
click at [693, 310] on icon "button" at bounding box center [692, 308] width 7 height 9
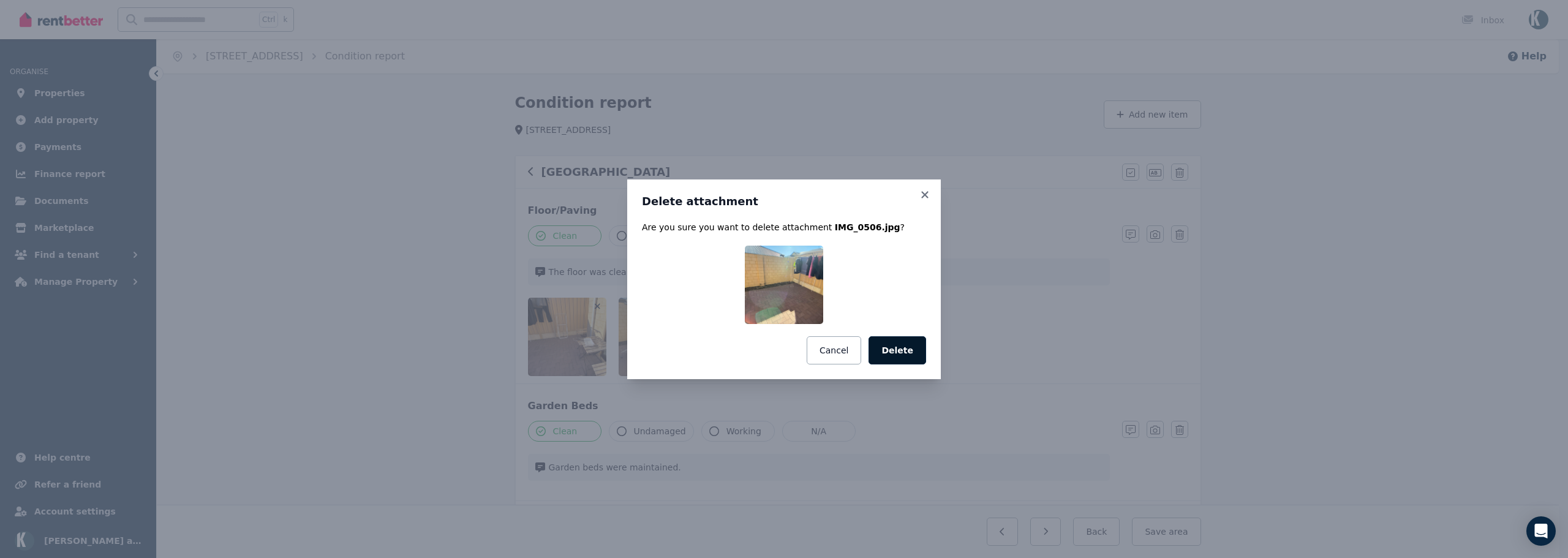
click at [899, 349] on button "Delete" at bounding box center [897, 350] width 58 height 28
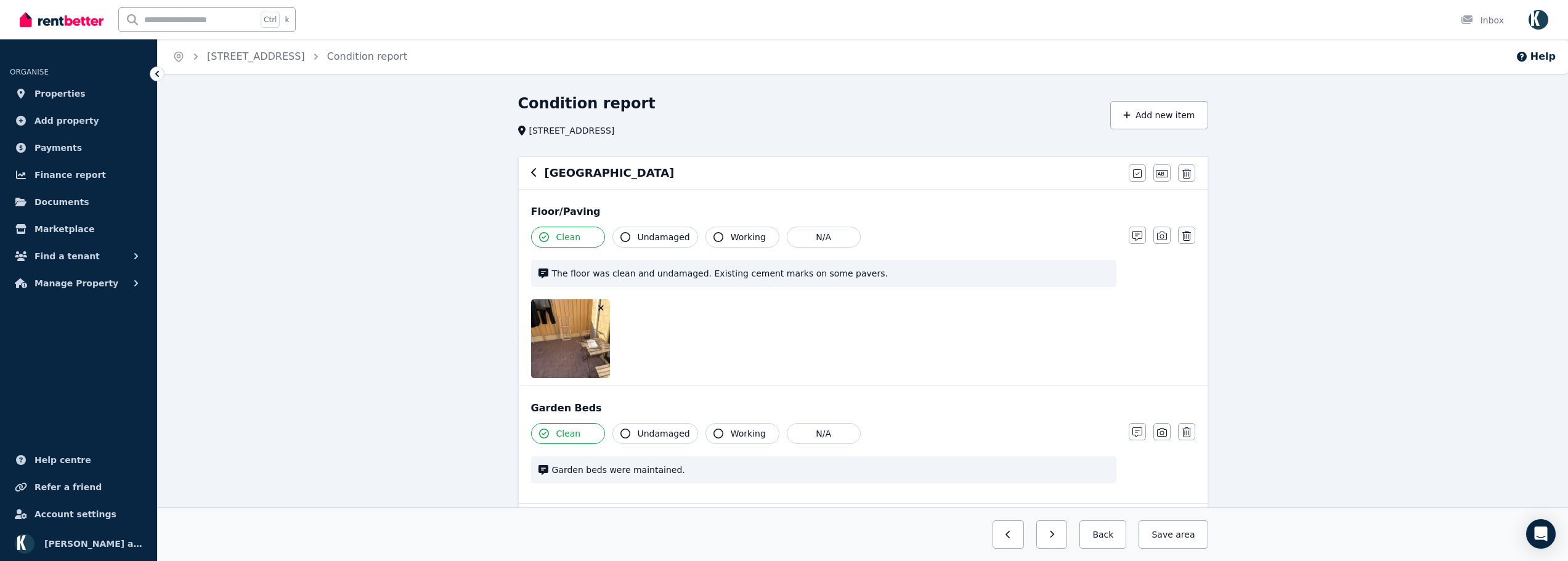
click at [602, 309] on icon "button" at bounding box center [601, 308] width 6 height 6
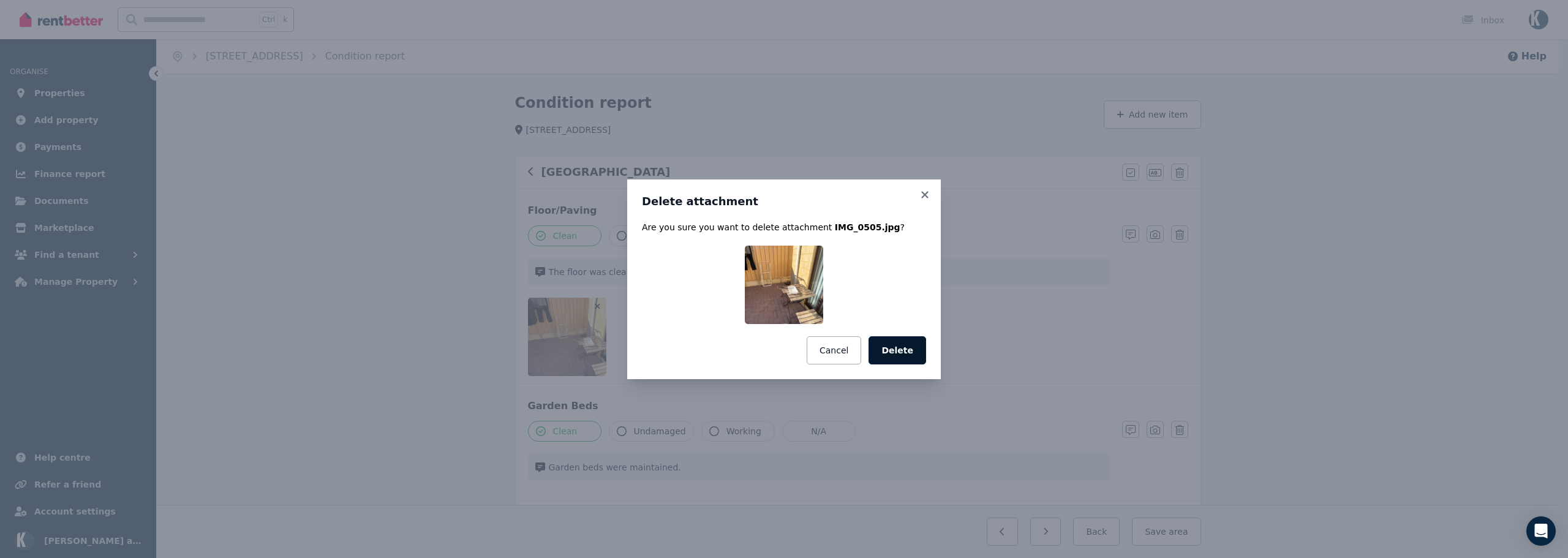
click at [895, 349] on button "Delete" at bounding box center [897, 350] width 58 height 28
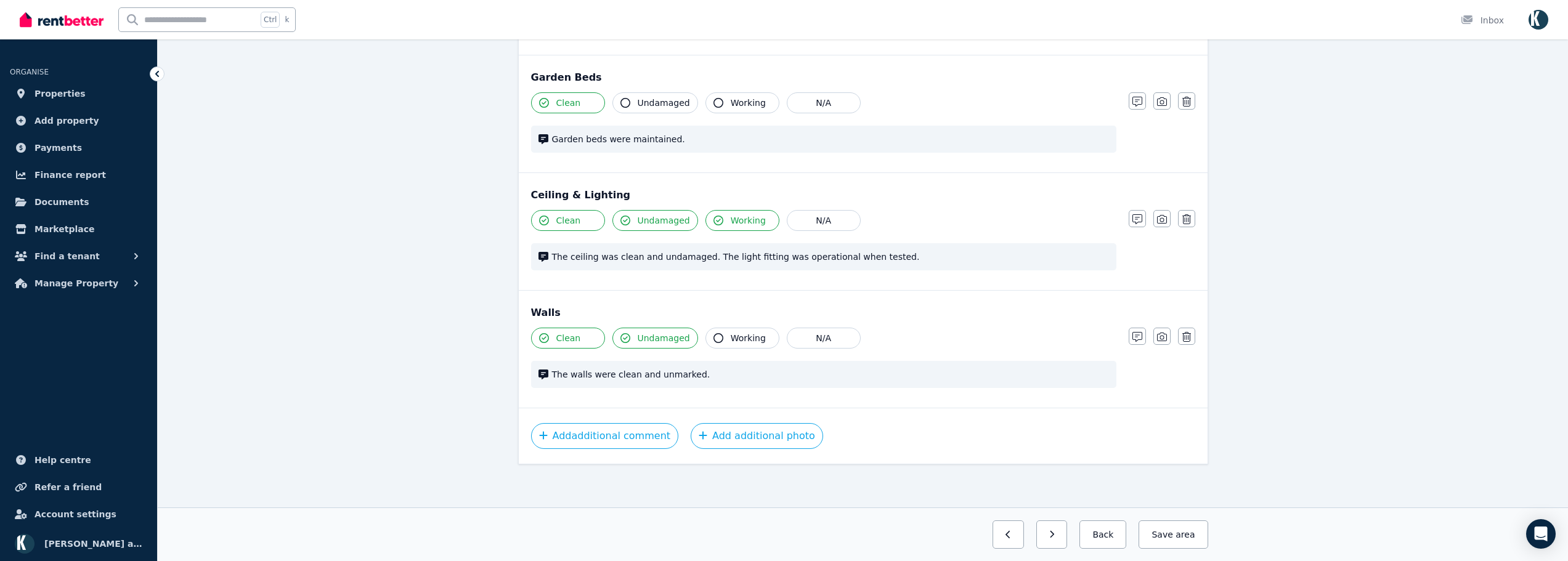
scroll to position [253, 0]
click at [1161, 530] on button "Save area" at bounding box center [1173, 535] width 69 height 28
click at [1057, 537] on button "button" at bounding box center [1041, 535] width 31 height 28
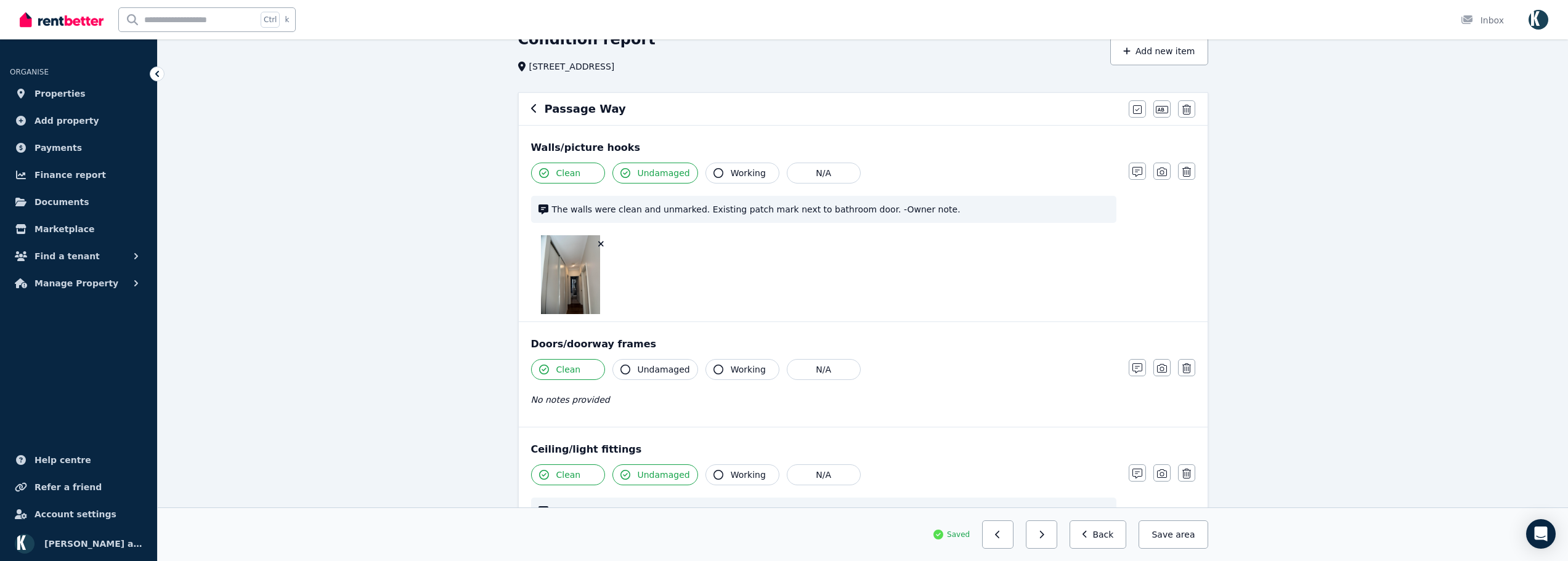
scroll to position [32, 0]
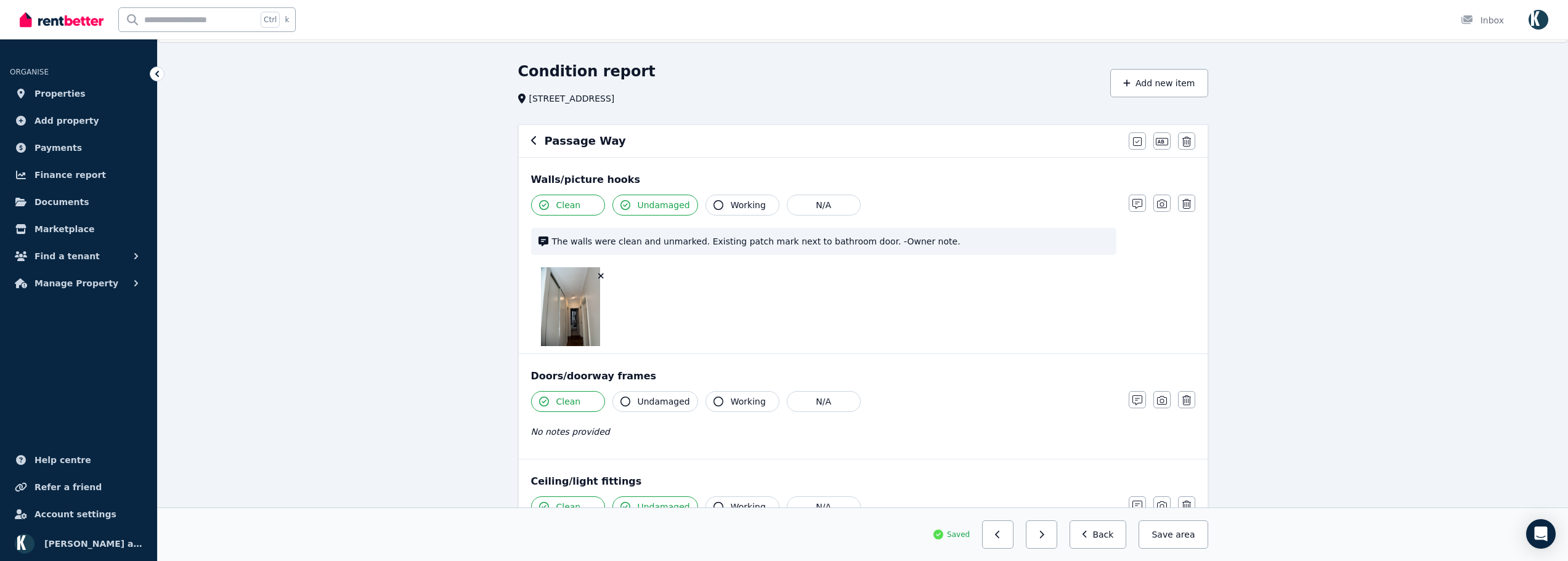
click at [605, 276] on button "button" at bounding box center [601, 276] width 12 height 12
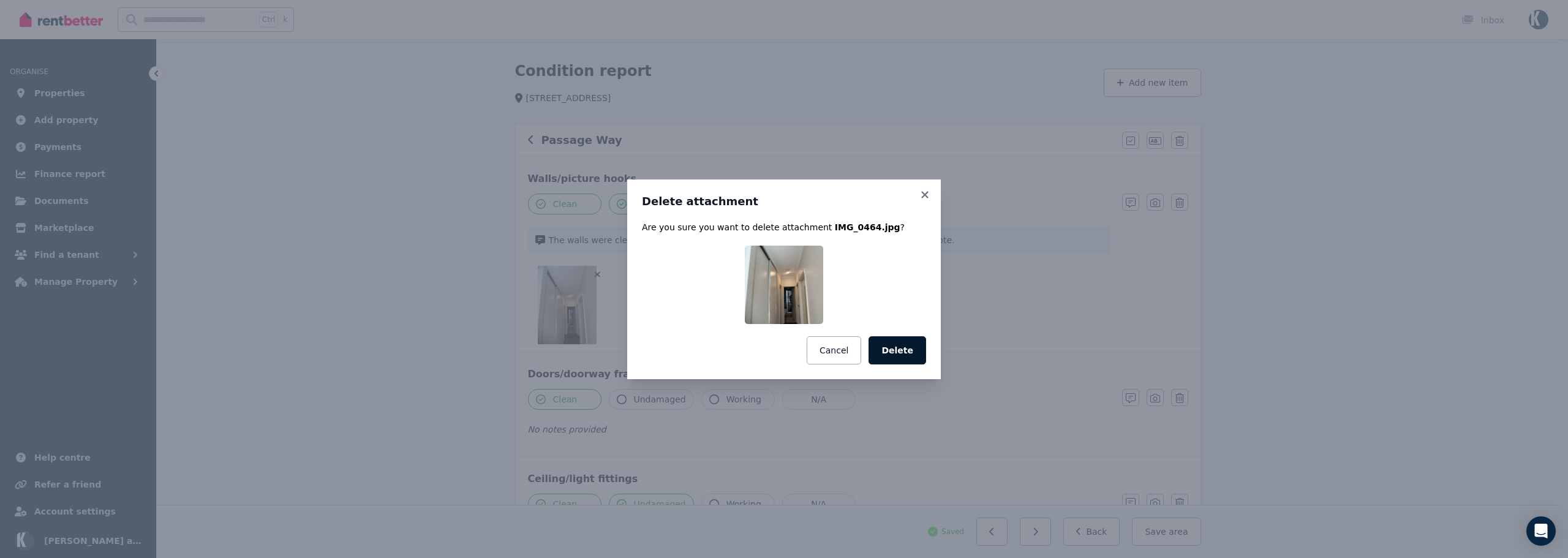
click at [899, 349] on button "Delete" at bounding box center [897, 350] width 58 height 28
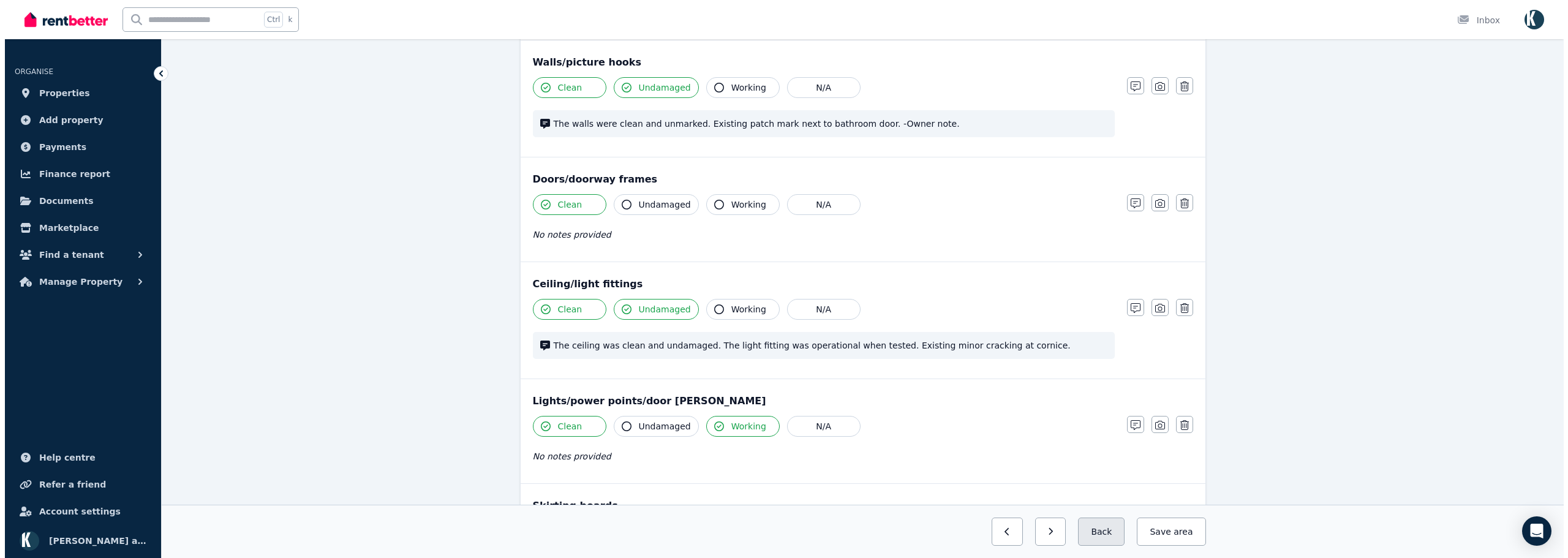
scroll to position [307, 0]
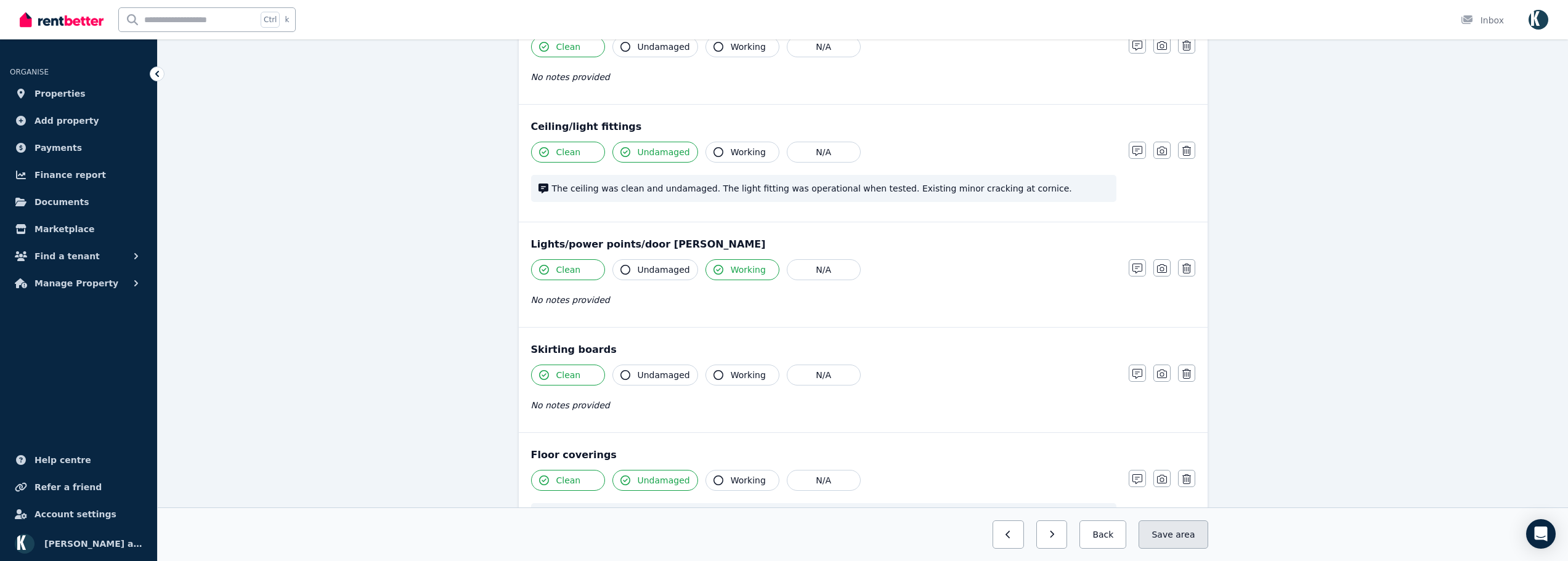
click at [1168, 534] on button "Save area" at bounding box center [1173, 535] width 69 height 28
click at [1057, 535] on button "button" at bounding box center [1041, 535] width 31 height 28
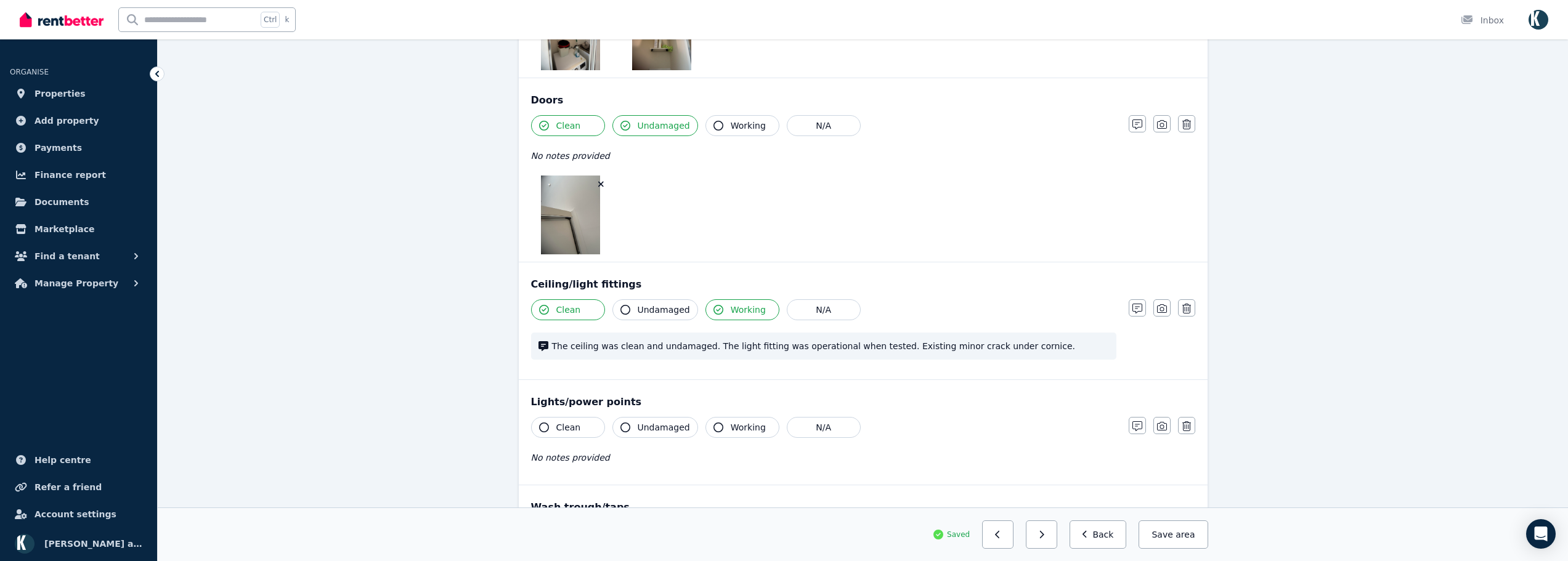
click at [603, 182] on icon "button" at bounding box center [601, 184] width 7 height 9
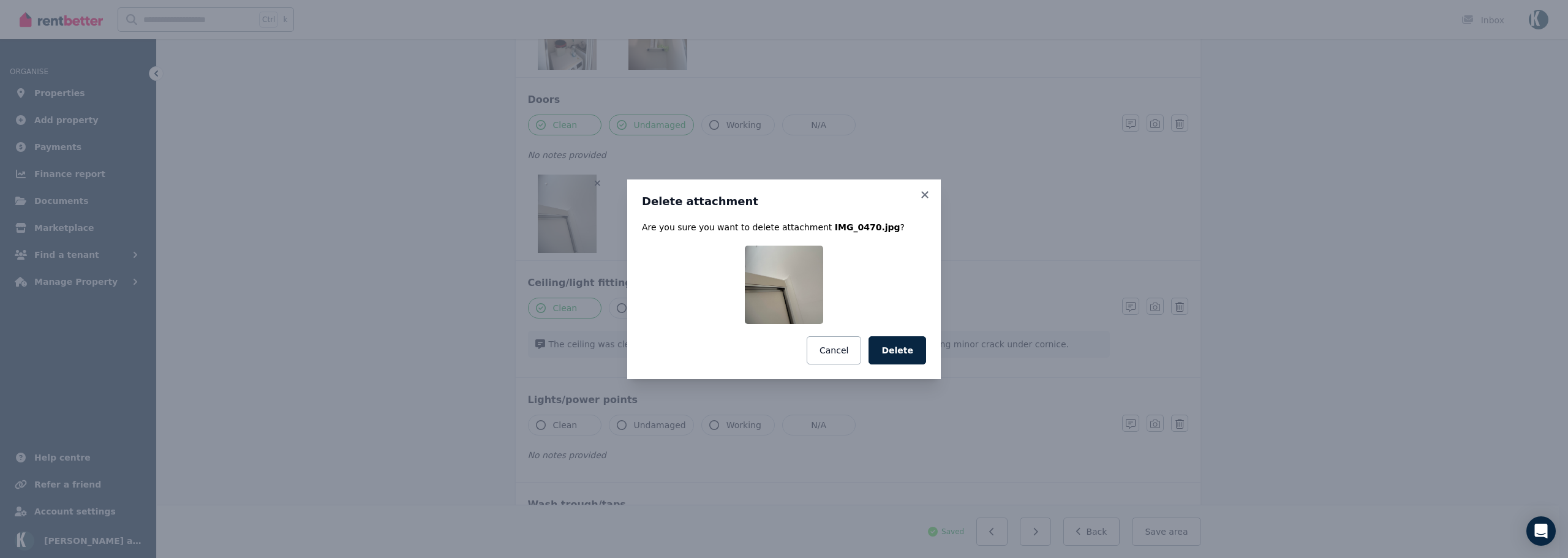
click at [895, 355] on button "Delete" at bounding box center [897, 350] width 58 height 28
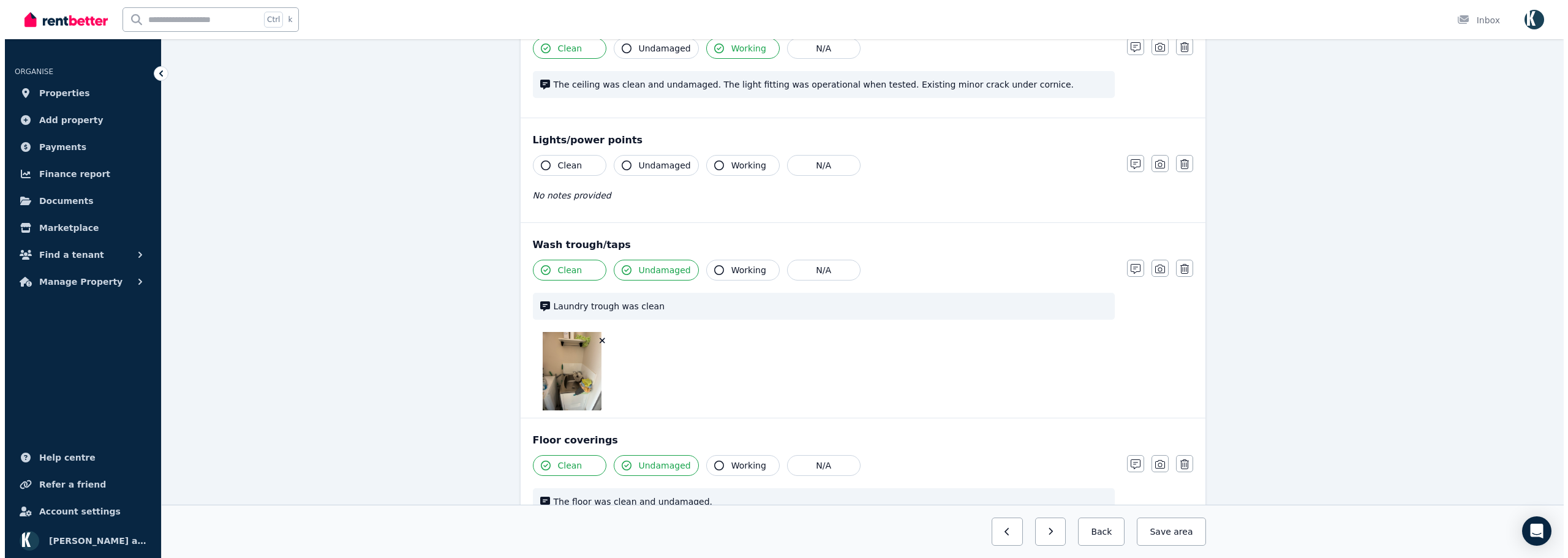
scroll to position [618, 0]
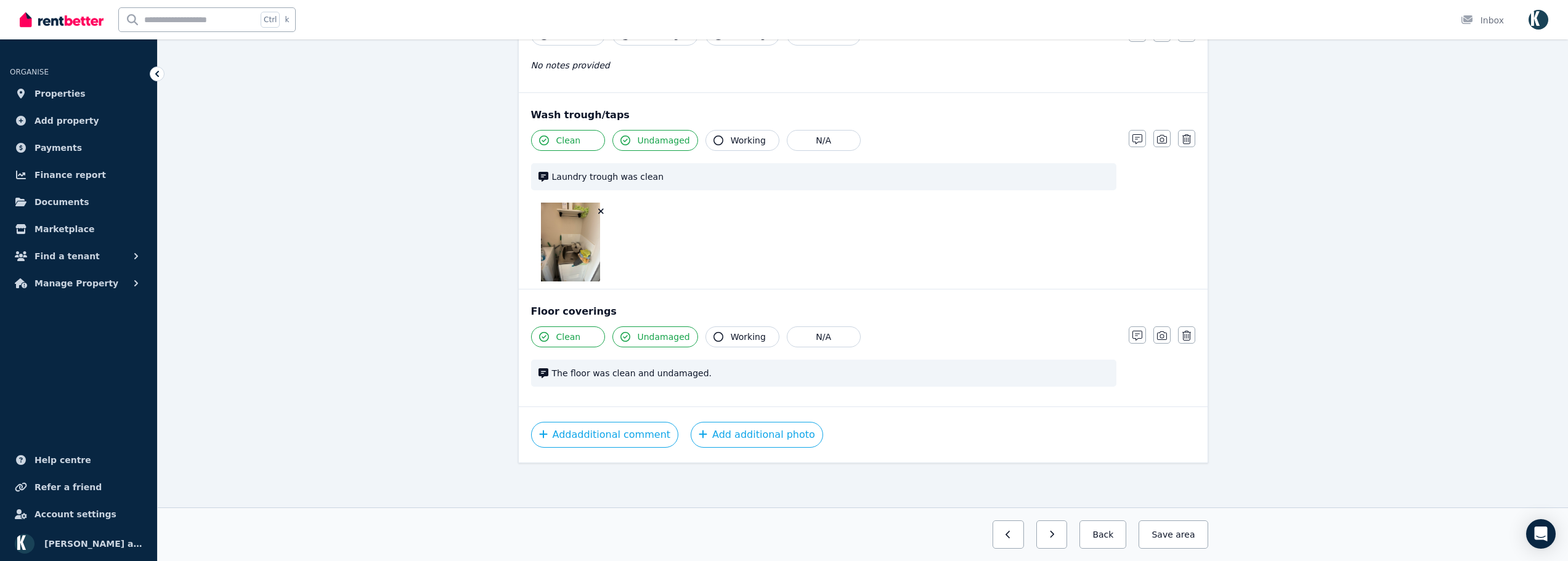
click at [601, 211] on icon "button" at bounding box center [601, 211] width 6 height 6
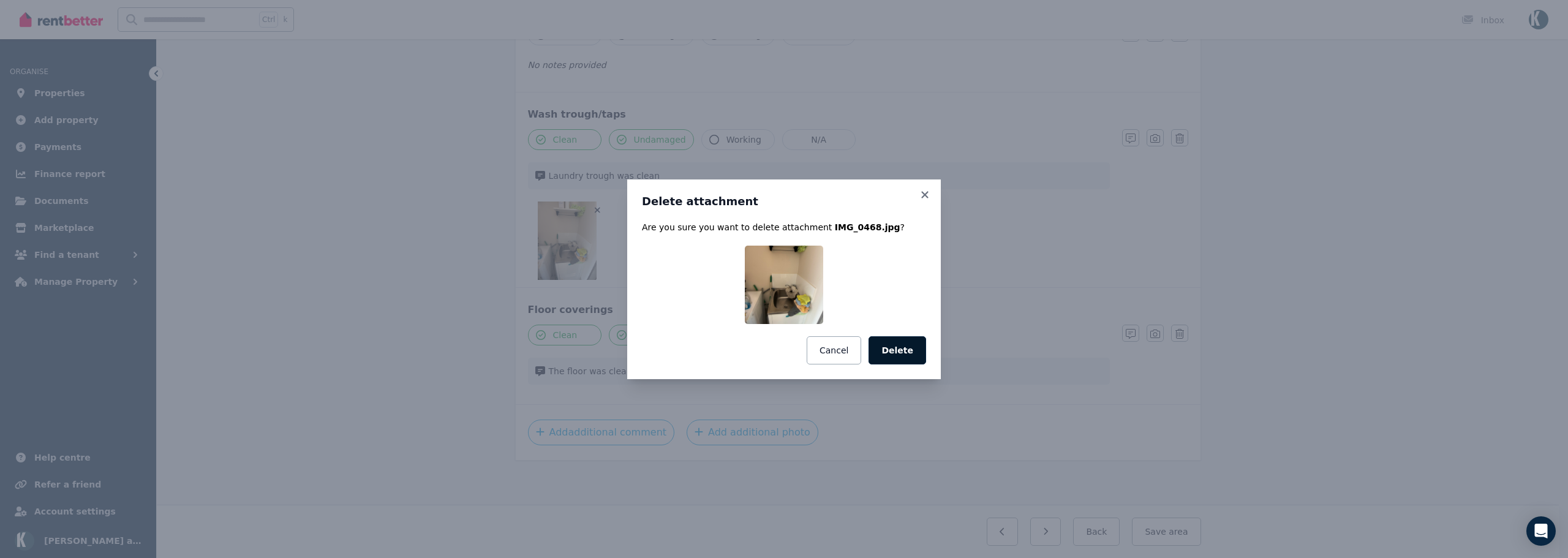
click at [901, 354] on button "Delete" at bounding box center [897, 350] width 58 height 28
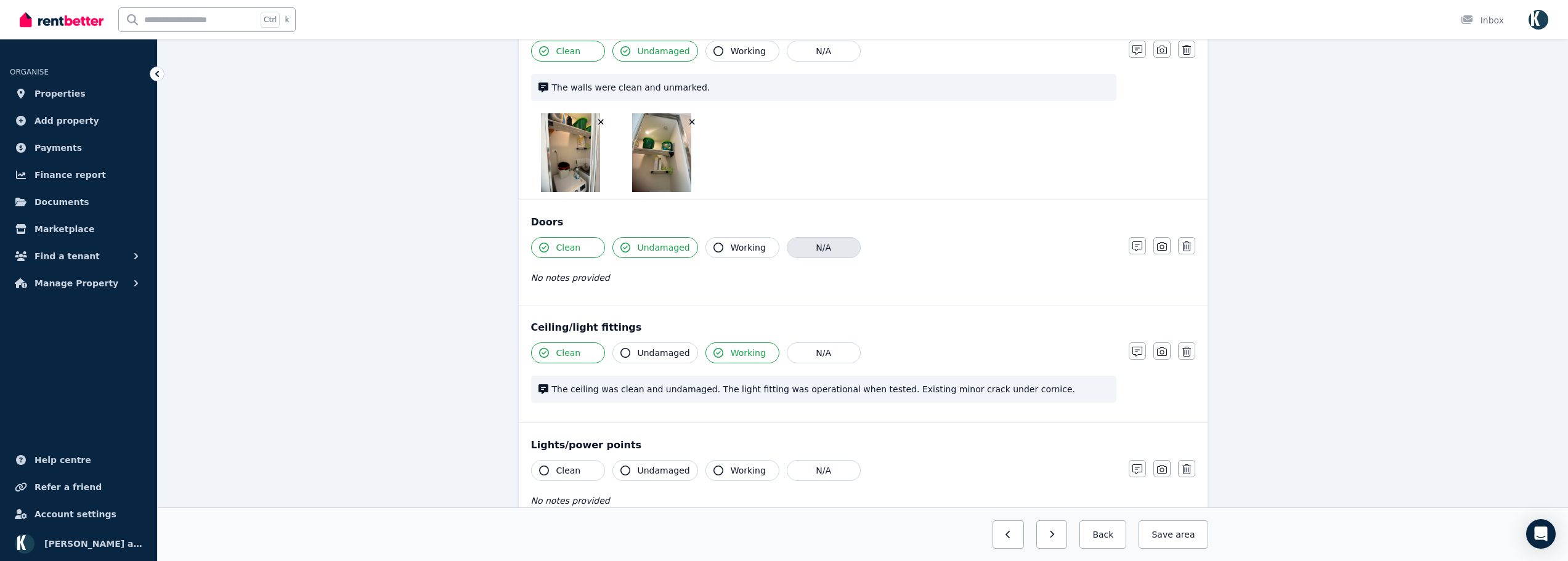
scroll to position [173, 0]
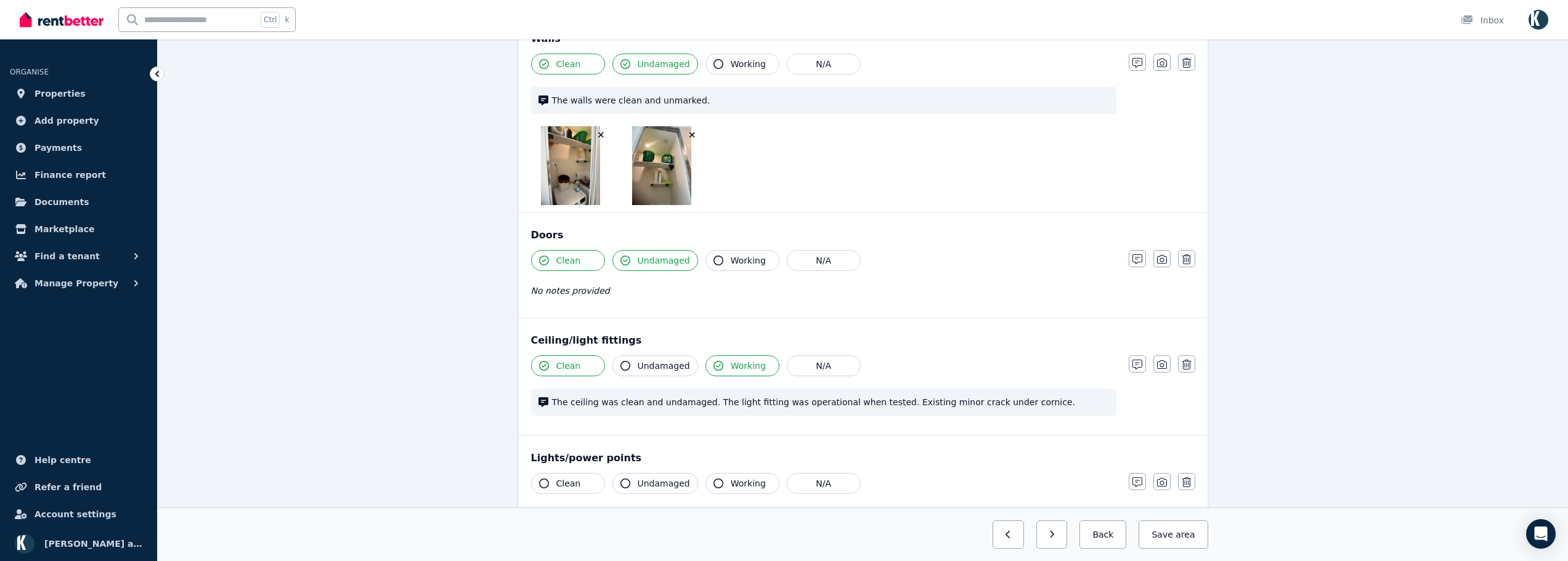
click at [691, 137] on icon "button" at bounding box center [692, 135] width 7 height 9
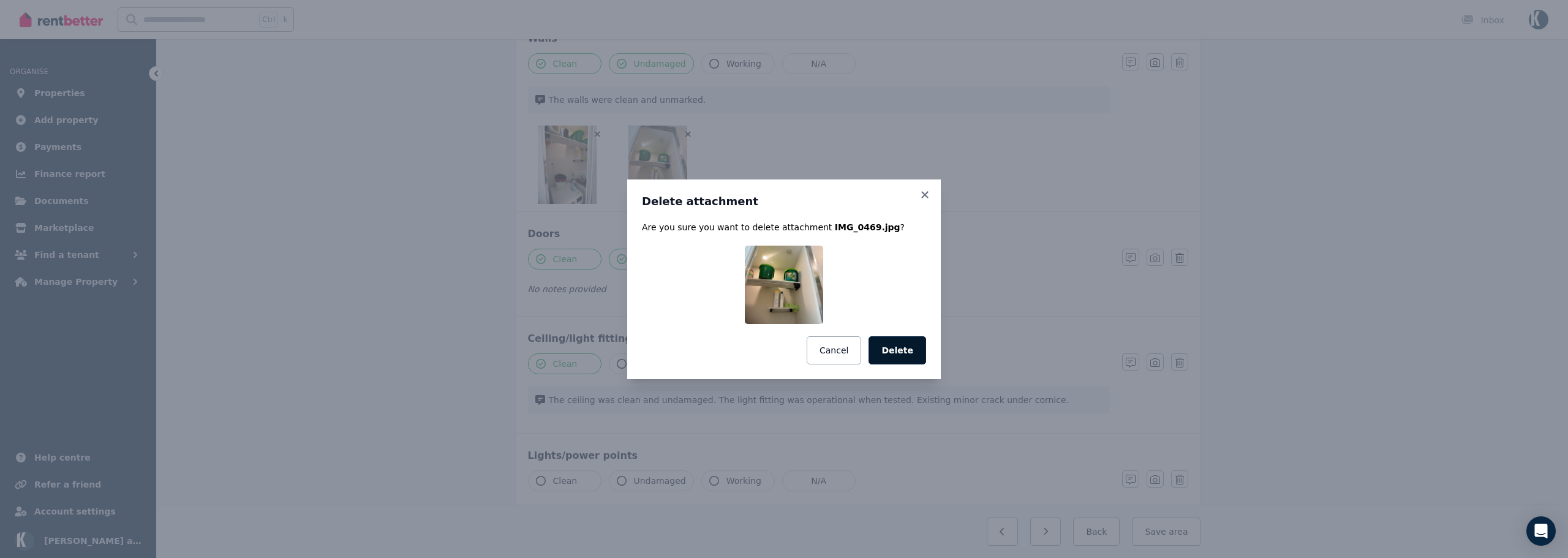
click at [888, 342] on button "Delete" at bounding box center [897, 350] width 58 height 28
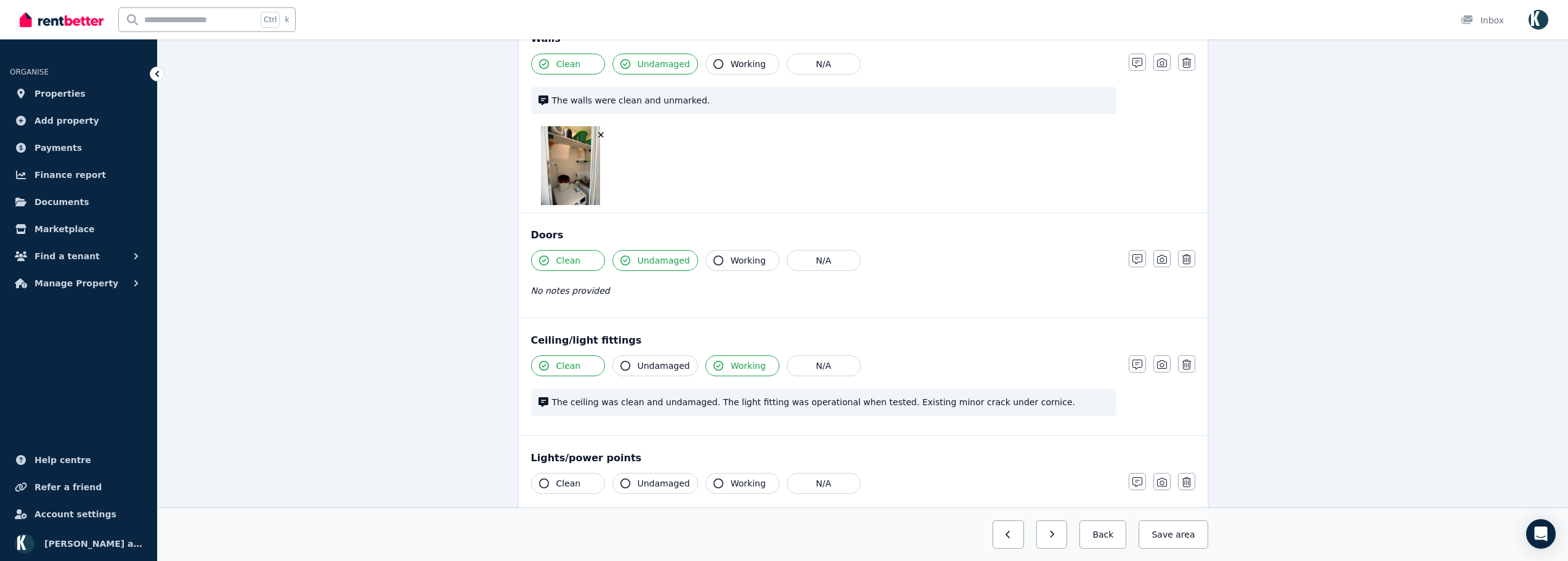
click at [601, 131] on icon "button" at bounding box center [601, 135] width 7 height 9
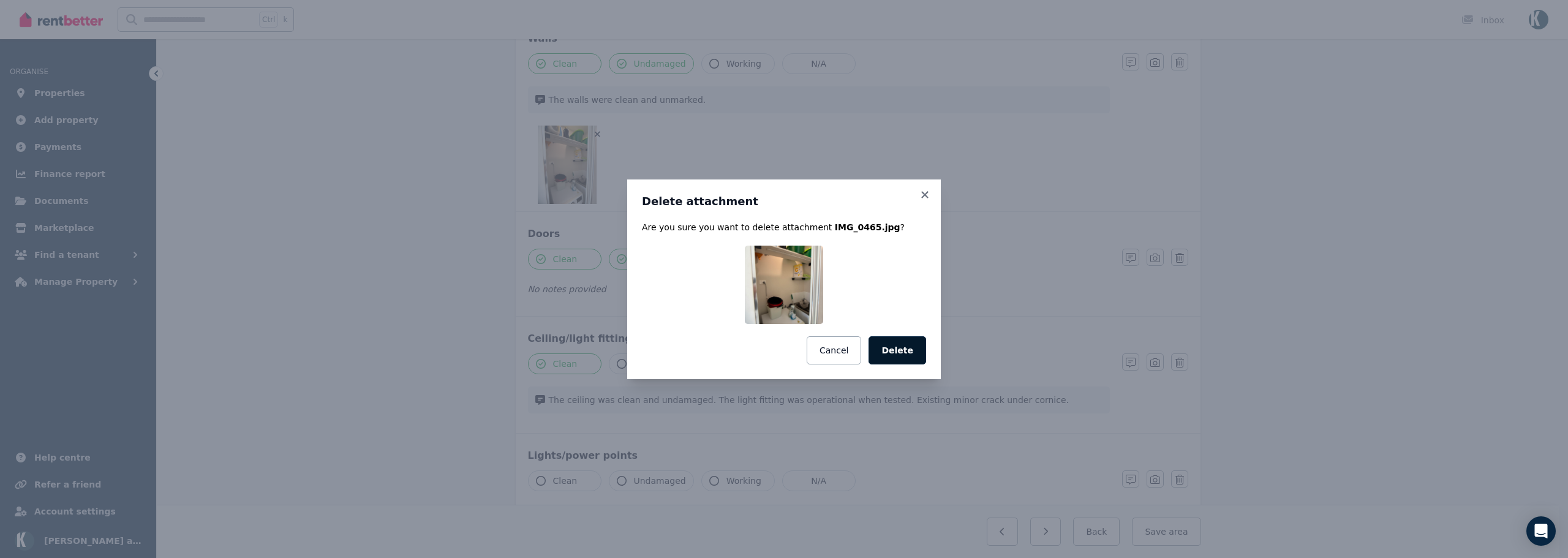
click at [914, 347] on button "Delete" at bounding box center [897, 350] width 58 height 28
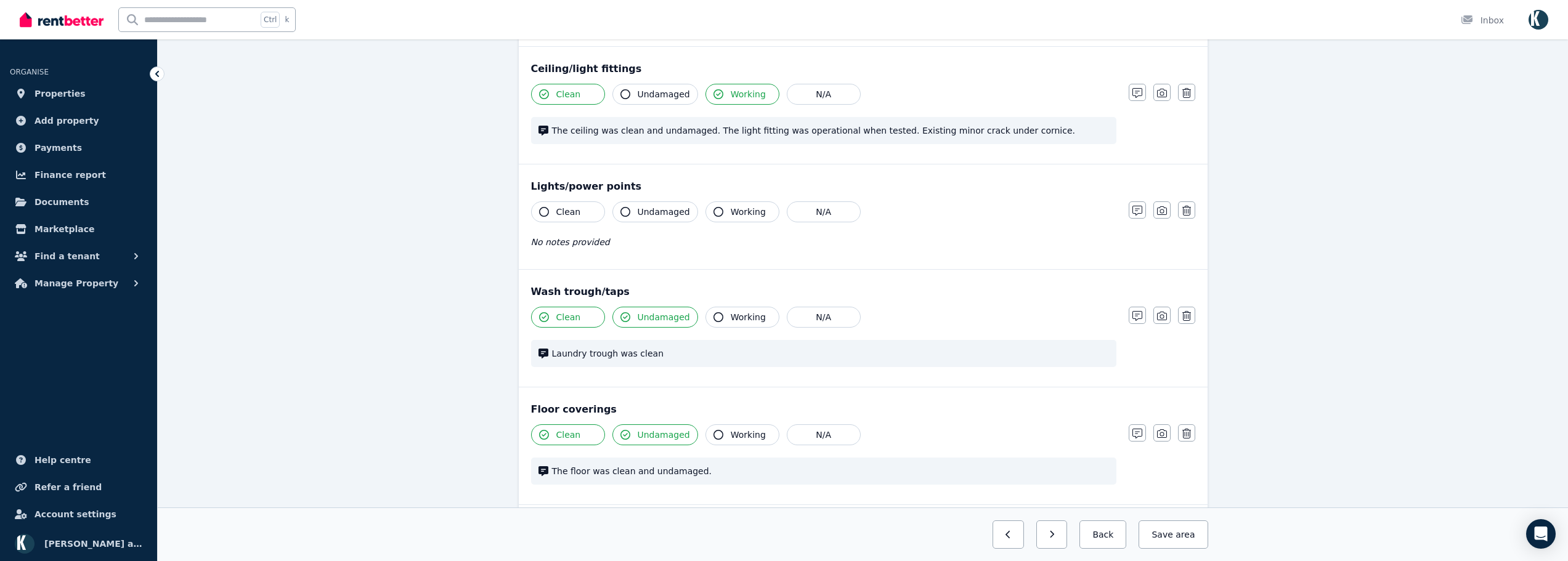
scroll to position [464, 0]
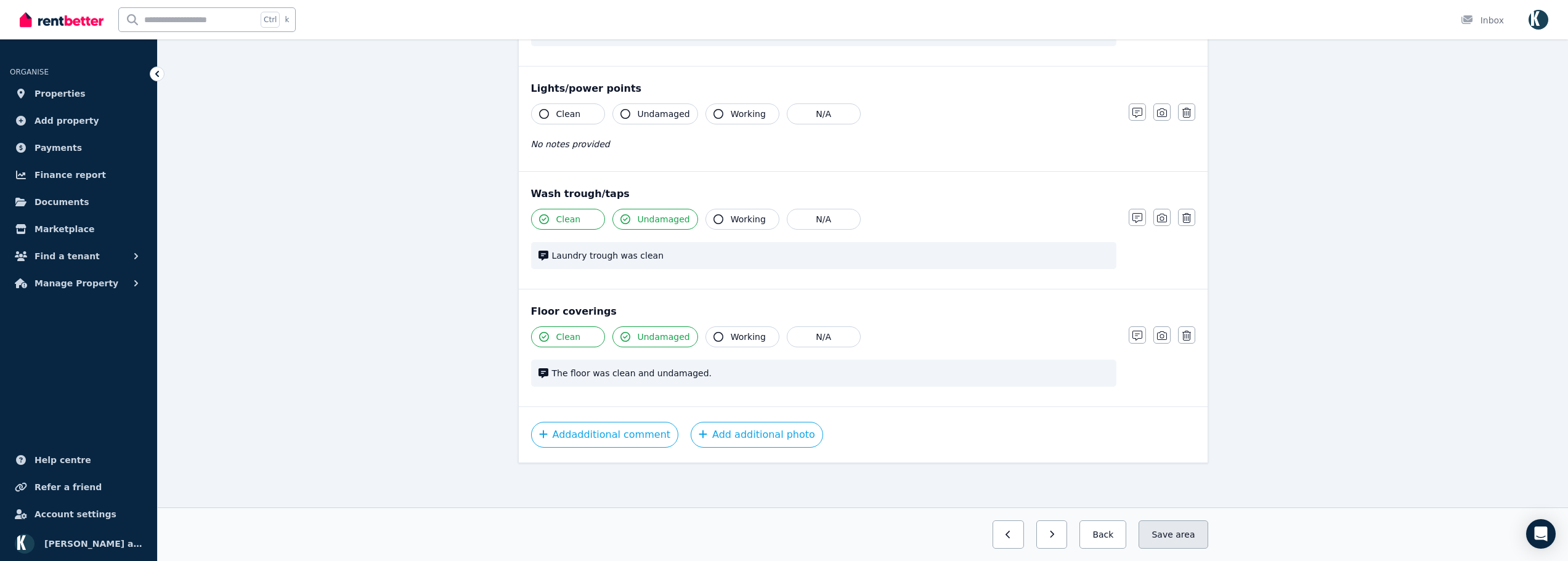
click at [1188, 538] on span "area" at bounding box center [1185, 534] width 19 height 12
click at [1044, 538] on icon "button" at bounding box center [1041, 535] width 6 height 9
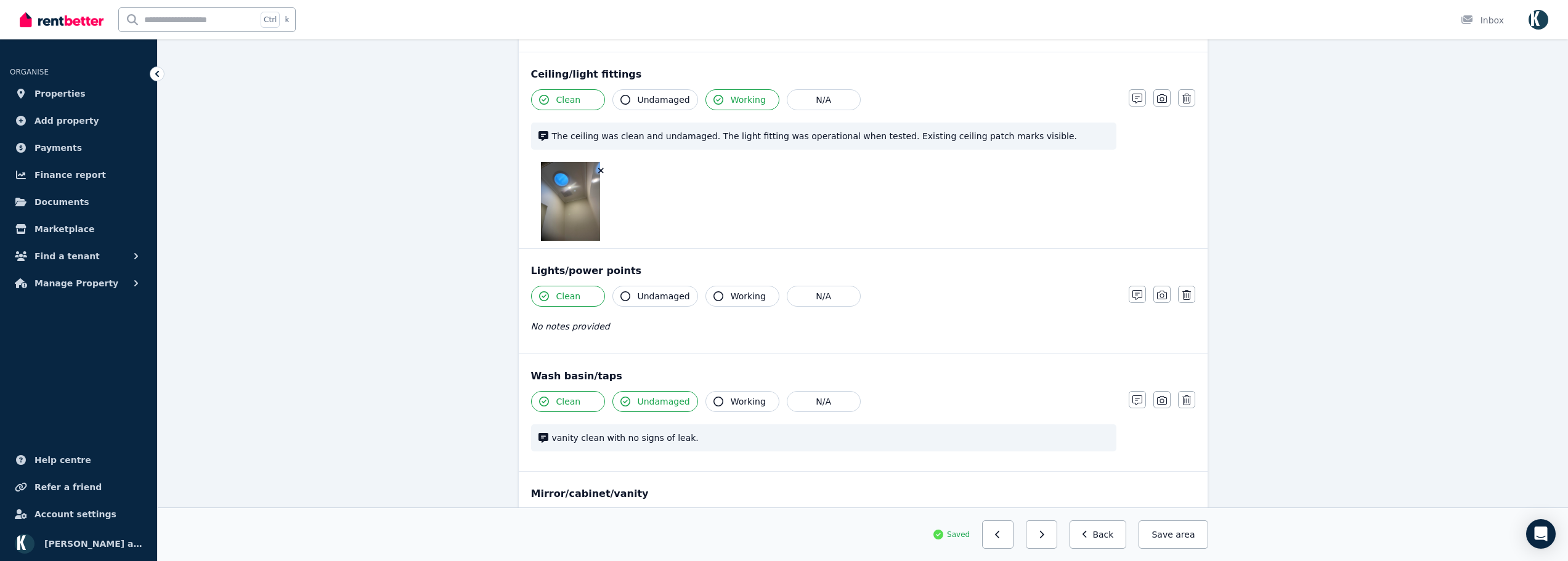
scroll to position [624, 0]
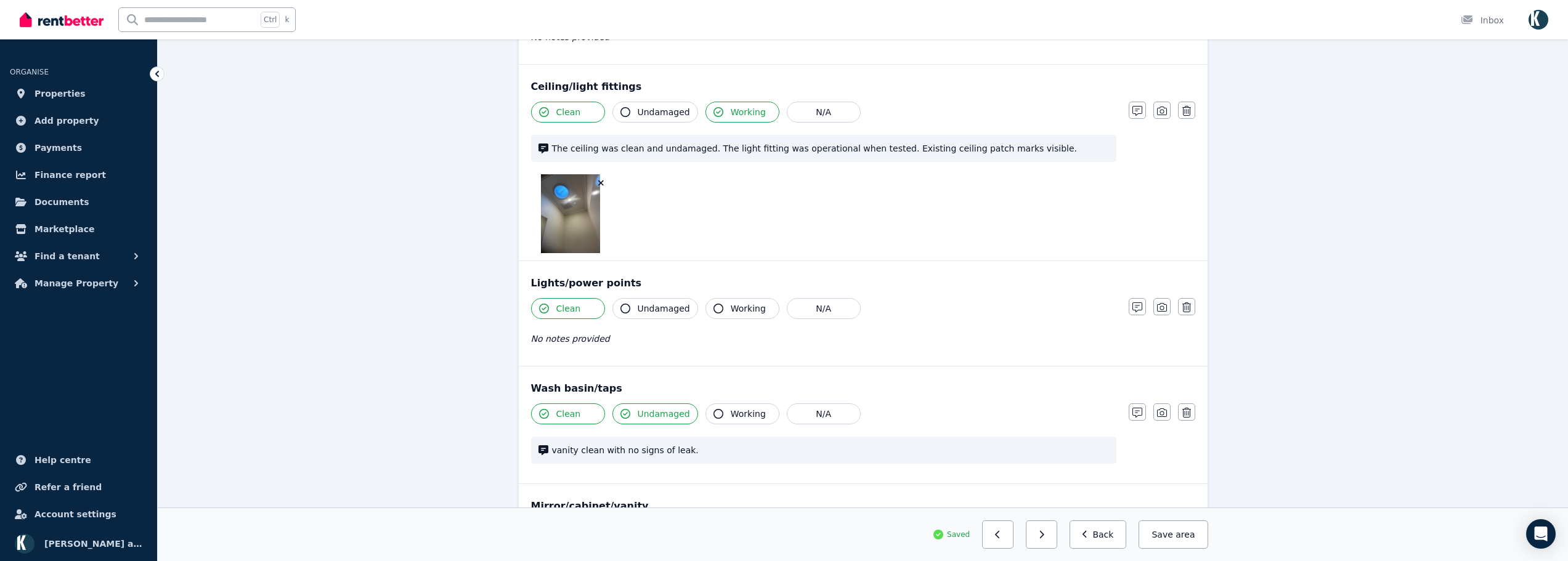
click at [600, 187] on button "button" at bounding box center [601, 183] width 12 height 12
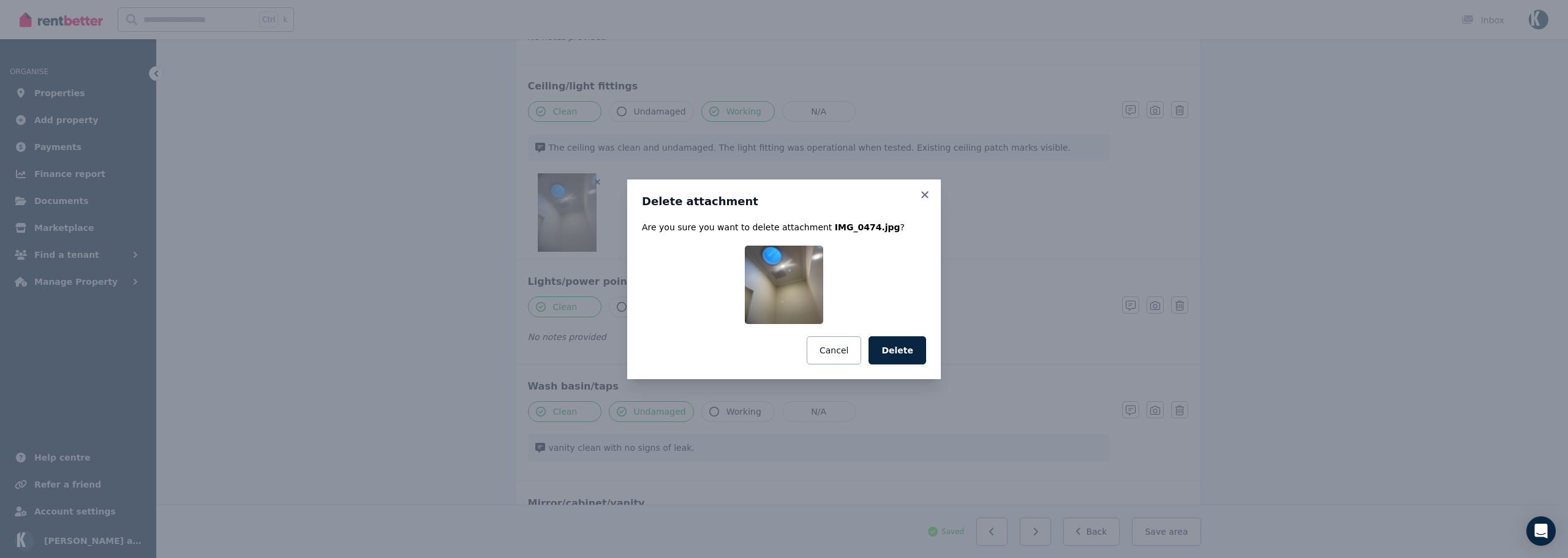
click at [904, 361] on button "Delete" at bounding box center [897, 350] width 58 height 28
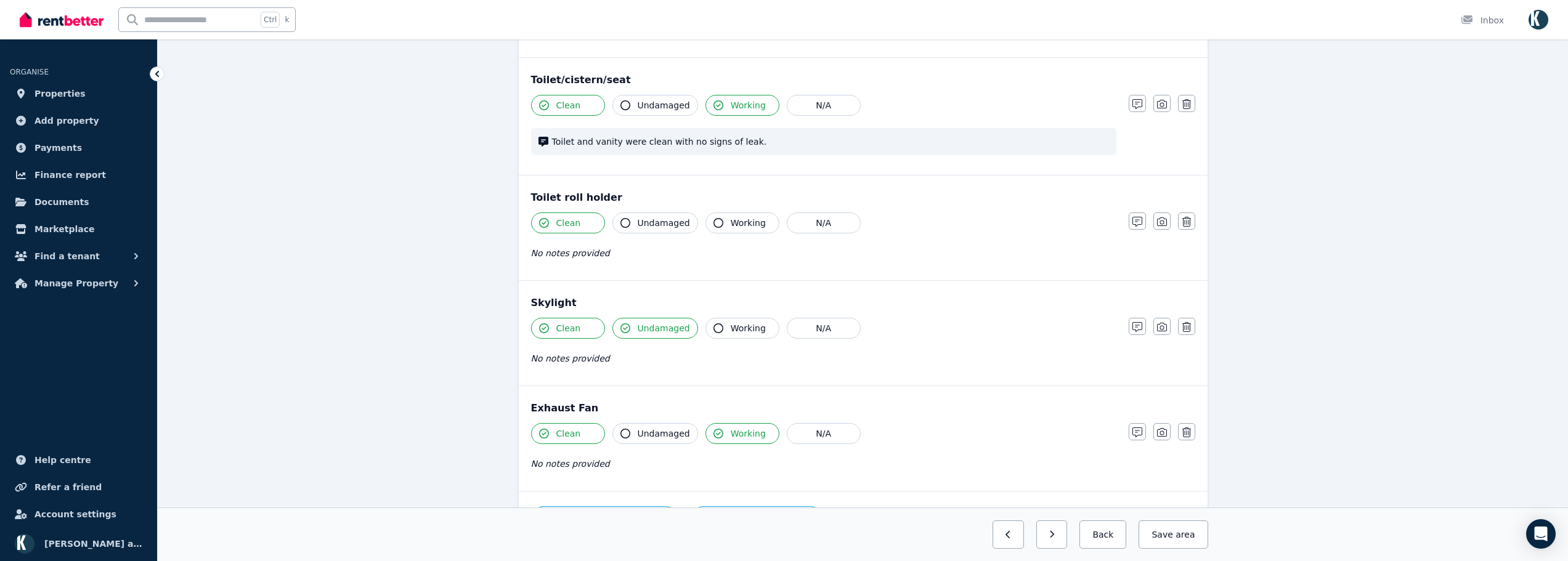
scroll to position [1160, 0]
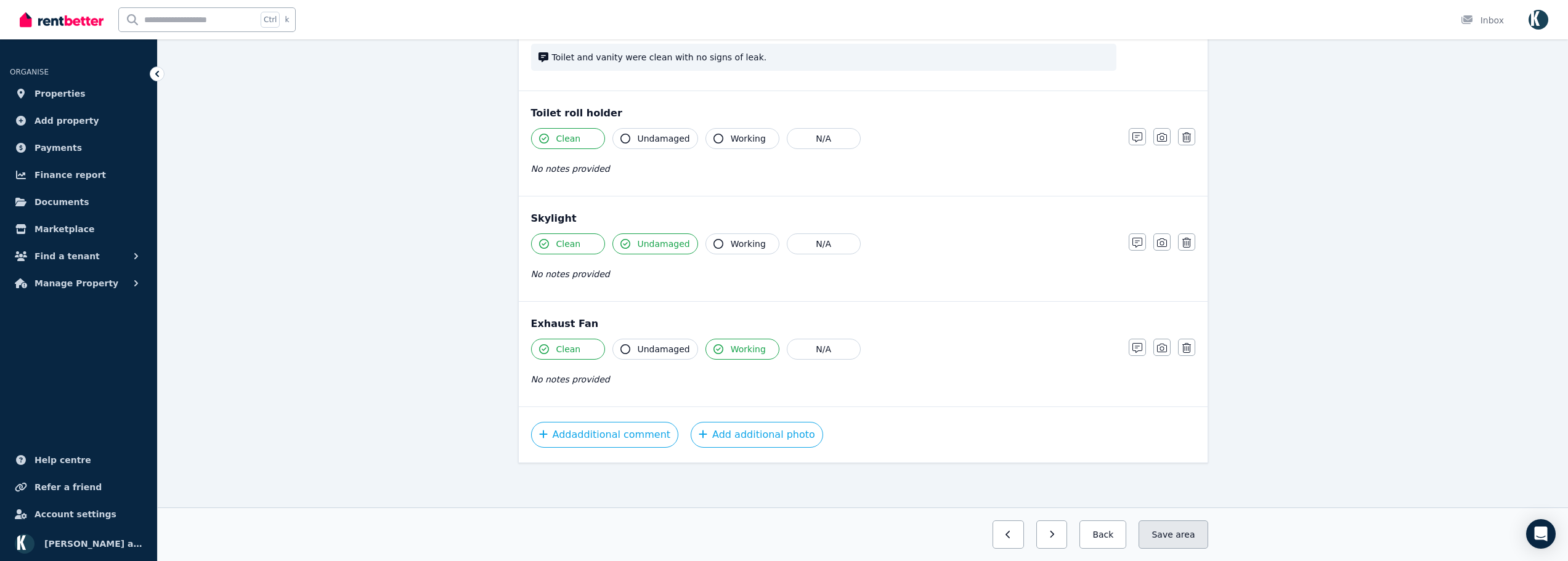
click at [1177, 542] on button "Save area" at bounding box center [1173, 535] width 69 height 28
click at [1048, 538] on button "button" at bounding box center [1041, 535] width 31 height 28
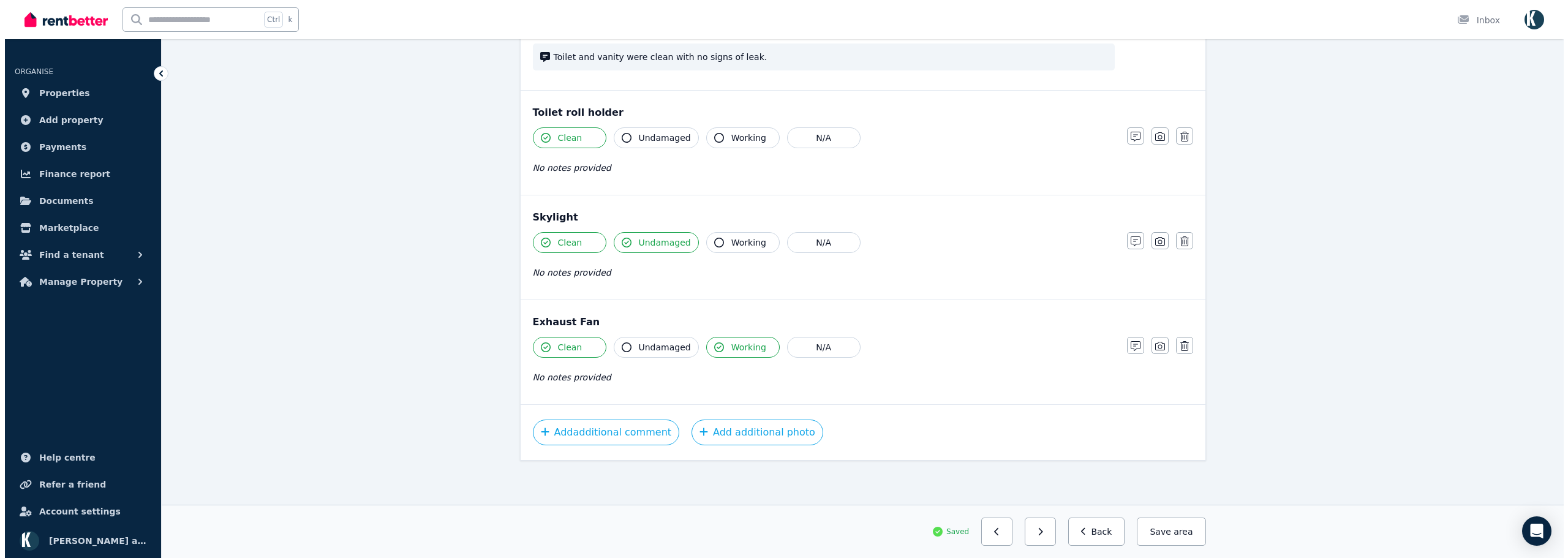
scroll to position [1609, 0]
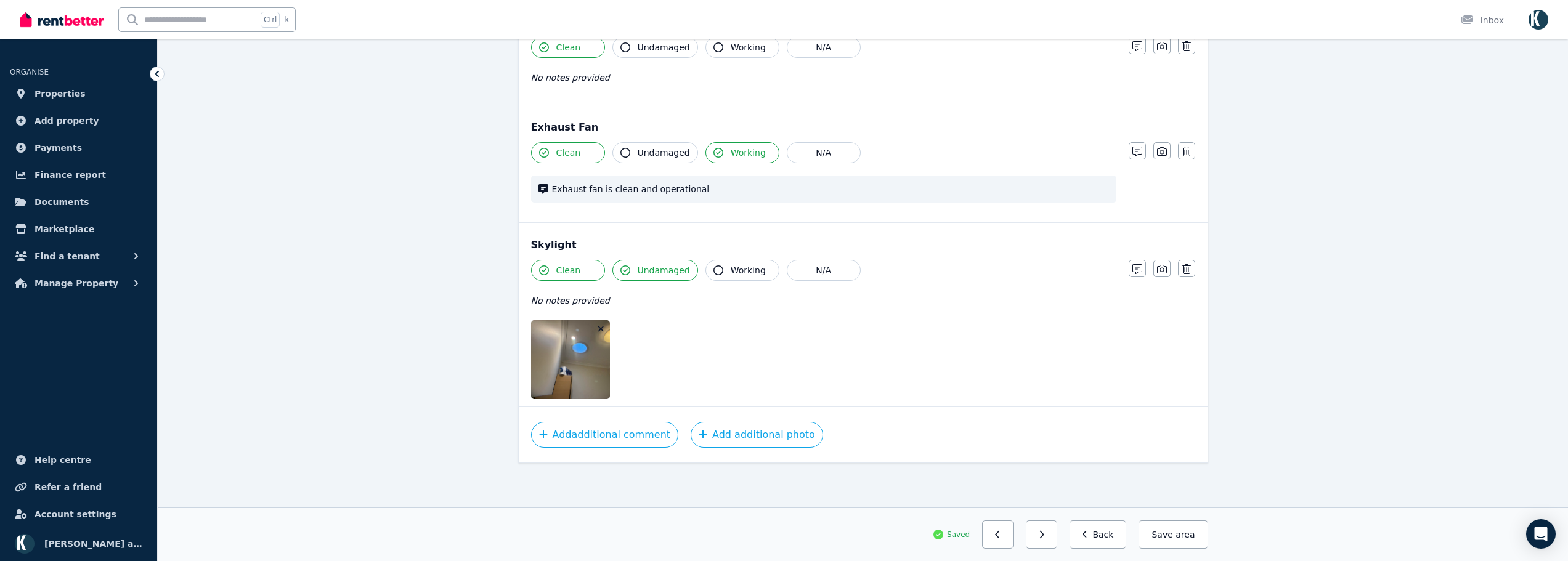
click at [601, 332] on icon "button" at bounding box center [601, 329] width 7 height 9
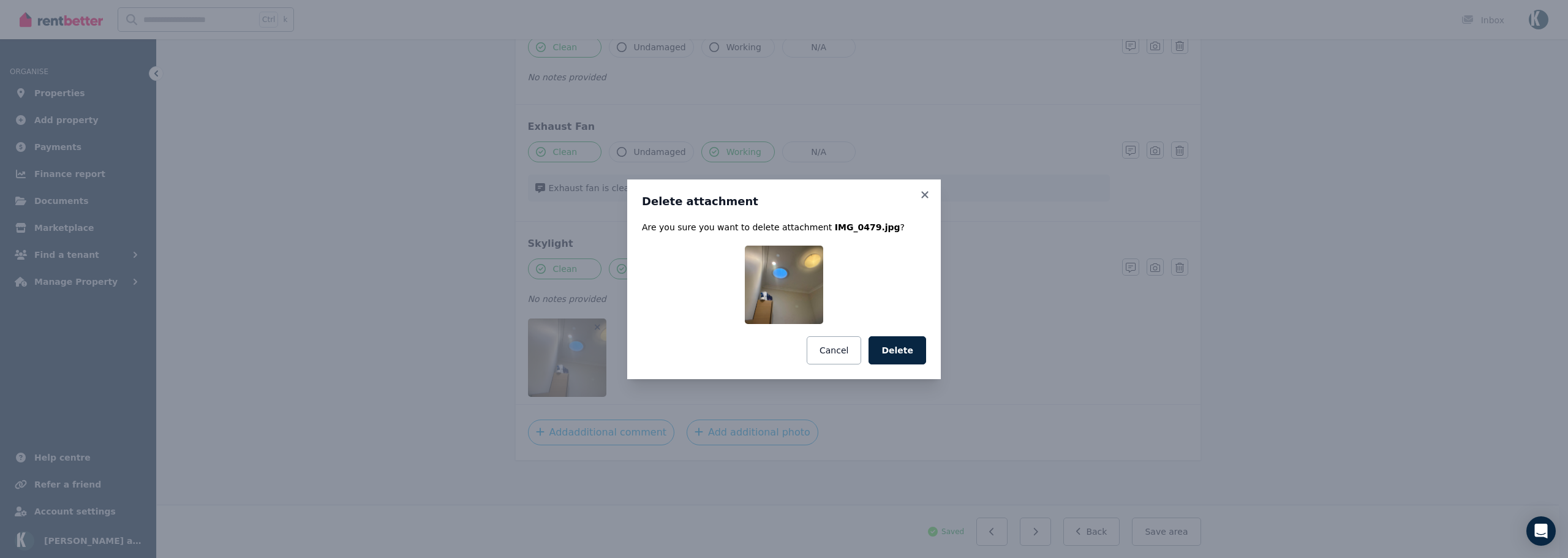
drag, startPoint x: 899, startPoint y: 355, endPoint x: 898, endPoint y: 368, distance: 13.0
click at [900, 356] on button "Delete" at bounding box center [897, 350] width 58 height 28
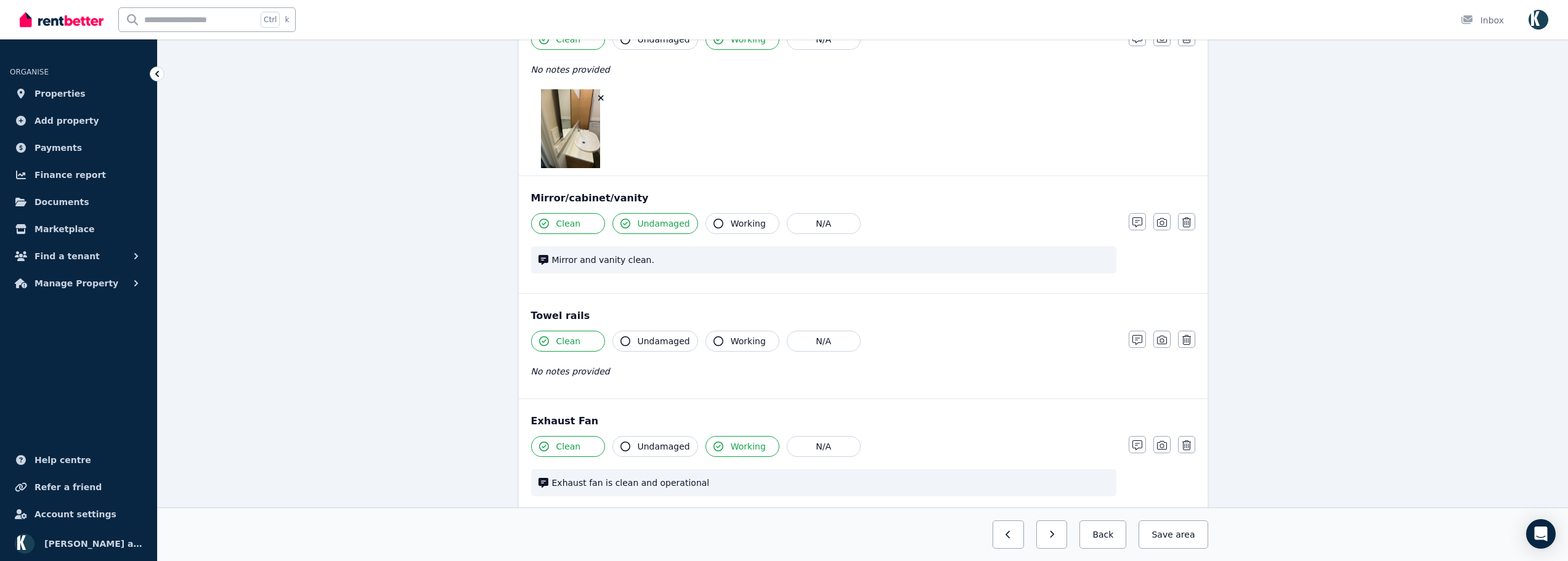
scroll to position [1293, 0]
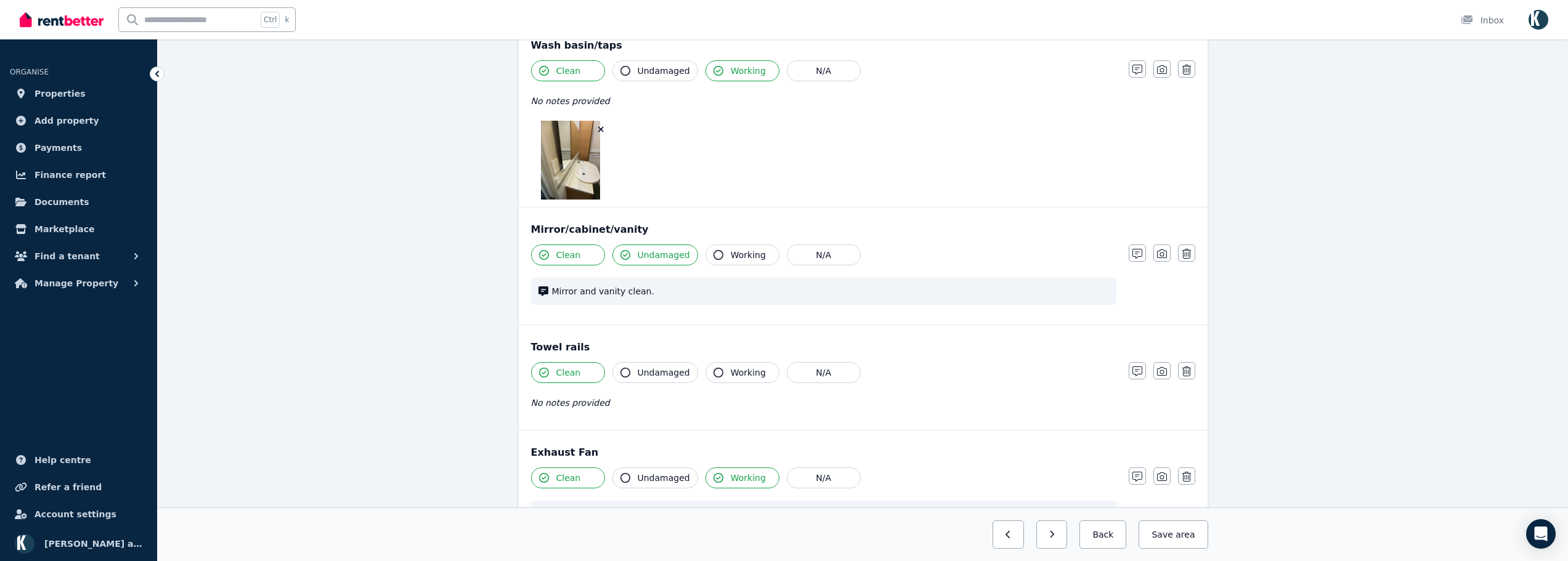
click at [602, 130] on icon "button" at bounding box center [601, 130] width 6 height 6
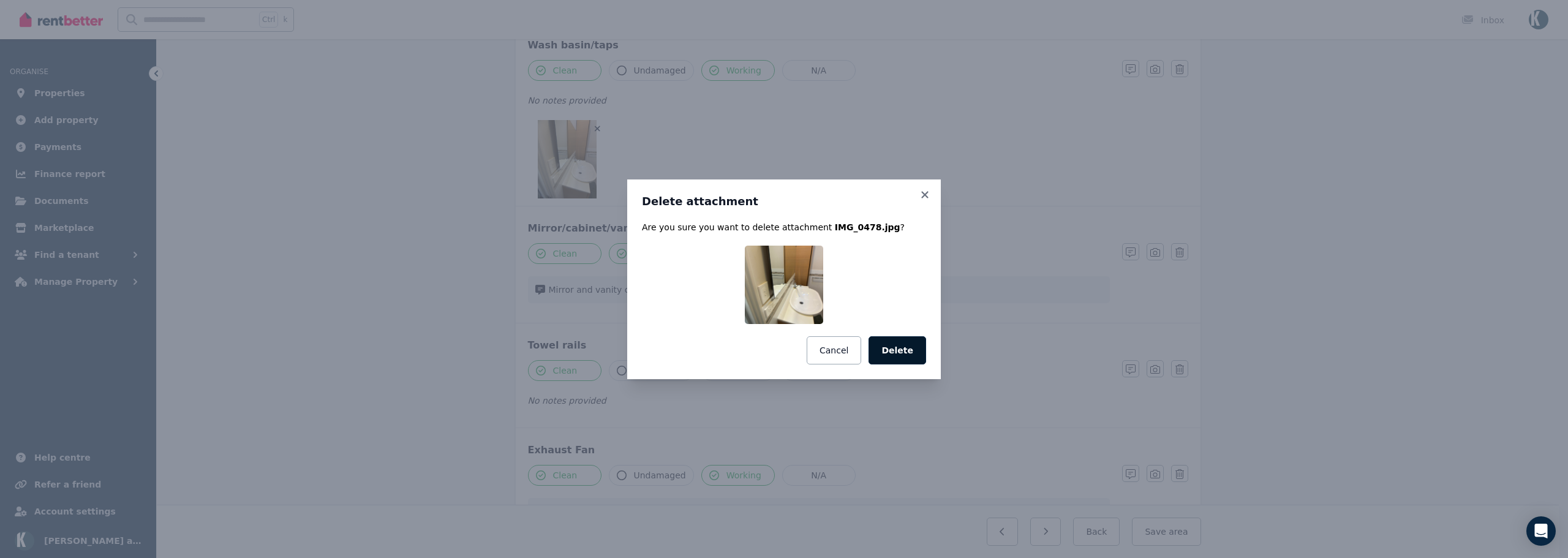
click at [902, 350] on button "Delete" at bounding box center [897, 350] width 58 height 28
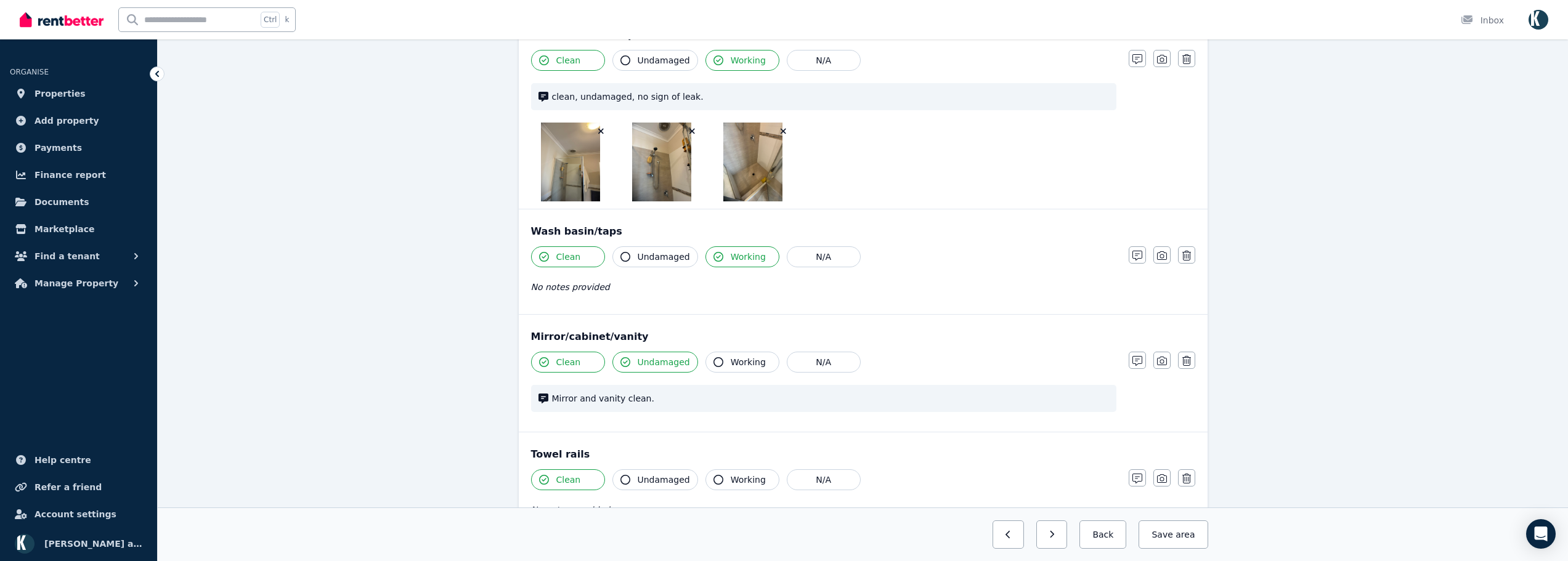
scroll to position [1047, 0]
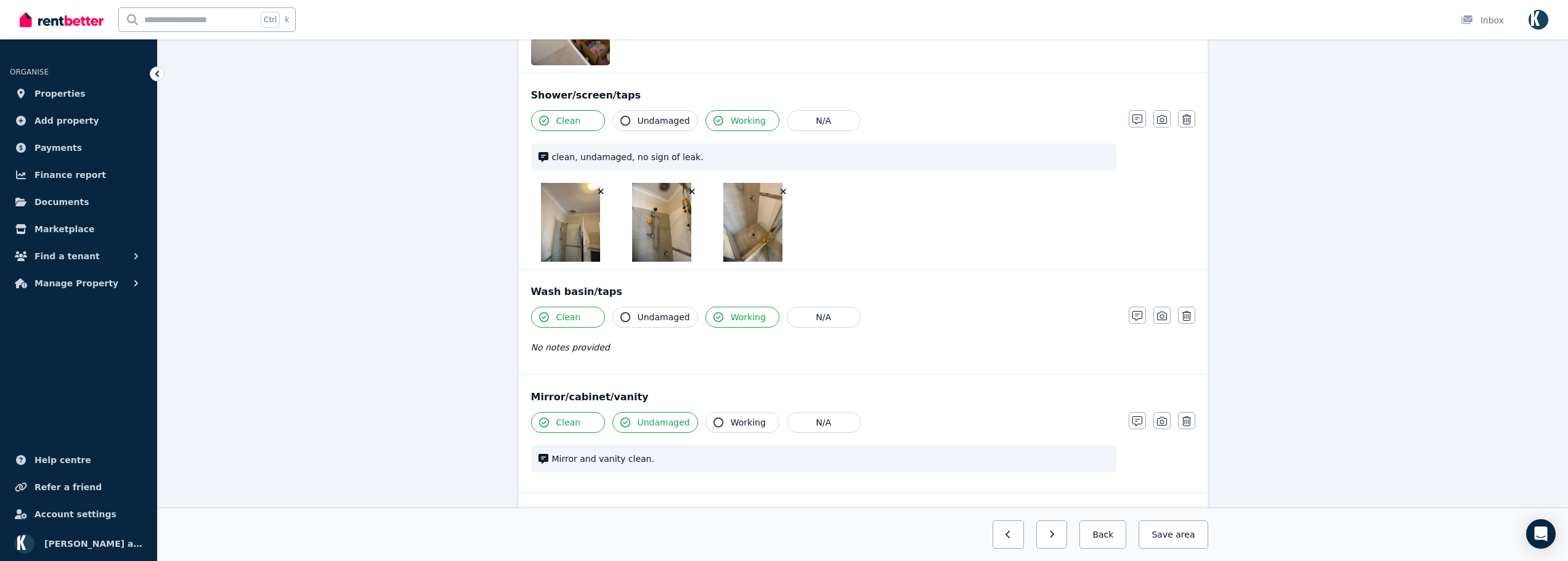
click at [781, 191] on icon "button" at bounding box center [783, 191] width 7 height 9
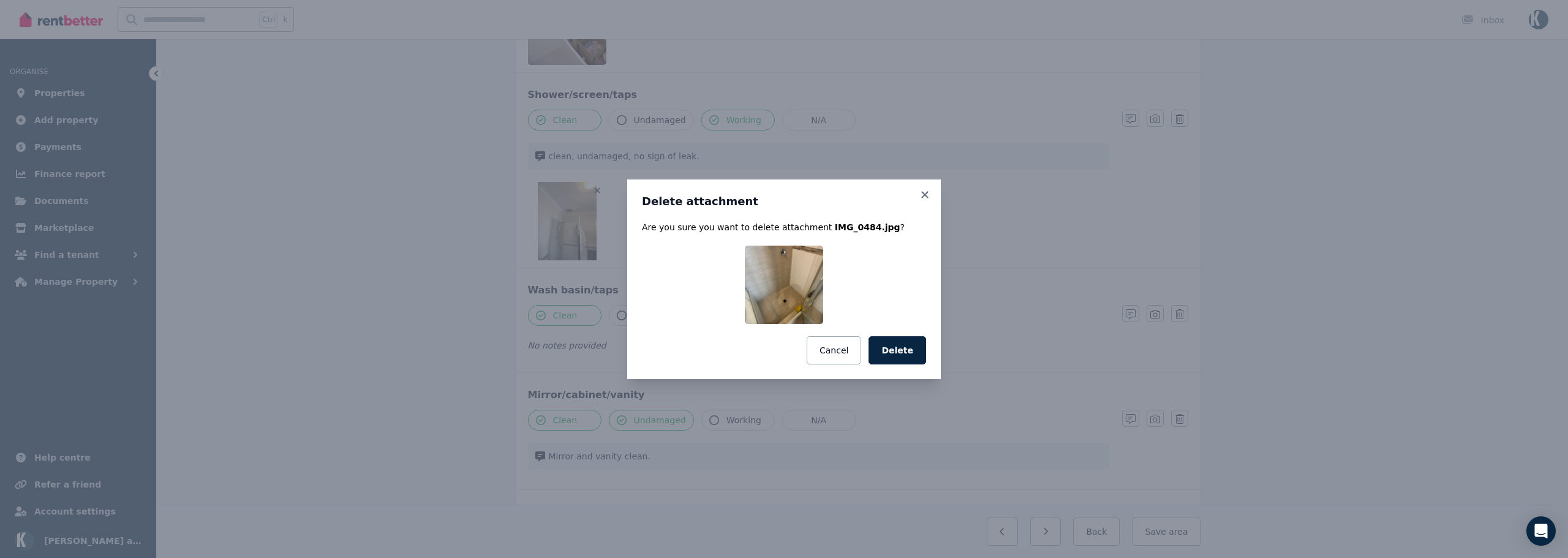
drag, startPoint x: 915, startPoint y: 355, endPoint x: 916, endPoint y: 361, distance: 6.1
click at [915, 359] on button "Delete" at bounding box center [897, 350] width 58 height 28
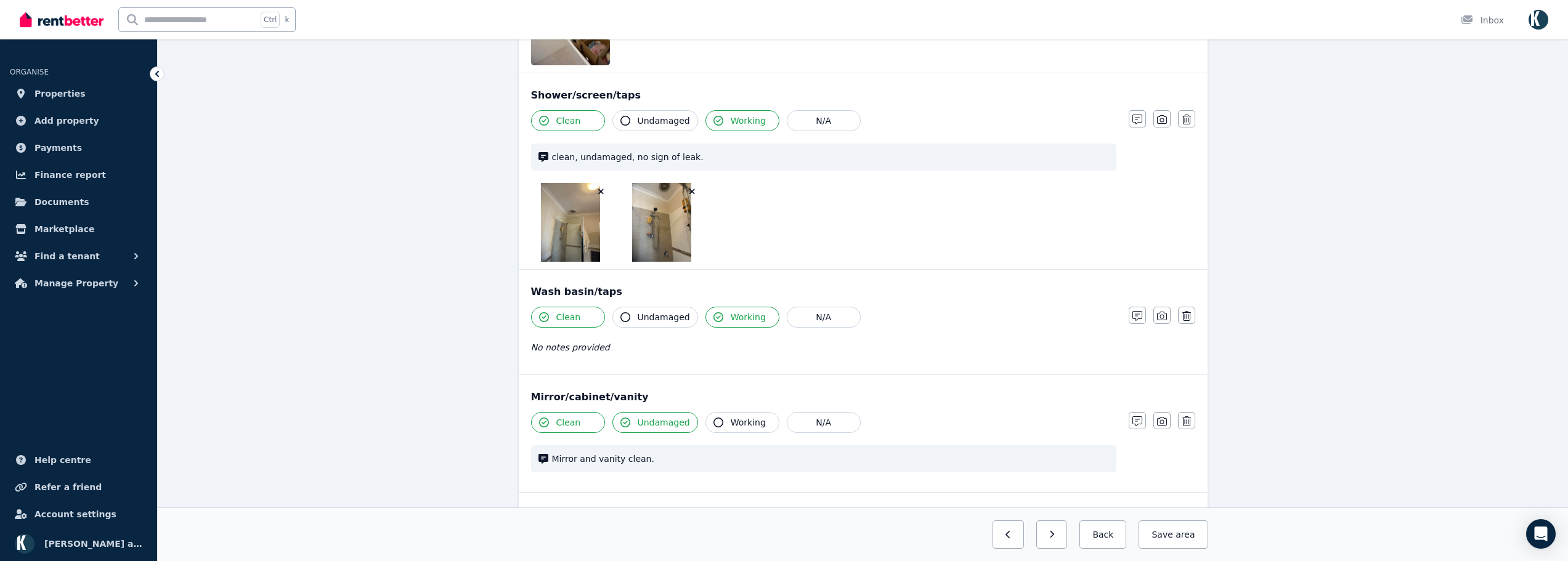
click at [694, 189] on icon "button" at bounding box center [692, 191] width 7 height 9
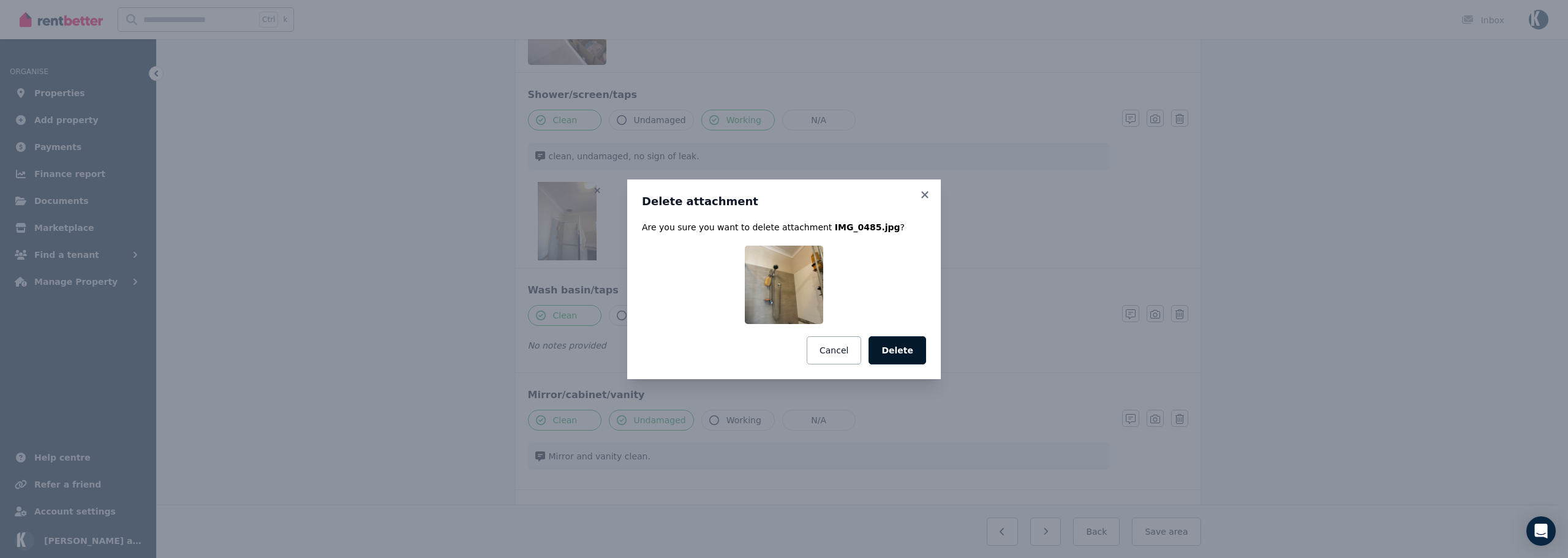
click at [890, 350] on button "Delete" at bounding box center [897, 350] width 58 height 28
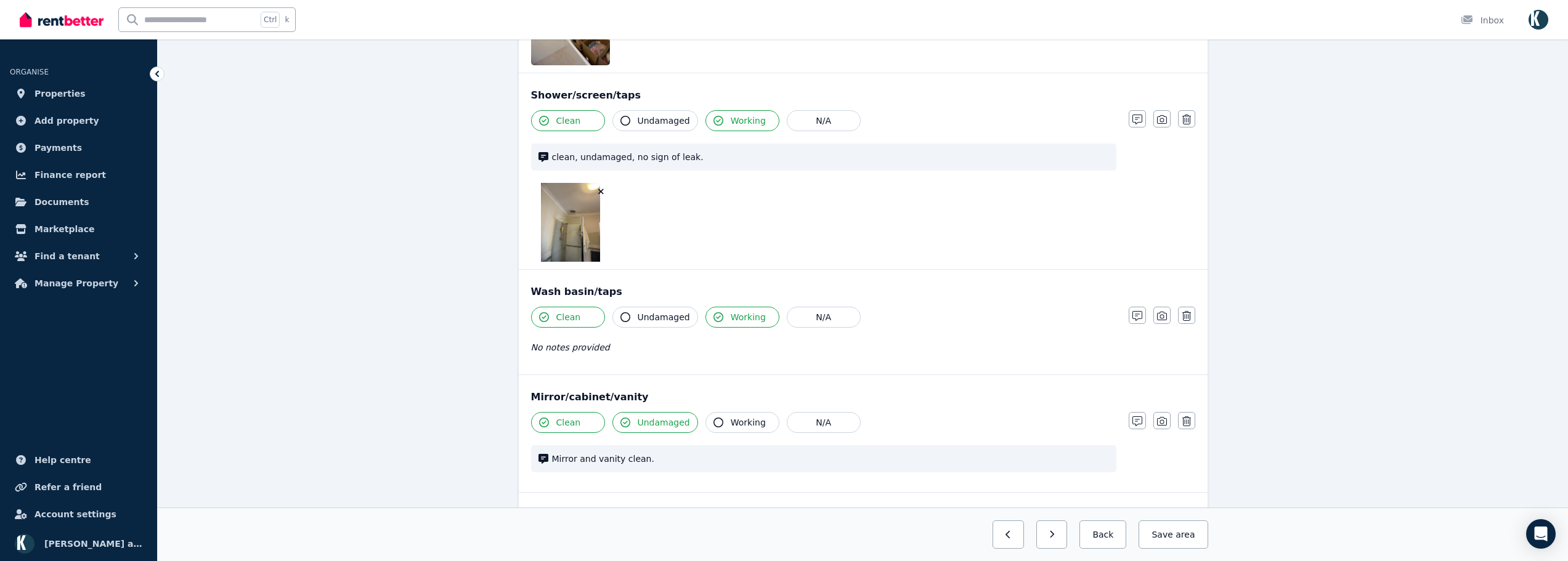
click at [600, 192] on icon "button" at bounding box center [601, 191] width 6 height 6
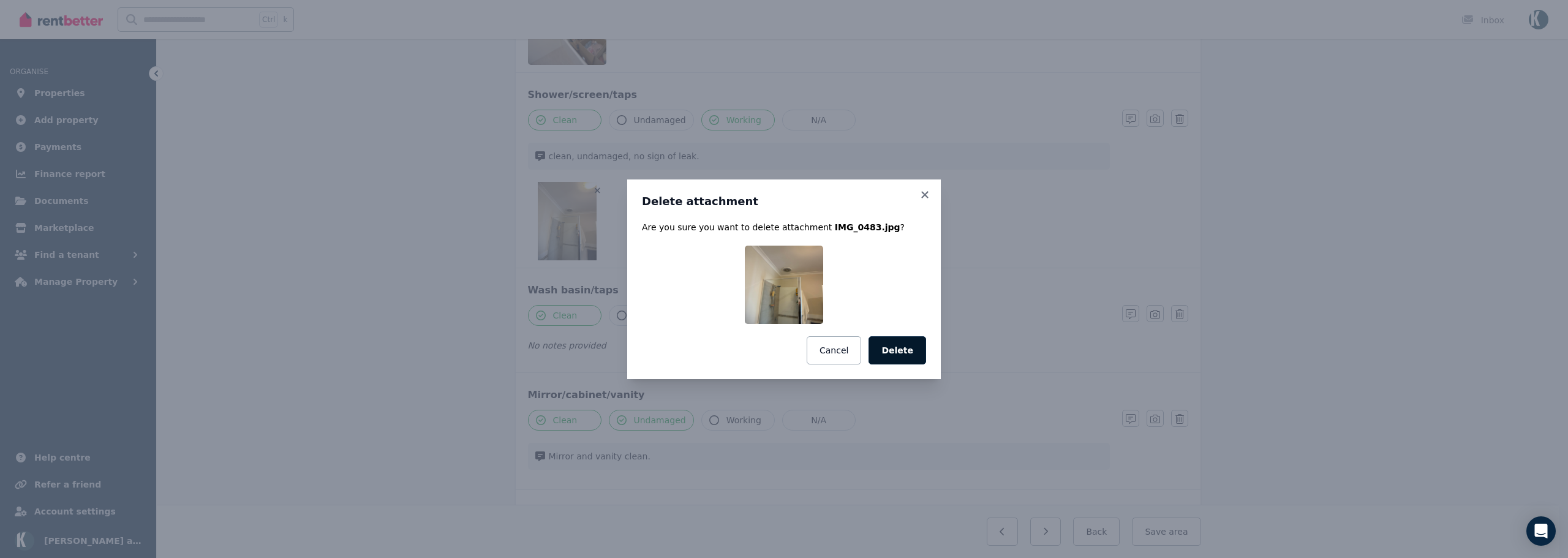
click at [906, 360] on button "Delete" at bounding box center [897, 350] width 58 height 28
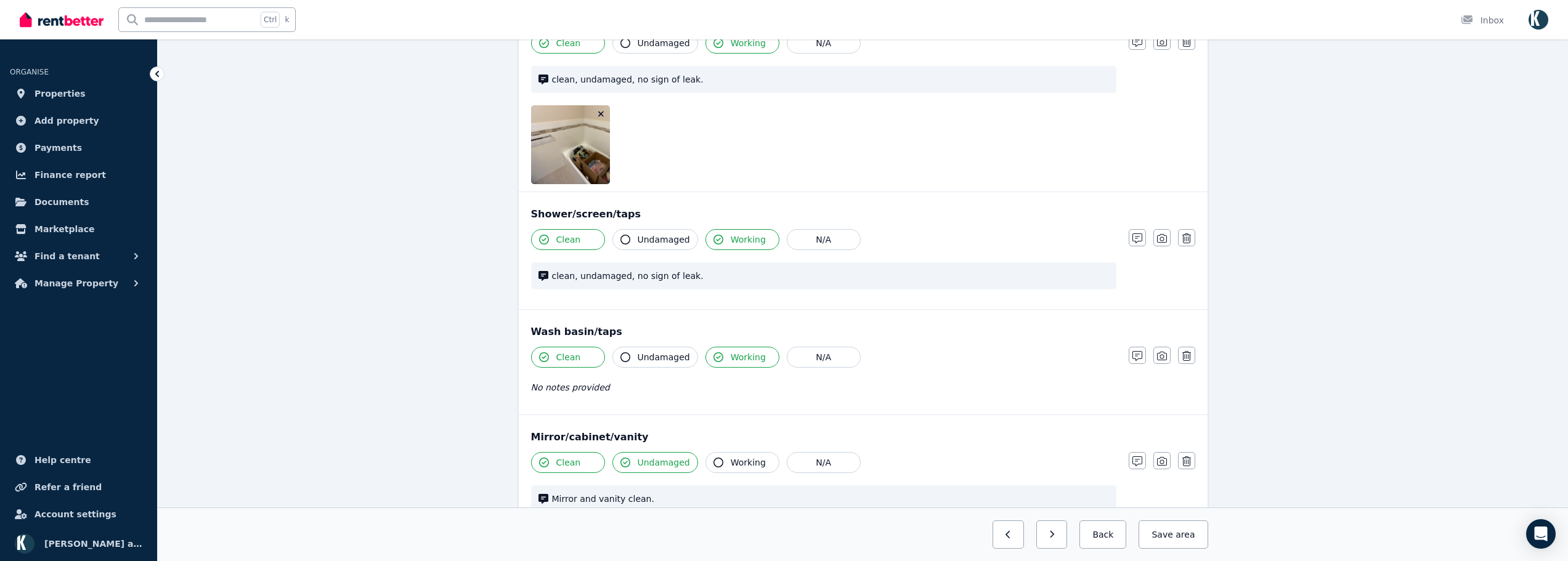
scroll to position [924, 0]
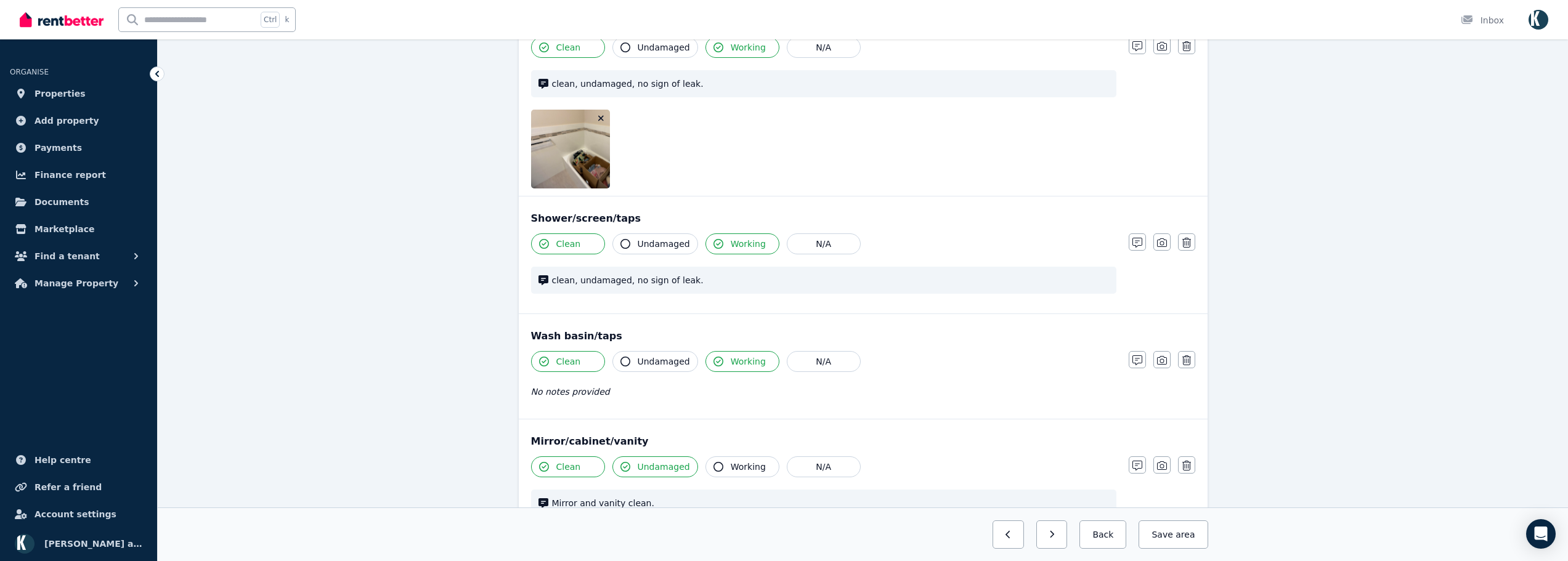
click at [603, 116] on icon "button" at bounding box center [601, 119] width 7 height 9
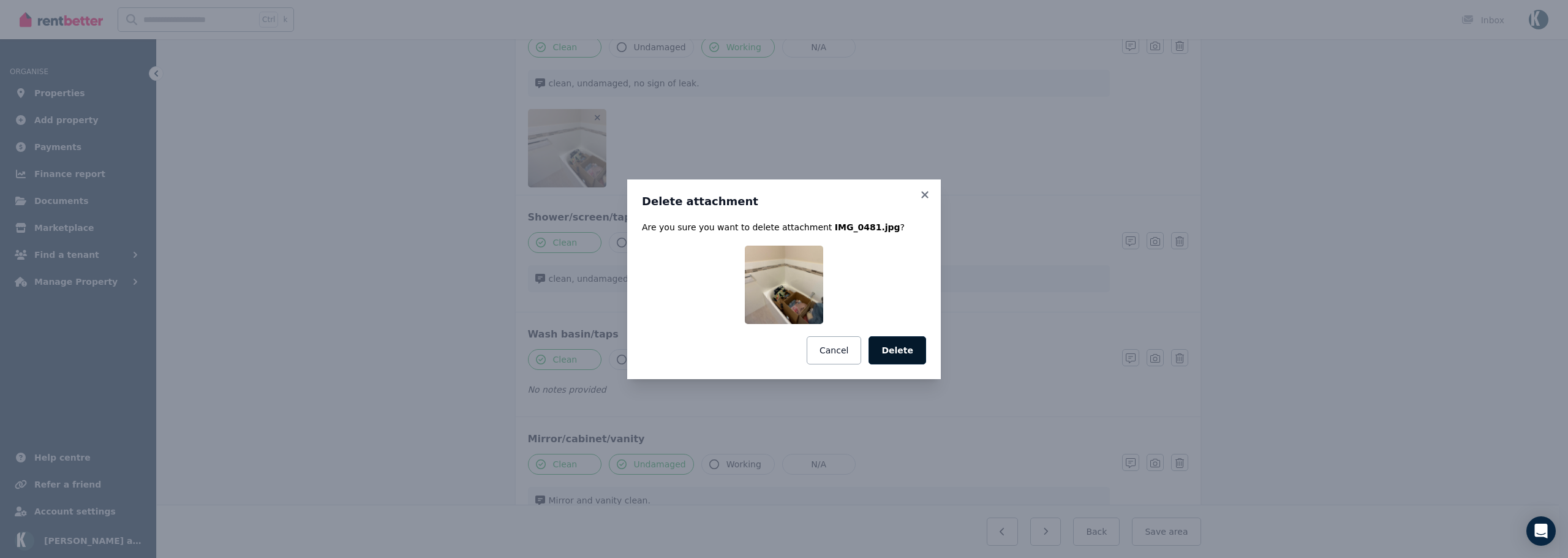
click at [902, 356] on button "Delete" at bounding box center [897, 350] width 58 height 28
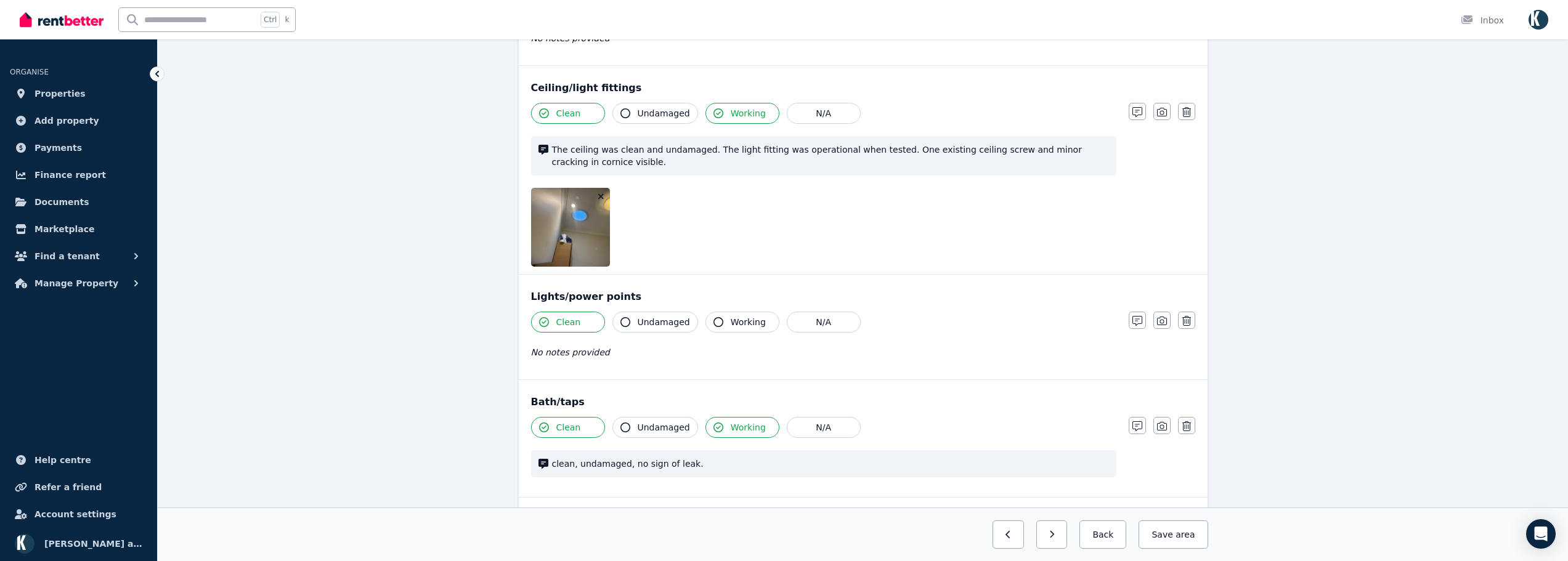
scroll to position [431, 0]
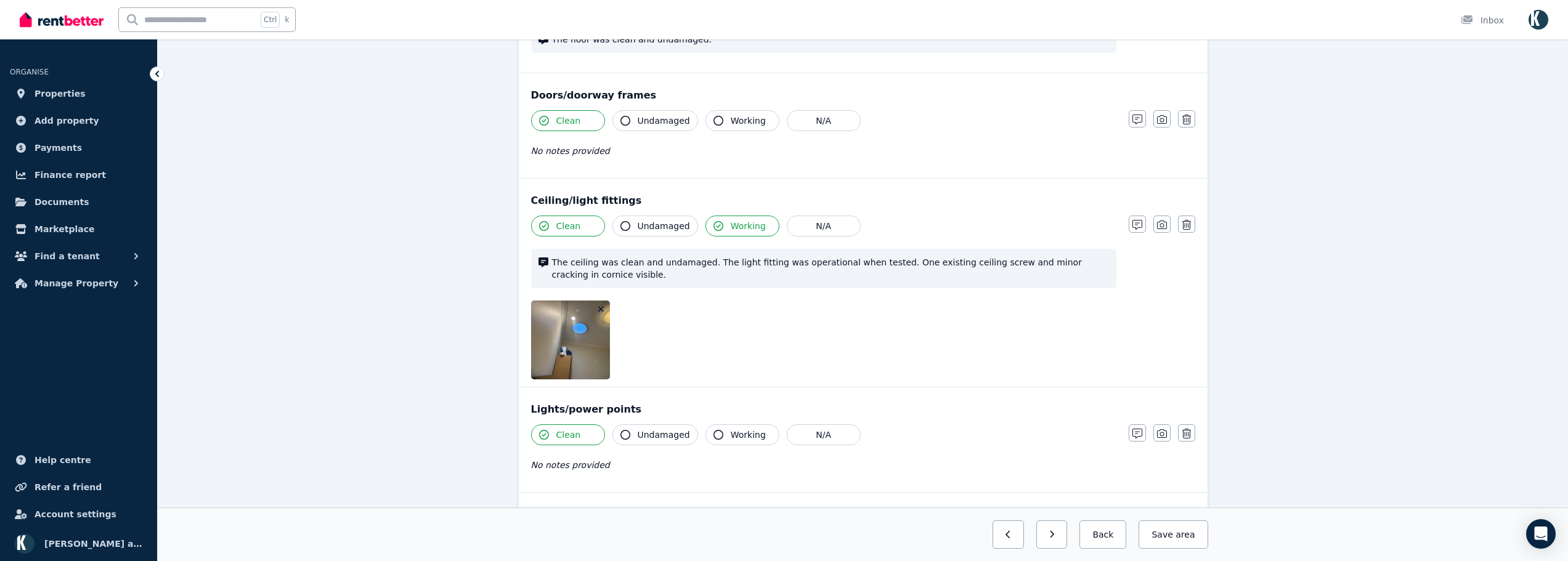
click at [601, 306] on icon "button" at bounding box center [601, 310] width 7 height 9
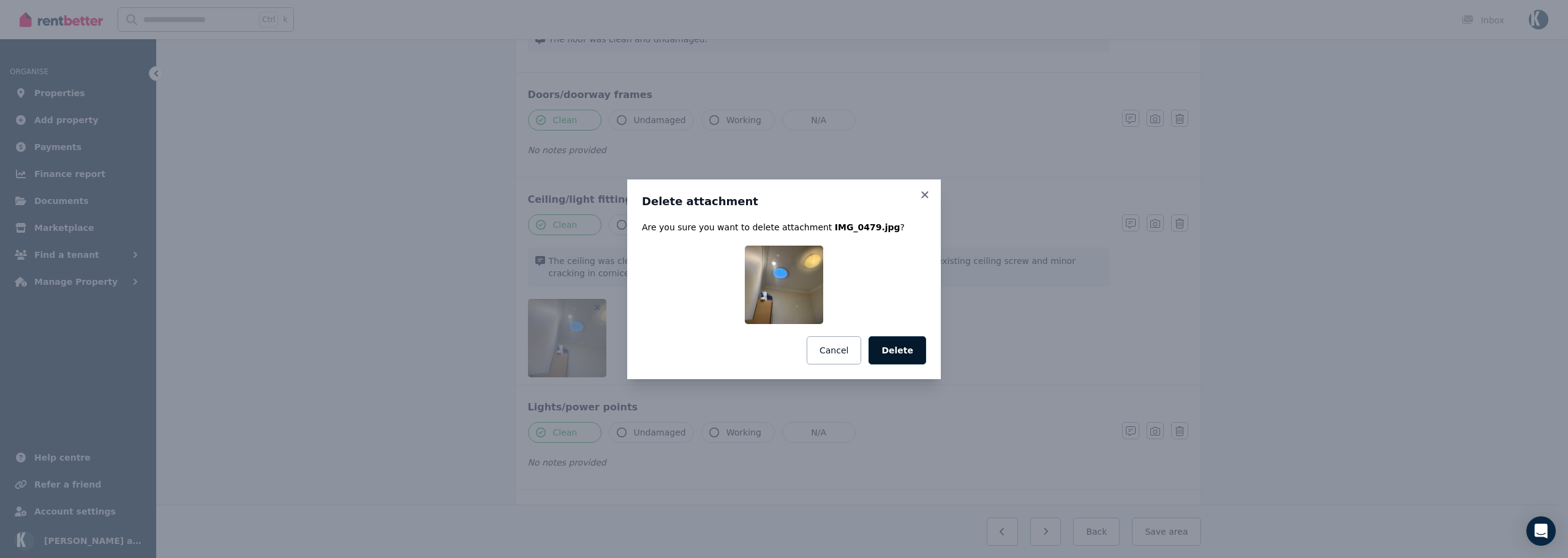
click at [913, 346] on button "Delete" at bounding box center [897, 350] width 58 height 28
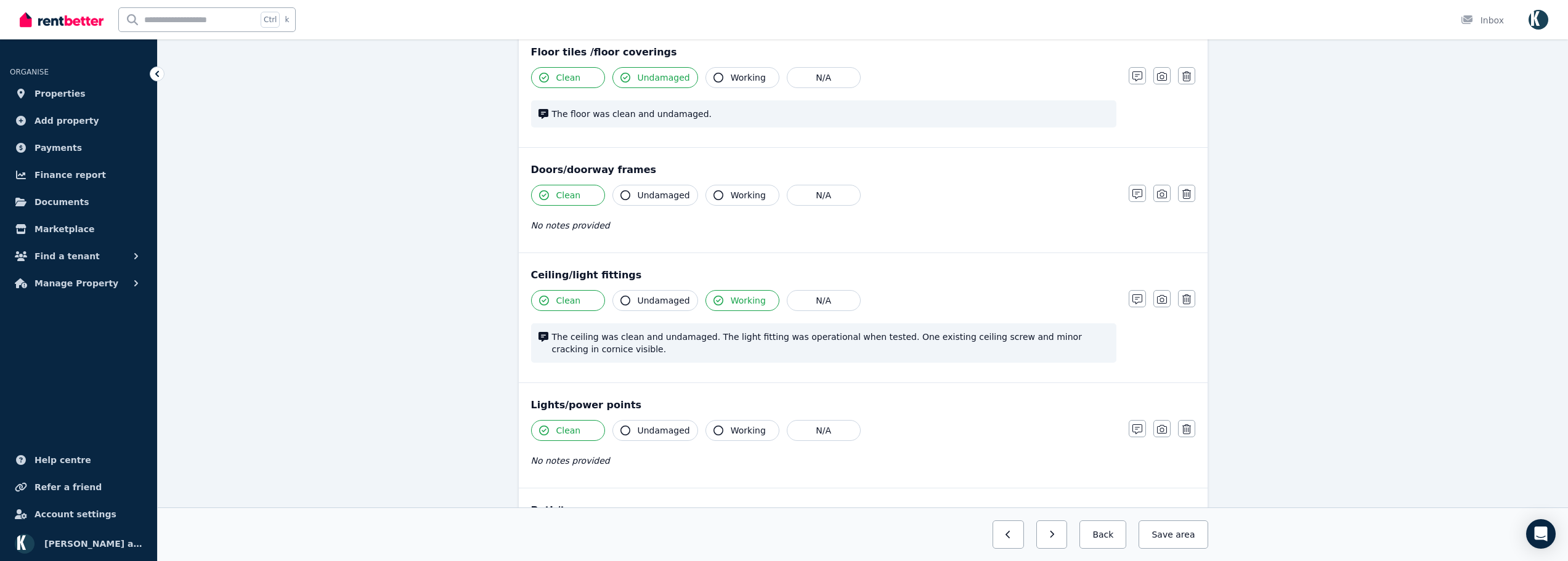
scroll to position [123, 0]
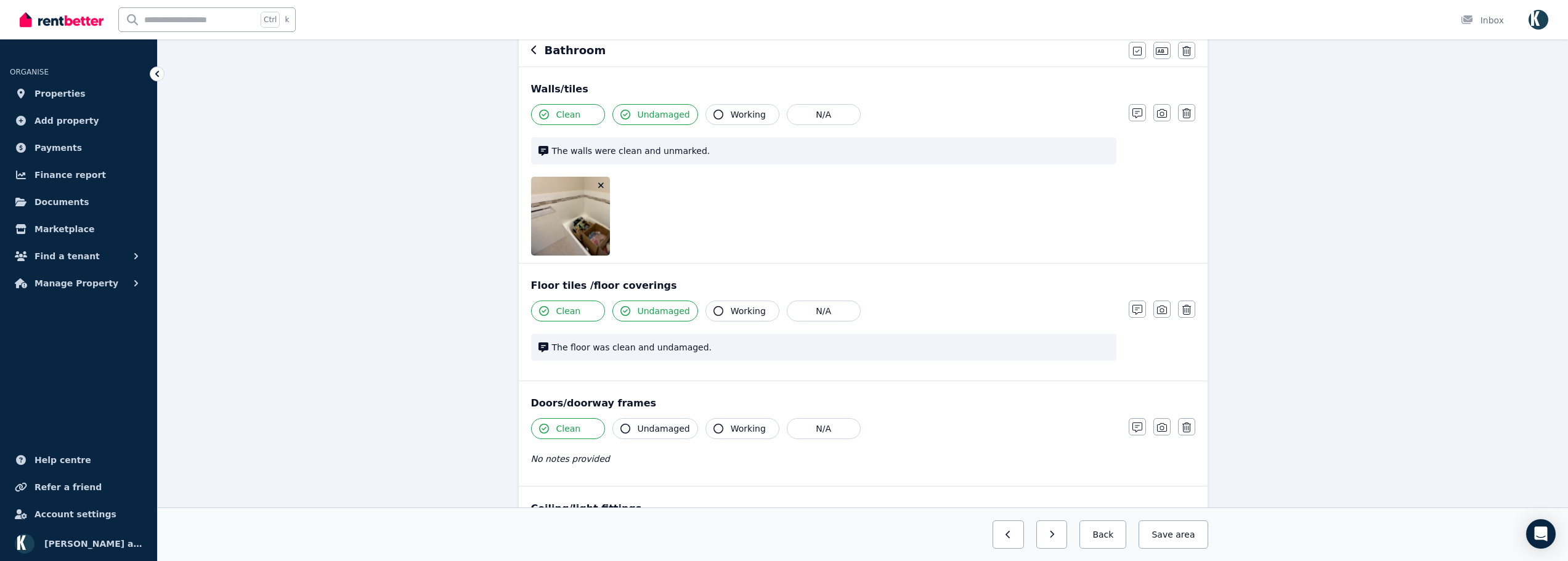
click at [598, 186] on icon "button" at bounding box center [601, 186] width 7 height 9
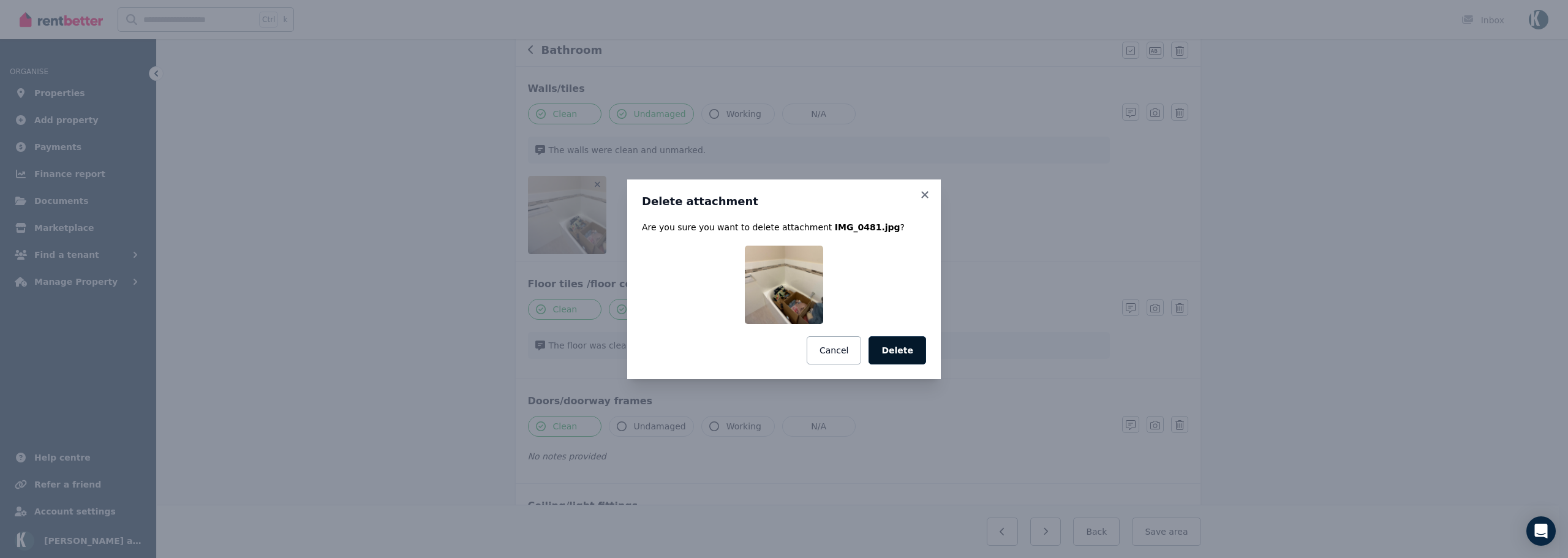
click at [903, 361] on button "Delete" at bounding box center [897, 350] width 58 height 28
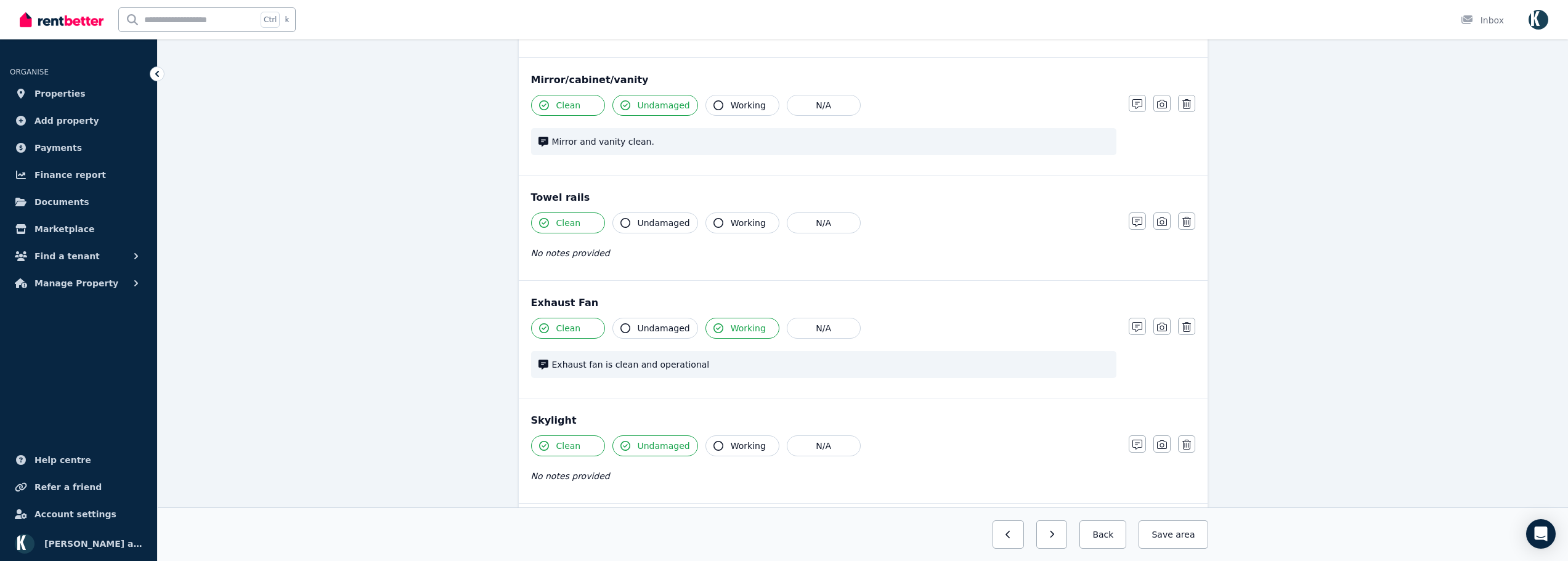
scroll to position [1145, 0]
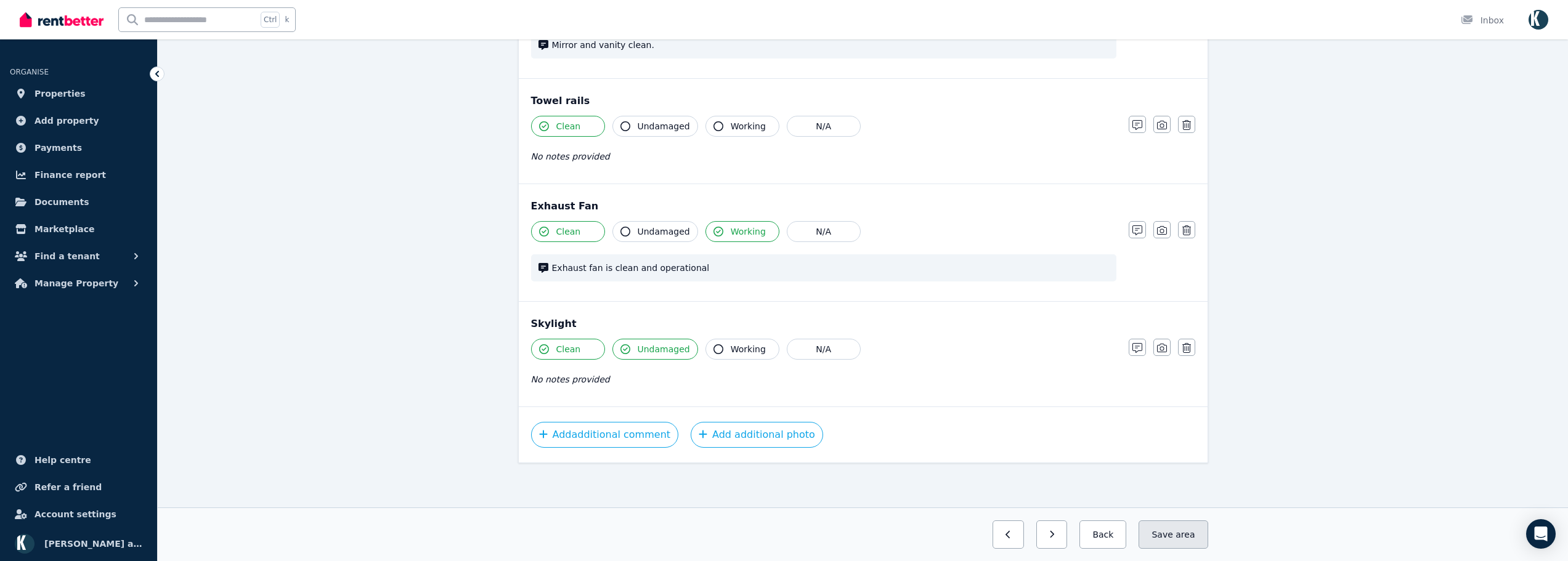
click at [1198, 533] on button "Save area" at bounding box center [1173, 535] width 69 height 28
click at [1057, 532] on button "button" at bounding box center [1041, 535] width 31 height 28
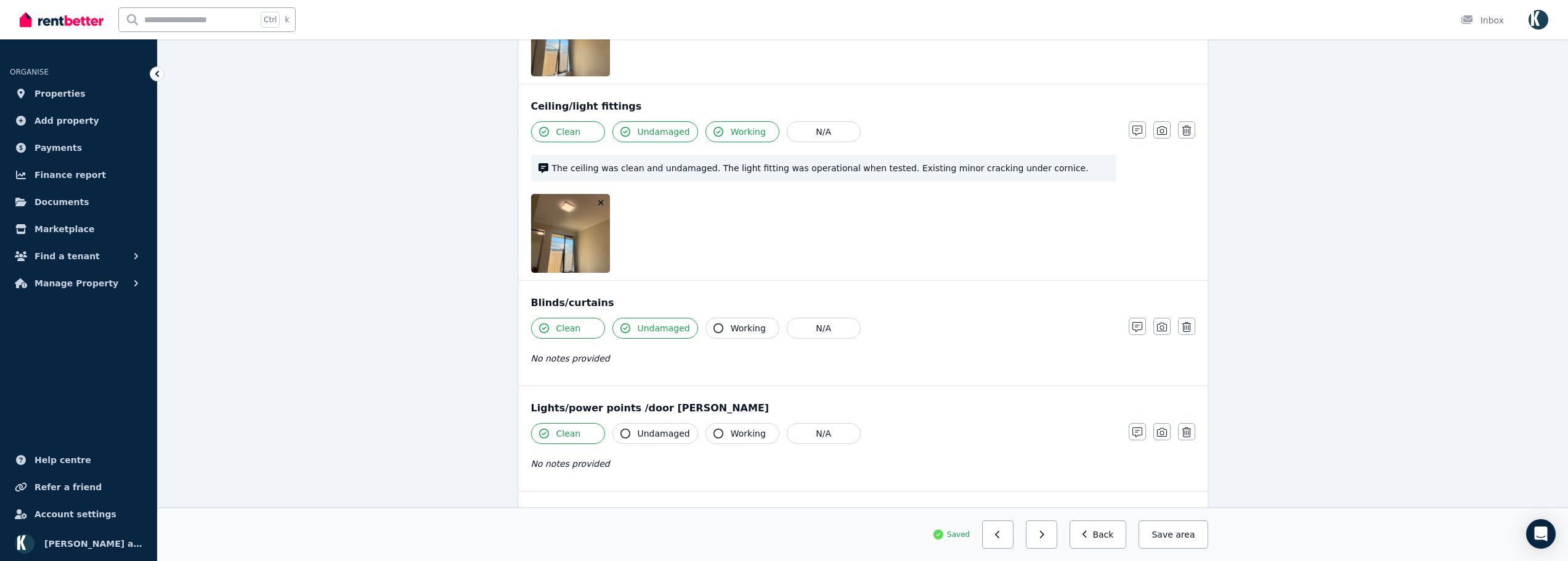
scroll to position [775, 0]
click at [599, 203] on icon "button" at bounding box center [601, 204] width 7 height 9
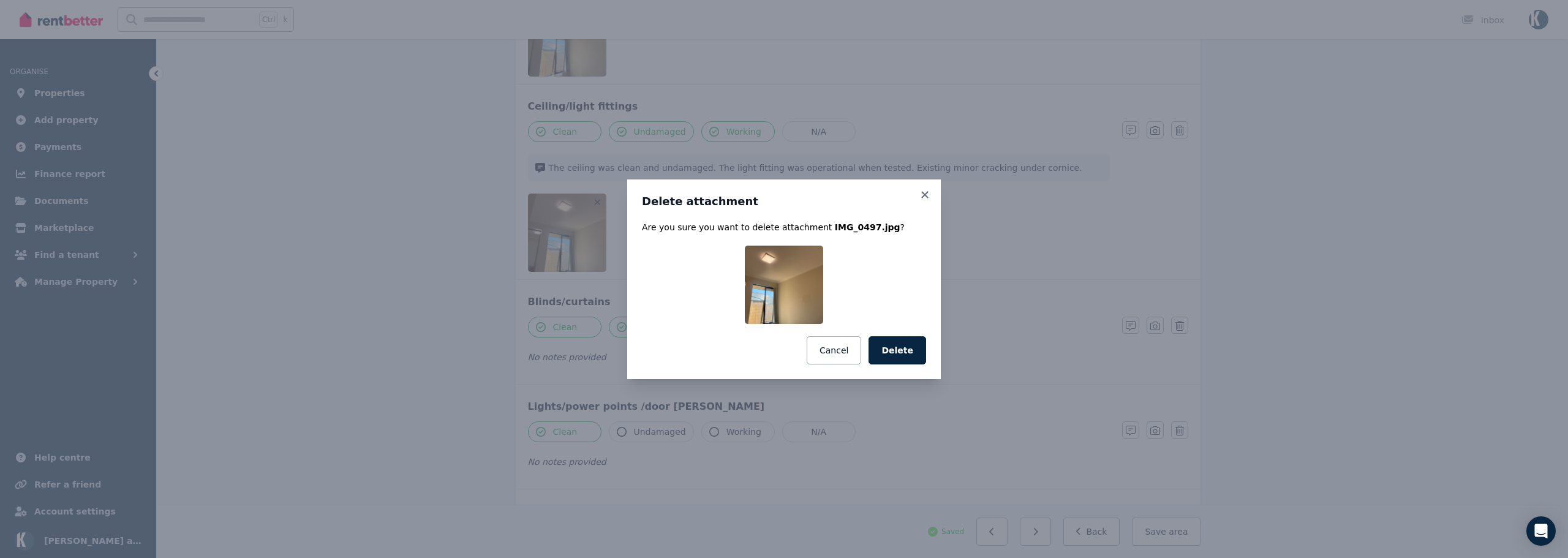
click at [899, 356] on button "Delete" at bounding box center [897, 350] width 58 height 28
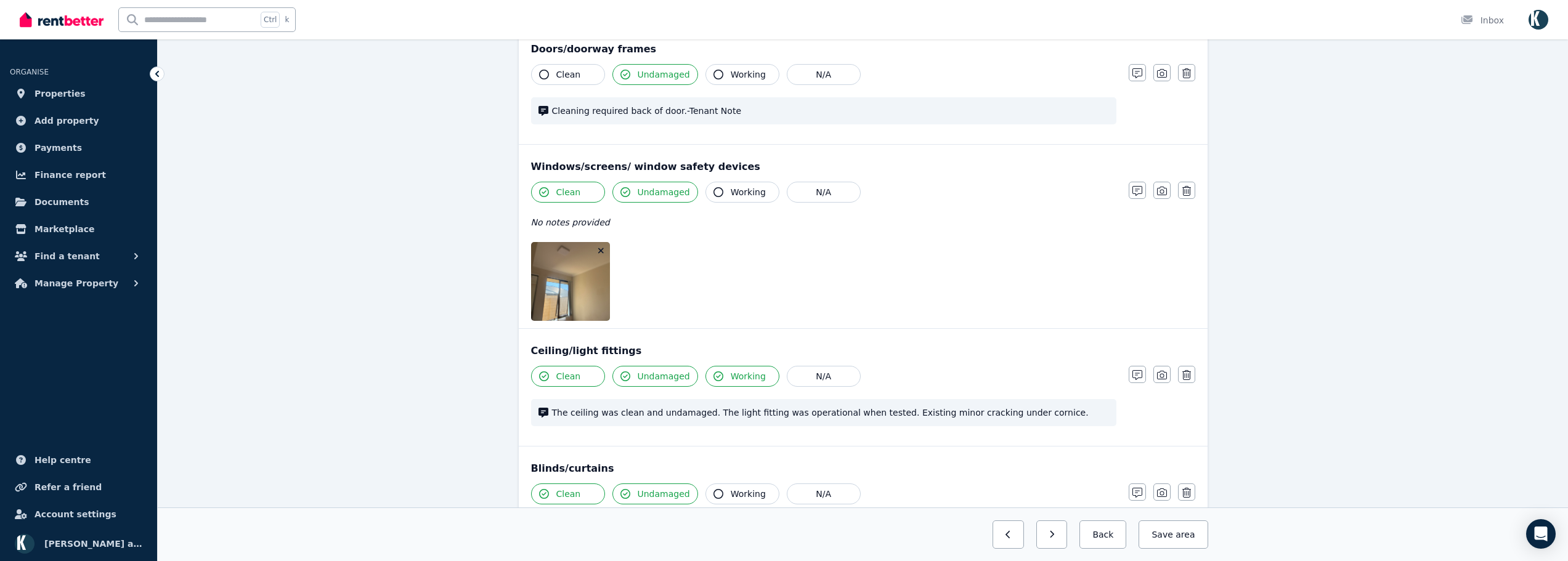
scroll to position [528, 0]
click at [601, 253] on icon "button" at bounding box center [601, 253] width 6 height 6
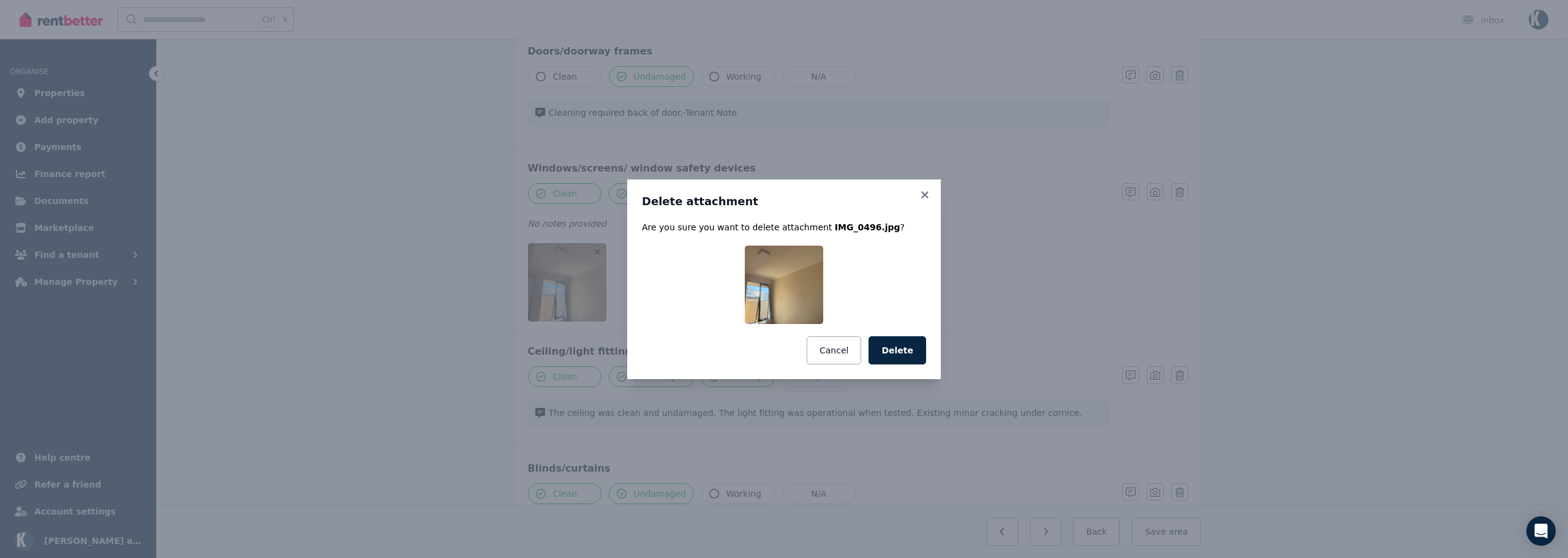
click at [908, 359] on button "Delete" at bounding box center [897, 350] width 58 height 28
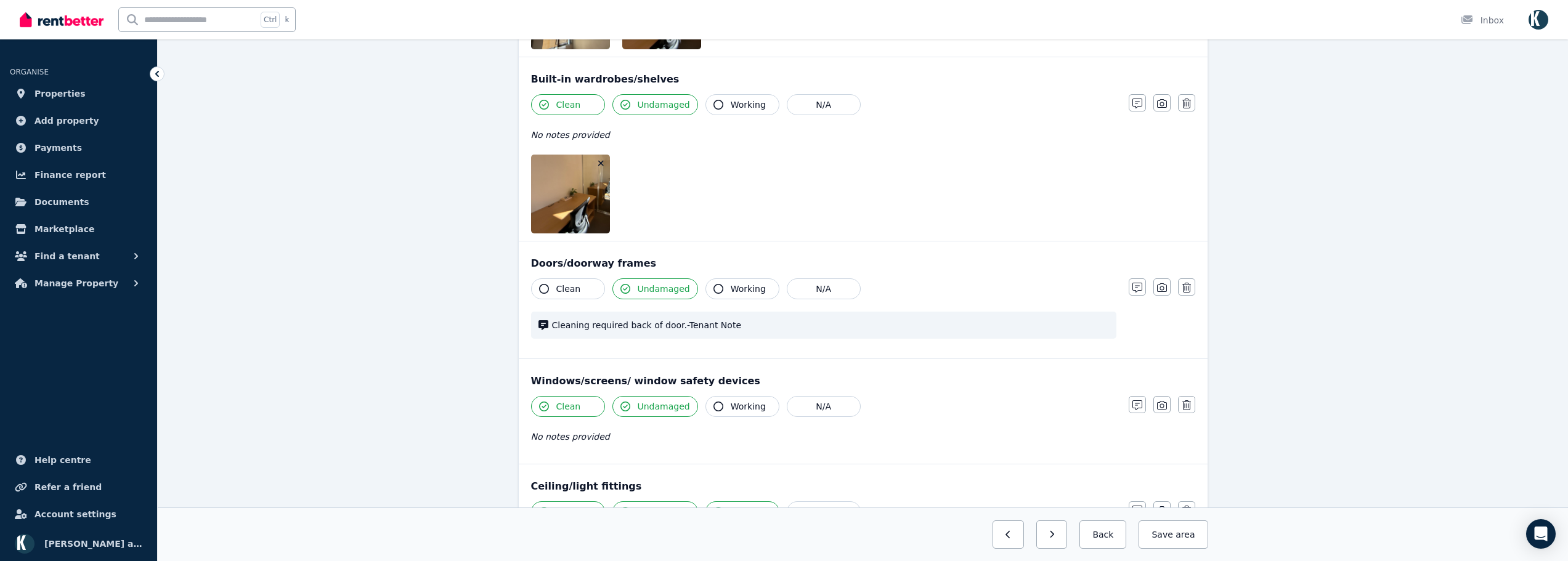
scroll to position [282, 0]
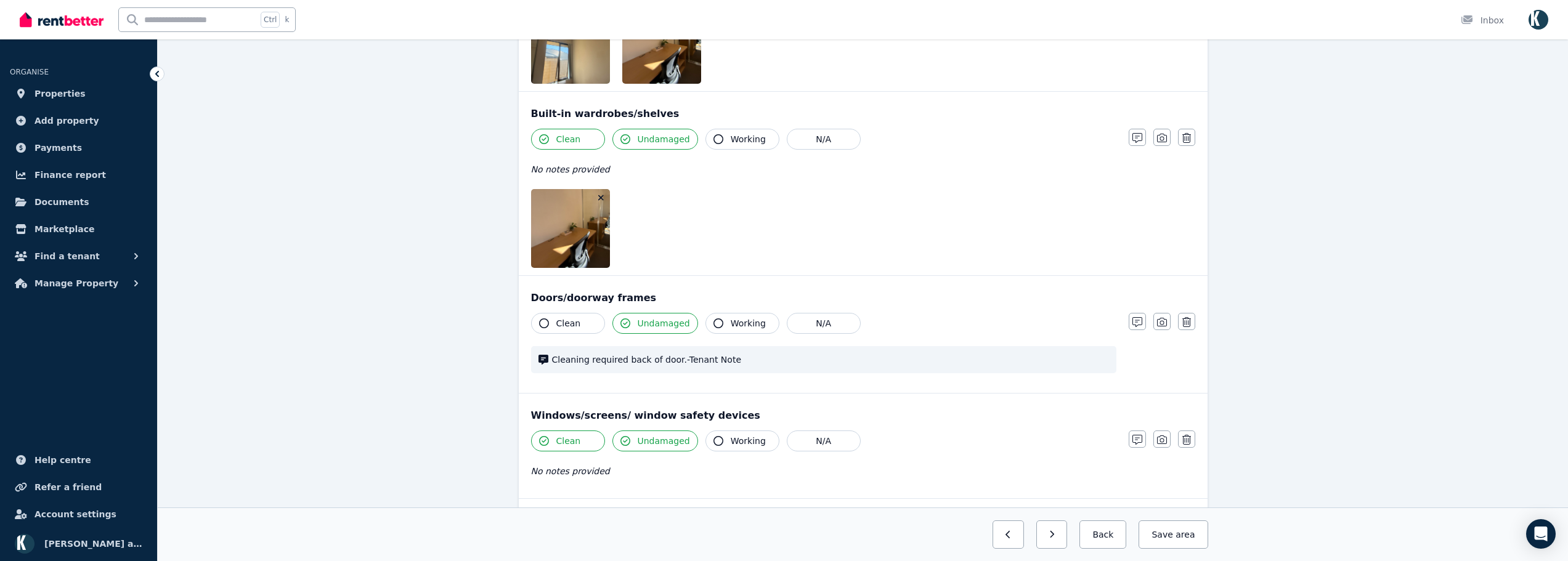
click at [601, 198] on icon "button" at bounding box center [601, 198] width 6 height 6
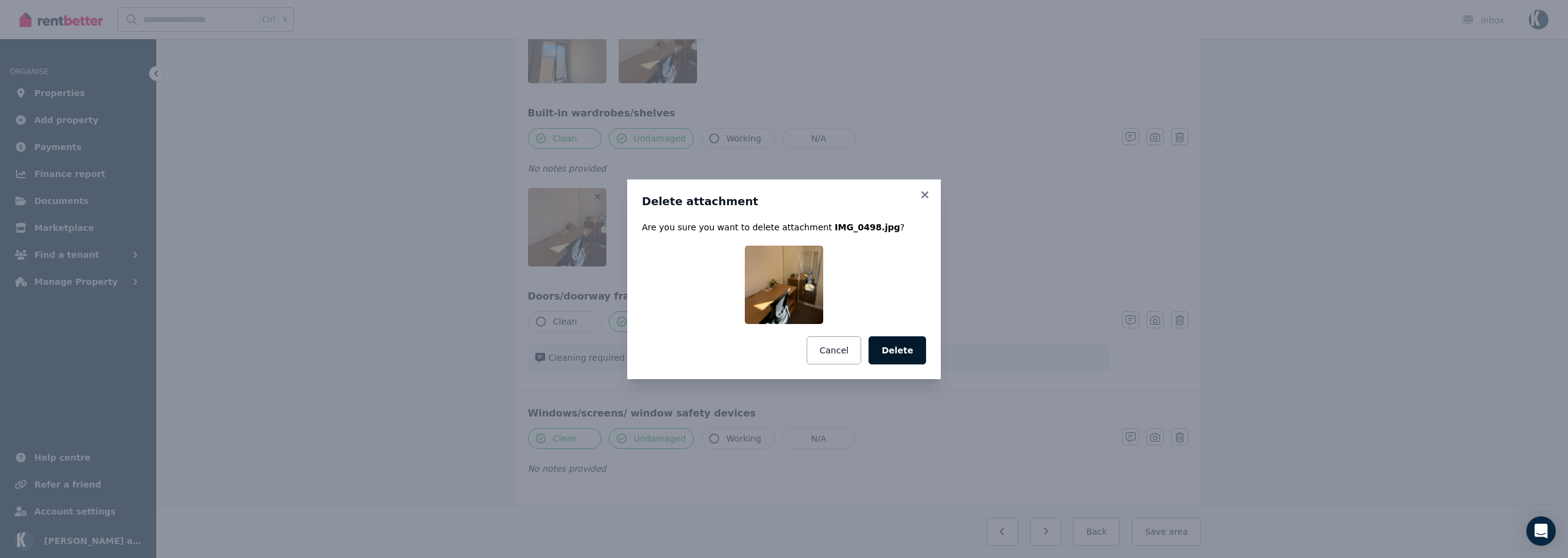
click at [901, 349] on button "Delete" at bounding box center [897, 350] width 58 height 28
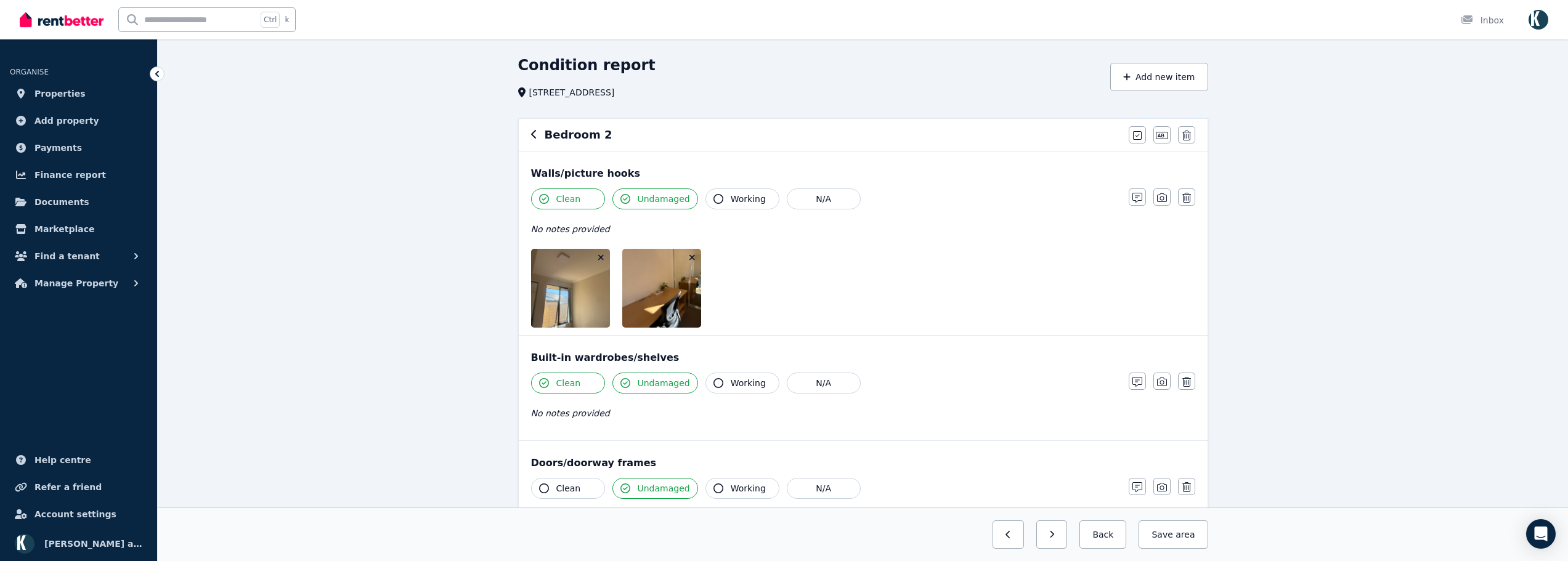
scroll to position [36, 0]
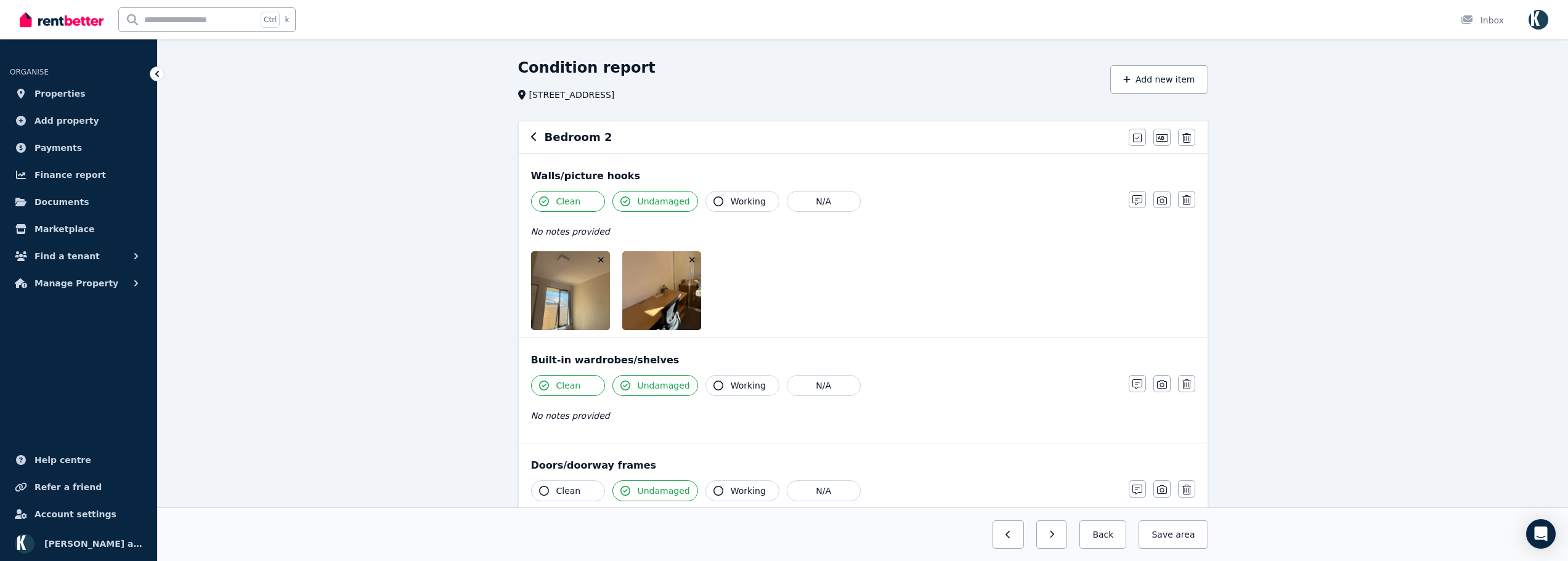
click at [695, 262] on icon "button" at bounding box center [692, 260] width 7 height 9
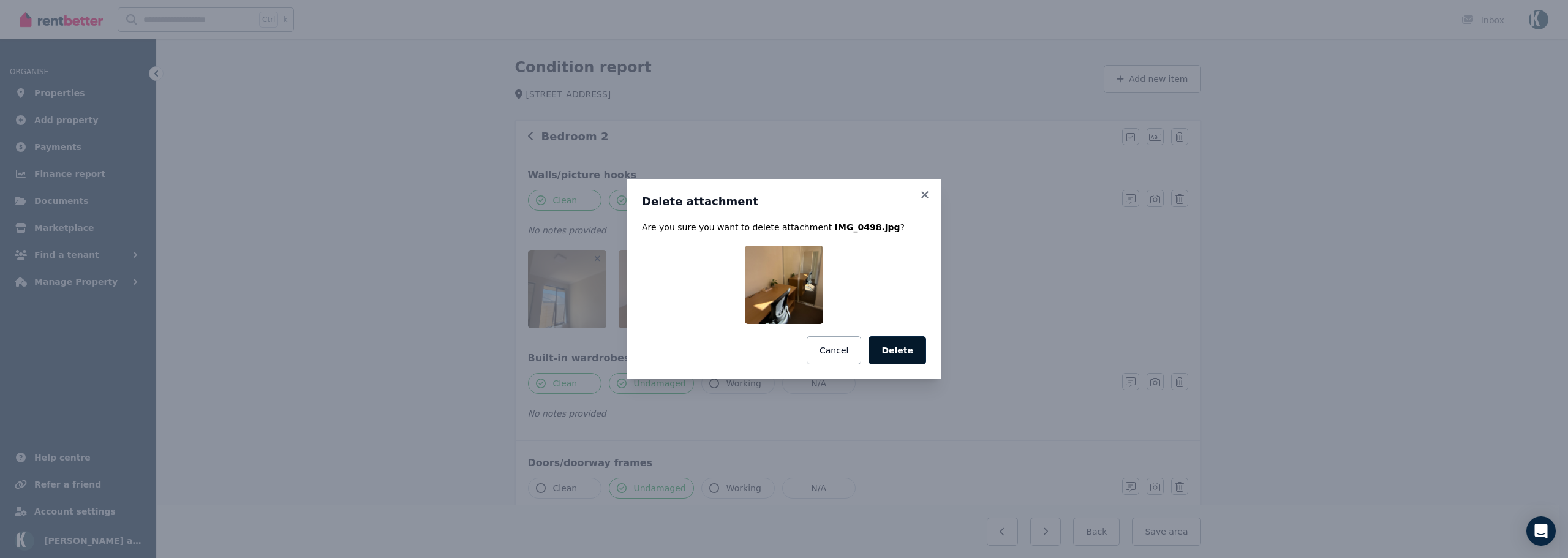
click at [906, 355] on button "Delete" at bounding box center [897, 350] width 58 height 28
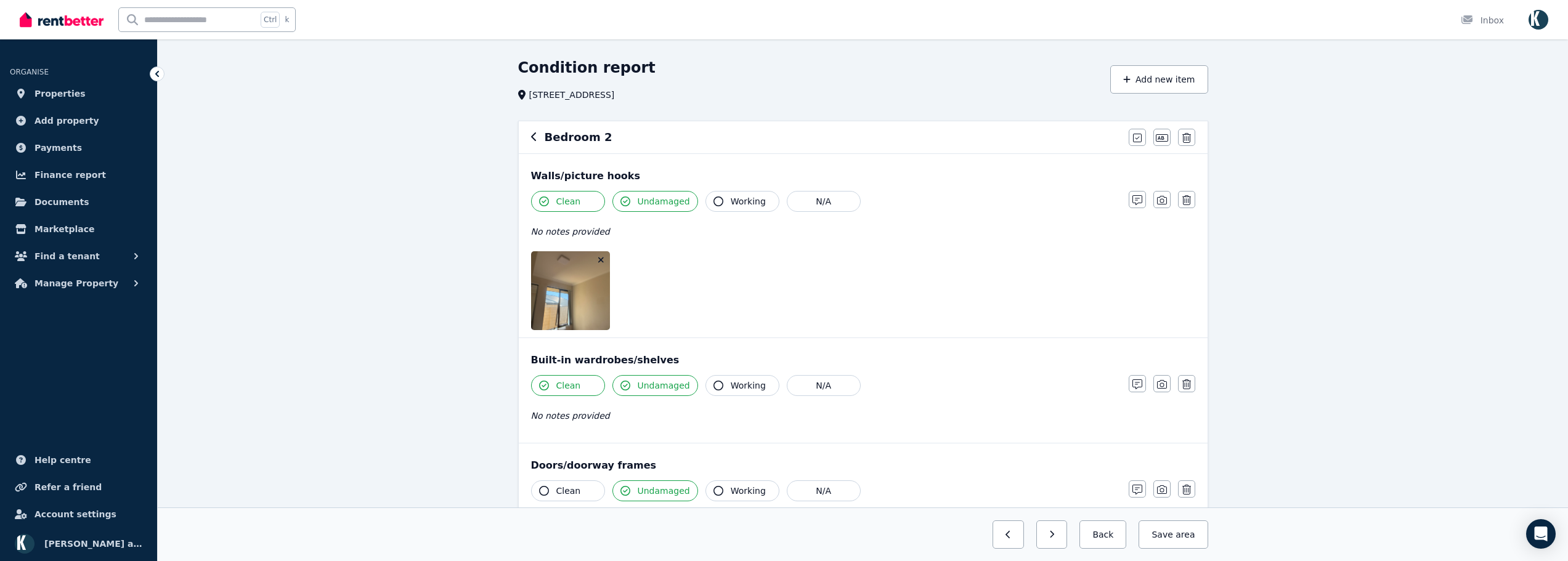
click at [601, 257] on icon "button" at bounding box center [601, 260] width 7 height 9
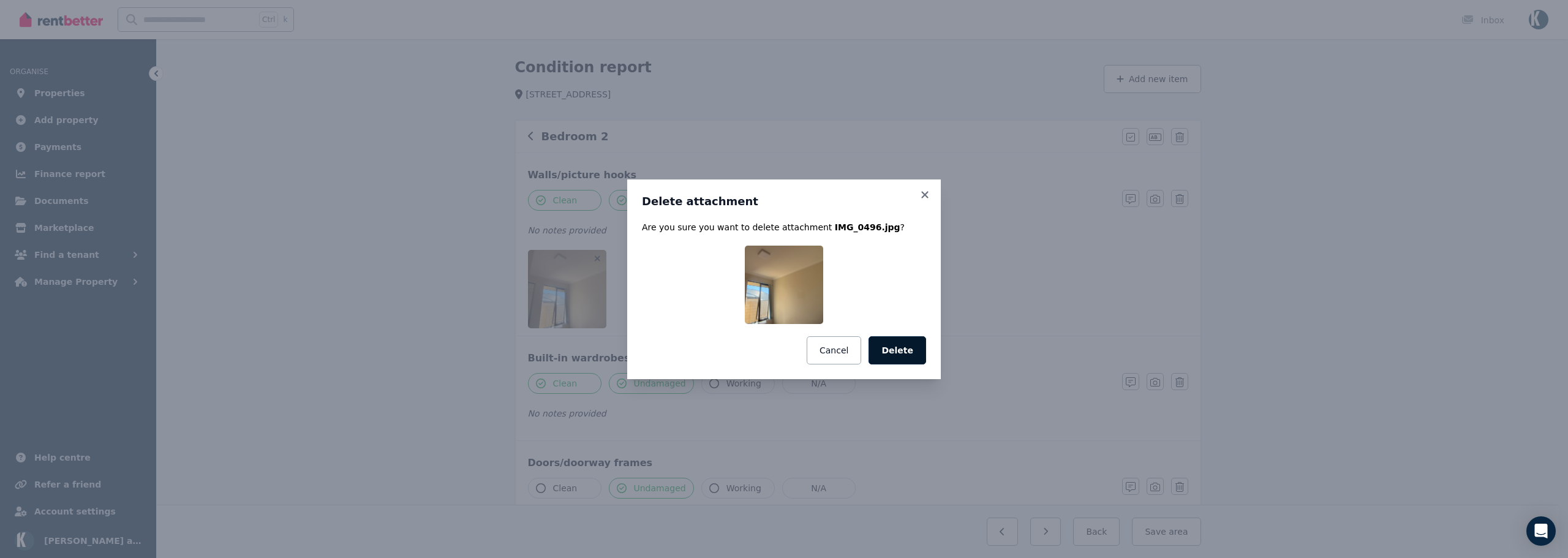
click at [912, 352] on button "Delete" at bounding box center [897, 350] width 58 height 28
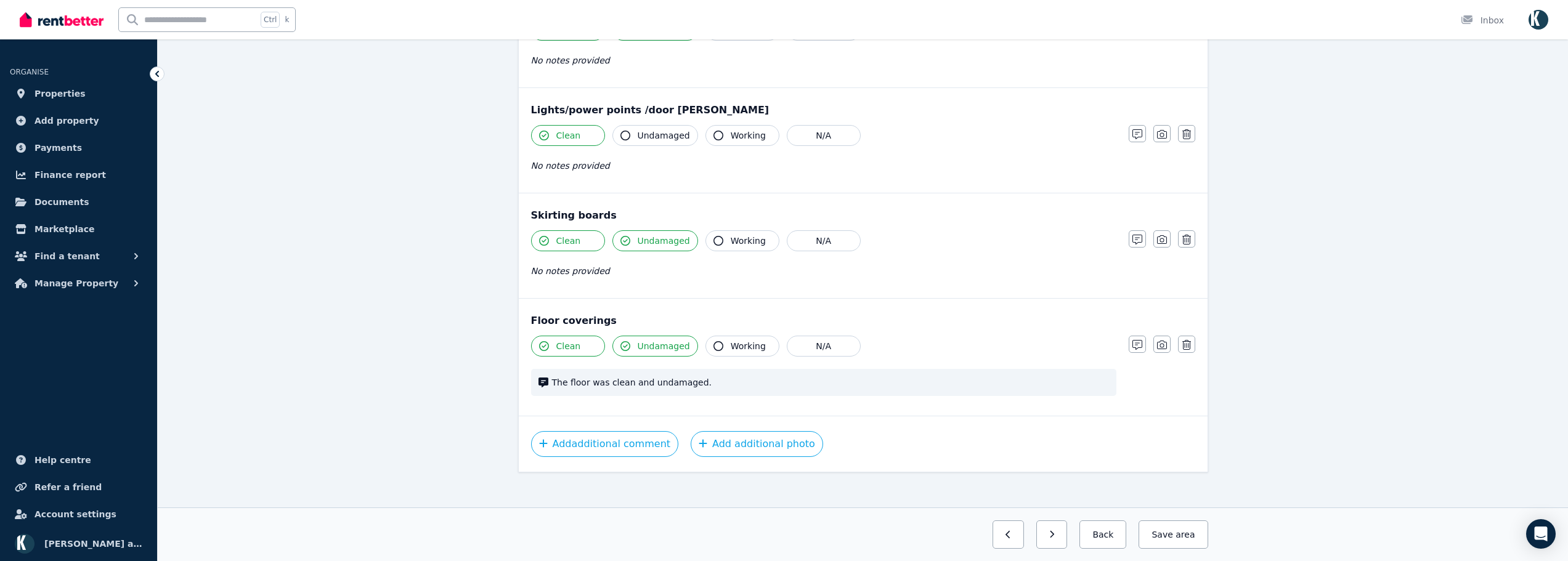
scroll to position [768, 0]
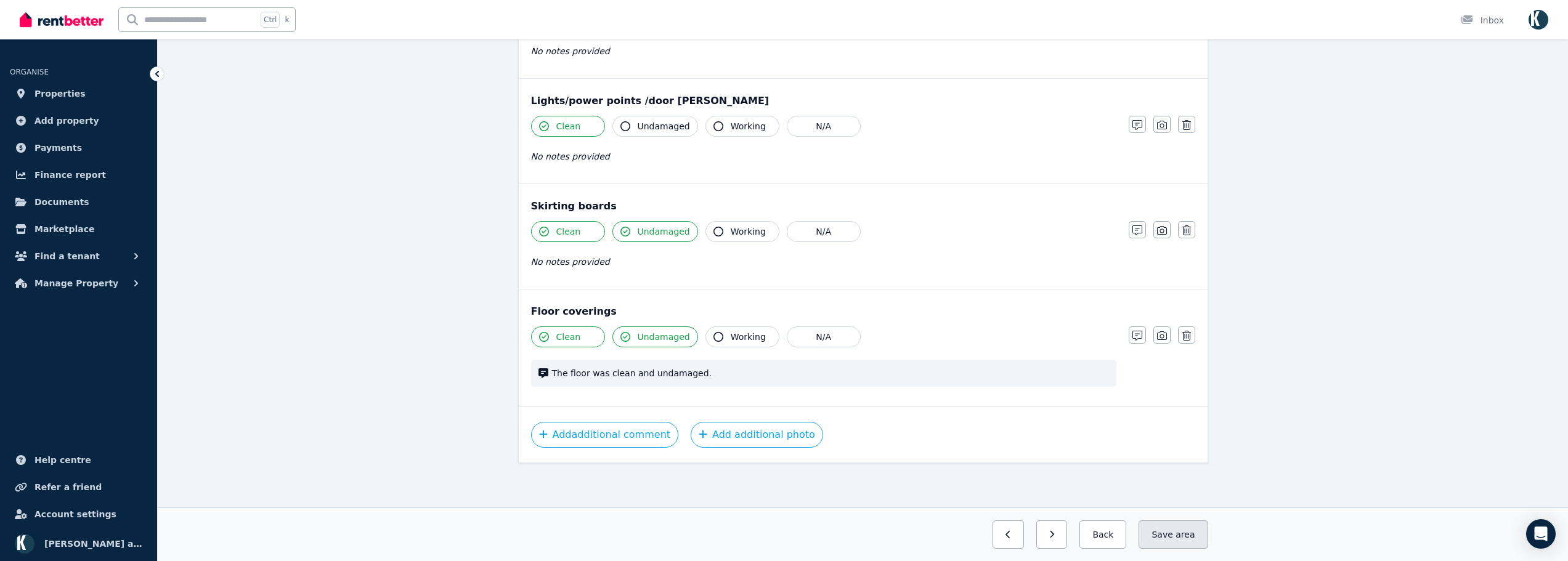
click at [1174, 529] on button "Save area" at bounding box center [1173, 535] width 69 height 28
click at [1057, 541] on button "button" at bounding box center [1041, 535] width 31 height 28
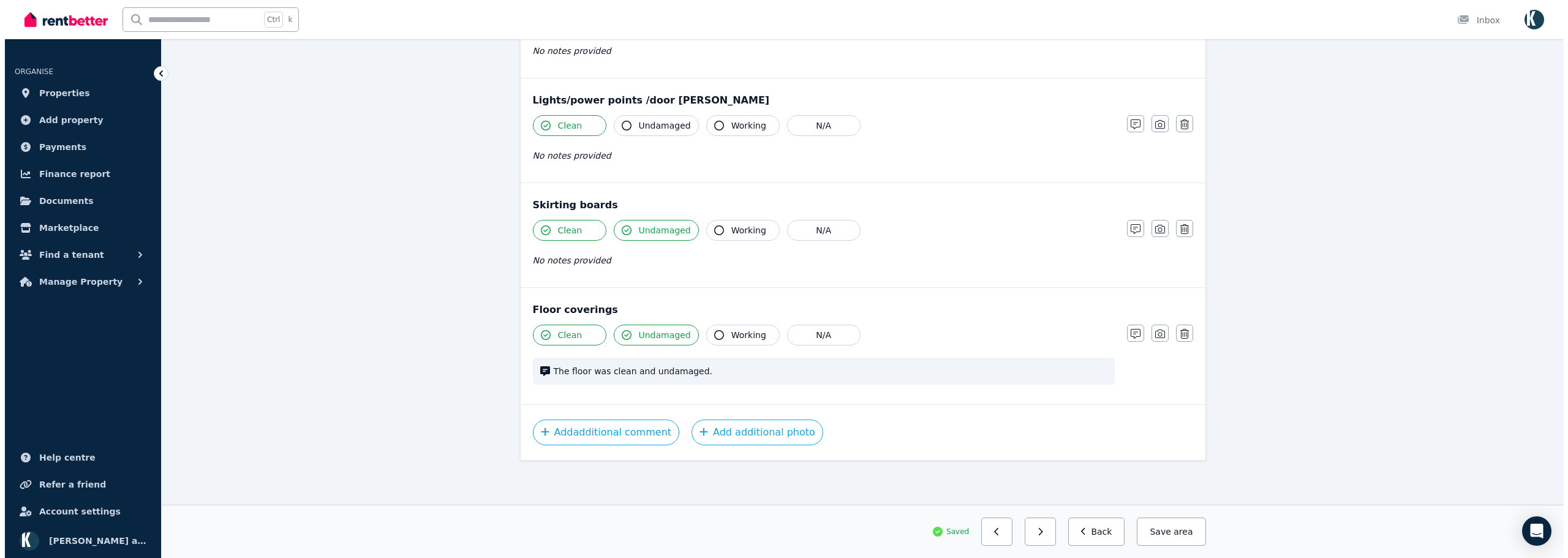
scroll to position [1089, 0]
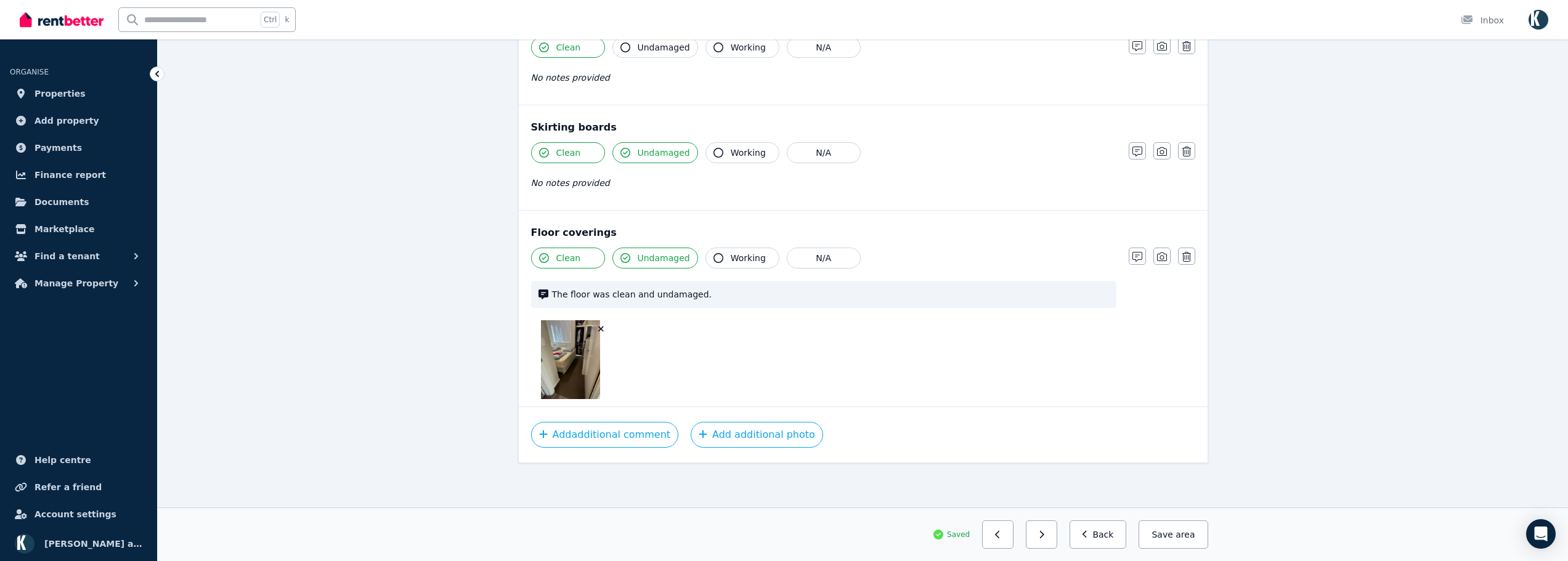
click at [601, 331] on icon "button" at bounding box center [601, 329] width 7 height 9
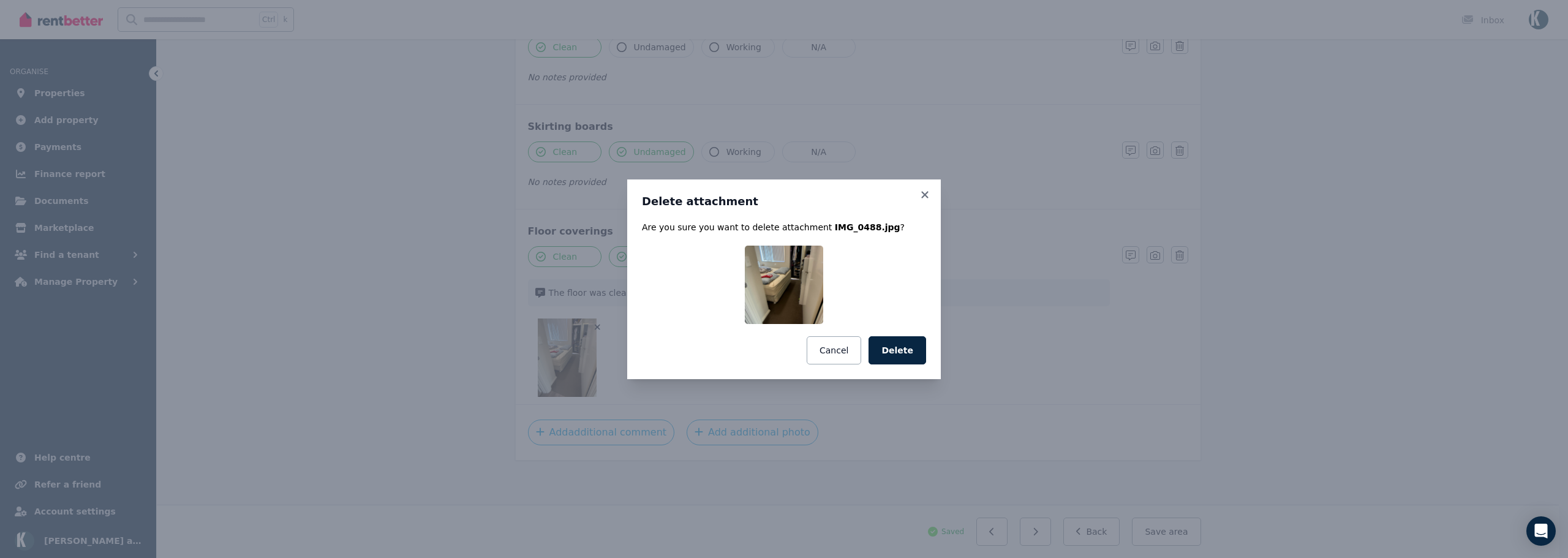
drag, startPoint x: 902, startPoint y: 353, endPoint x: 906, endPoint y: 362, distance: 9.8
click at [902, 355] on button "Delete" at bounding box center [897, 350] width 58 height 28
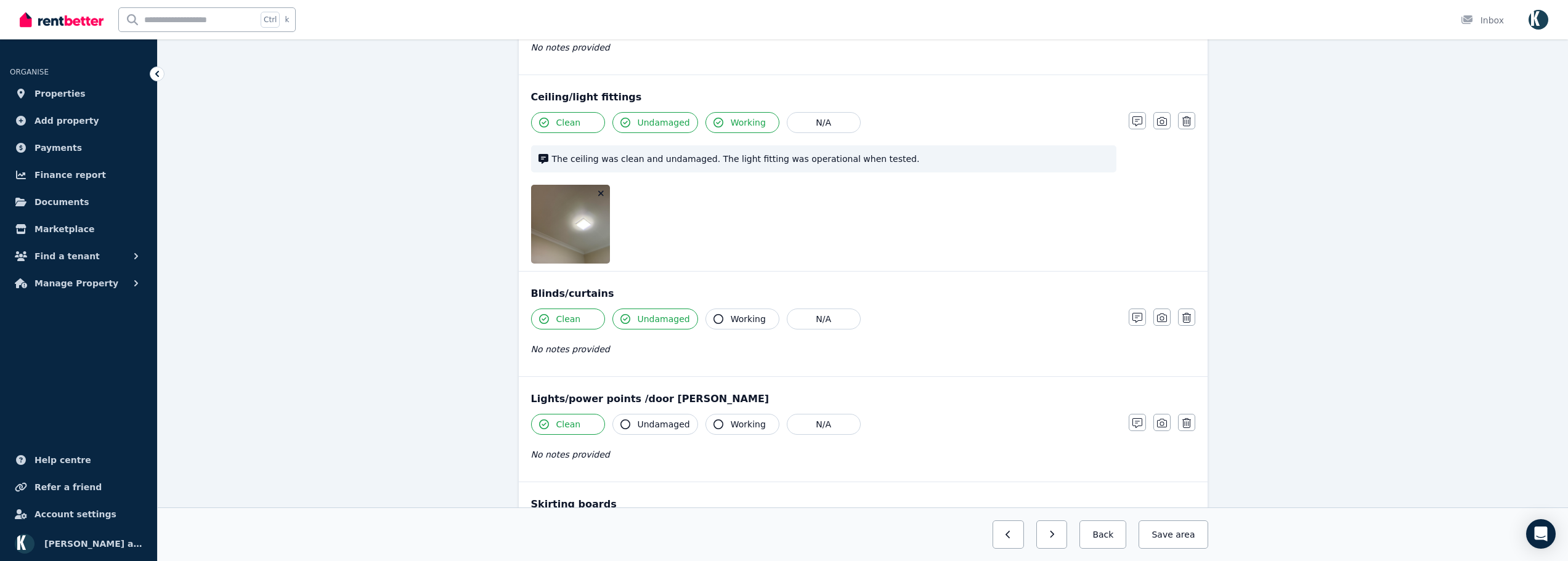
scroll to position [647, 0]
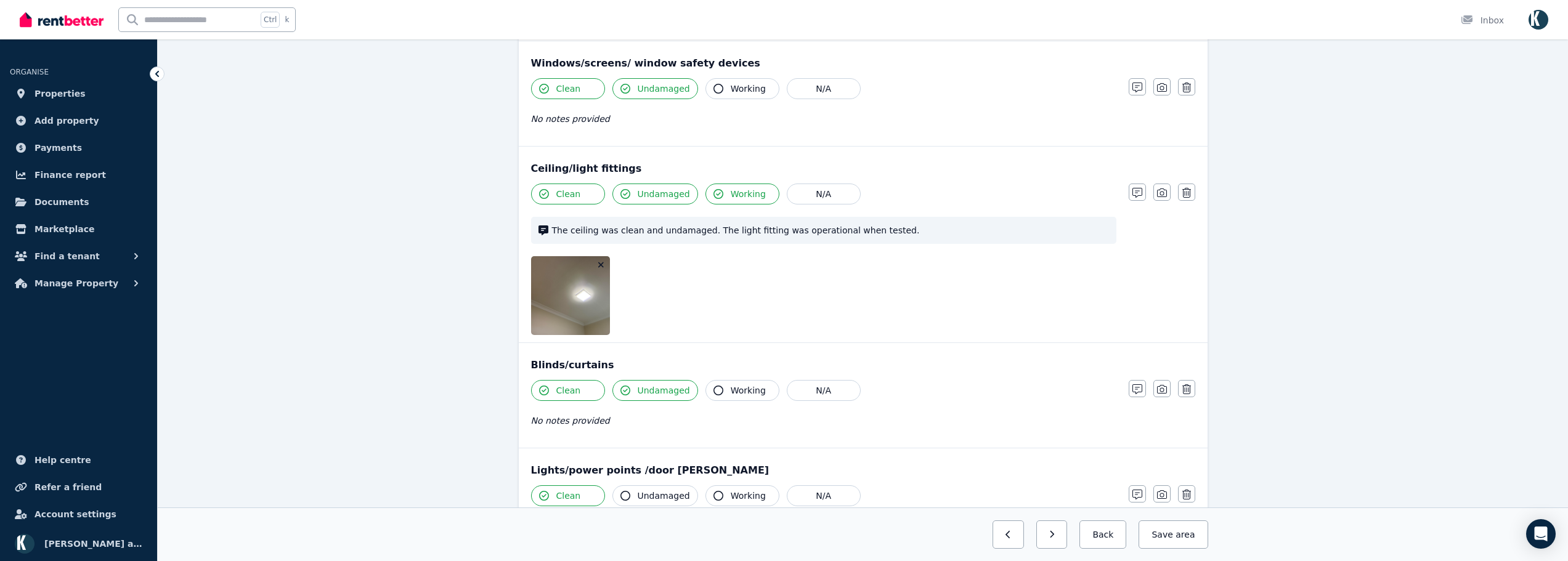
click at [600, 265] on icon "button" at bounding box center [601, 265] width 7 height 9
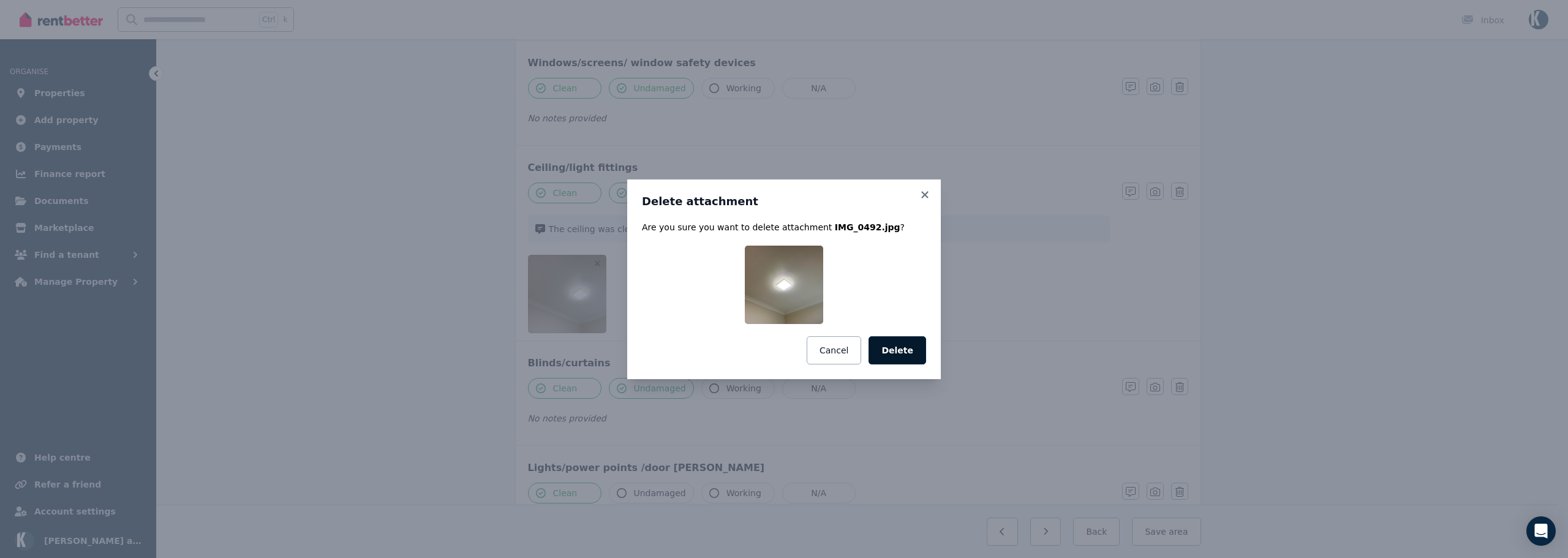
click at [910, 360] on button "Delete" at bounding box center [897, 350] width 58 height 28
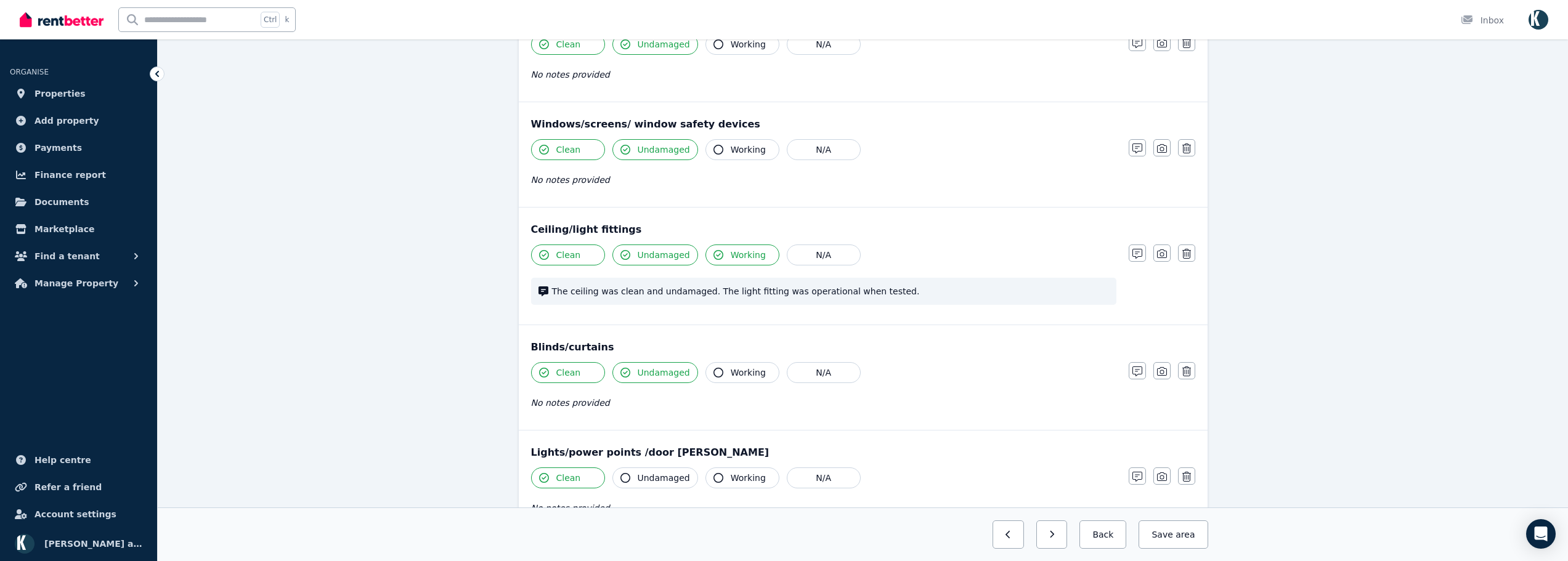
scroll to position [339, 0]
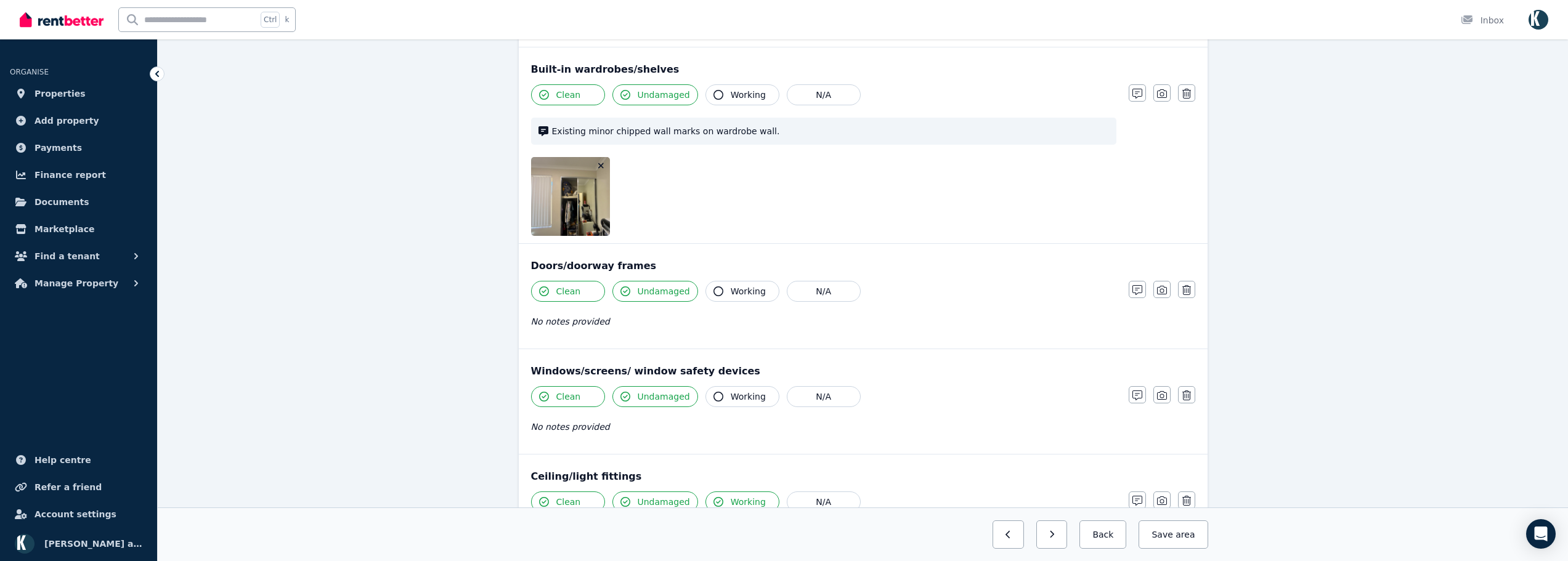
click at [602, 163] on icon "button" at bounding box center [601, 166] width 7 height 9
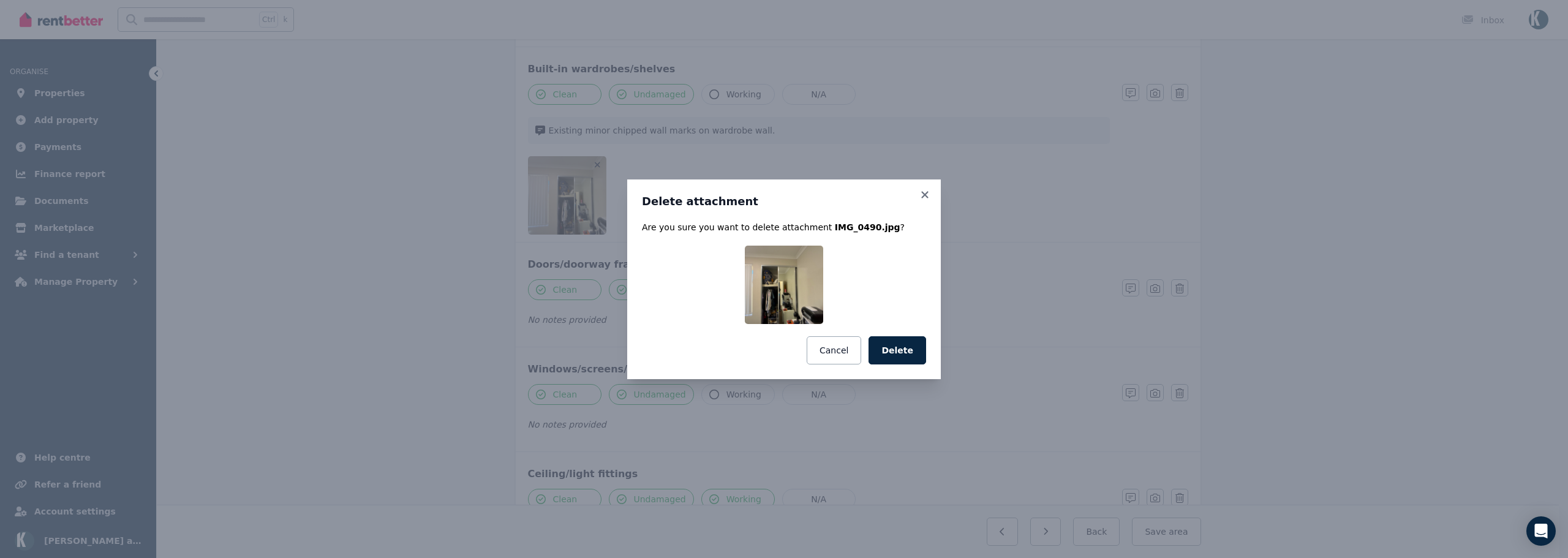
drag, startPoint x: 909, startPoint y: 356, endPoint x: 915, endPoint y: 369, distance: 14.3
click at [909, 356] on button "Delete" at bounding box center [897, 350] width 58 height 28
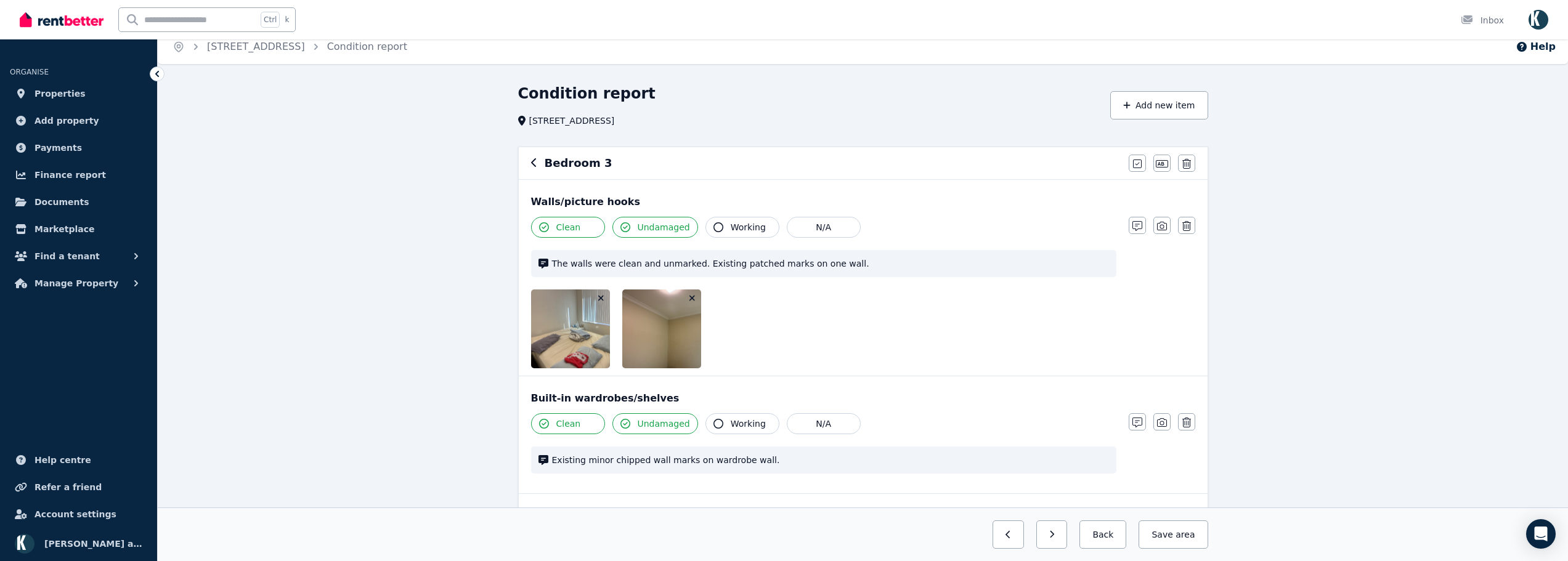
scroll to position [0, 0]
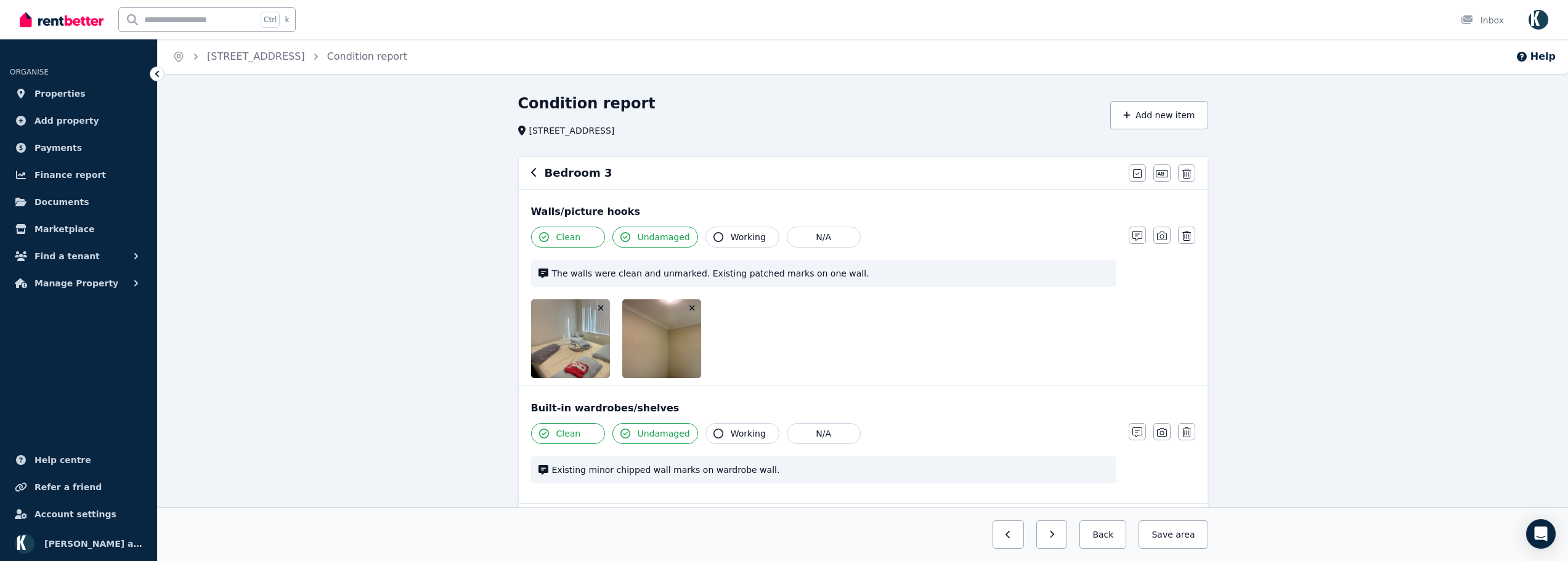
click at [689, 308] on icon "button" at bounding box center [692, 308] width 7 height 9
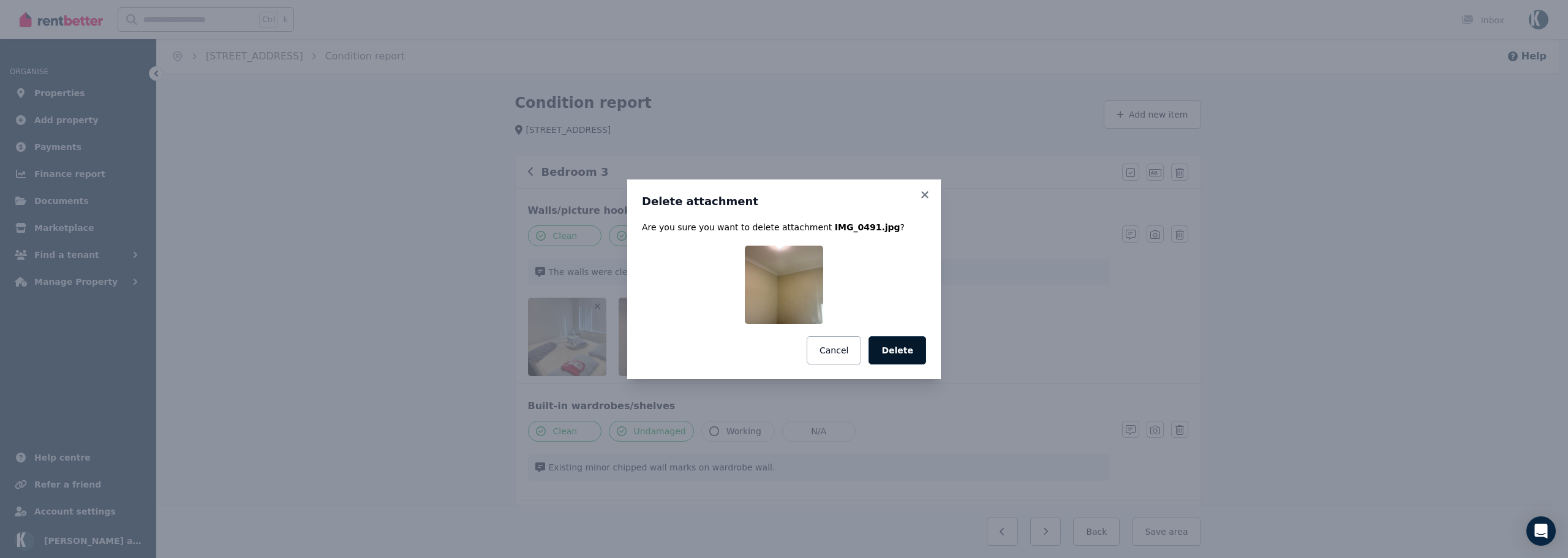
click at [885, 354] on button "Delete" at bounding box center [897, 350] width 58 height 28
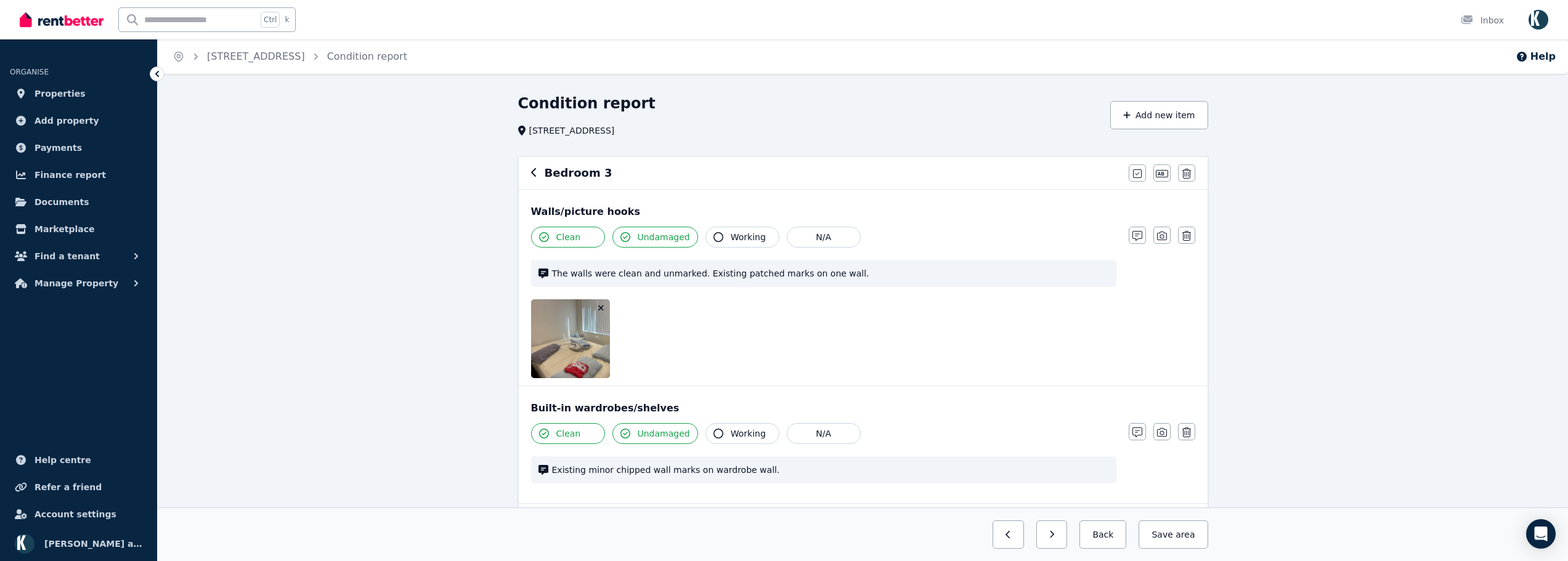
click at [600, 308] on icon "button" at bounding box center [601, 308] width 7 height 9
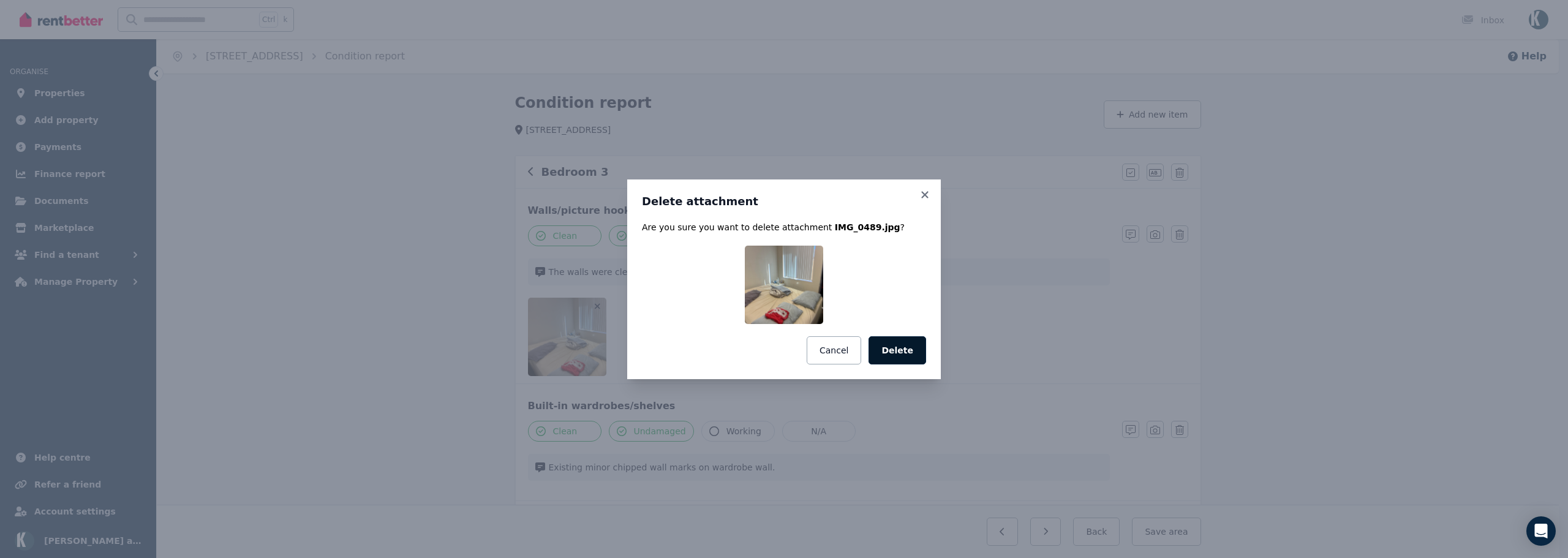
click at [917, 350] on button "Delete" at bounding box center [897, 350] width 58 height 28
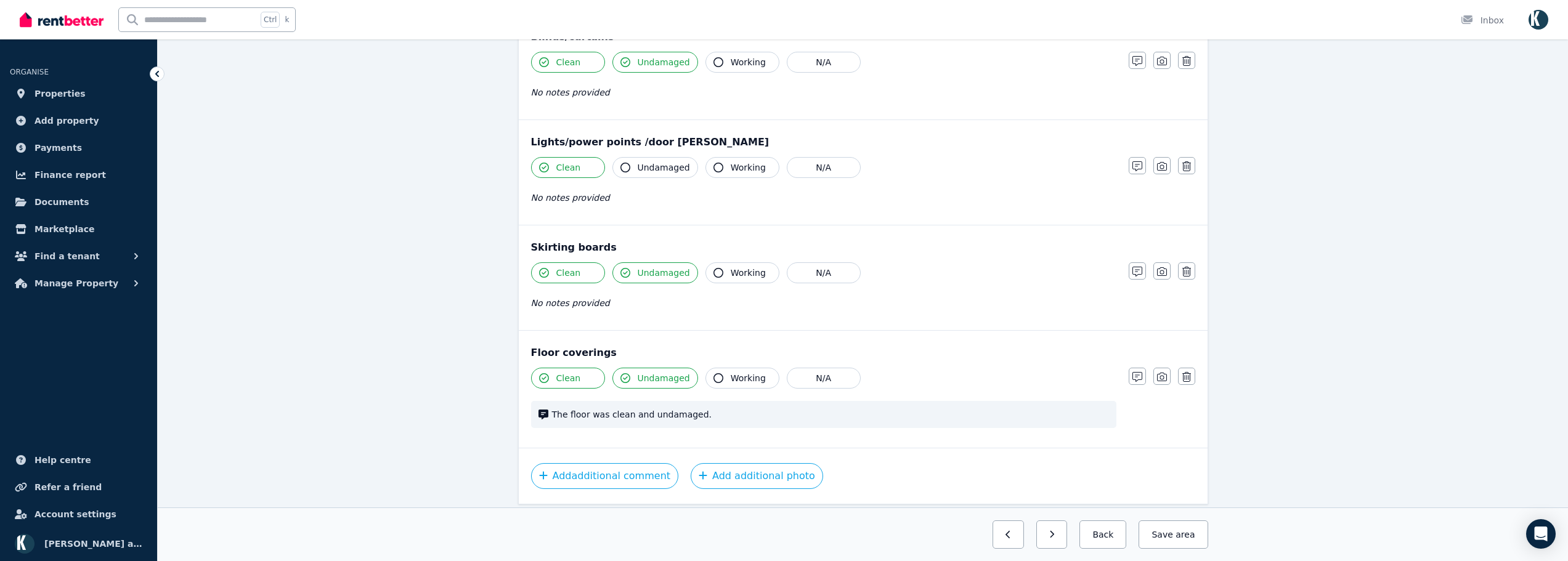
scroll to position [780, 0]
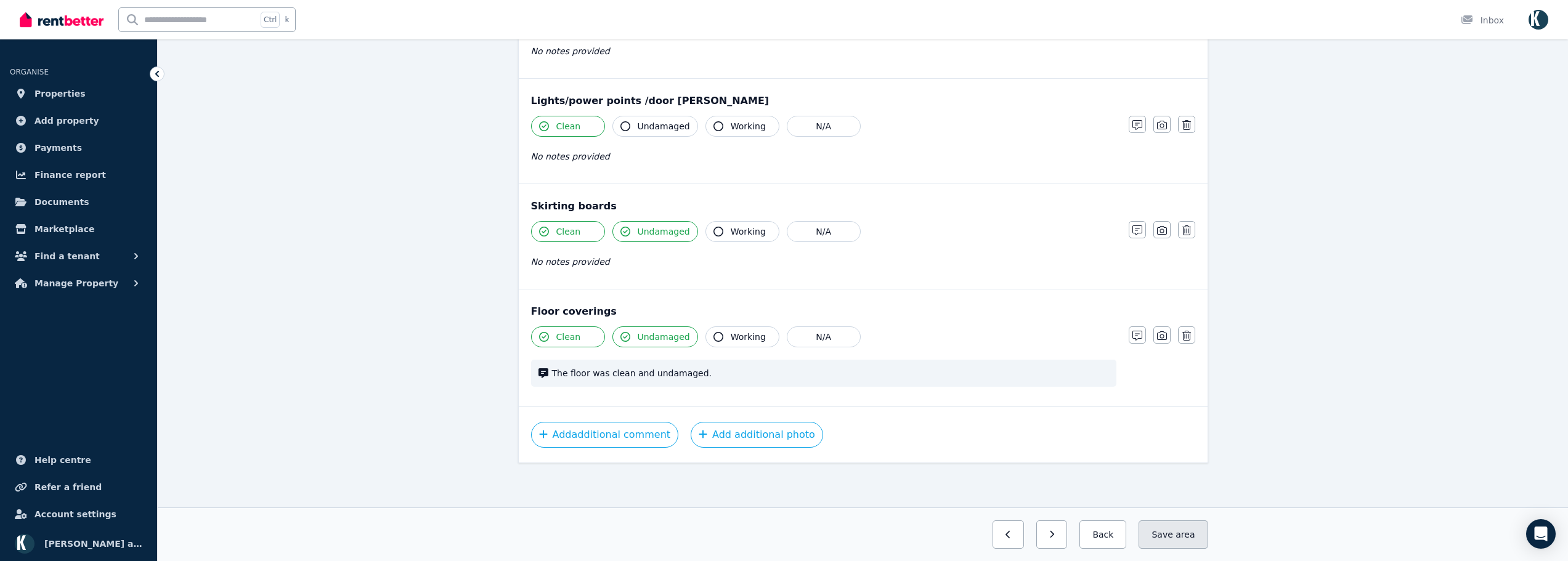
click at [1177, 539] on button "Save area" at bounding box center [1173, 535] width 69 height 28
click at [1044, 534] on icon "button" at bounding box center [1042, 535] width 4 height 8
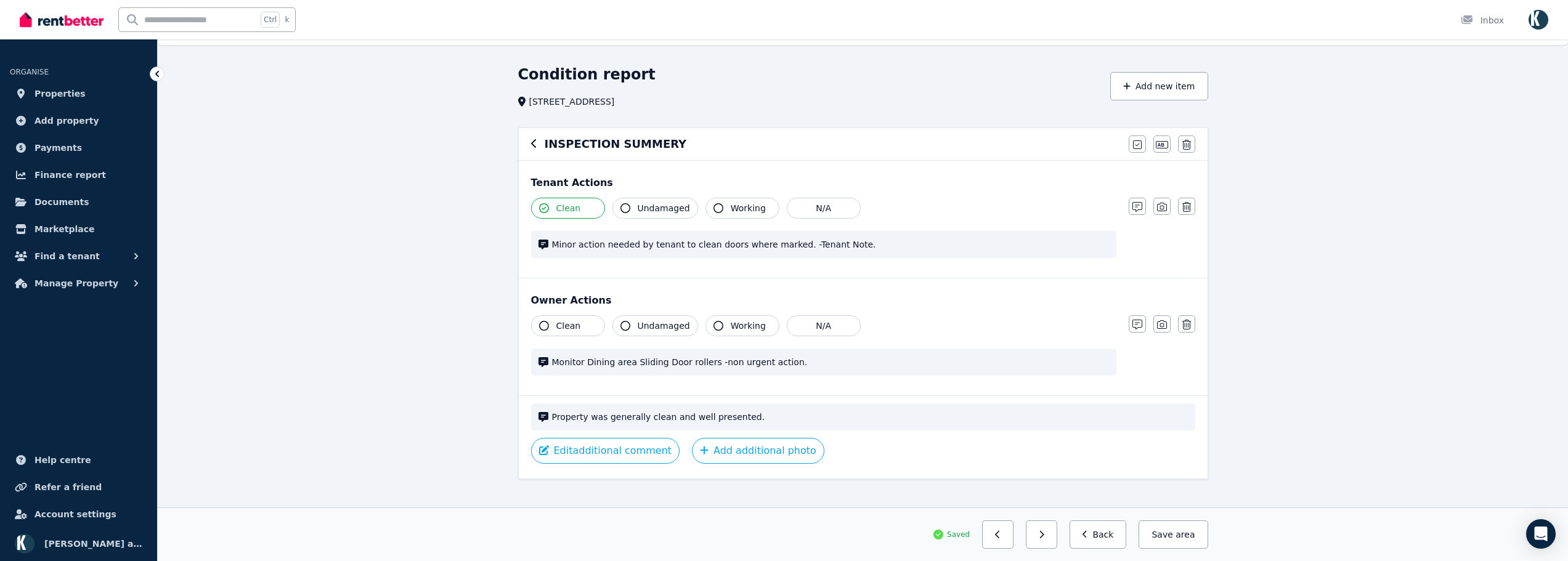
scroll to position [45, 0]
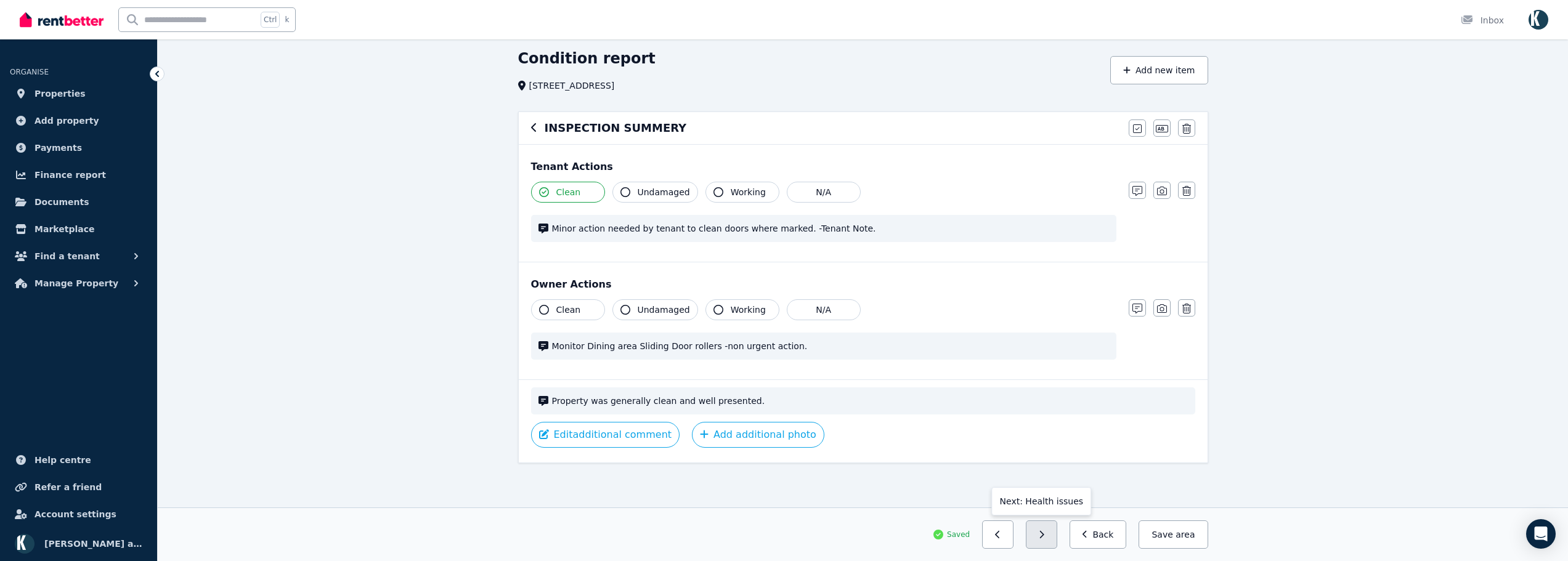
click at [1044, 530] on icon "button" at bounding box center [1041, 535] width 6 height 9
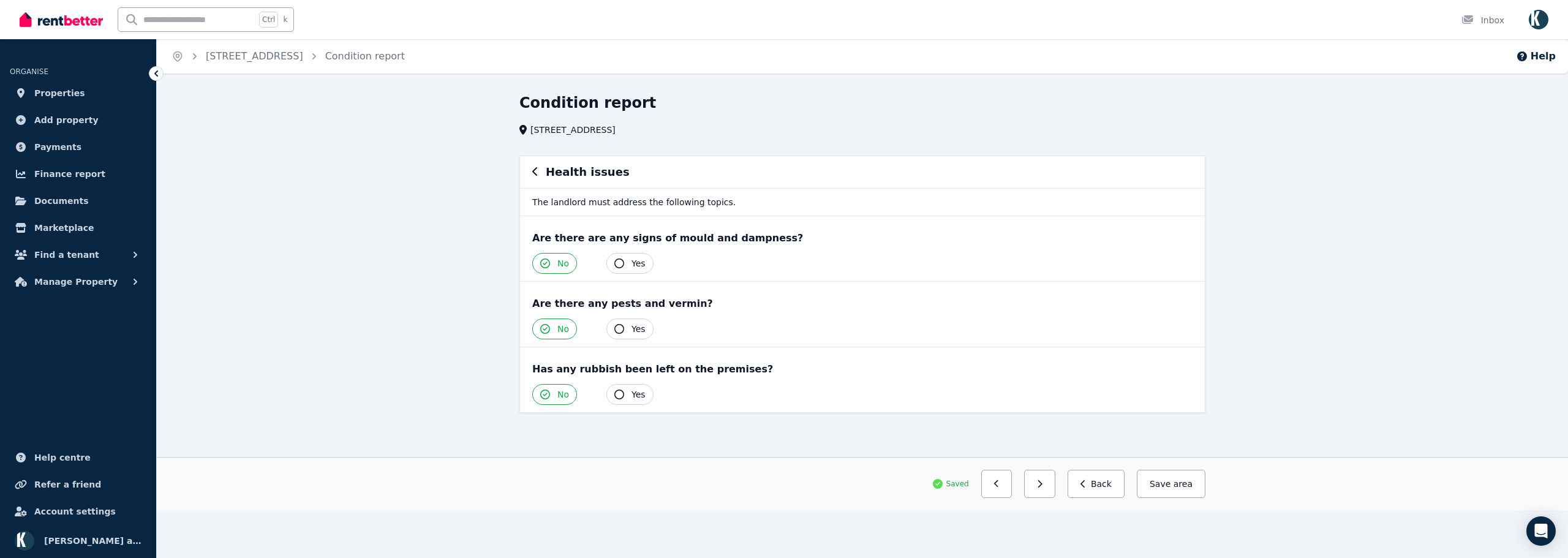
click at [1055, 481] on button "button" at bounding box center [1039, 484] width 31 height 28
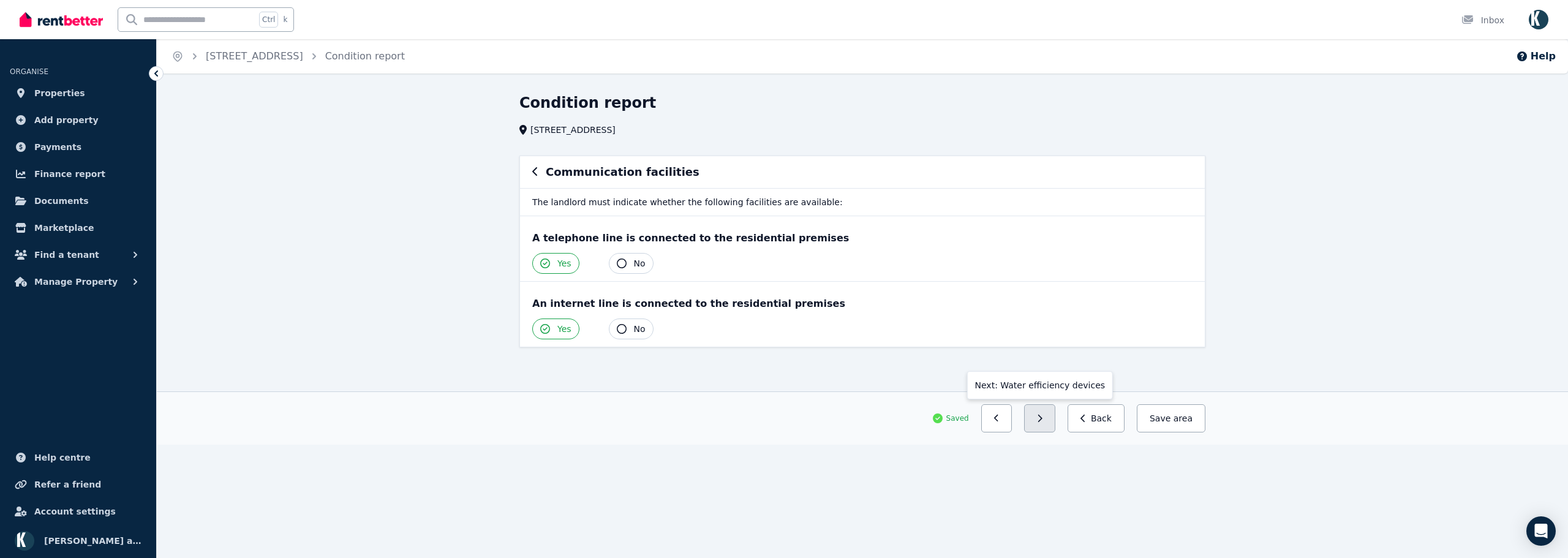
click at [1044, 424] on button "button" at bounding box center [1039, 418] width 31 height 28
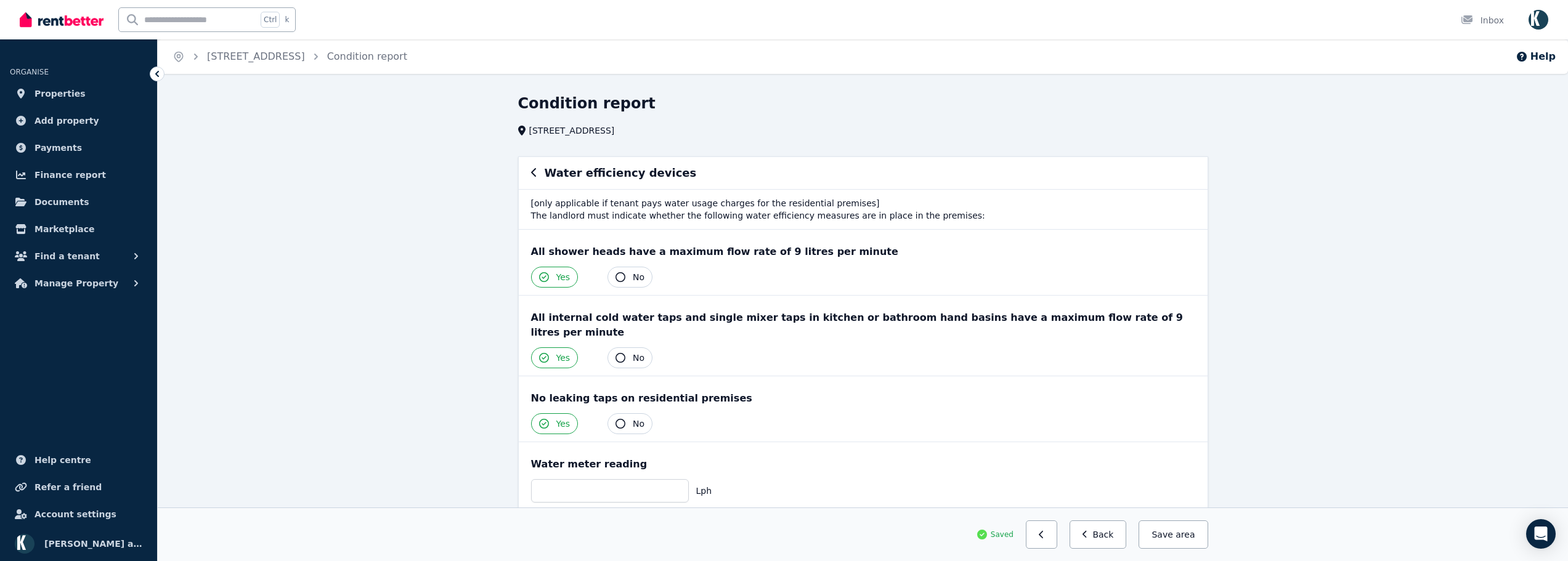
click at [535, 174] on icon "button" at bounding box center [534, 172] width 6 height 10
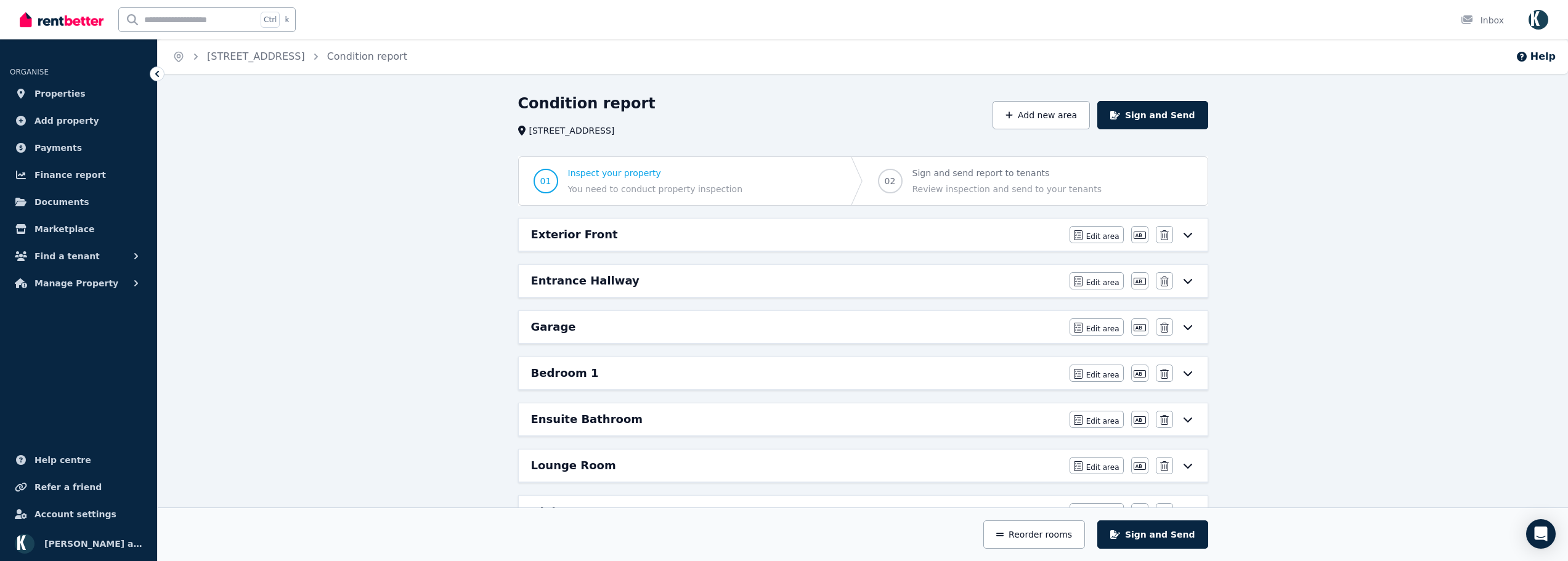
click at [866, 246] on div "Exterior Front Edit area Edit area Edit name [GEOGRAPHIC_DATA]" at bounding box center [863, 235] width 689 height 32
